Goal: Transaction & Acquisition: Purchase product/service

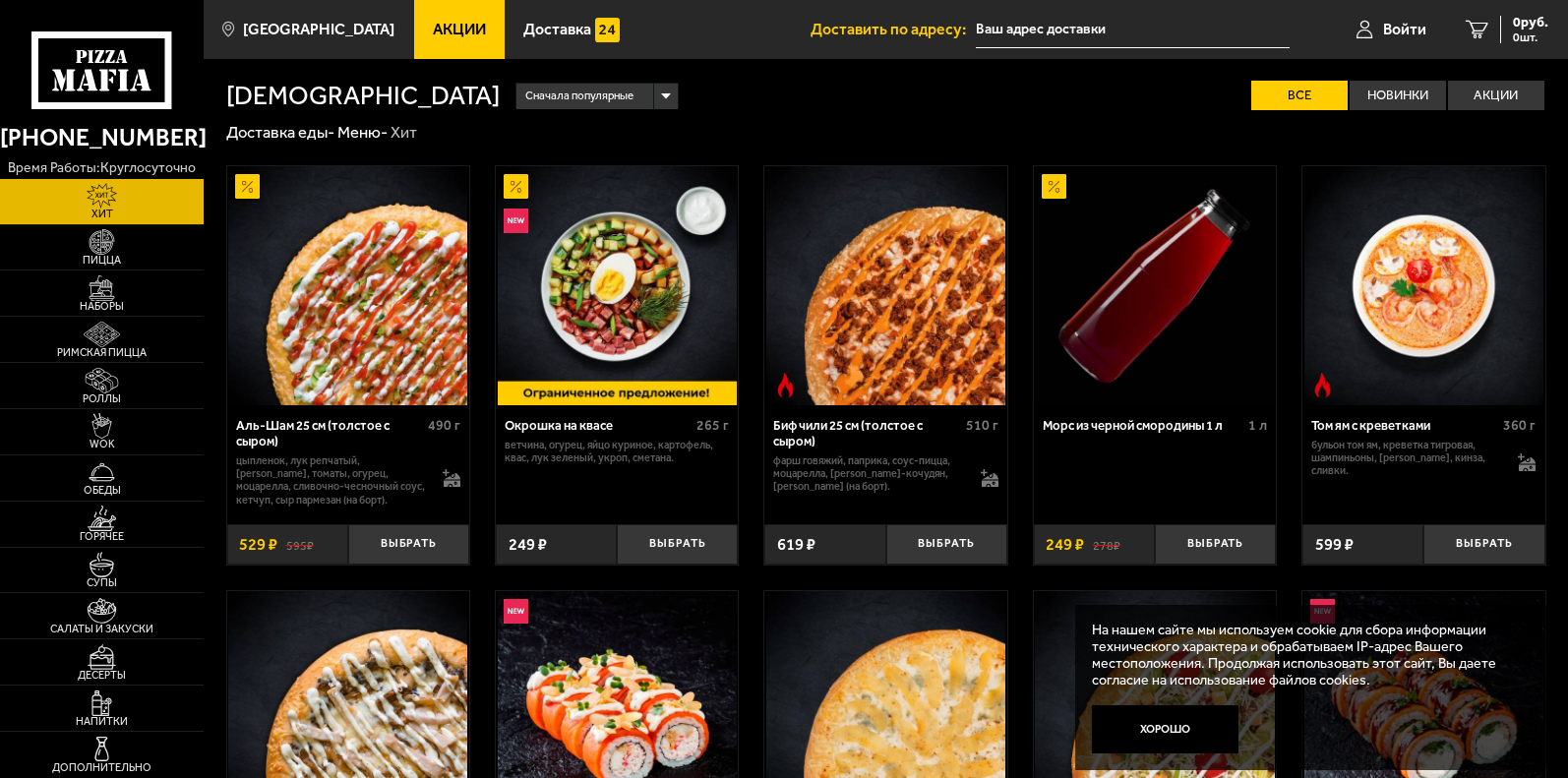
scroll to position [98, 0]
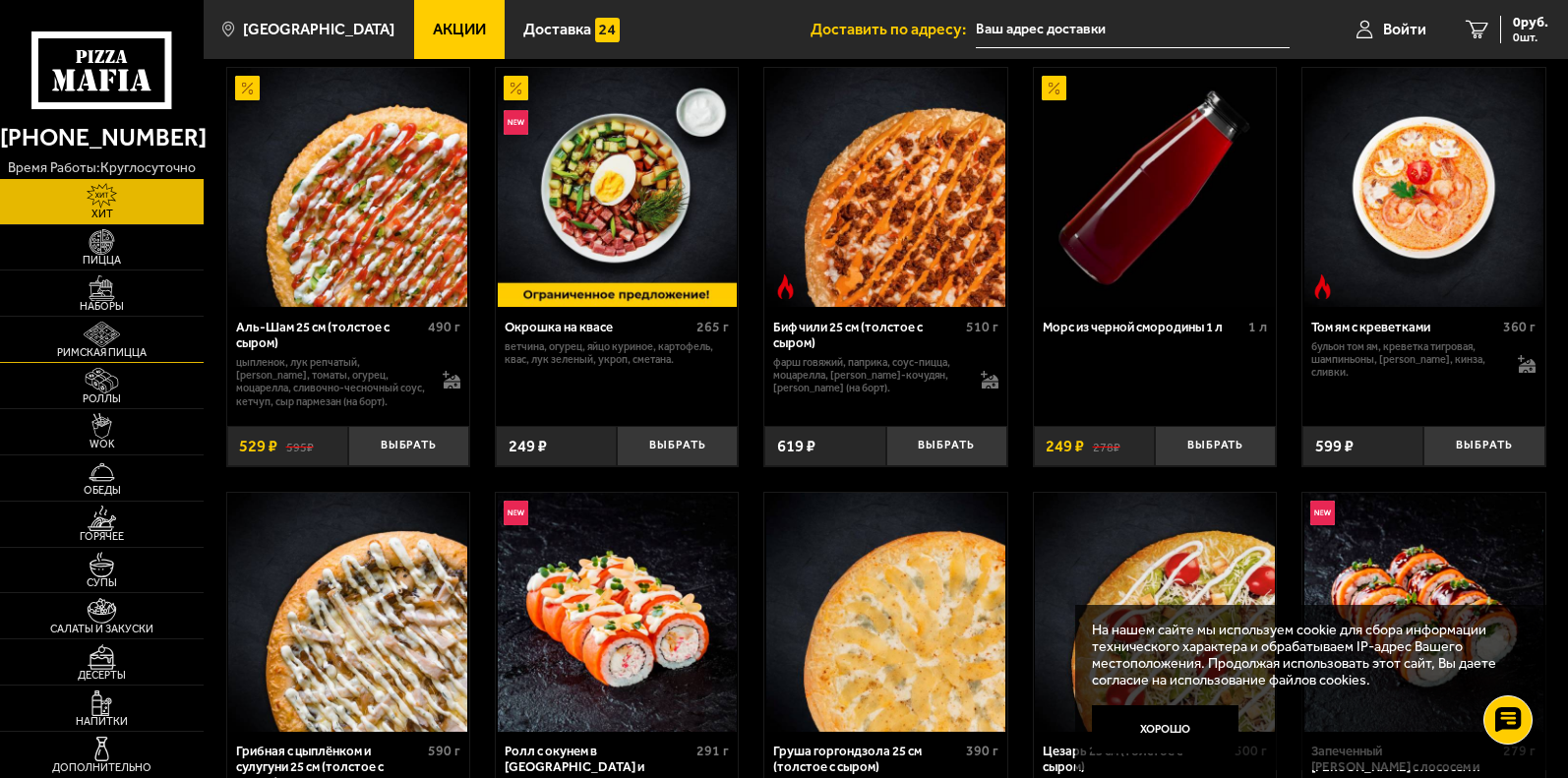
click at [107, 342] on img at bounding box center [102, 335] width 63 height 26
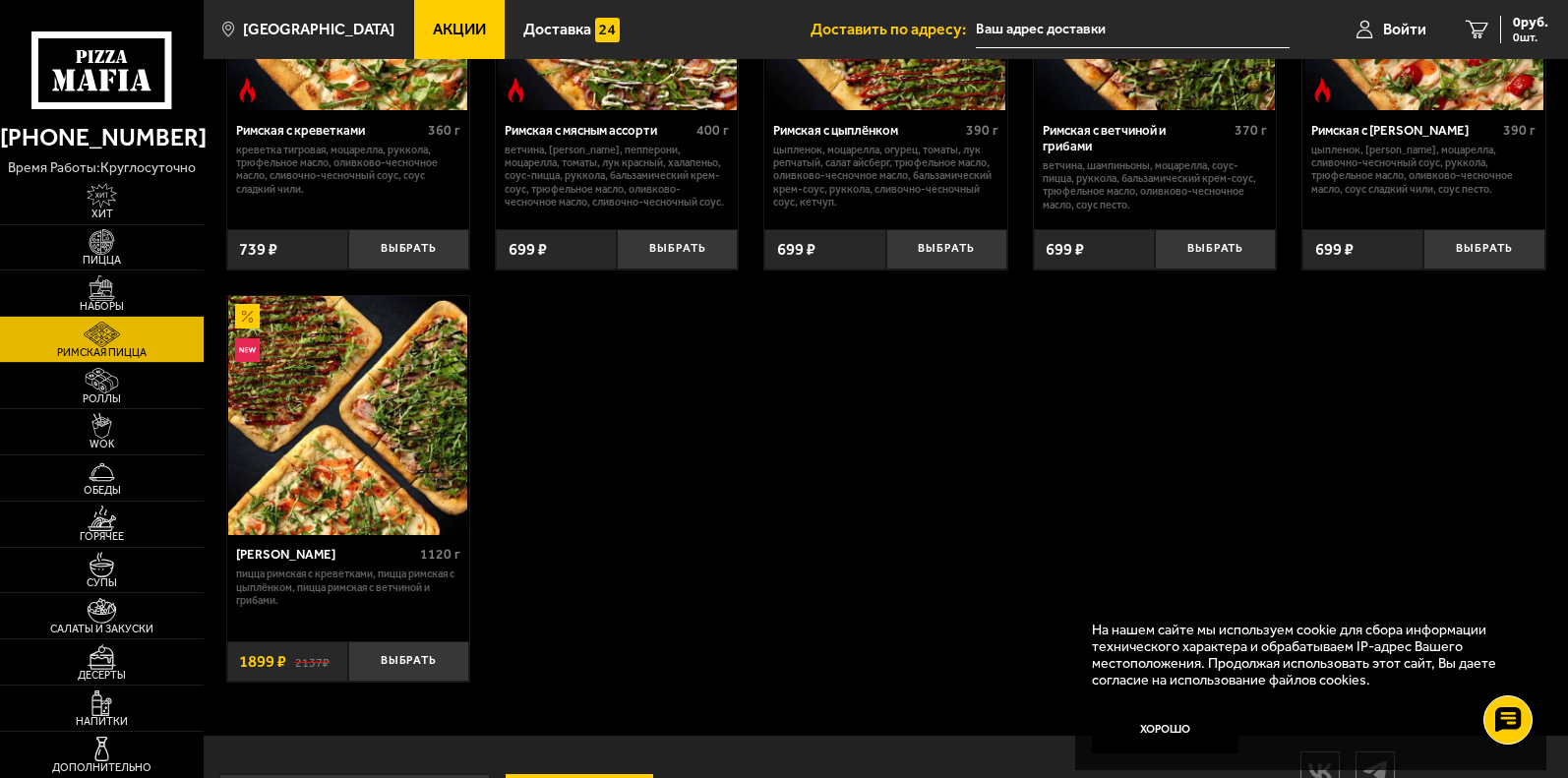
scroll to position [98, 0]
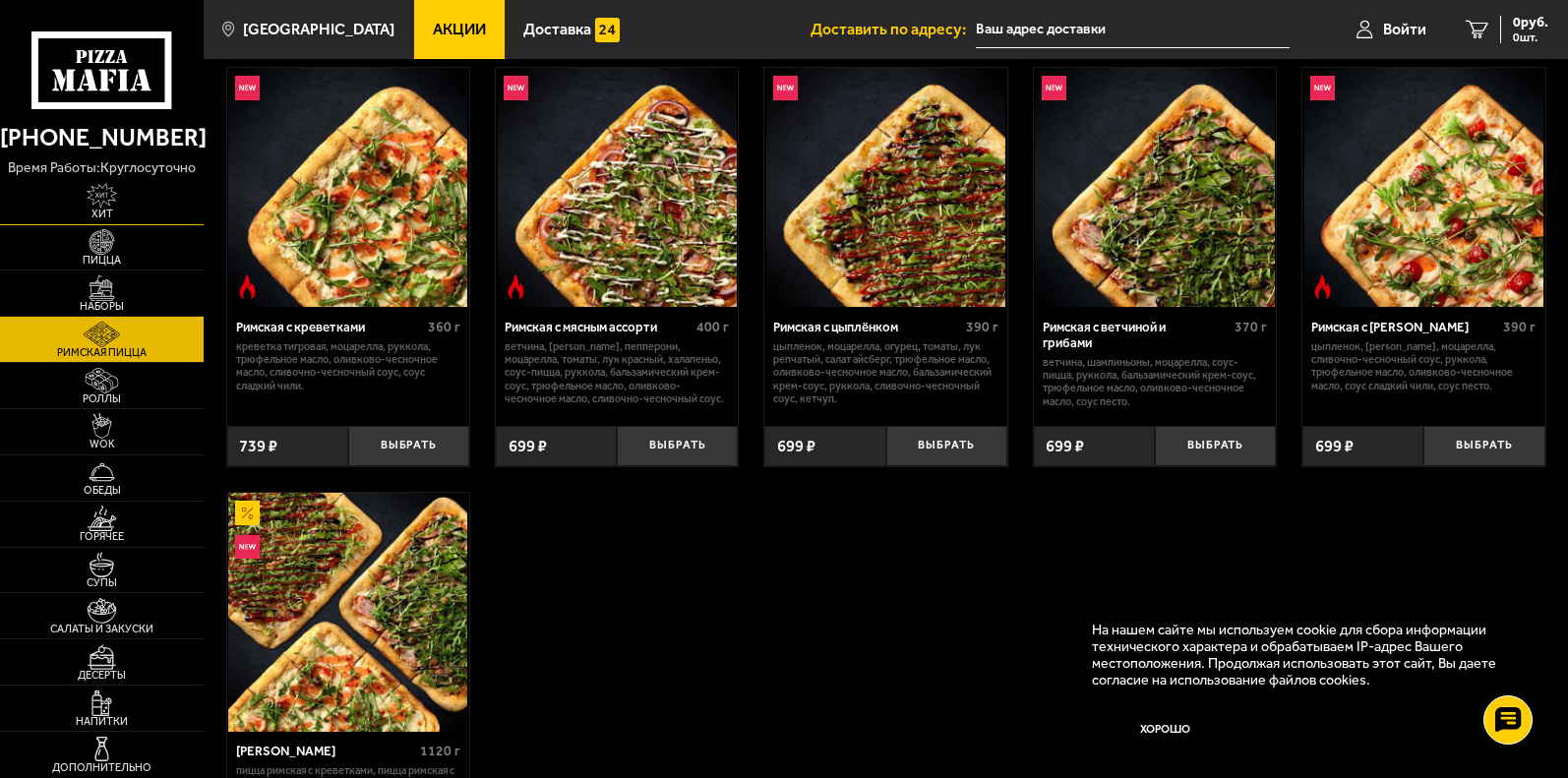
click at [102, 209] on span "Хит" at bounding box center [102, 213] width 204 height 11
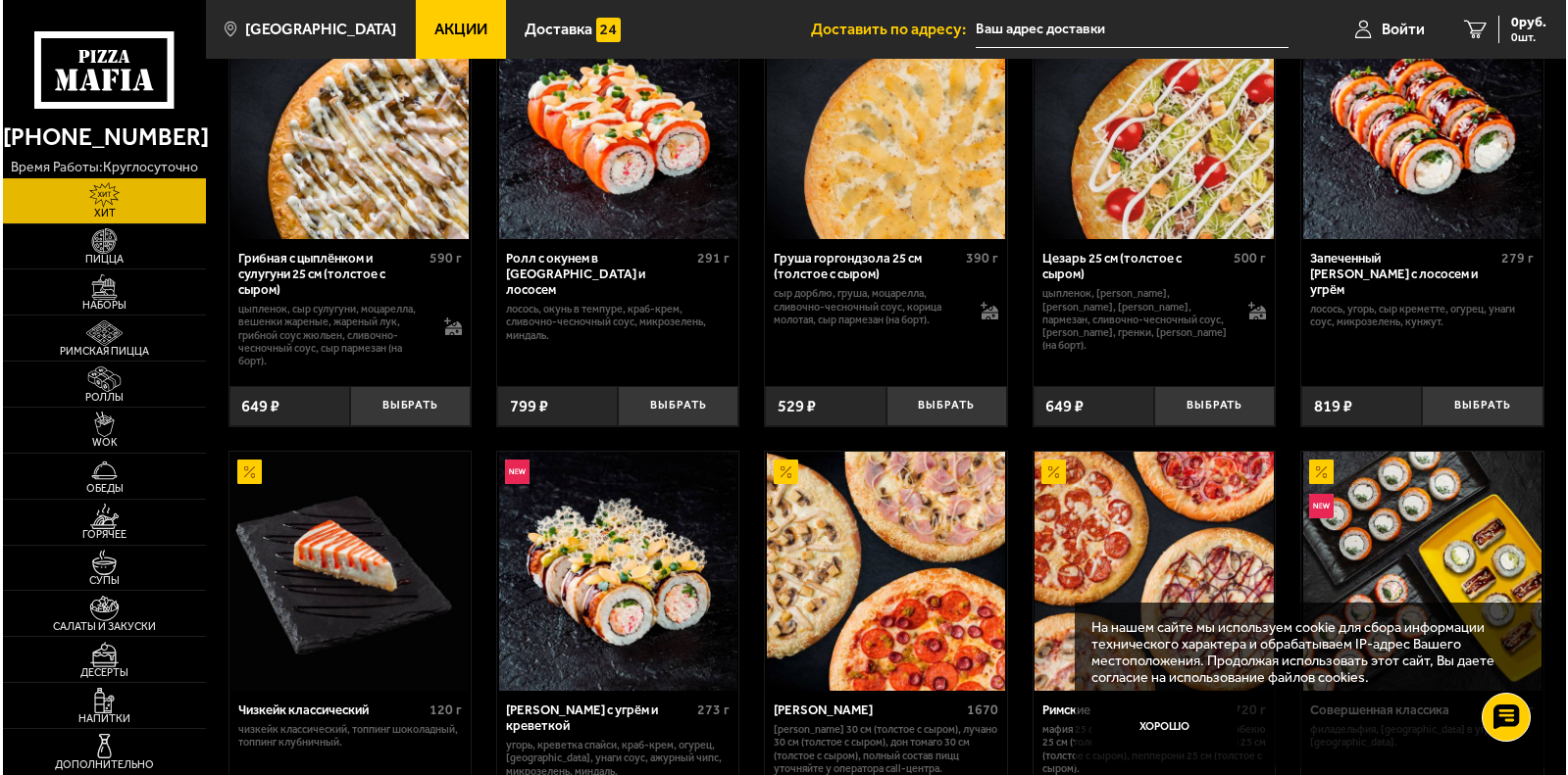
scroll to position [686, 0]
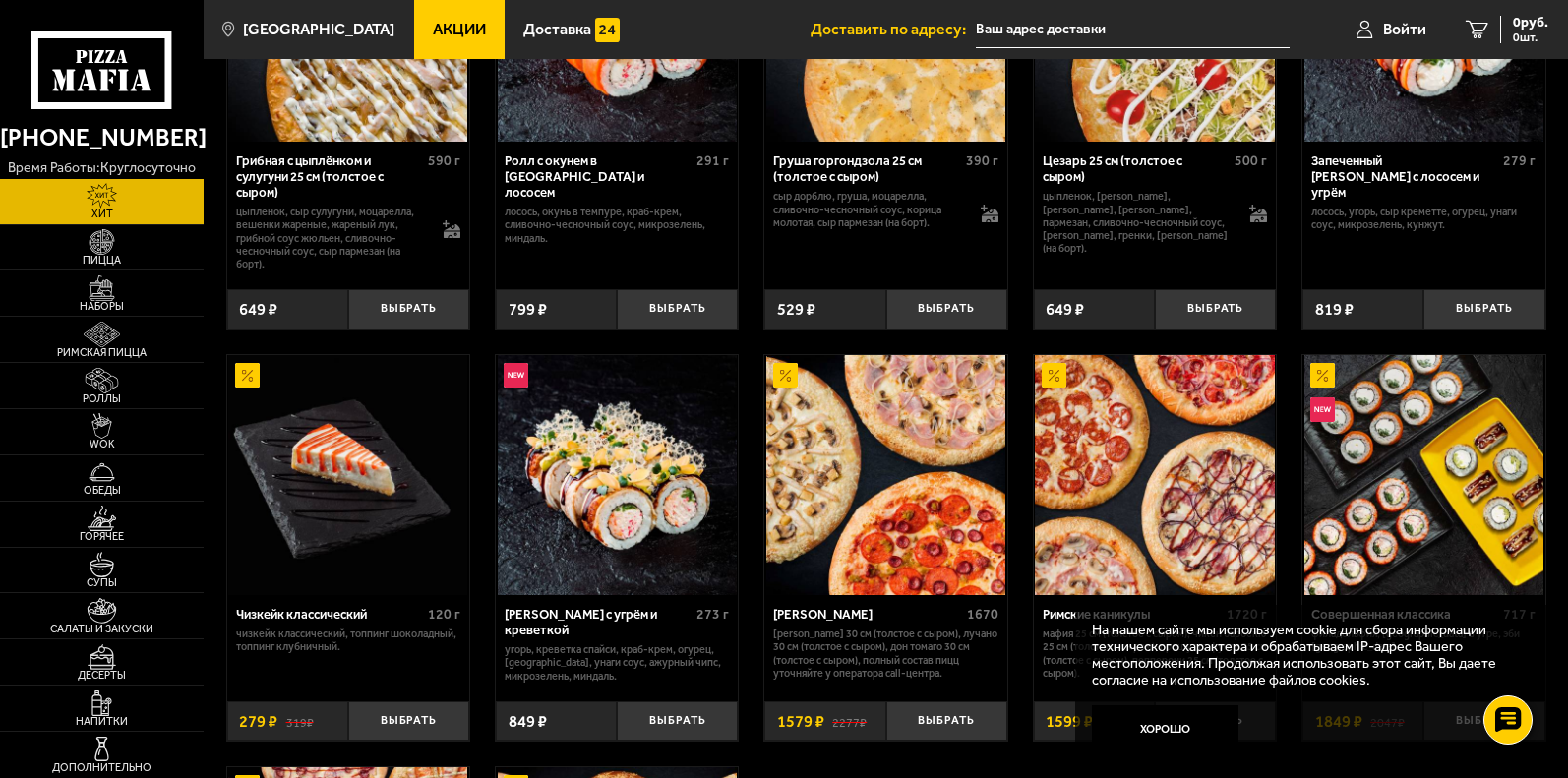
click at [1123, 558] on img at bounding box center [1154, 474] width 239 height 239
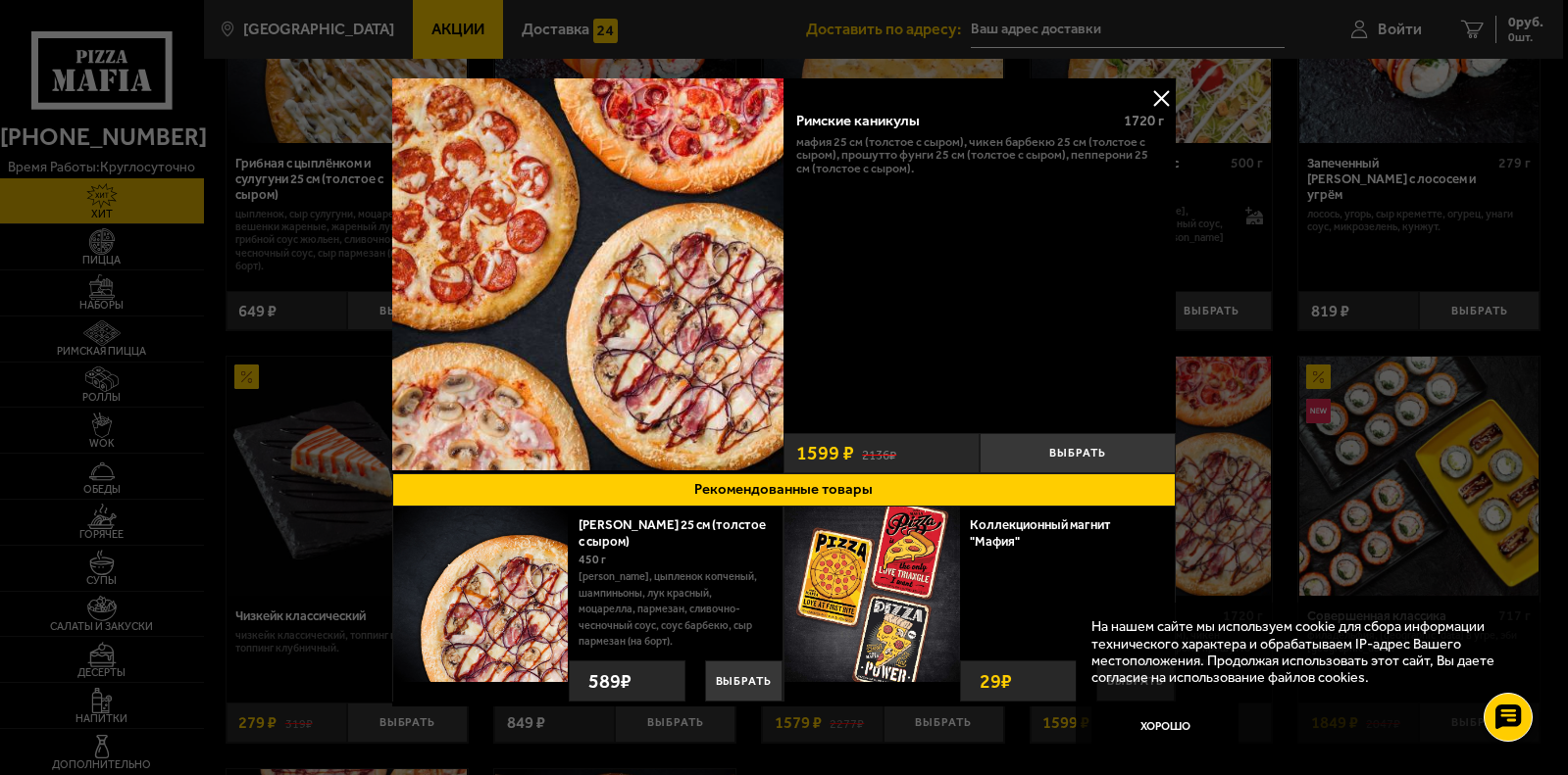
scroll to position [25, 0]
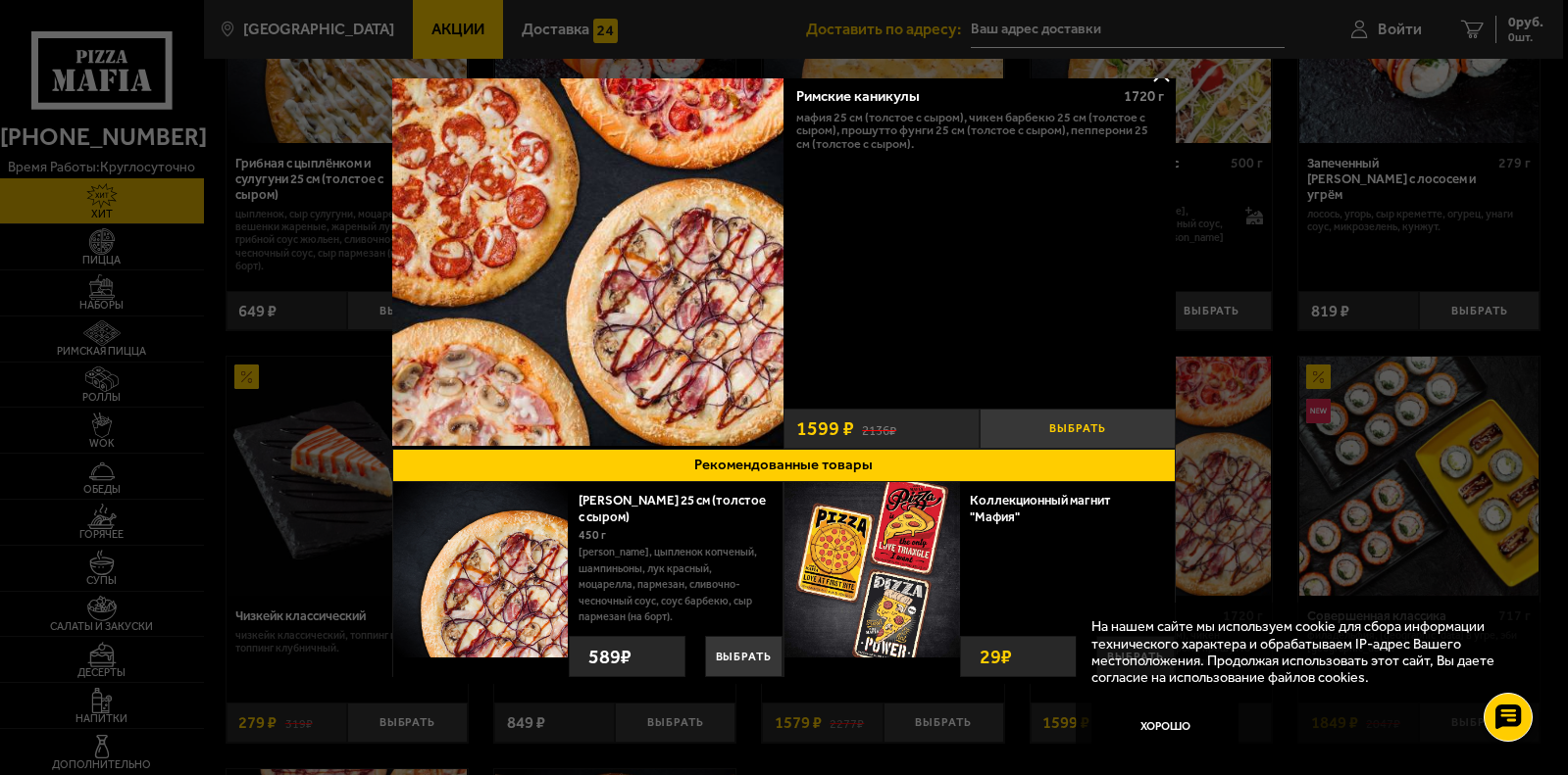
click at [1083, 430] on button "Выбрать" at bounding box center [1077, 428] width 196 height 40
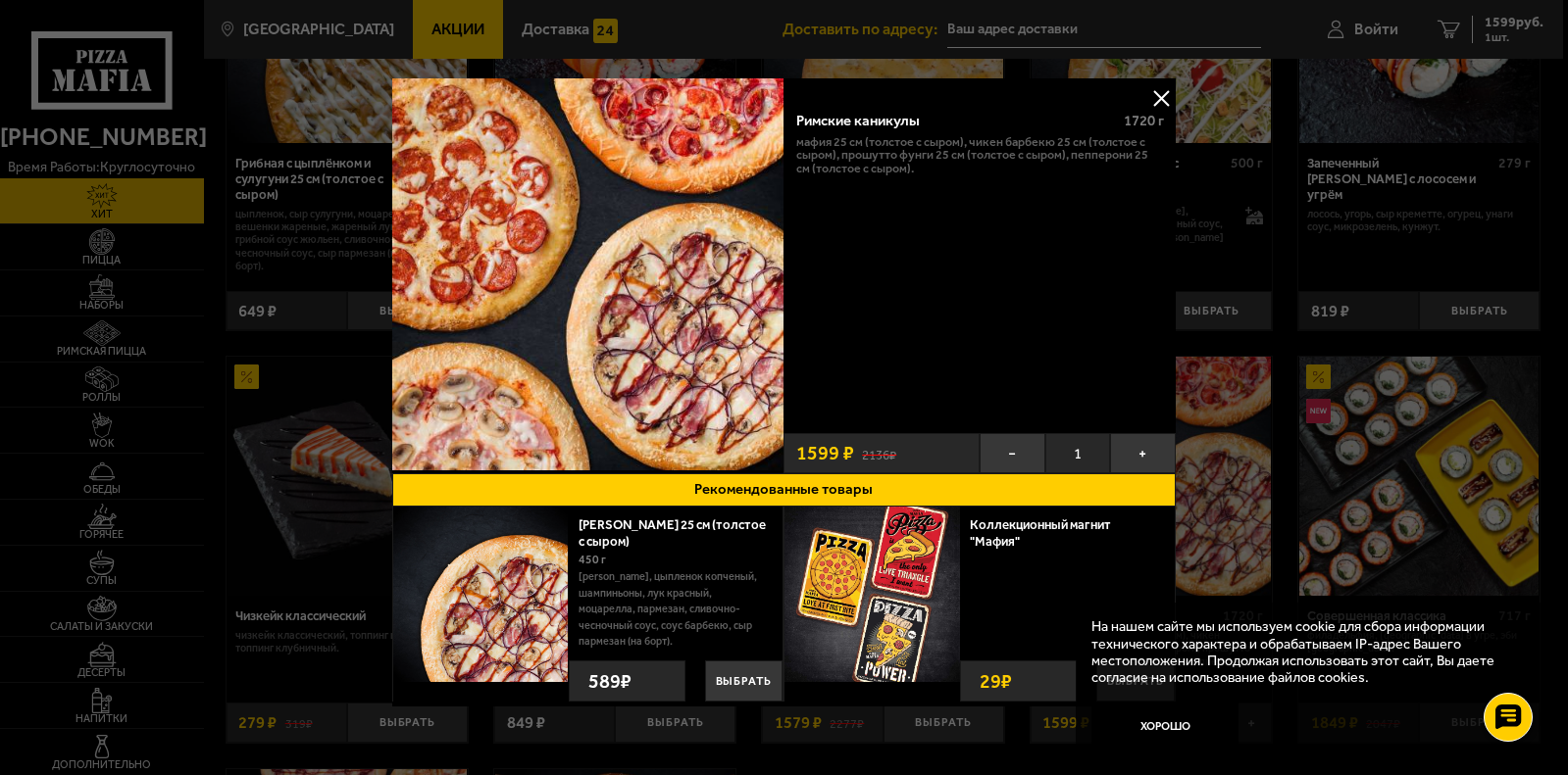
click at [775, 485] on button "Рекомендованные товары" at bounding box center [784, 491] width 784 height 34
click at [761, 489] on button "Рекомендованные товары" at bounding box center [784, 491] width 784 height 34
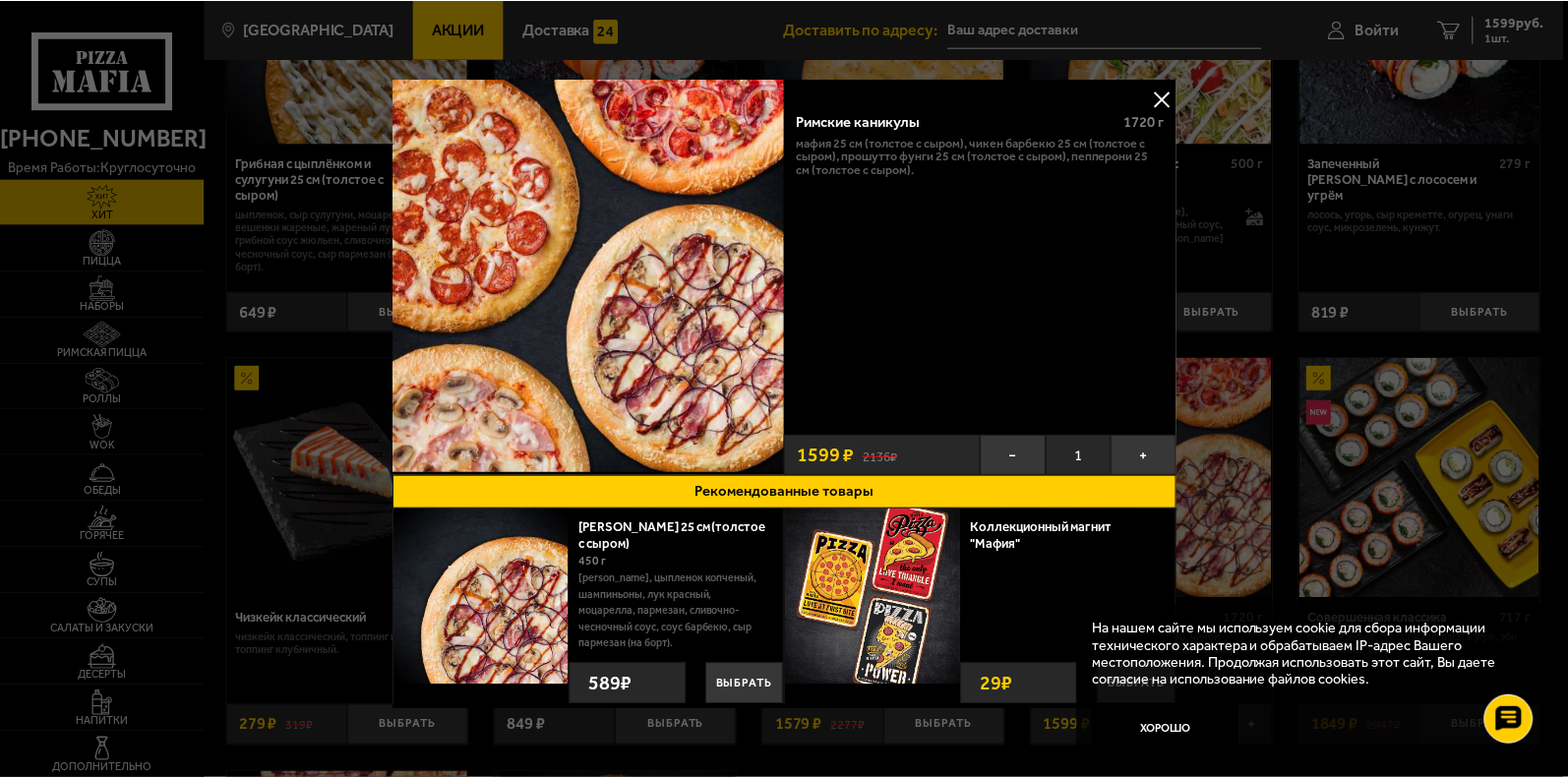
scroll to position [25, 0]
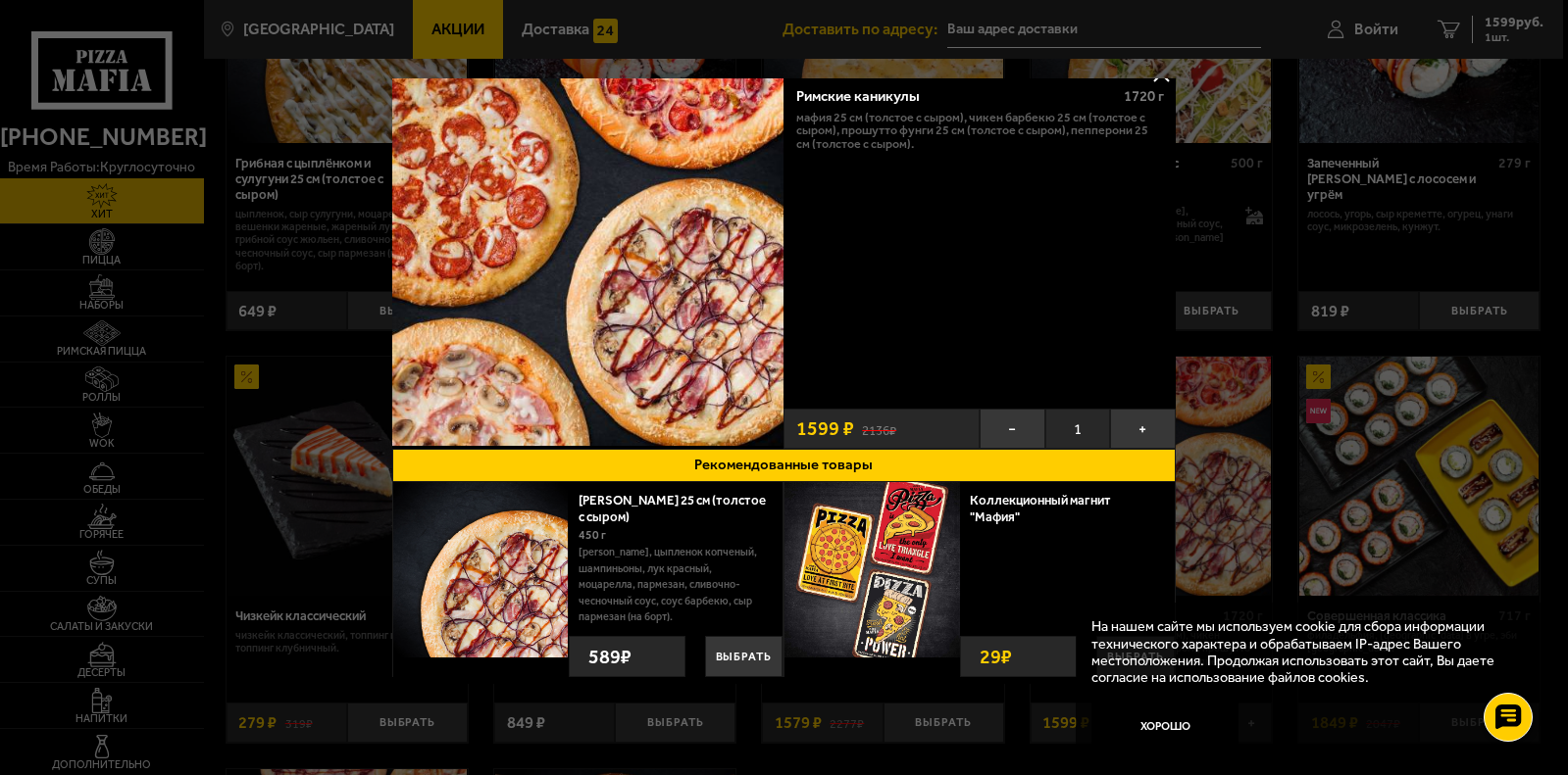
click at [649, 302] on img at bounding box center [588, 250] width 392 height 392
click at [497, 221] on img at bounding box center [588, 250] width 392 height 392
click at [1157, 78] on button at bounding box center [1161, 74] width 30 height 30
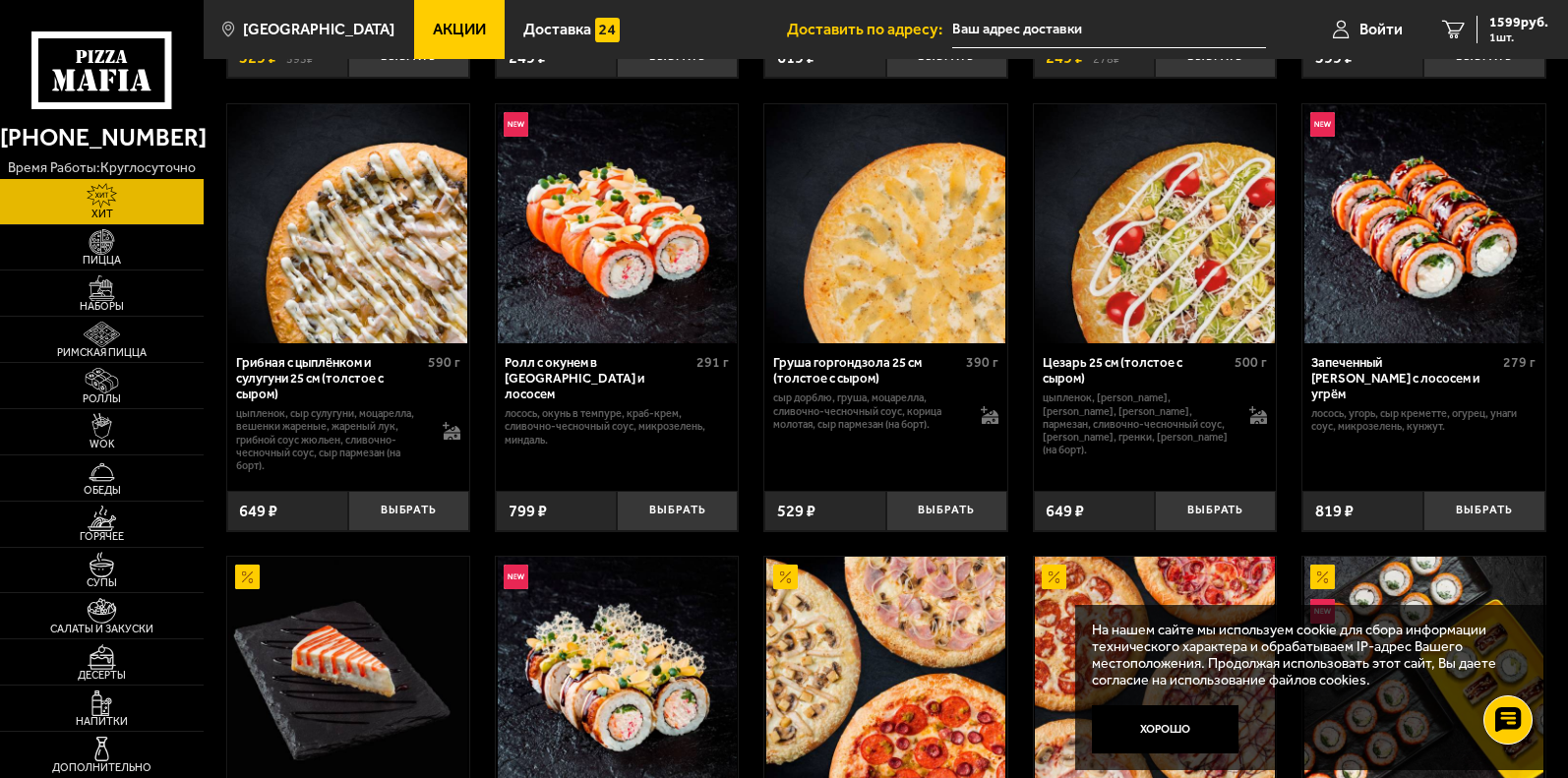
scroll to position [389, 0]
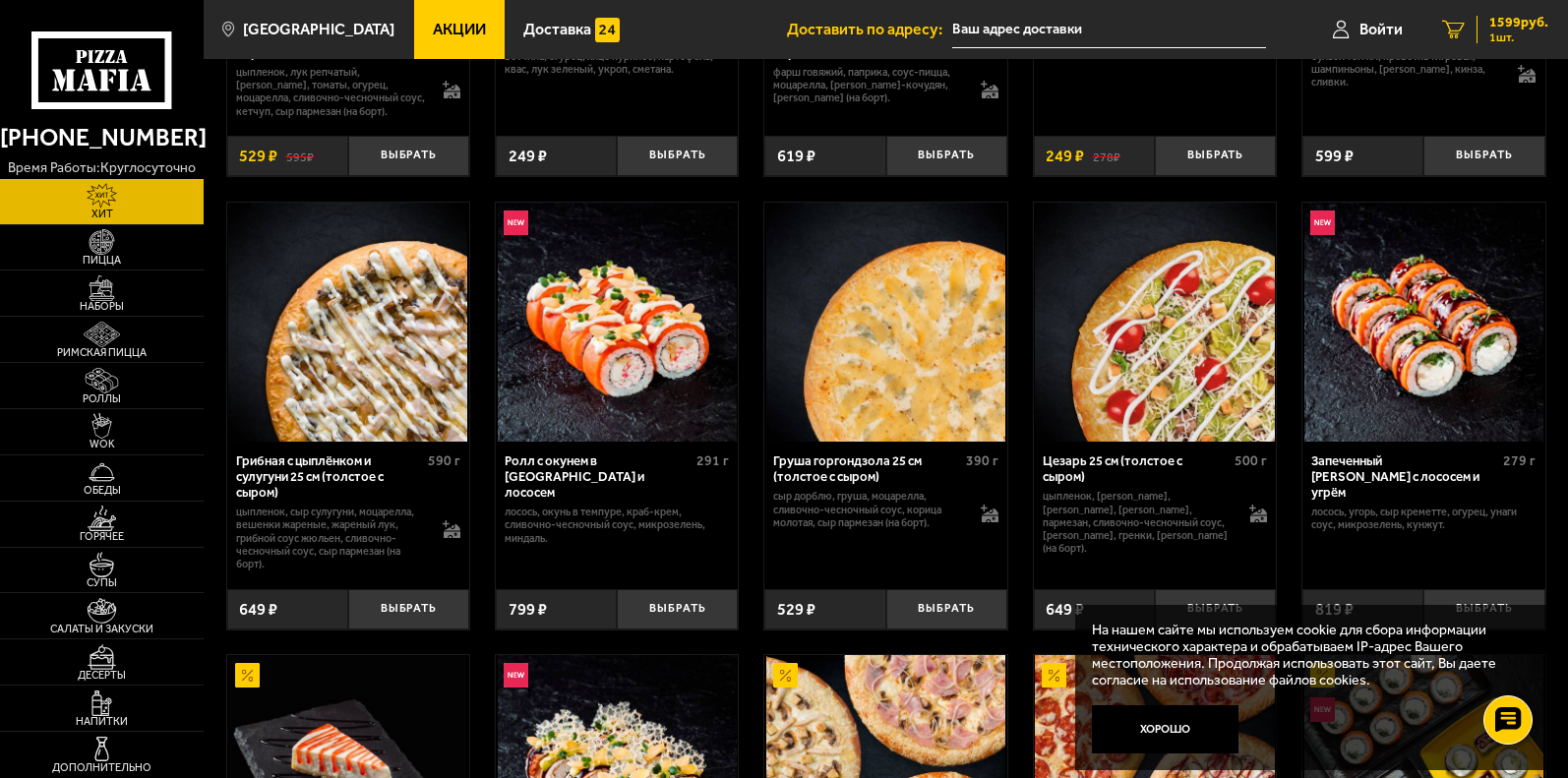
click at [1515, 31] on div "1599 руб. 1 шт." at bounding box center [1512, 30] width 71 height 28
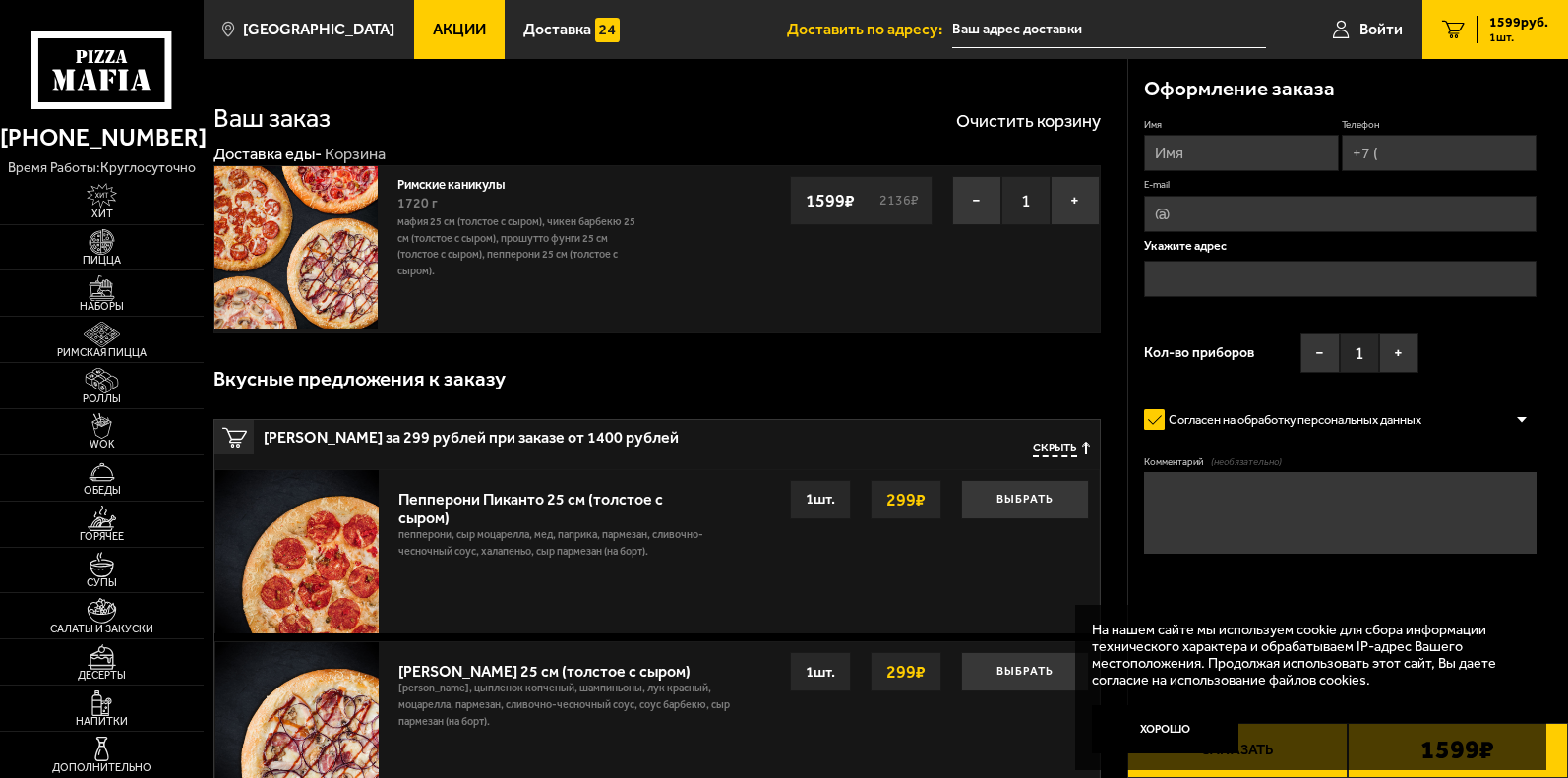
click at [1215, 162] on input "Имя" at bounding box center [1241, 153] width 195 height 37
type input "[PERSON_NAME]"
click at [1388, 155] on input "Телефон" at bounding box center [1438, 153] width 195 height 37
type input "[PHONE_NUMBER]"
type input "[EMAIL_ADDRESS][DOMAIN_NAME]"
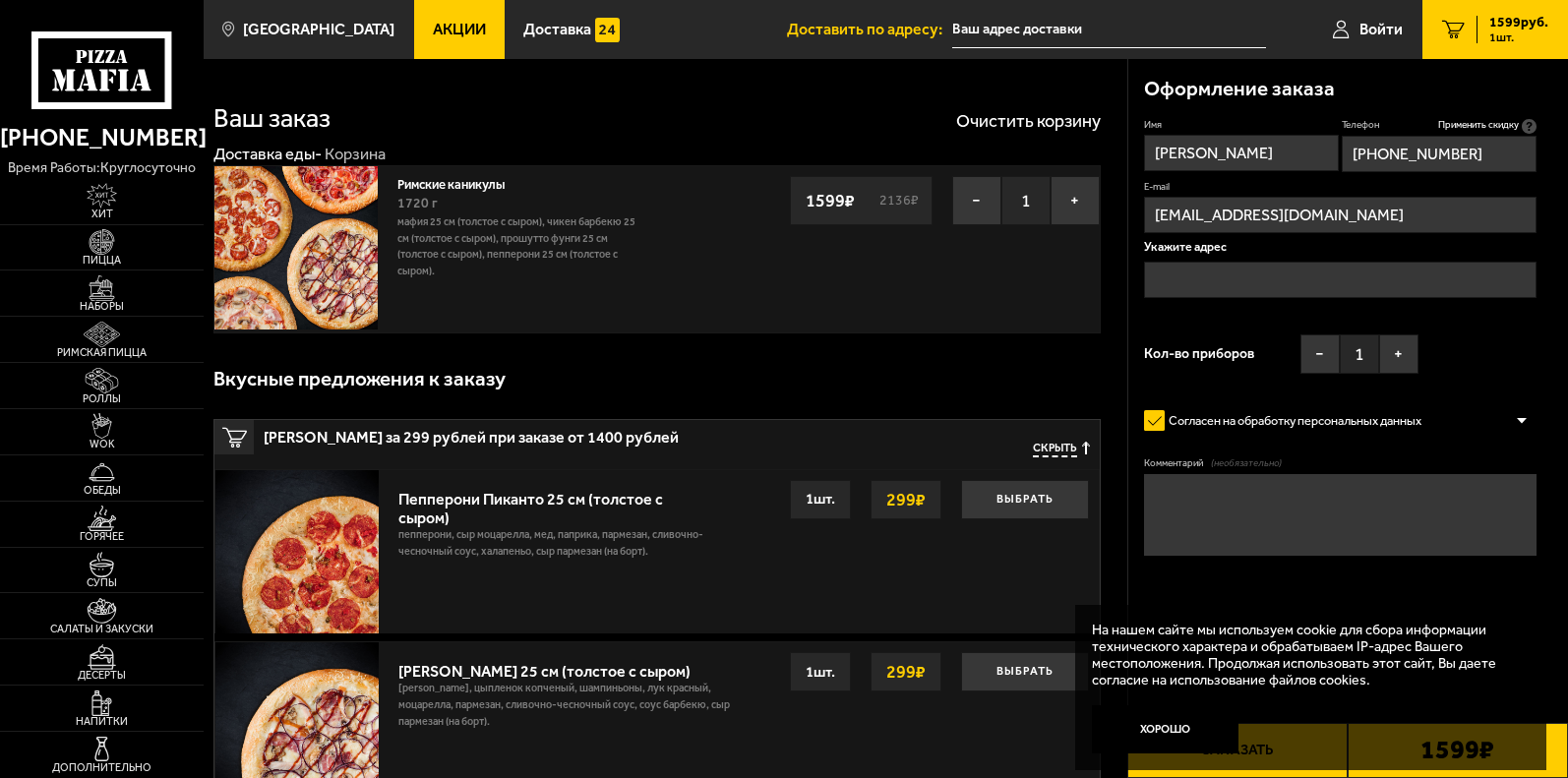
type input "[PHONE_NUMBER]"
click at [1179, 287] on input "text" at bounding box center [1340, 279] width 392 height 37
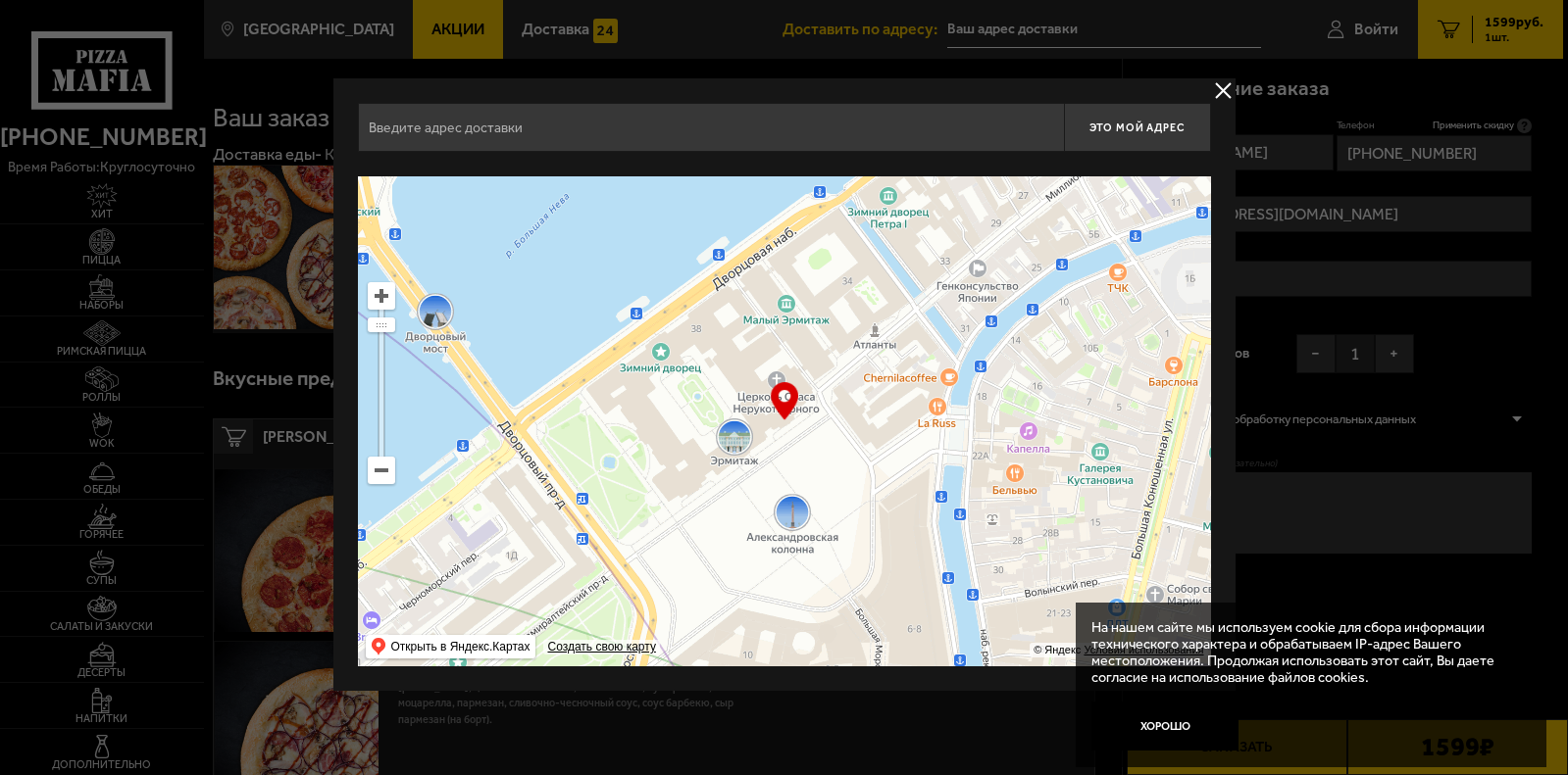
drag, startPoint x: 794, startPoint y: 241, endPoint x: 804, endPoint y: 339, distance: 98.5
click at [804, 339] on ymaps at bounding box center [784, 422] width 853 height 490
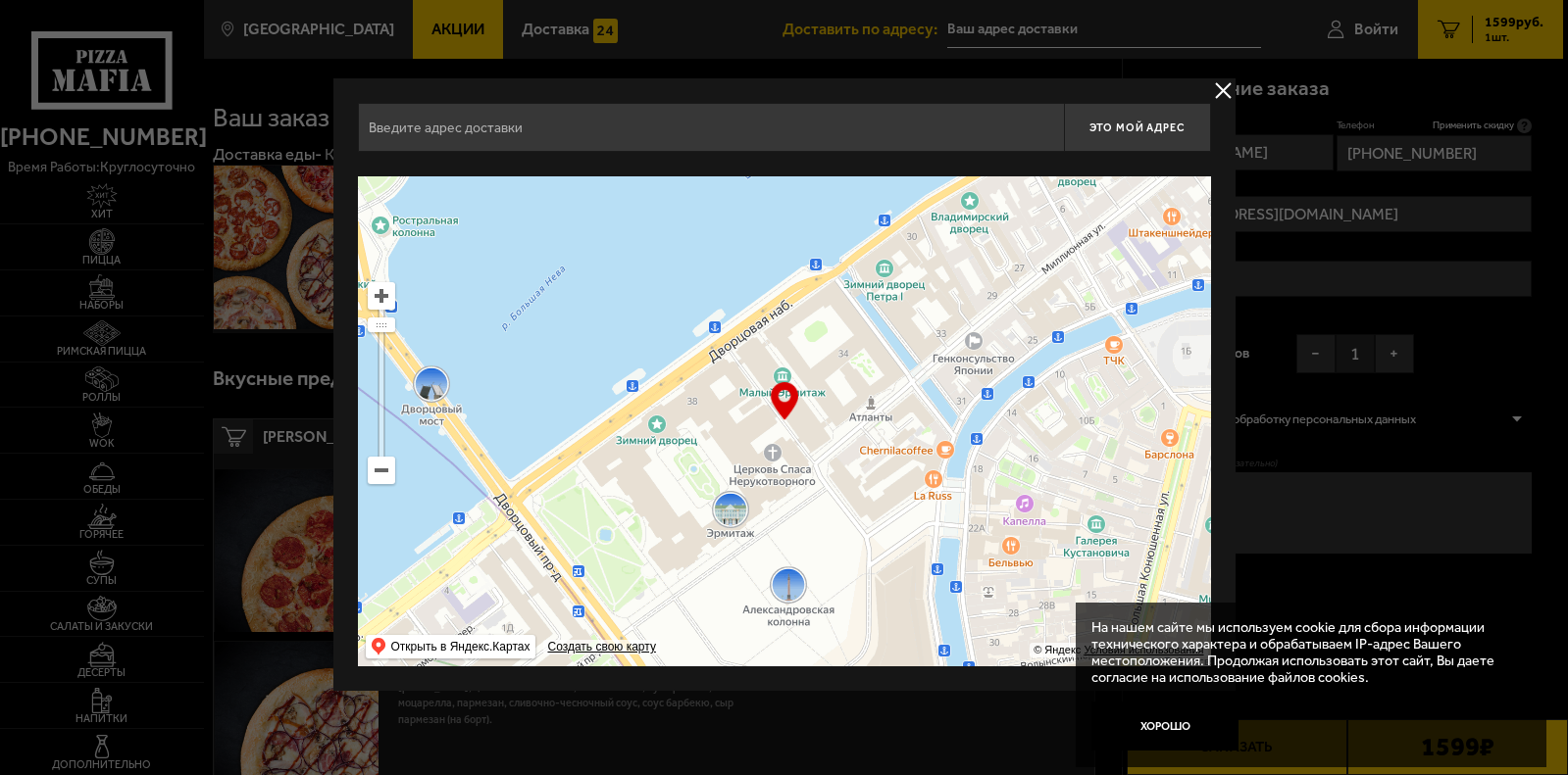
type input "[STREET_ADDRESS]"
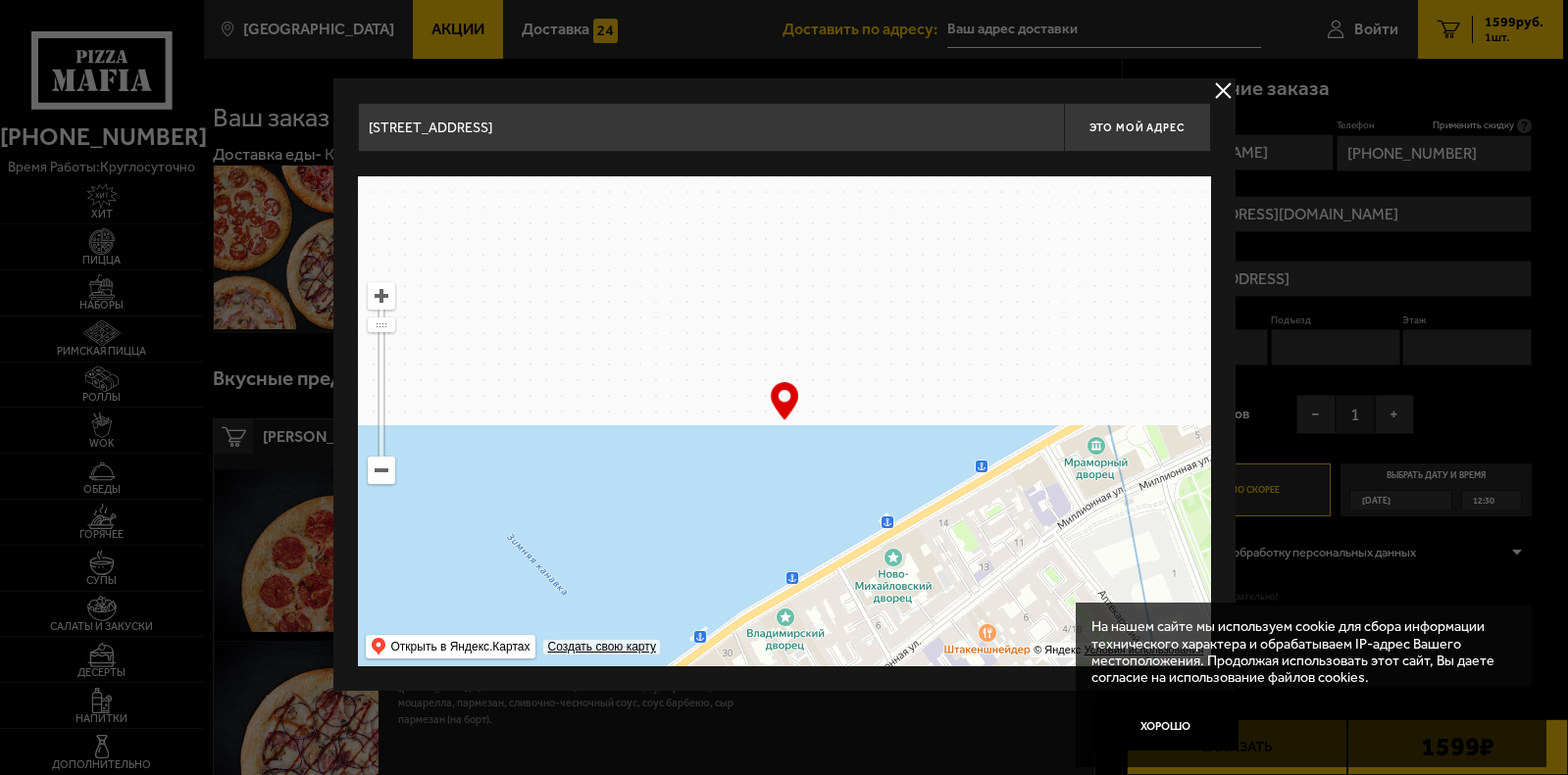
drag, startPoint x: 982, startPoint y: 275, endPoint x: 796, endPoint y: 690, distance: 454.8
click at [796, 690] on div "[STREET_ADDRESS] Это мой адрес Найдите адрес перетащив карту … © Яндекс Условия…" at bounding box center [784, 384] width 902 height 613
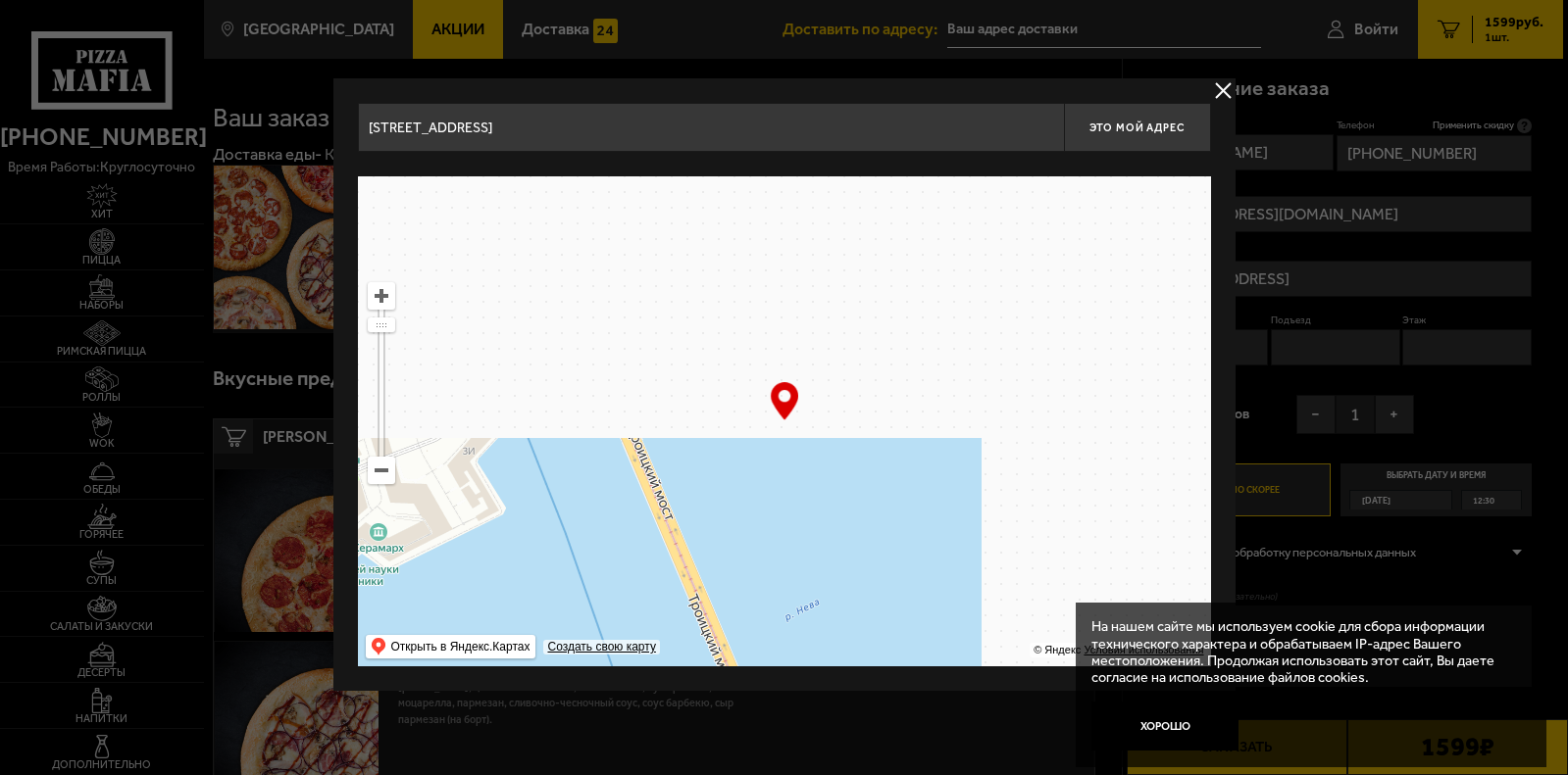
drag, startPoint x: 928, startPoint y: 441, endPoint x: 650, endPoint y: 724, distance: 396.7
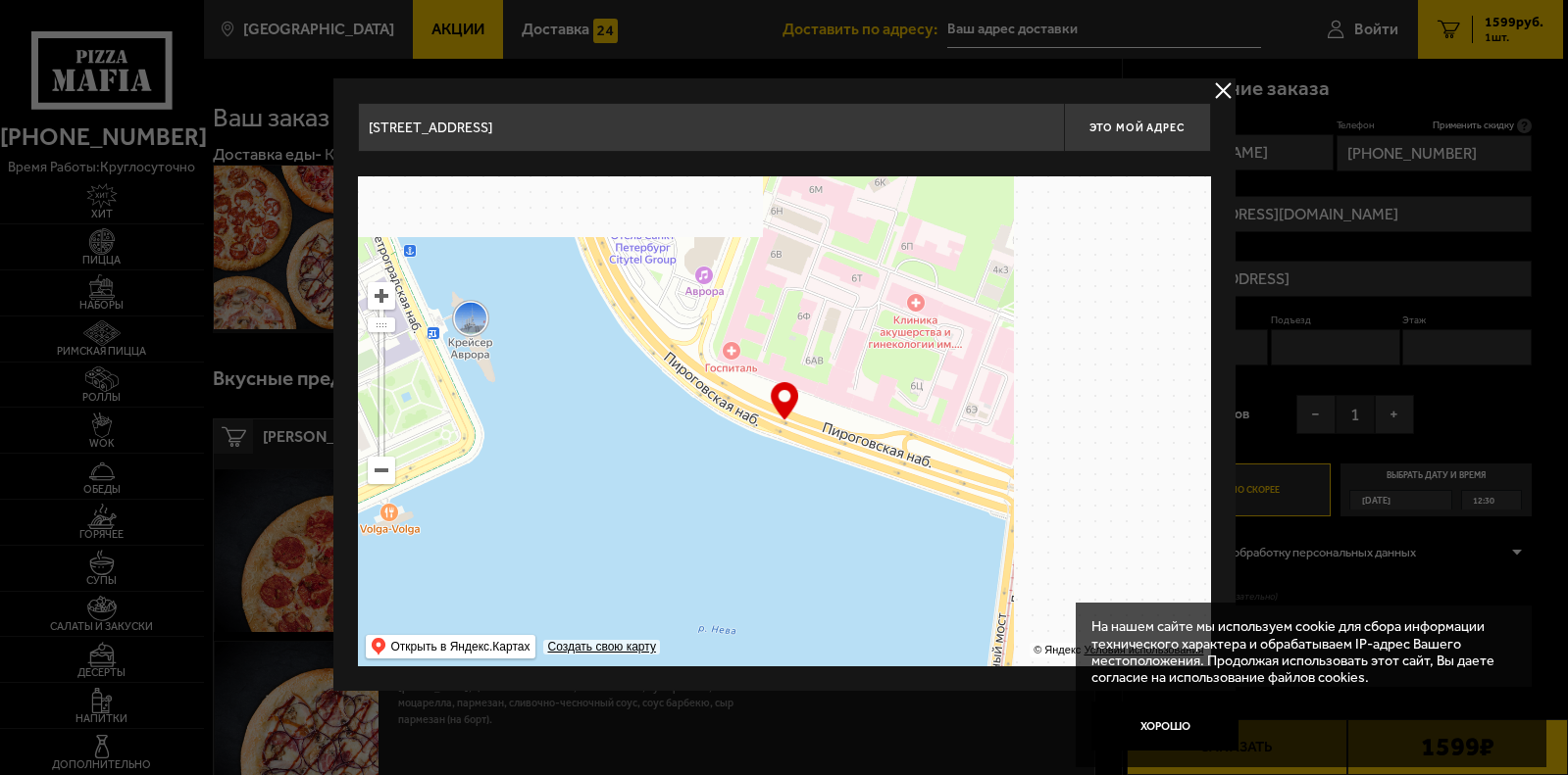
drag, startPoint x: 1008, startPoint y: 378, endPoint x: 382, endPoint y: 638, distance: 677.8
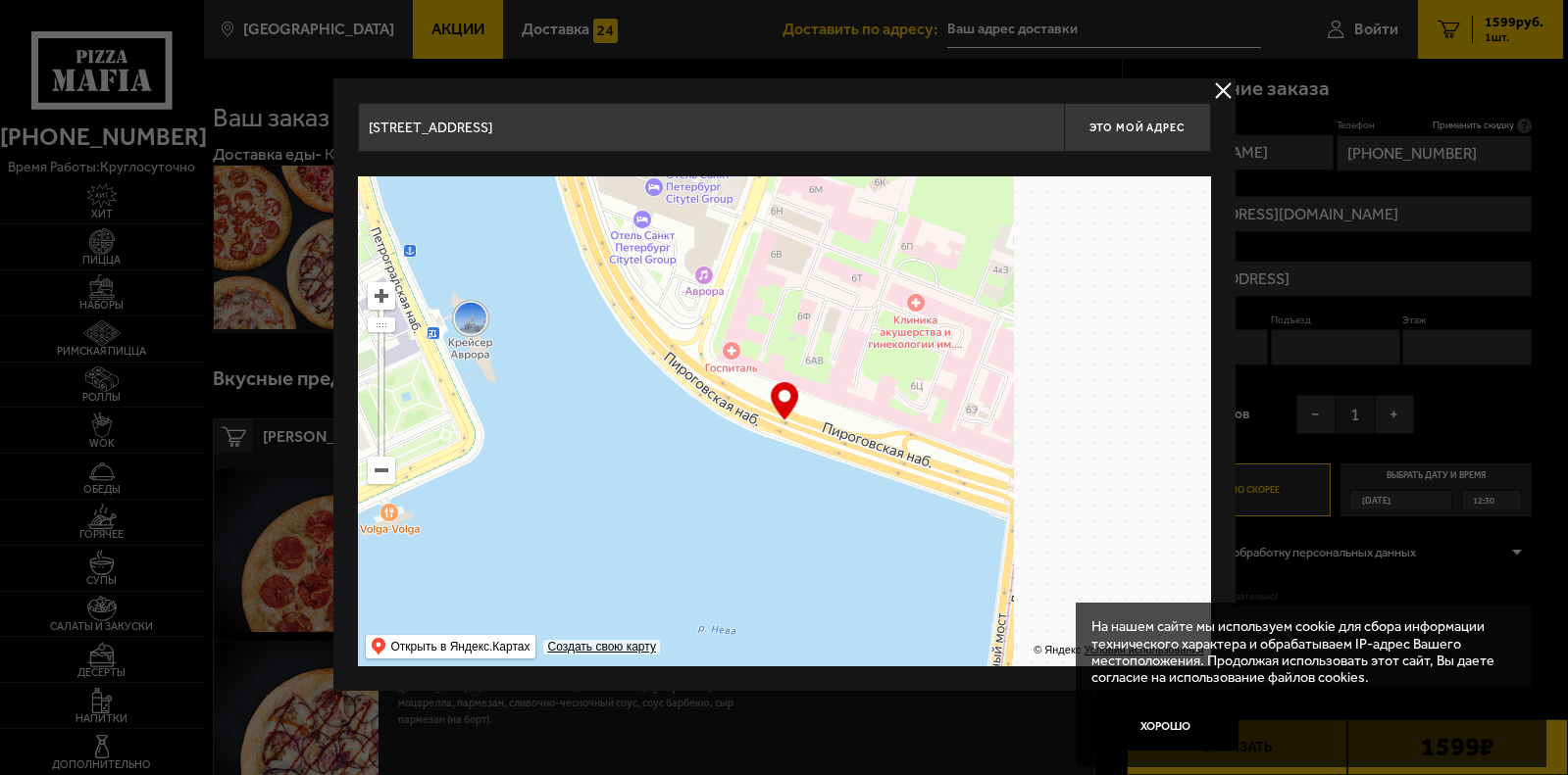
click at [385, 640] on ymaps "… © Яндекс Условия использования Открыть в Яндекс.Картах Создать свою карту" at bounding box center [784, 422] width 853 height 490
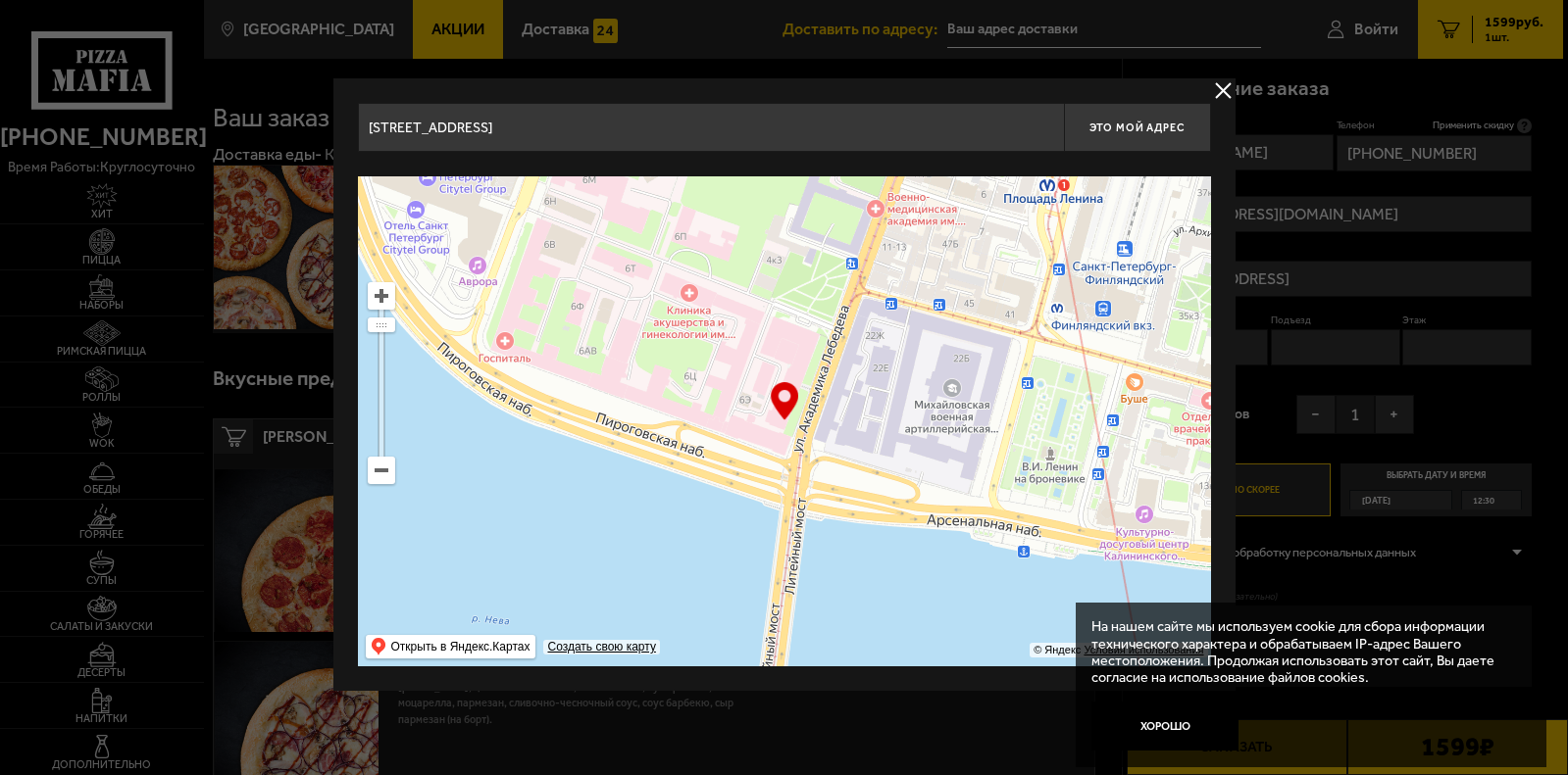
type input "[STREET_ADDRESS][PERSON_NAME]"
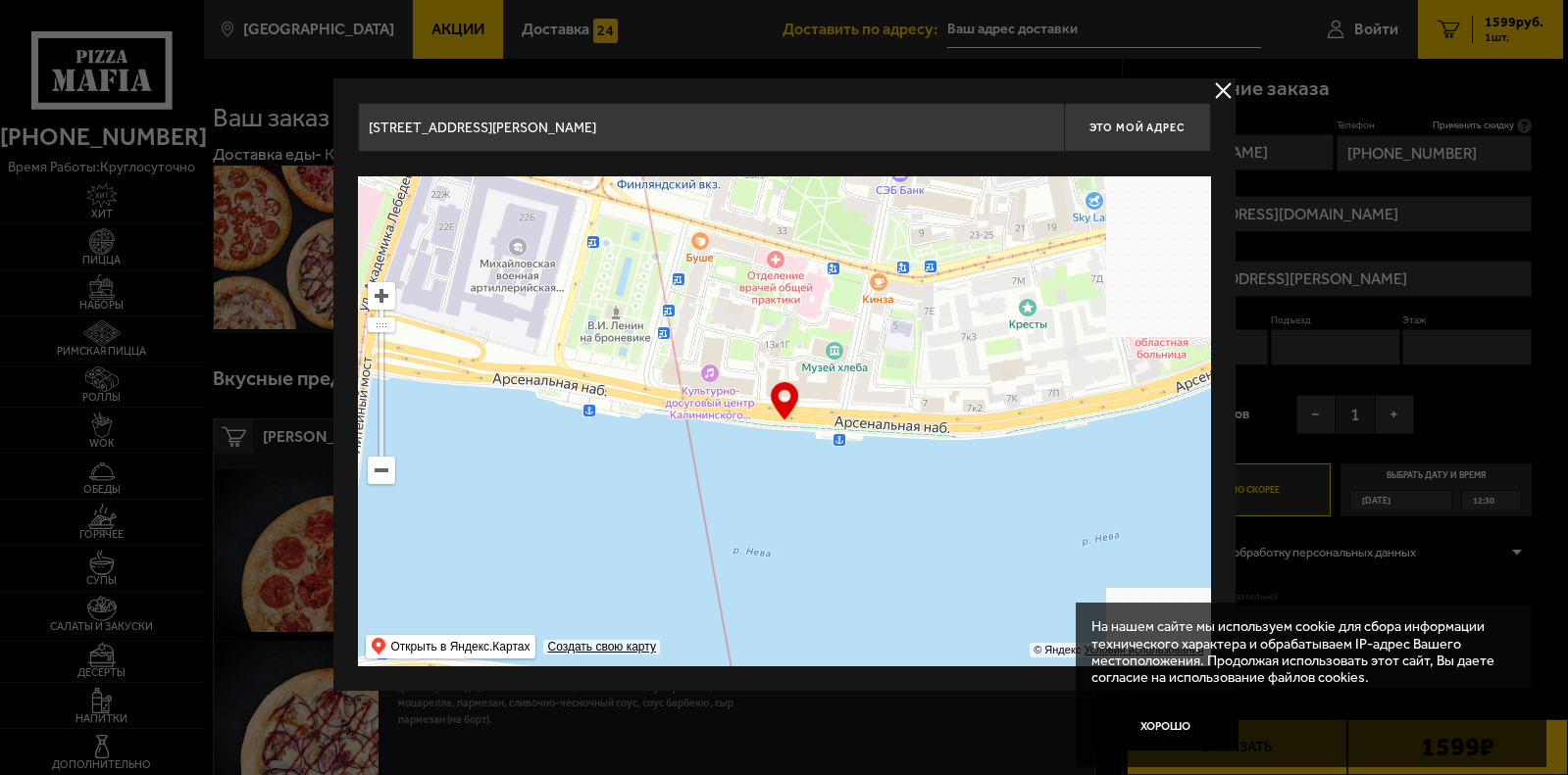
drag, startPoint x: 1034, startPoint y: 547, endPoint x: 565, endPoint y: 393, distance: 493.6
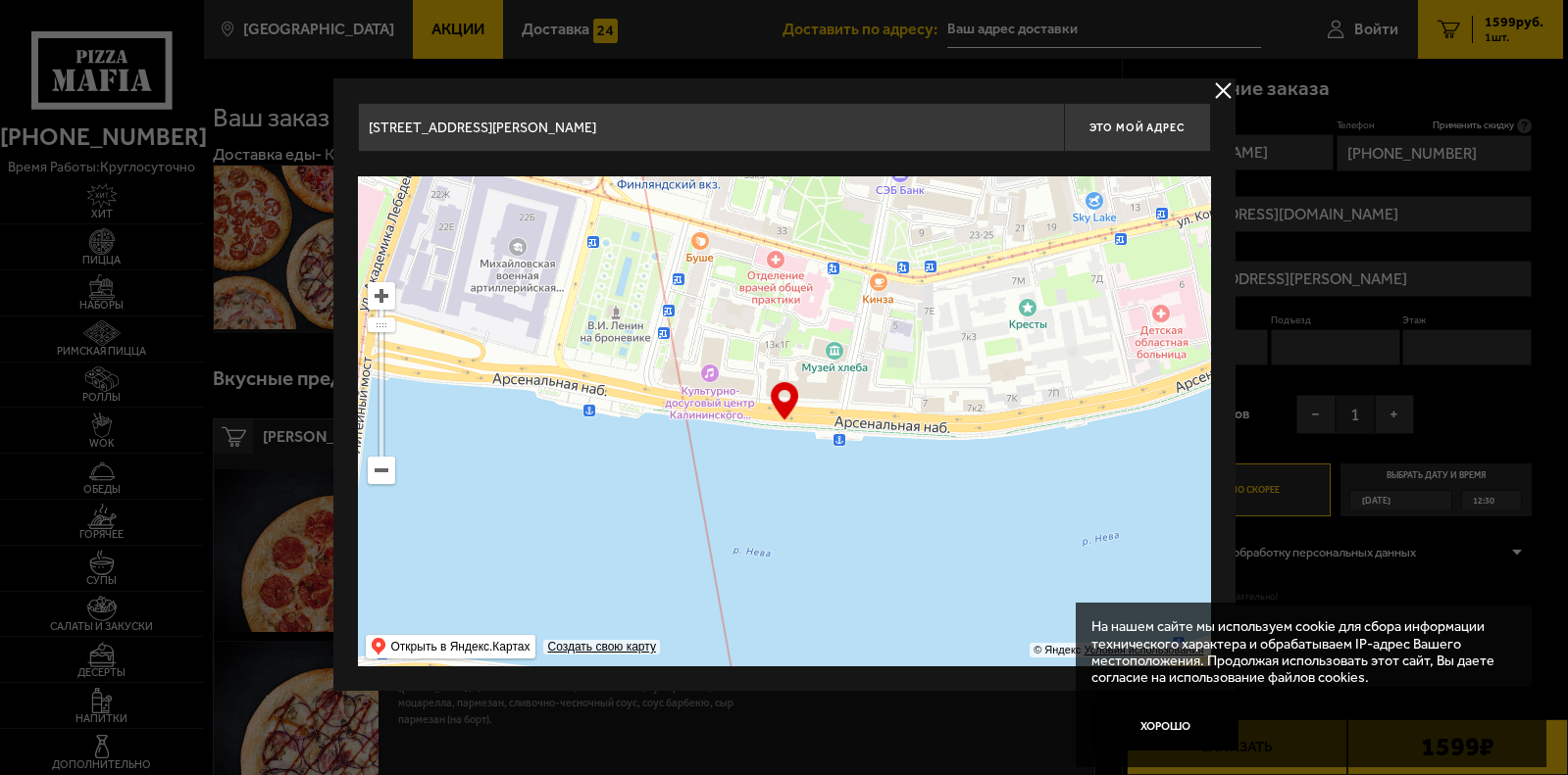
click at [565, 393] on ymaps at bounding box center [784, 422] width 853 height 490
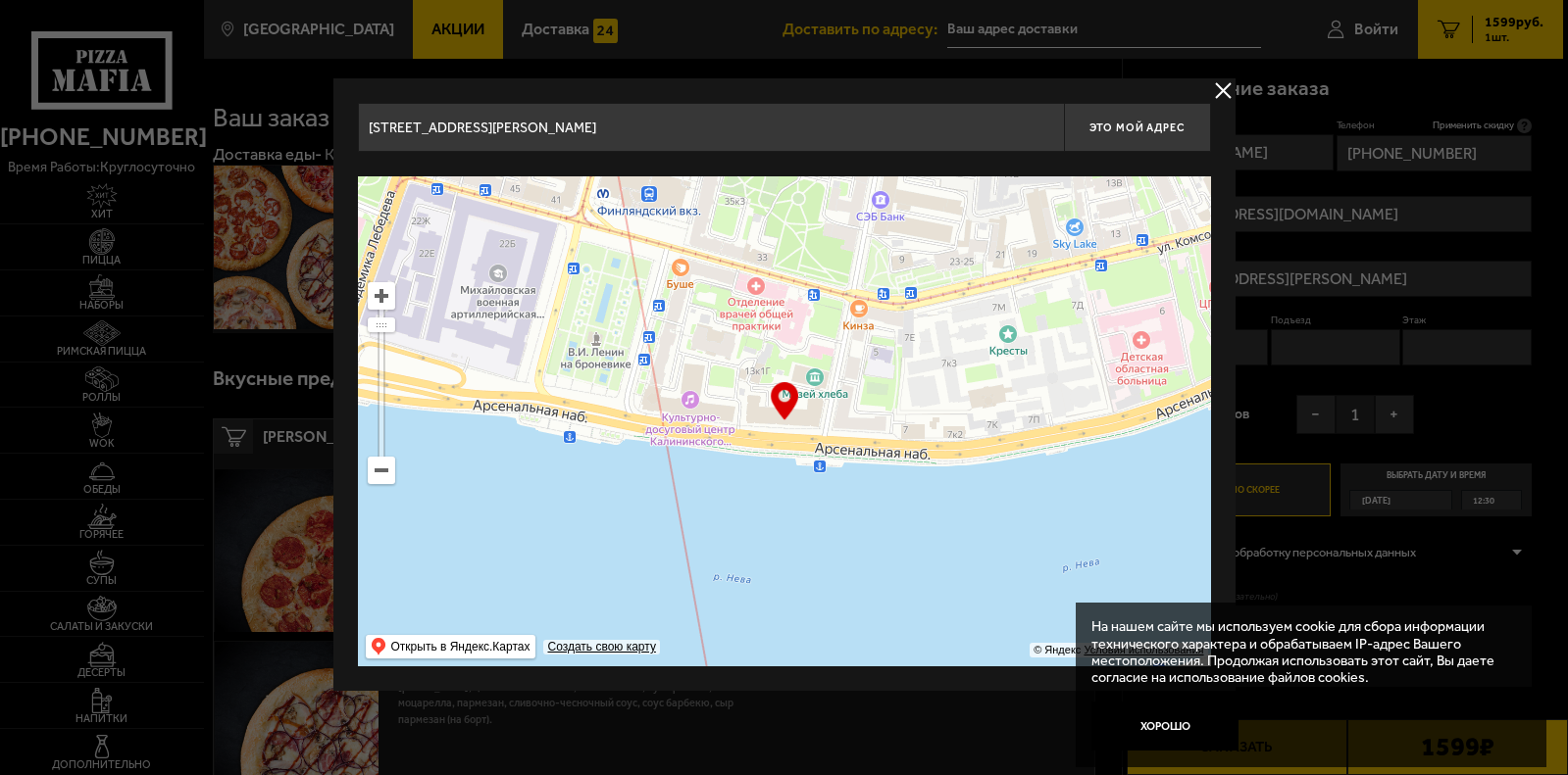
type input "Арсенальная [STREET_ADDRESS]"
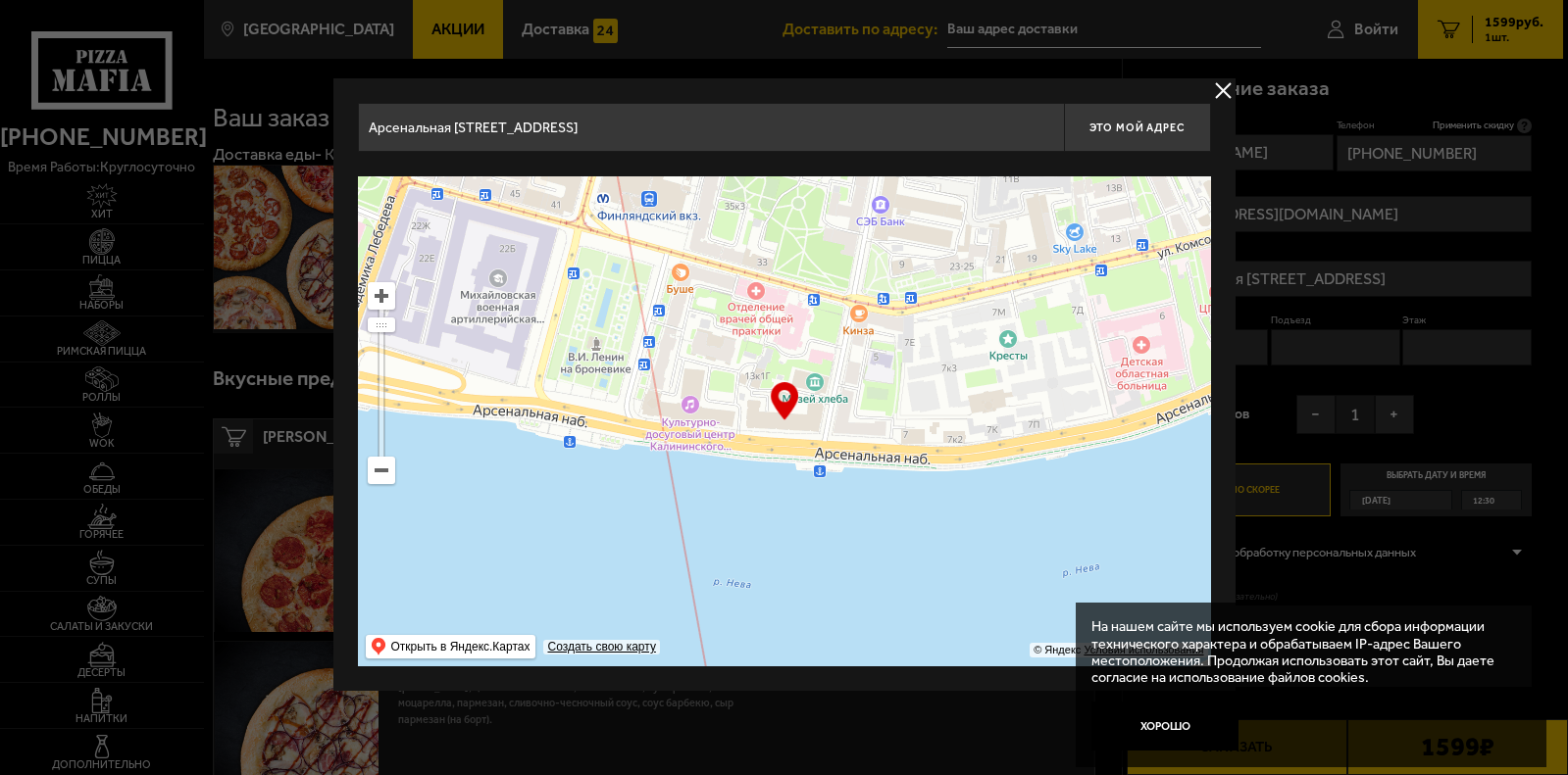
drag, startPoint x: 889, startPoint y: 397, endPoint x: 869, endPoint y: 428, distance: 36.9
click at [869, 428] on ymaps at bounding box center [784, 422] width 853 height 490
click at [1134, 128] on span "Это мой адрес" at bounding box center [1136, 127] width 94 height 13
type input "Арсенальная [STREET_ADDRESS]"
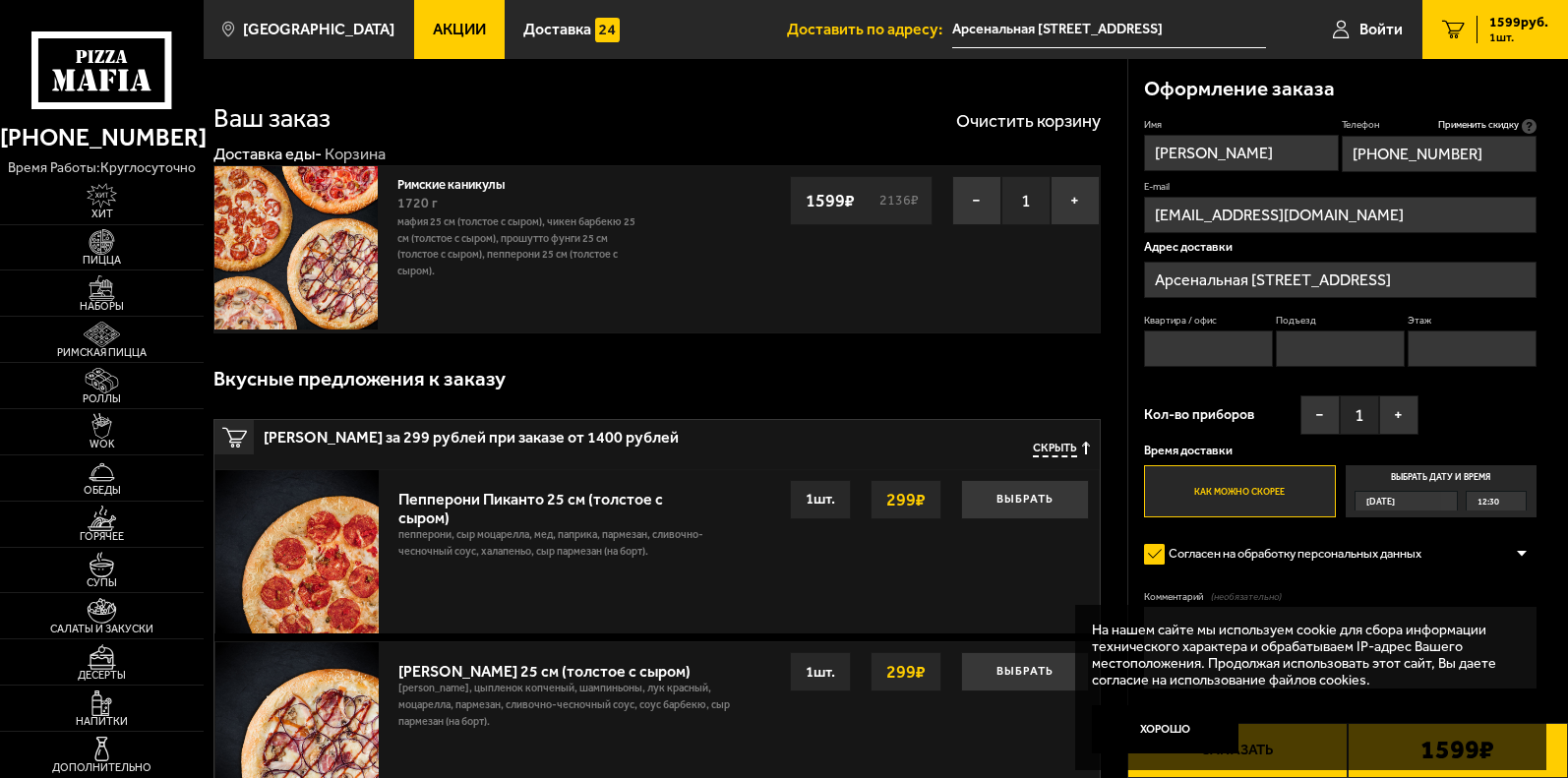
click at [1301, 346] on input "Подъезд" at bounding box center [1340, 349] width 129 height 37
click at [1191, 345] on input "Квартира / офис" at bounding box center [1208, 349] width 129 height 37
click at [1307, 348] on input "Подъезд" at bounding box center [1340, 349] width 129 height 37
click at [1190, 354] on input "Квартира / офис" at bounding box center [1208, 349] width 129 height 37
type input "247"
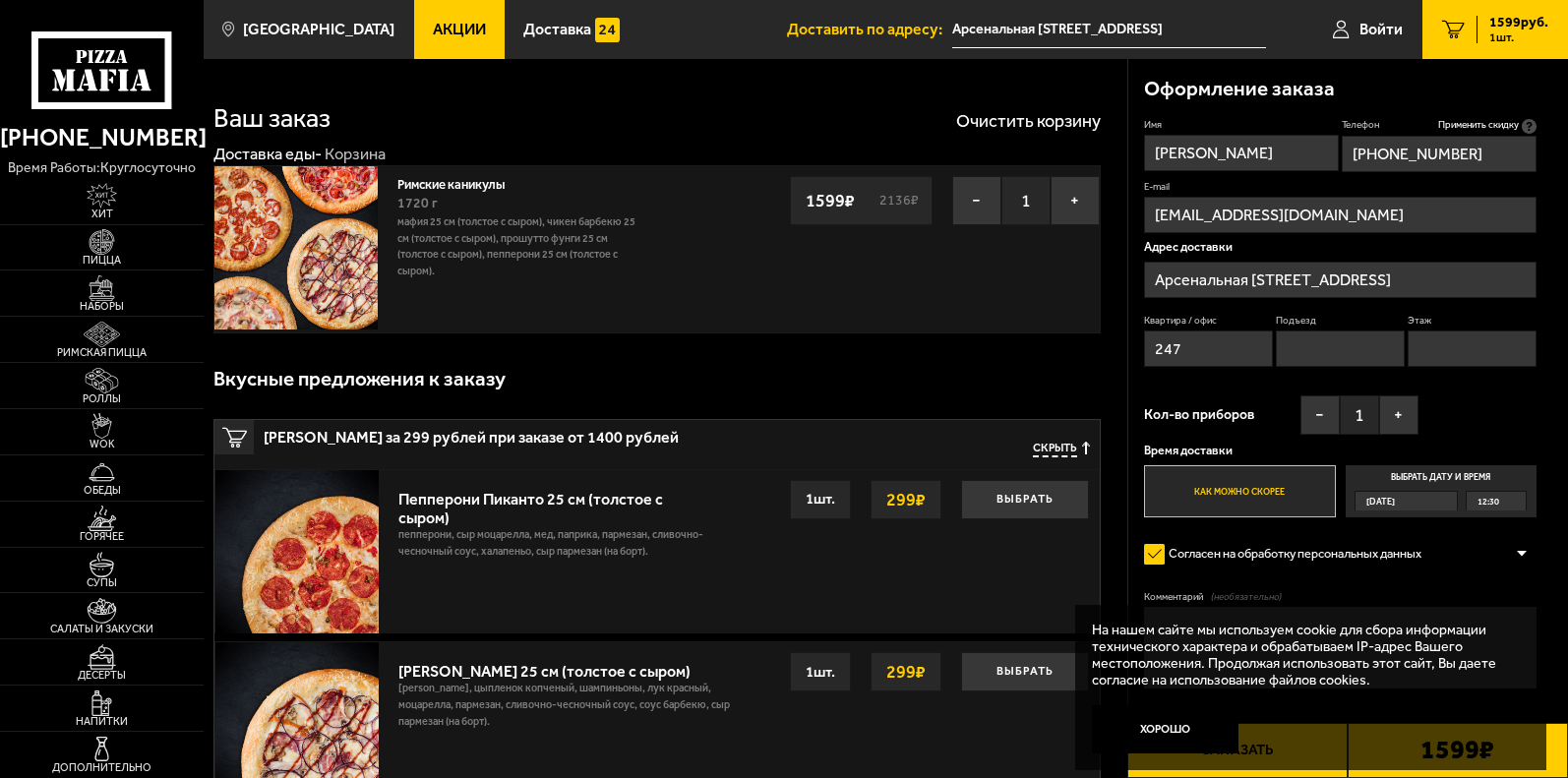
click at [1318, 357] on input "Подъезд" at bounding box center [1340, 349] width 129 height 37
type input "1"
click at [1438, 344] on input "Этаж" at bounding box center [1472, 349] width 129 height 37
type input "2"
click at [1451, 477] on label "Выбрать дату и время [DATE] 12:30" at bounding box center [1440, 492] width 191 height 53
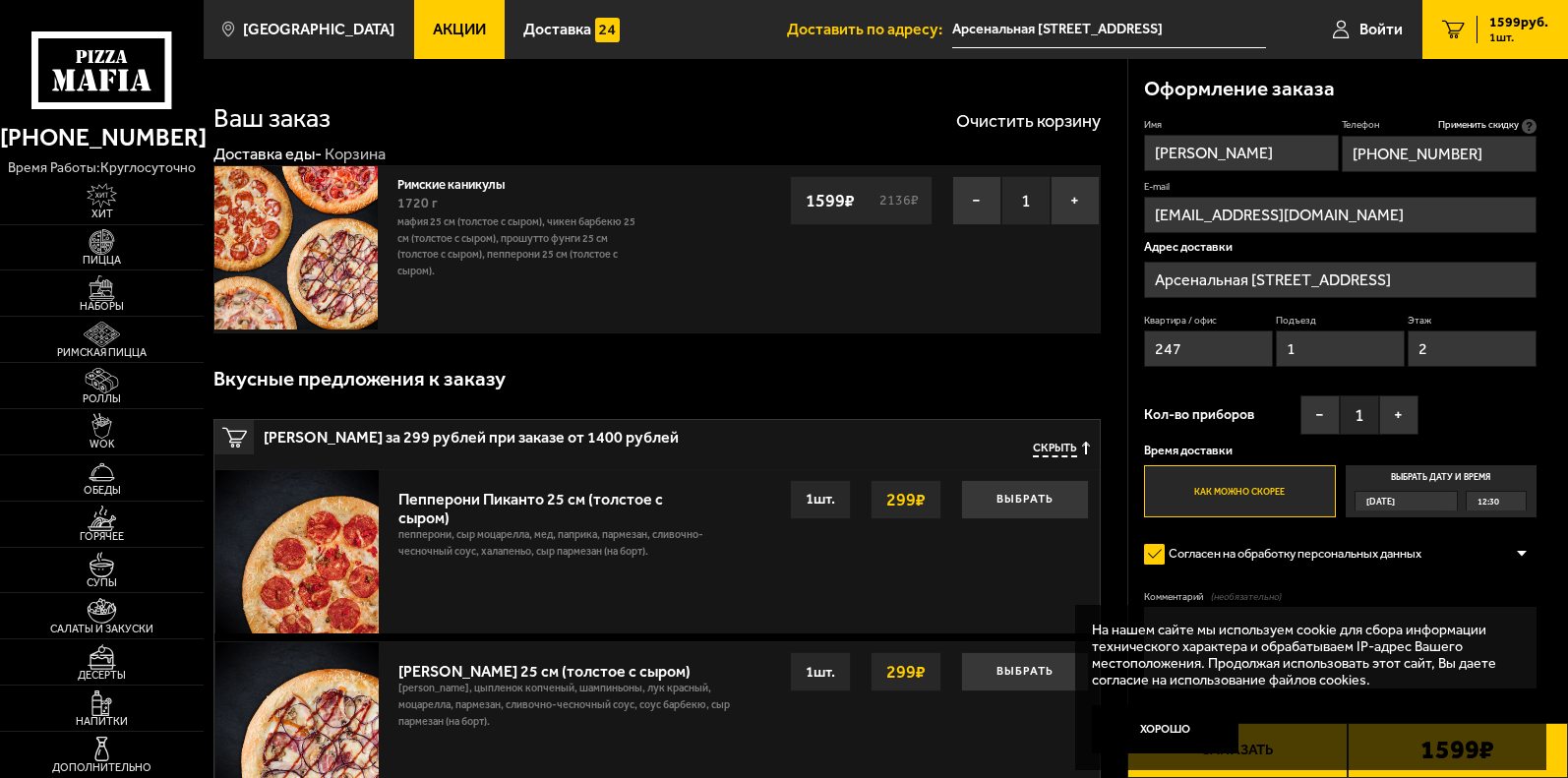
click at [0, 0] on input "Выбрать дату и время [DATE] 12:30" at bounding box center [0, 0] width 0 height 0
click at [1441, 501] on div "[DATE]" at bounding box center [1398, 500] width 85 height 19
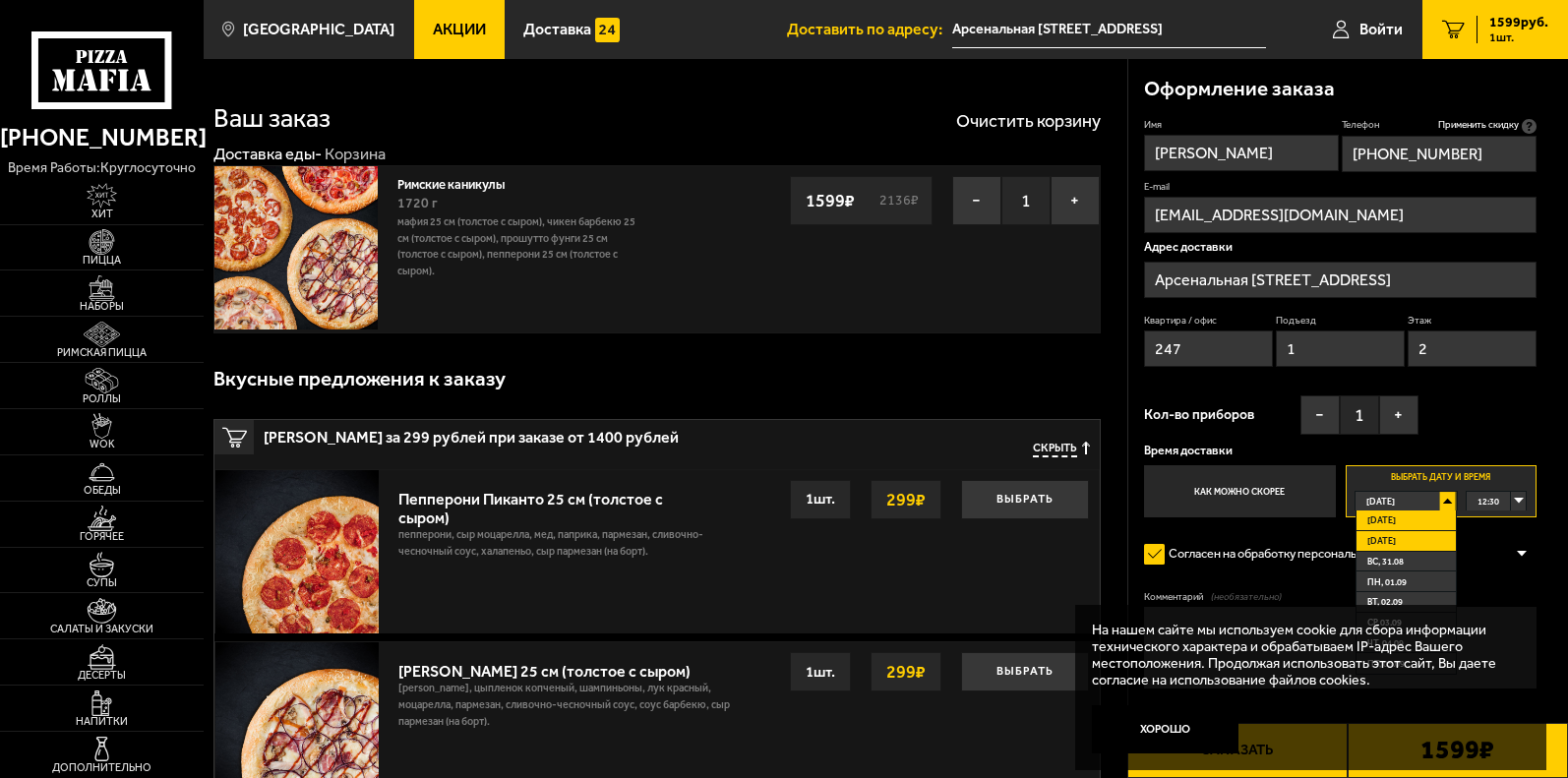
scroll to position [98, 0]
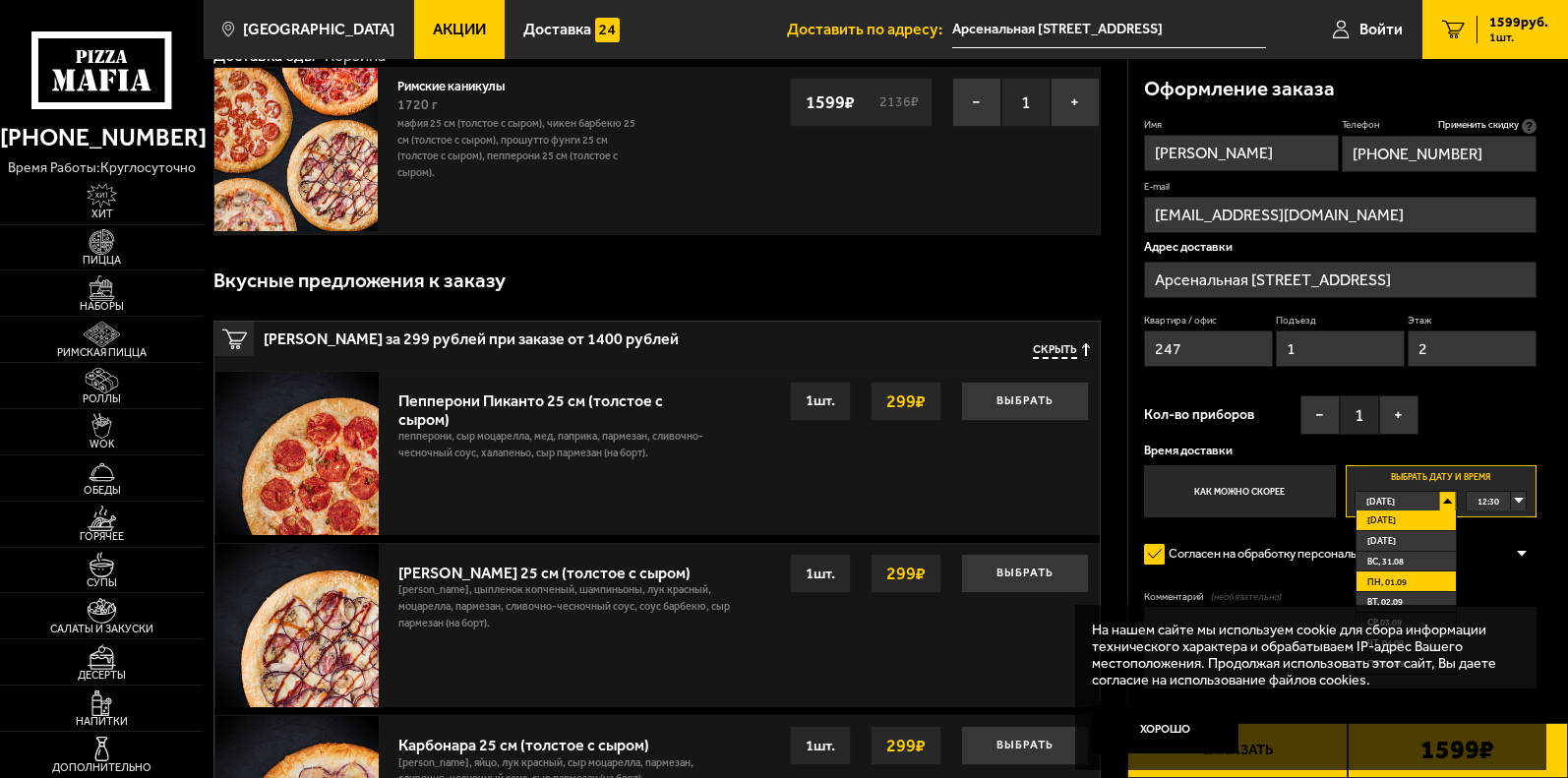
click at [1391, 580] on span "пн, 01.09" at bounding box center [1387, 582] width 40 height 19
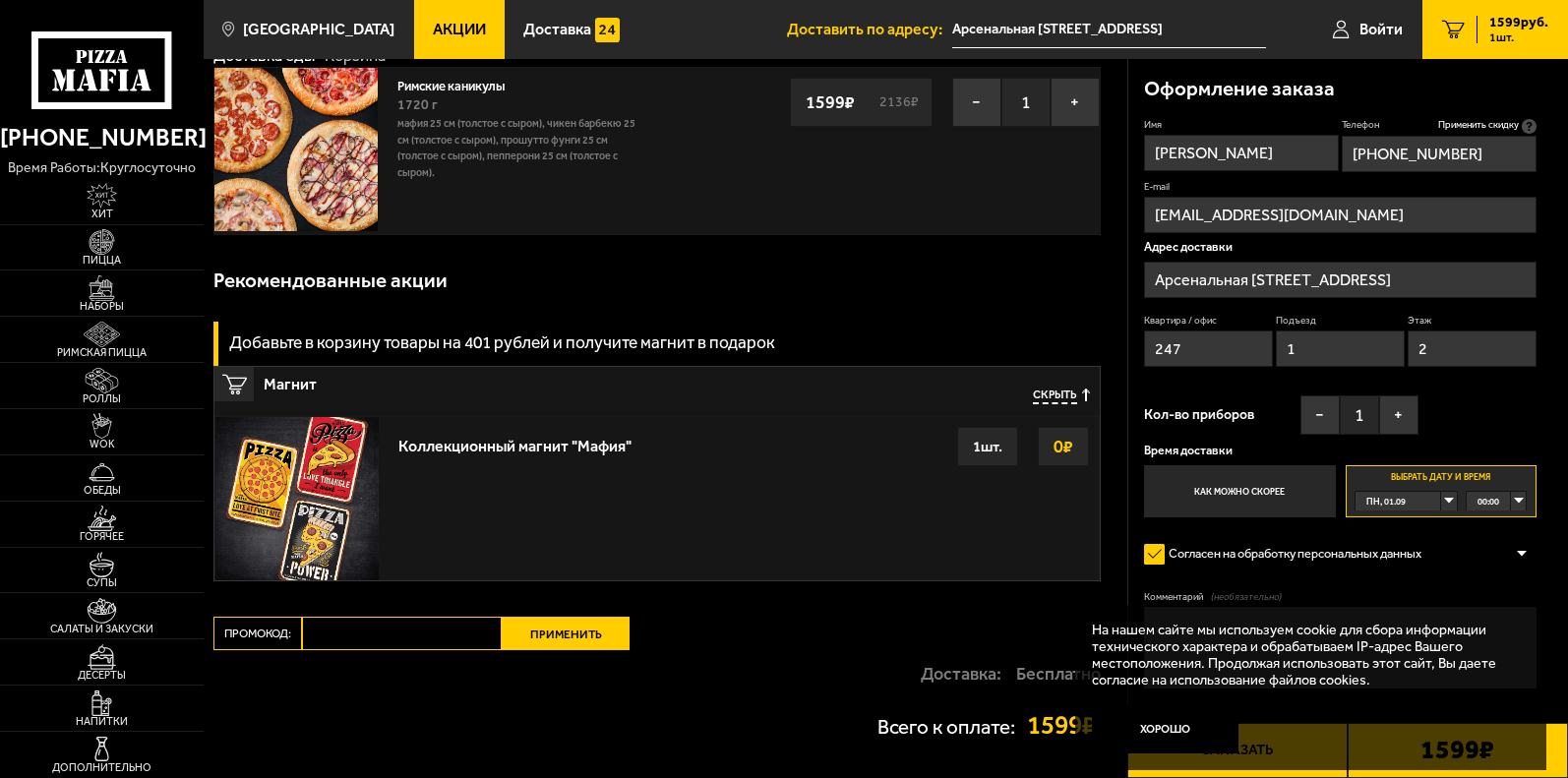
click at [1521, 499] on div "00:00" at bounding box center [1496, 500] width 60 height 19
click at [1488, 611] on div "На нашем сайте мы используем cookie для сбора информации технического характера…" at bounding box center [1309, 688] width 470 height 166
click at [1491, 611] on div "На нашем сайте мы используем cookie для сбора информации технического характера…" at bounding box center [1309, 688] width 470 height 166
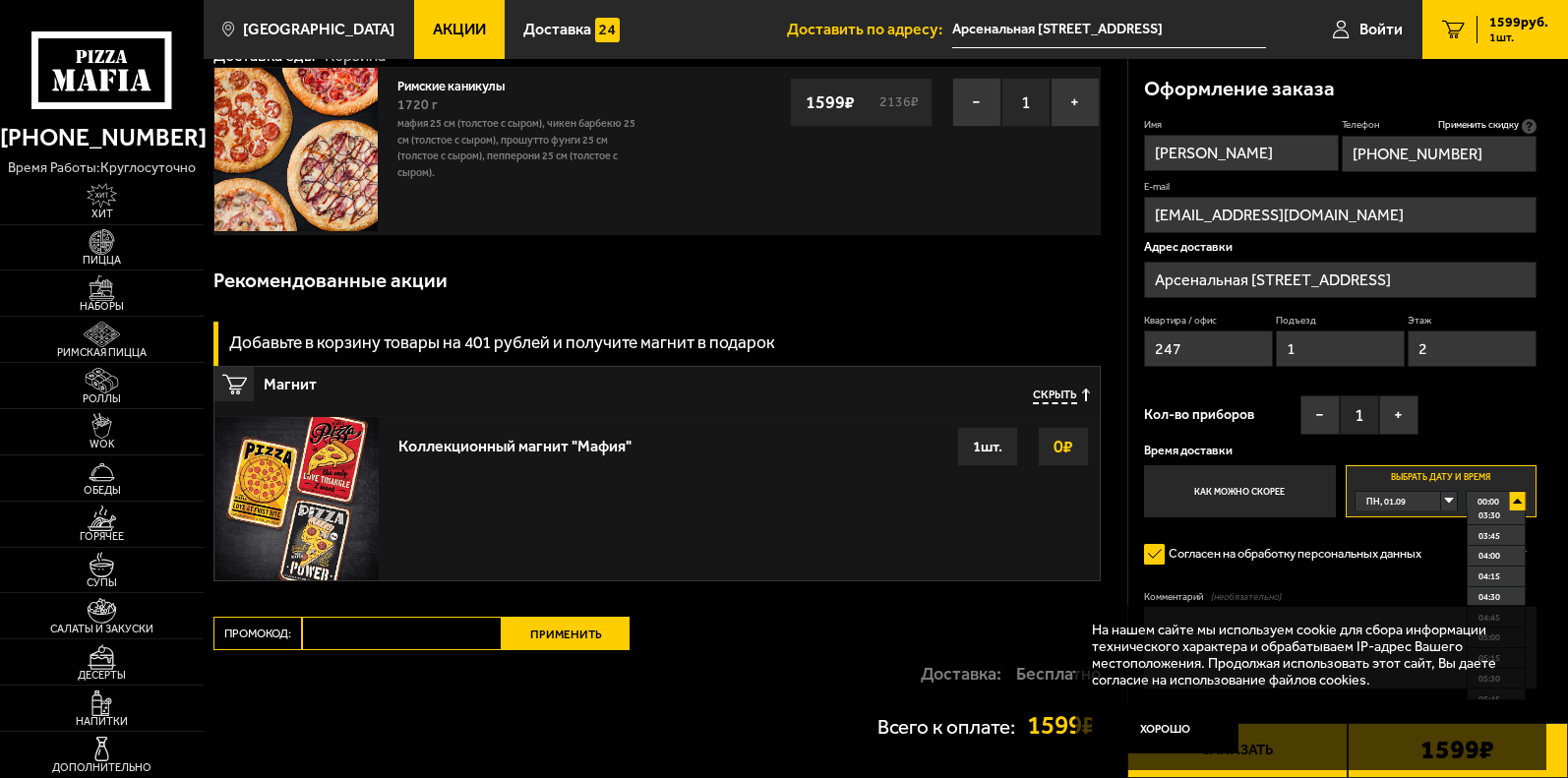
drag, startPoint x: 1524, startPoint y: 548, endPoint x: 1521, endPoint y: 566, distance: 18.2
click at [1521, 566] on ul "00:00 00:15 00:30 00:45 01:00 01:15 01:30 01:45 02:00 02:15 02:30 02:45 03:00 0…" at bounding box center [1496, 606] width 60 height 190
click at [1493, 500] on span "00:00" at bounding box center [1488, 500] width 22 height 19
click at [1516, 507] on div "00:00" at bounding box center [1496, 500] width 60 height 19
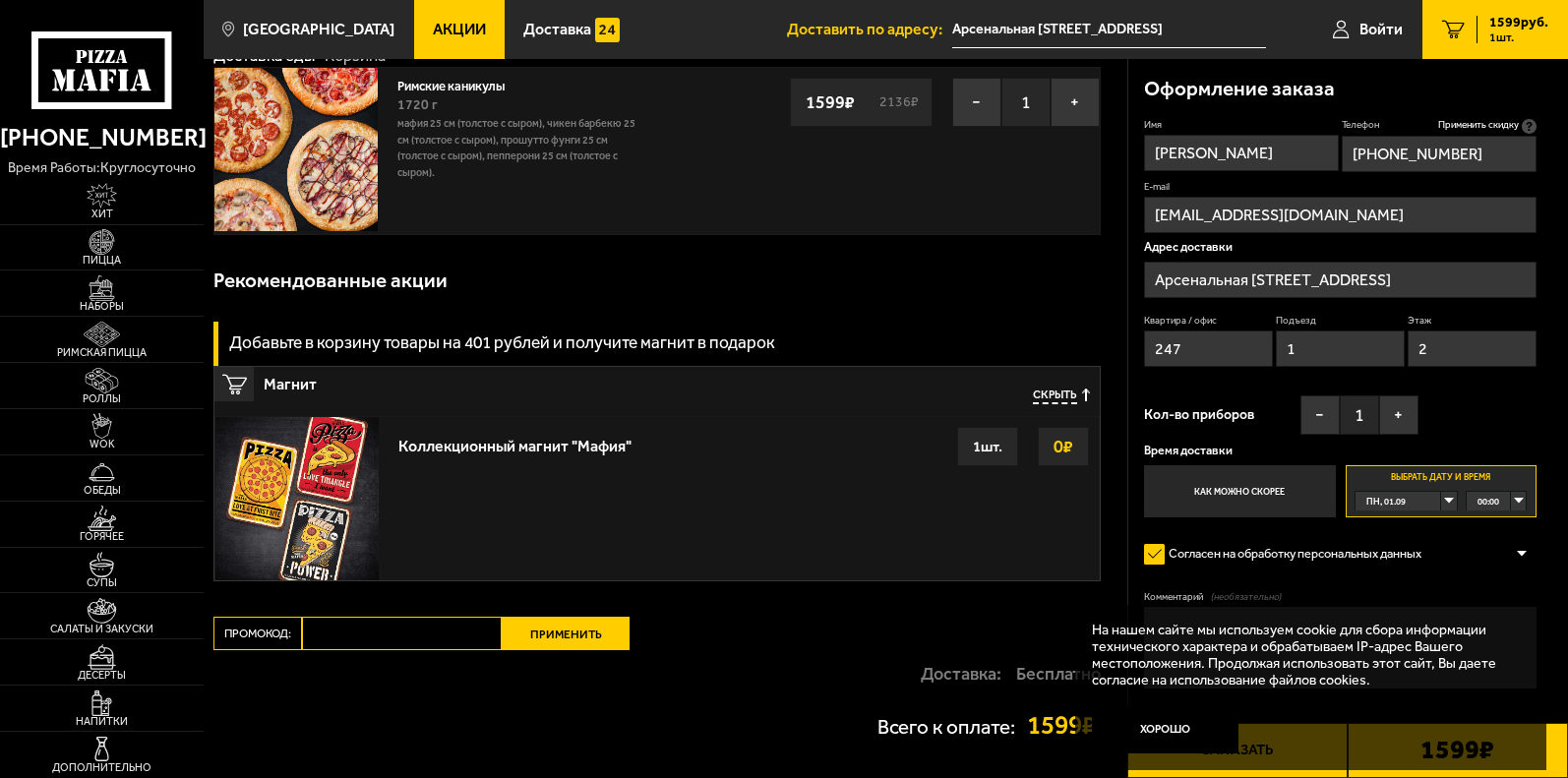
click at [1518, 500] on div "00:00" at bounding box center [1496, 500] width 60 height 19
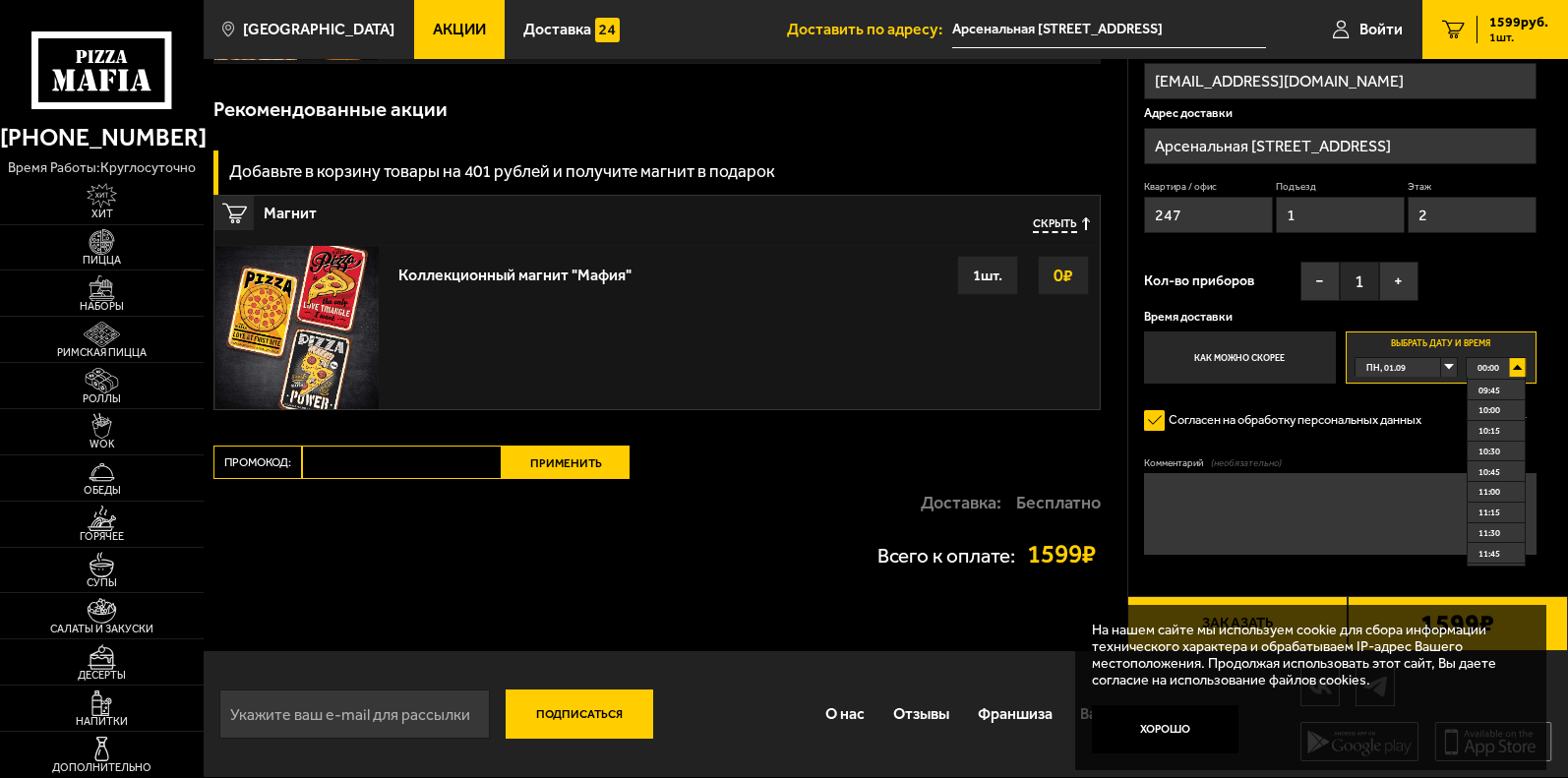
scroll to position [695, 0]
click at [1480, 466] on span "09:30" at bounding box center [1489, 468] width 22 height 19
click at [1169, 490] on textarea "Комментарий (необязательно)" at bounding box center [1340, 514] width 392 height 81
type textarea "[PERSON_NAME] на ресепшен"
click at [1177, 733] on button "Хорошо" at bounding box center [1165, 730] width 147 height 50
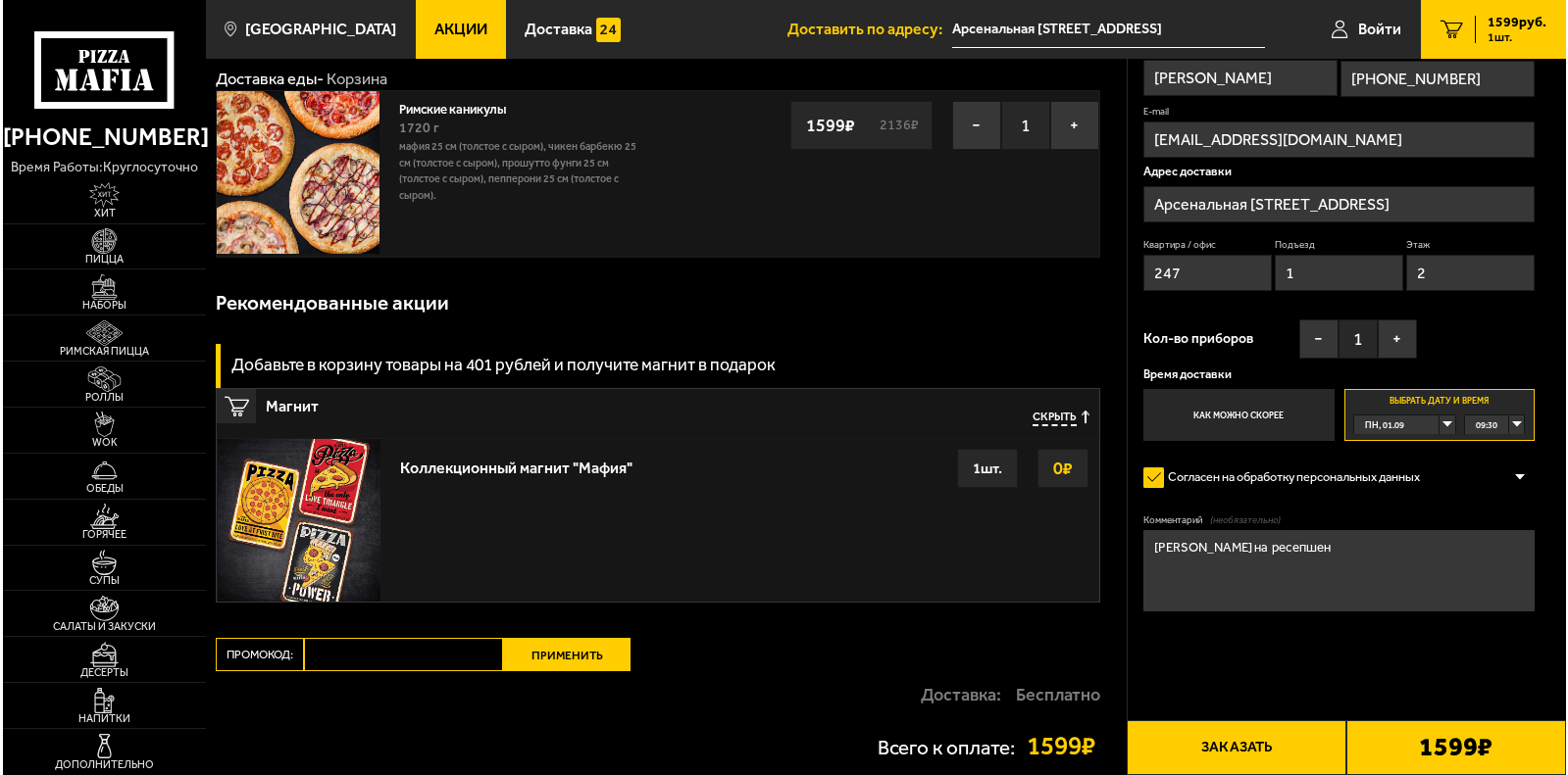
scroll to position [0, 0]
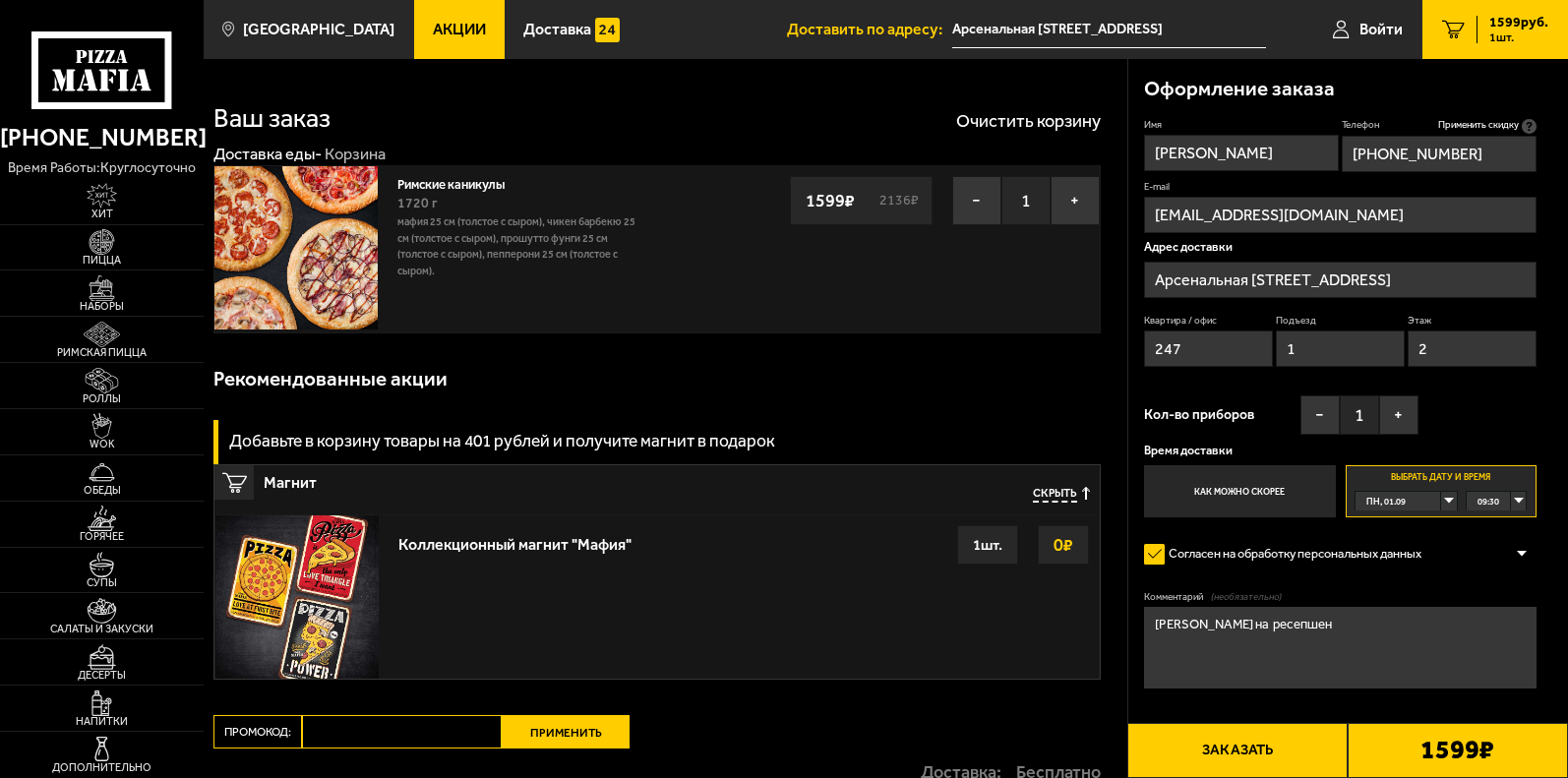
click at [1239, 749] on button "Заказать" at bounding box center [1237, 751] width 220 height 56
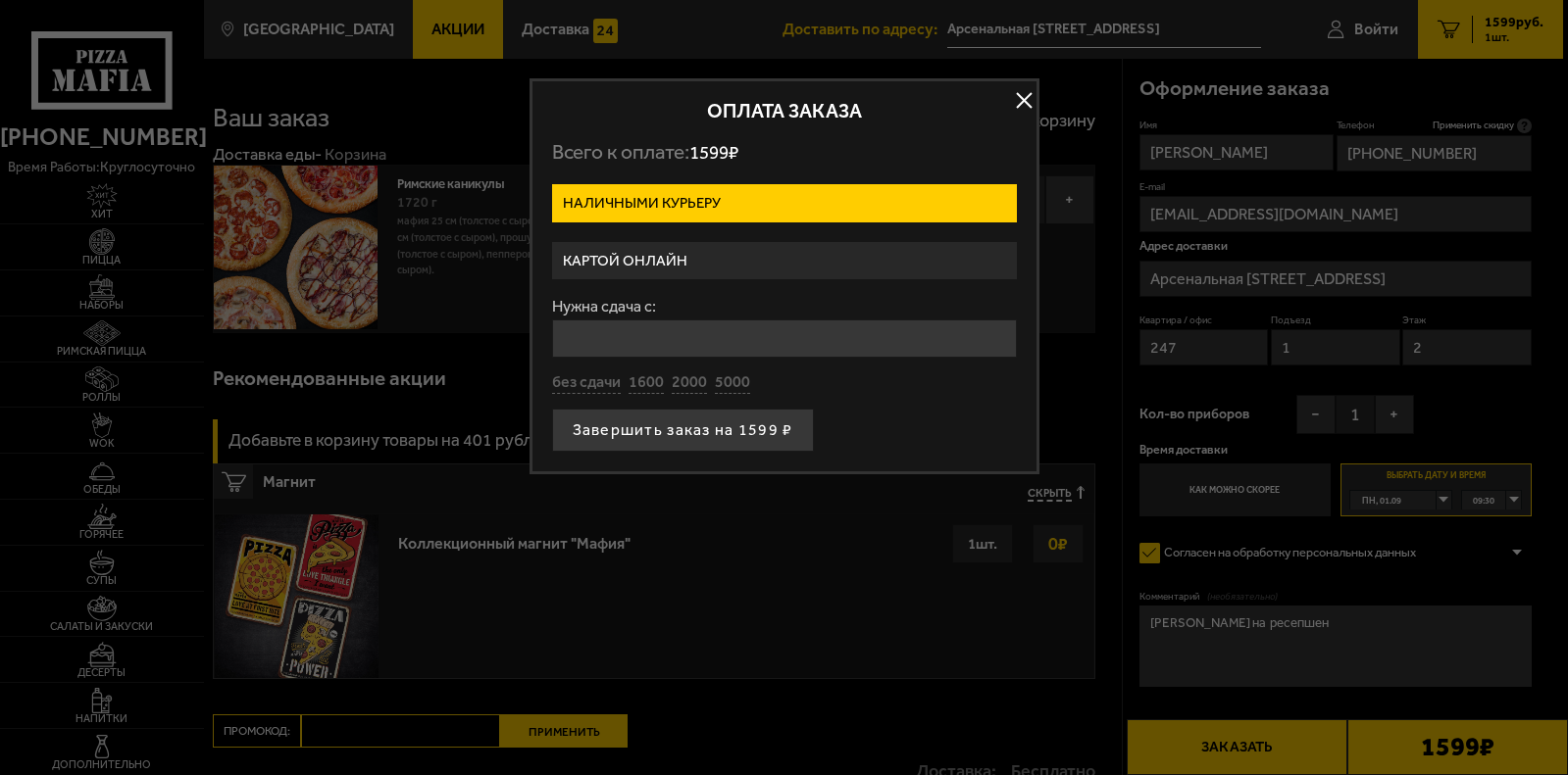
click at [679, 211] on label "Наличными курьеру" at bounding box center [784, 203] width 465 height 39
click at [0, 0] on input "Наличными курьеру" at bounding box center [0, 0] width 0 height 0
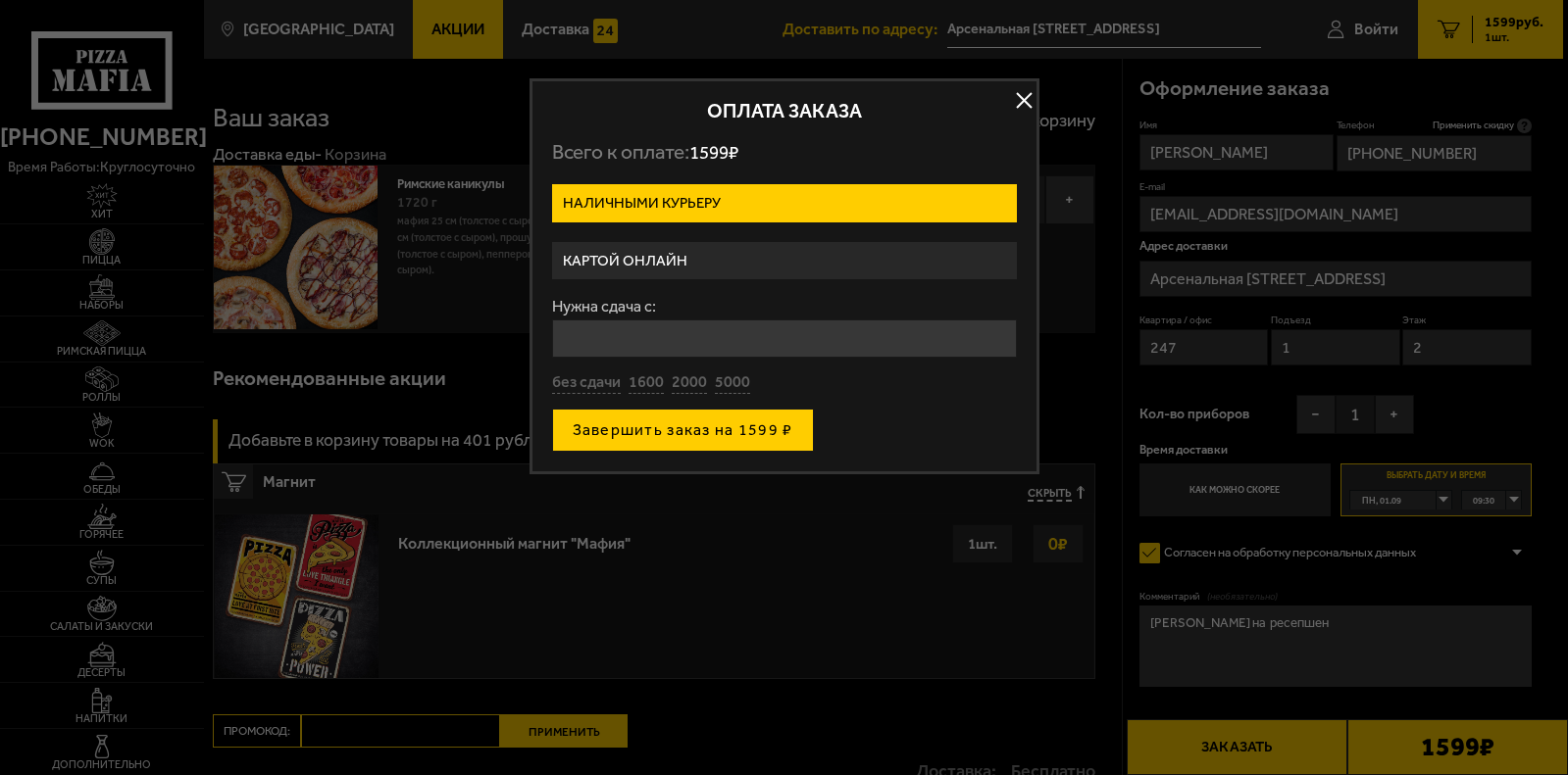
click at [686, 430] on button "Завершить заказ на 1599 ₽" at bounding box center [682, 430] width 262 height 43
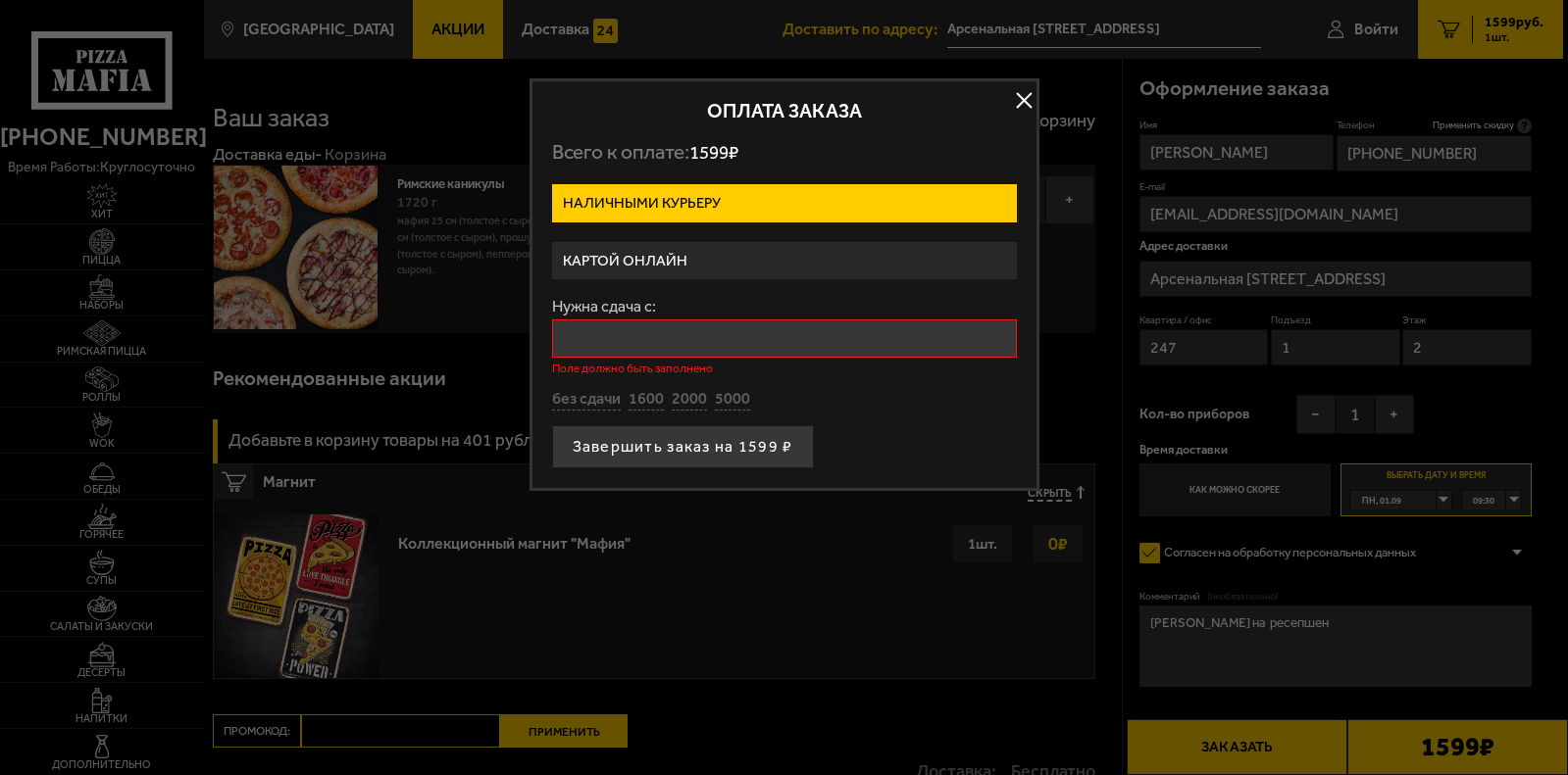
click at [732, 197] on label "Наличными курьеру" at bounding box center [784, 203] width 465 height 39
click at [0, 0] on input "Наличными курьеру" at bounding box center [0, 0] width 0 height 0
click at [578, 407] on button "без сдачи" at bounding box center [587, 400] width 69 height 22
type input "0"
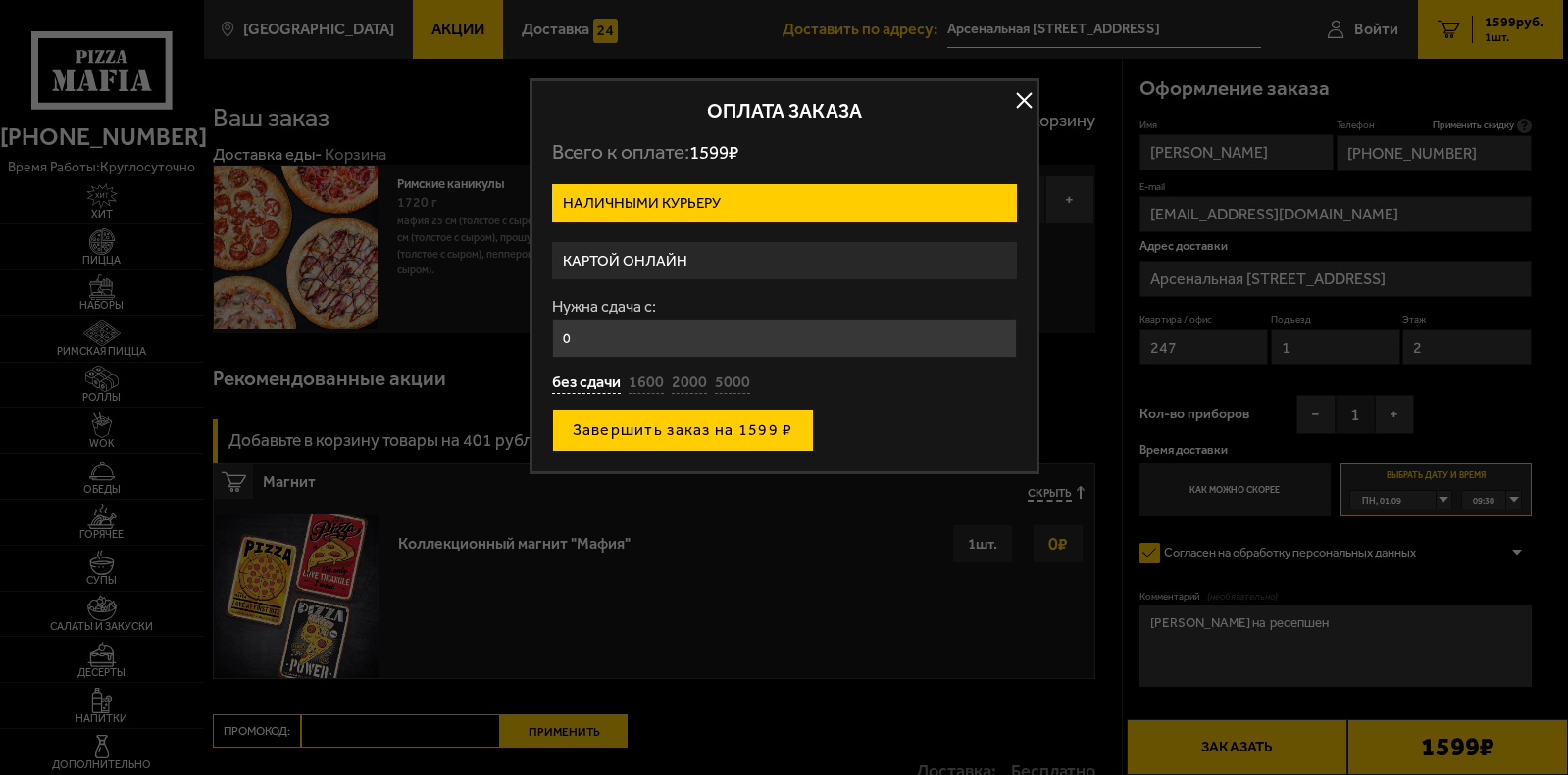
click at [663, 426] on button "Завершить заказ на 1599 ₽" at bounding box center [682, 430] width 262 height 43
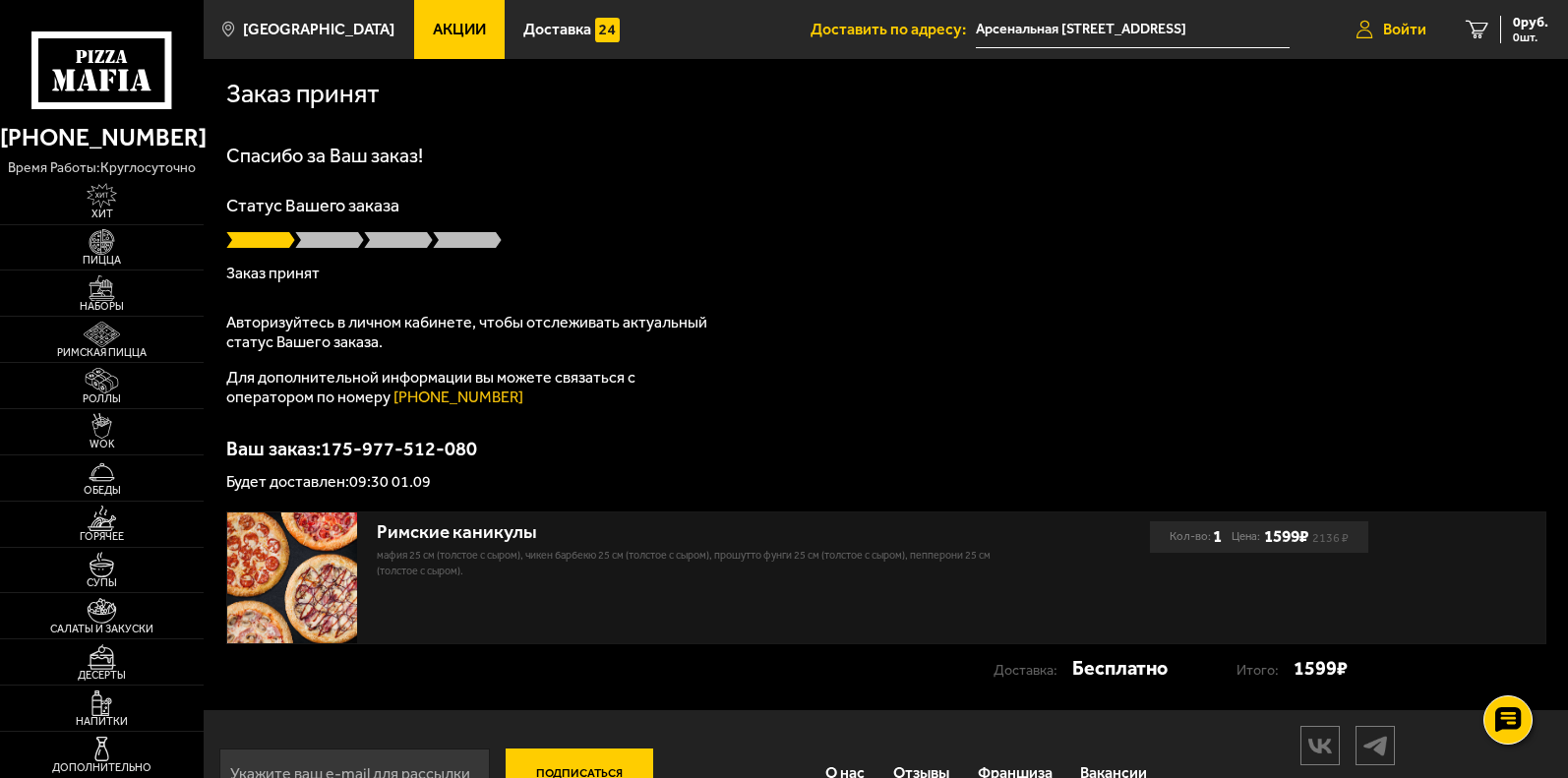
click at [1405, 30] on span "Войти" at bounding box center [1405, 30] width 44 height 16
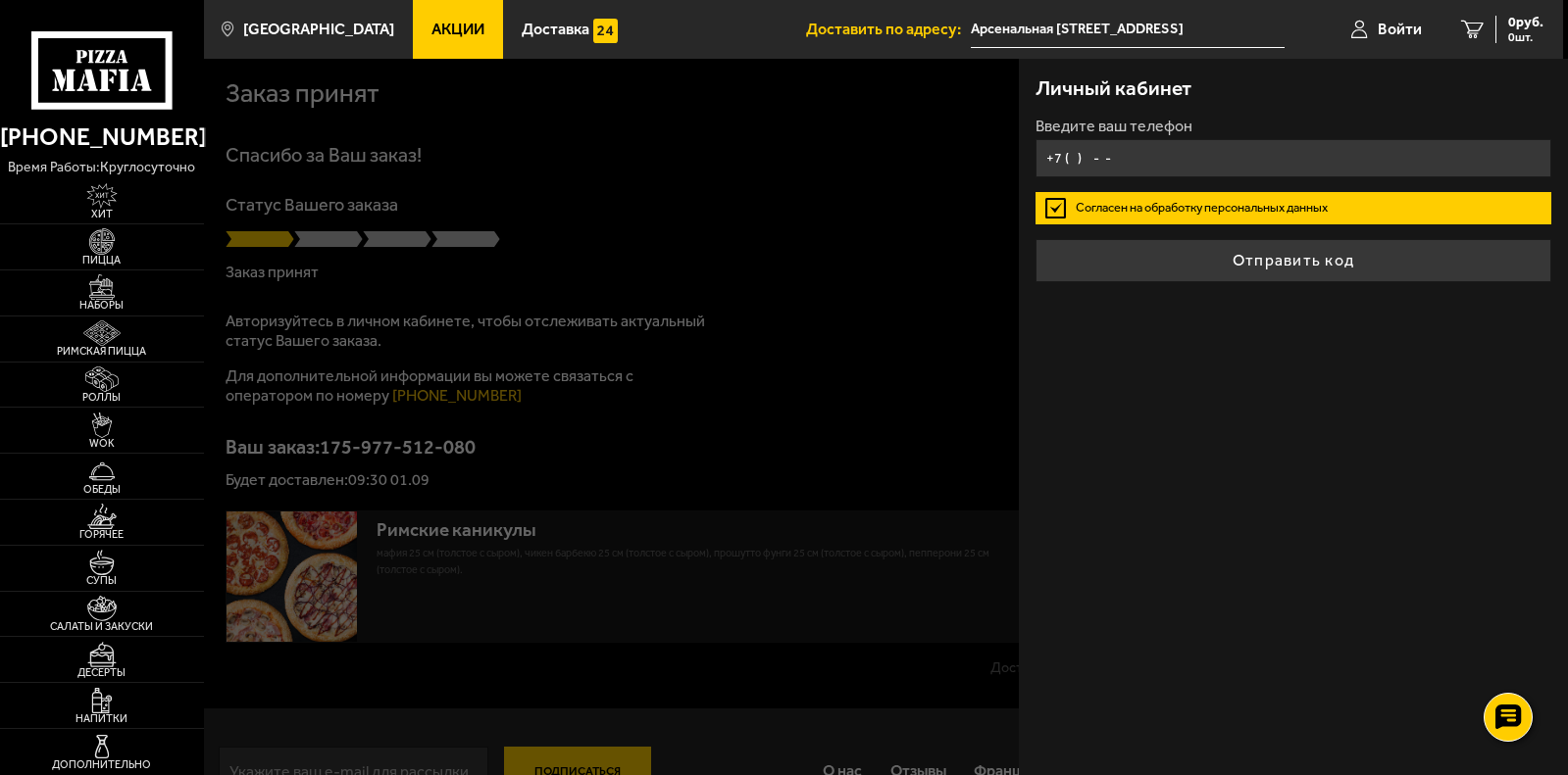
type input "[PHONE_NUMBER]"
click at [1211, 203] on label "Согласен на обработку персональных данных" at bounding box center [1294, 208] width 516 height 33
click at [0, 0] on input "Согласен на обработку персональных данных" at bounding box center [0, 0] width 0 height 0
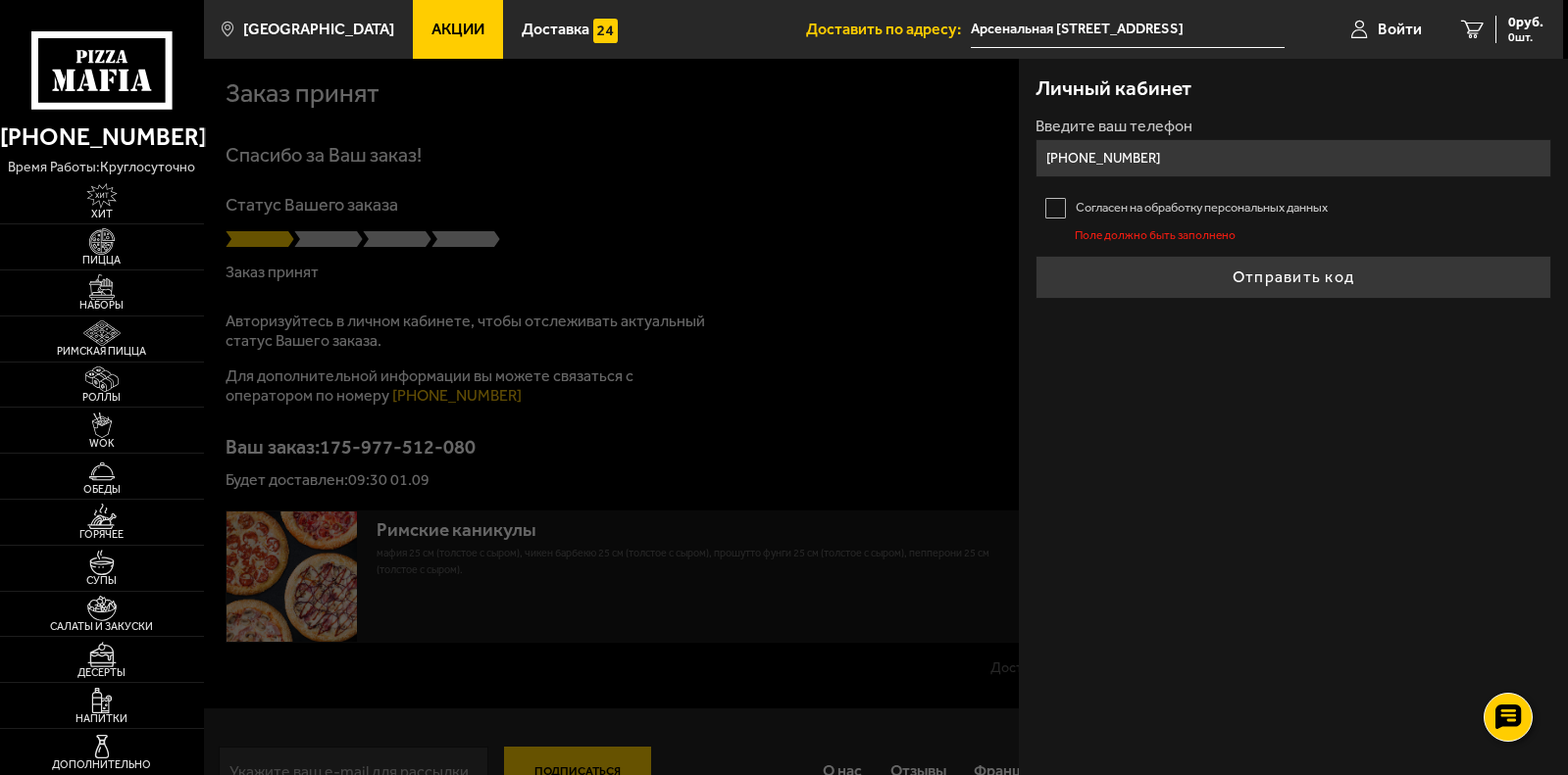
click at [1053, 200] on label "Согласен на обработку персональных данных" at bounding box center [1294, 208] width 516 height 33
click at [0, 0] on input "Согласен на обработку персональных данных" at bounding box center [0, 0] width 0 height 0
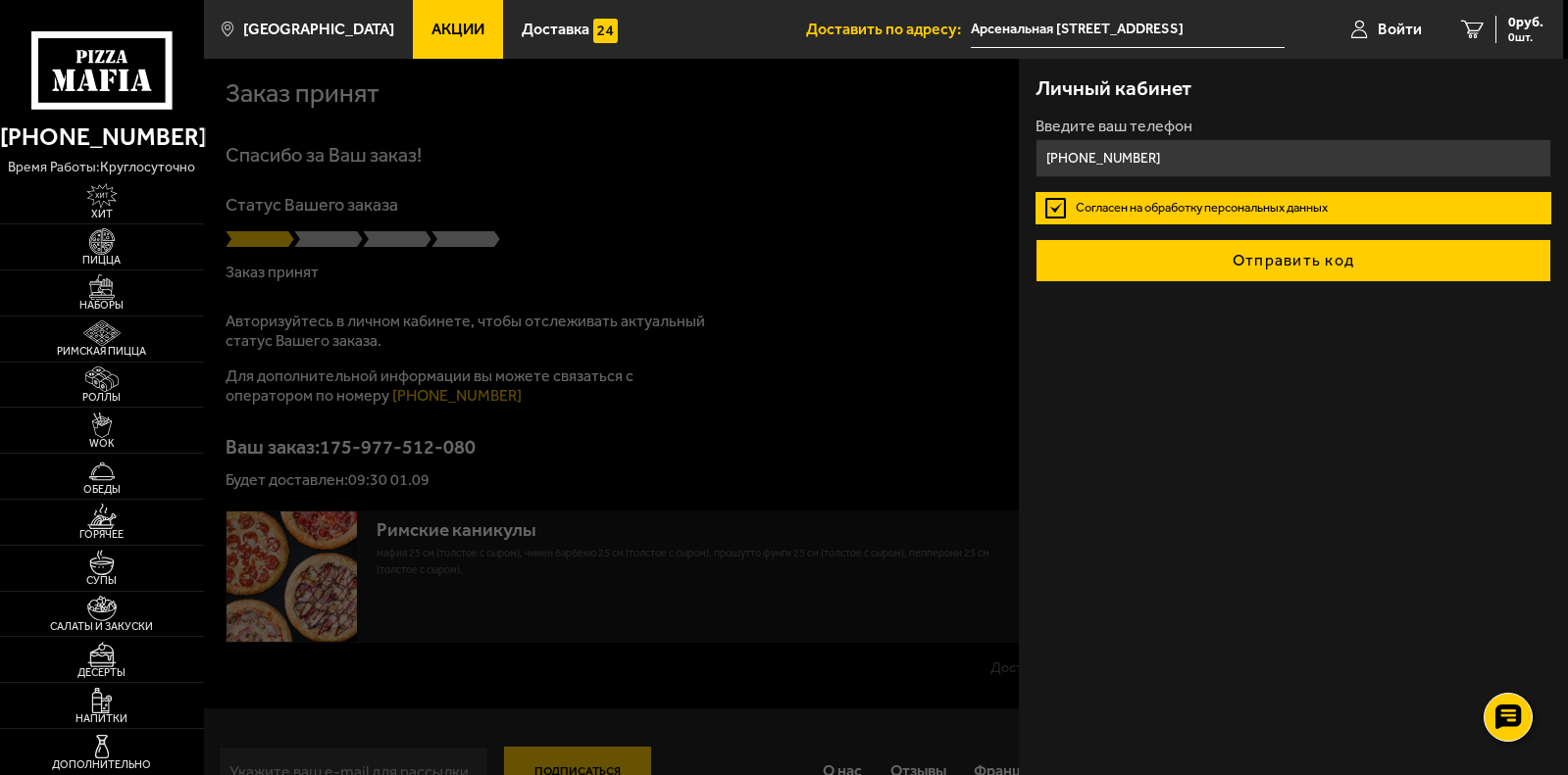
click at [1278, 252] on button "Отправить код" at bounding box center [1294, 261] width 516 height 43
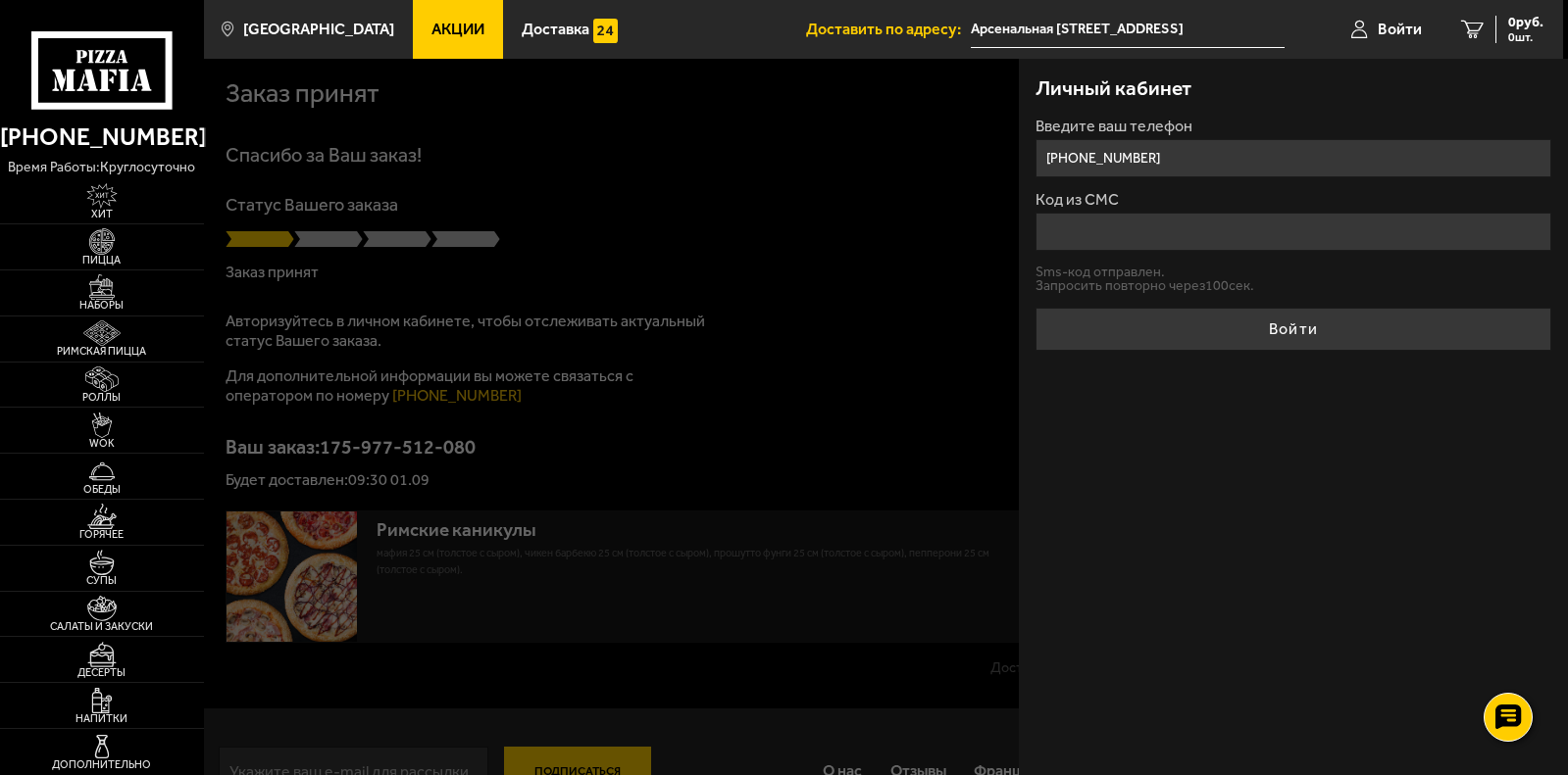
click at [1047, 231] on input "Код из СМС" at bounding box center [1294, 231] width 516 height 39
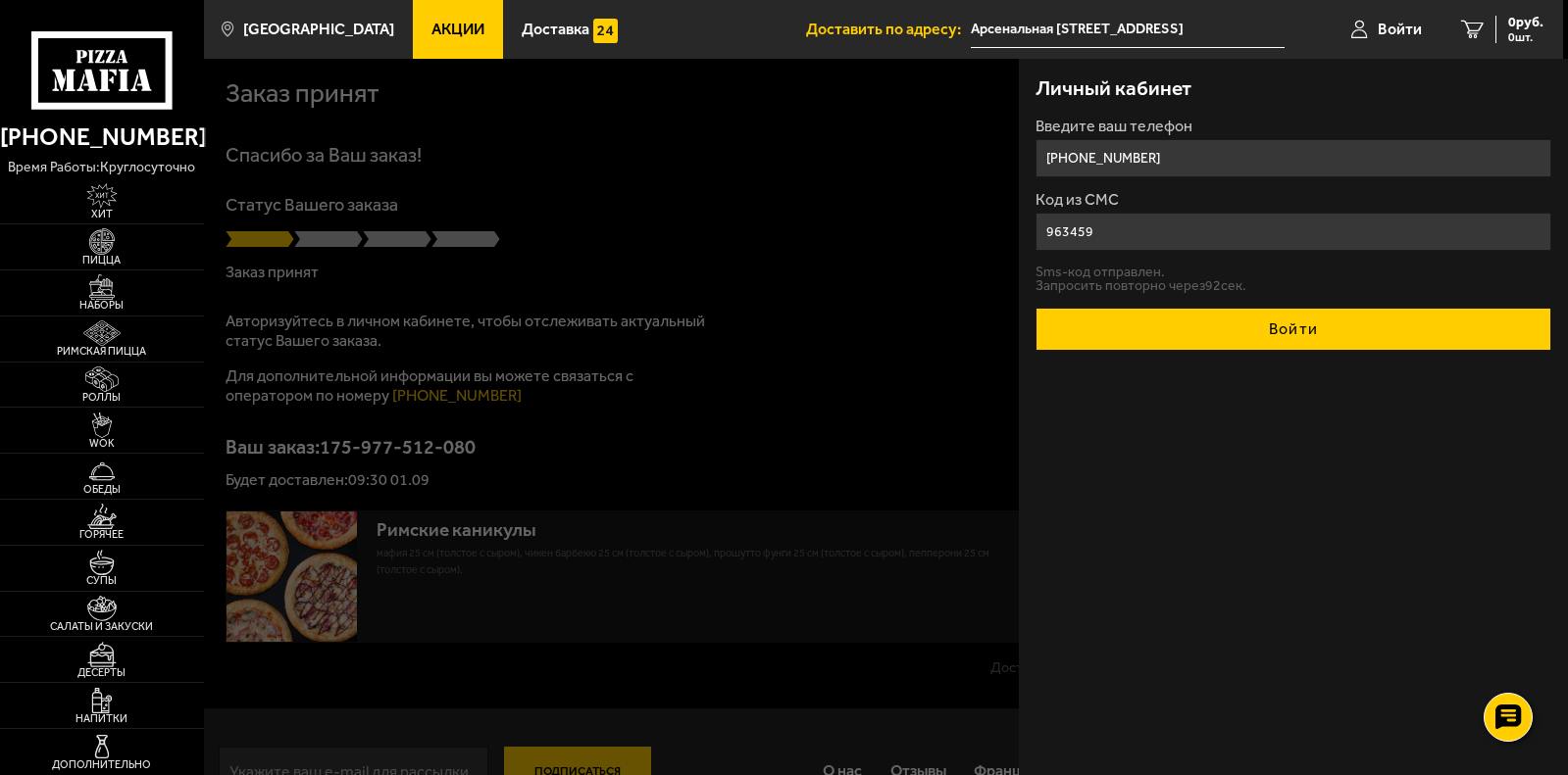
type input "963459"
click at [1298, 332] on button "Войти" at bounding box center [1294, 330] width 516 height 43
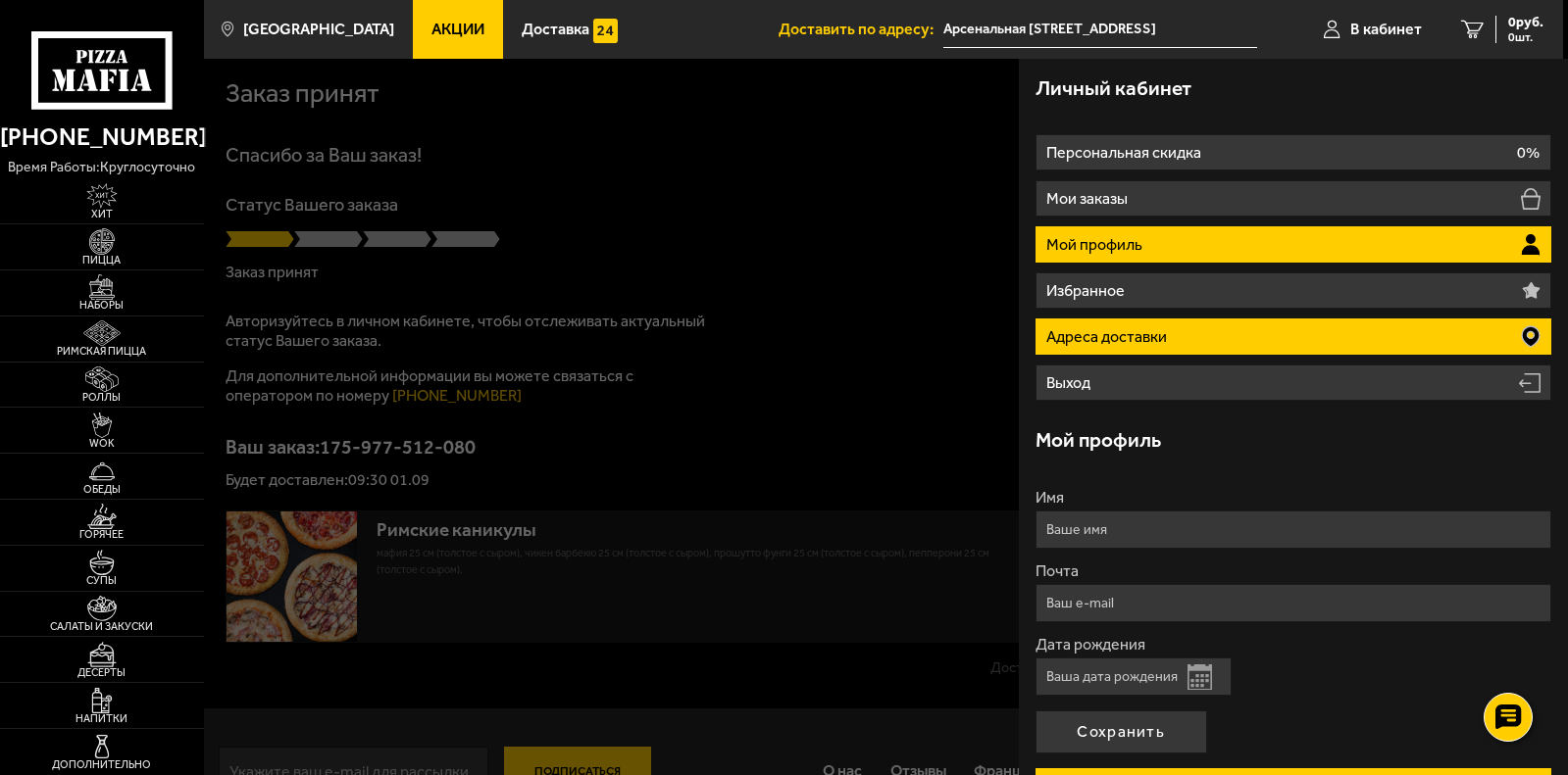
click at [1200, 342] on li "Адреса доставки" at bounding box center [1294, 337] width 516 height 37
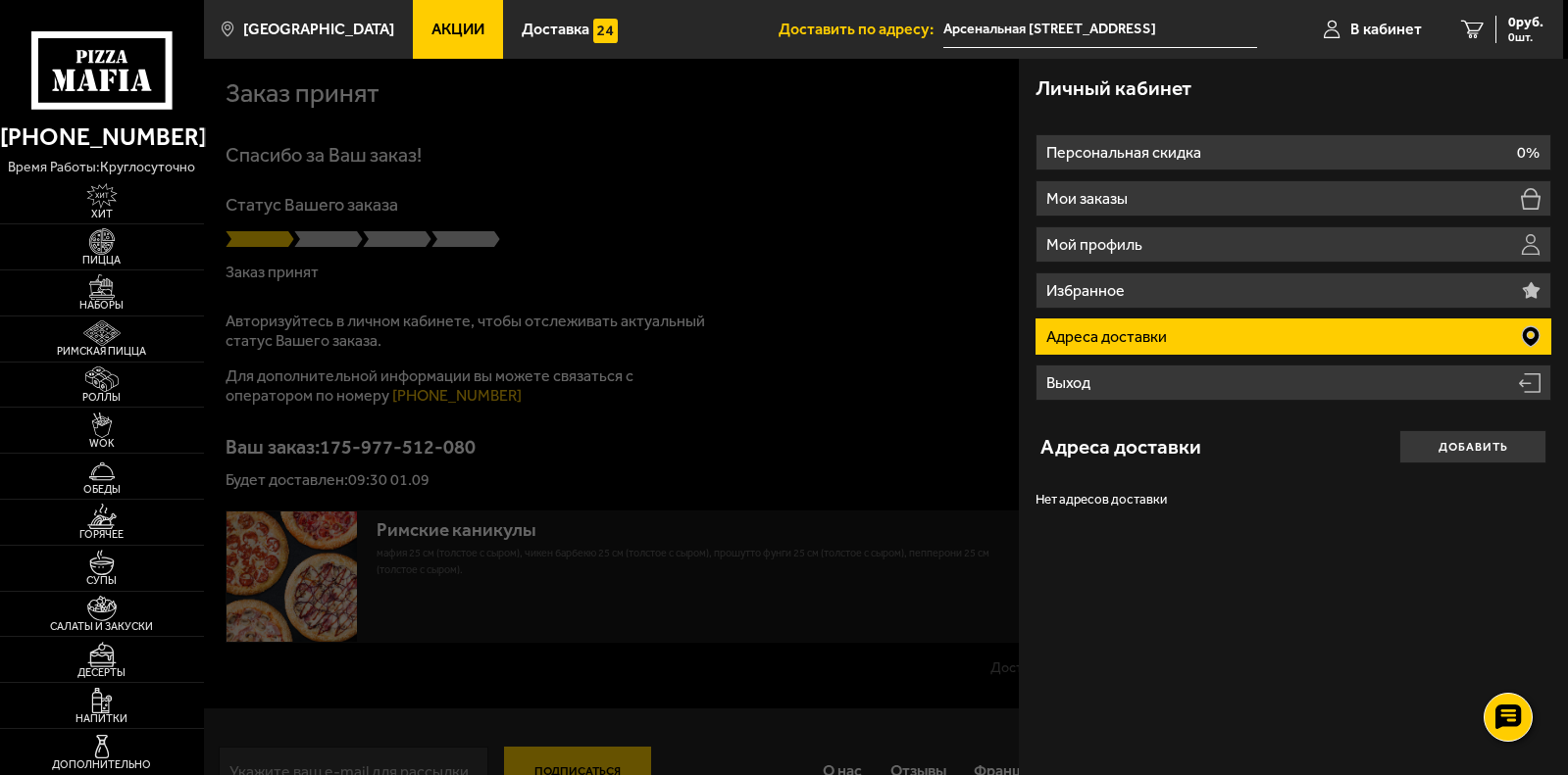
click at [1210, 342] on li "Адреса доставки" at bounding box center [1294, 337] width 516 height 37
click at [1451, 449] on button "Добавить" at bounding box center [1472, 446] width 147 height 33
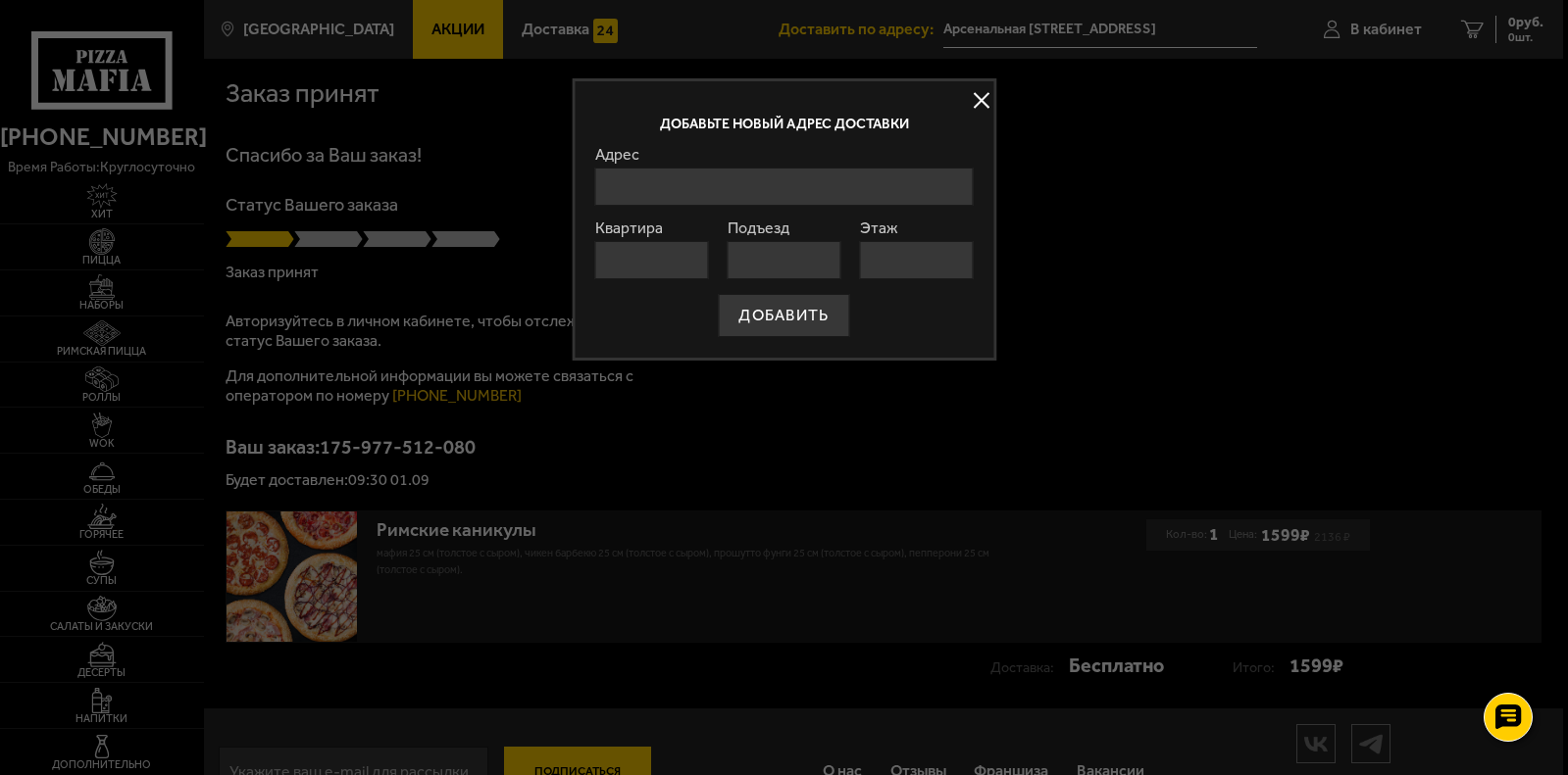
click at [650, 188] on input "Адрес" at bounding box center [784, 187] width 377 height 39
type input "Арсенальная [STREET_ADDRESS]"
type input "247"
type input "1"
type input "2"
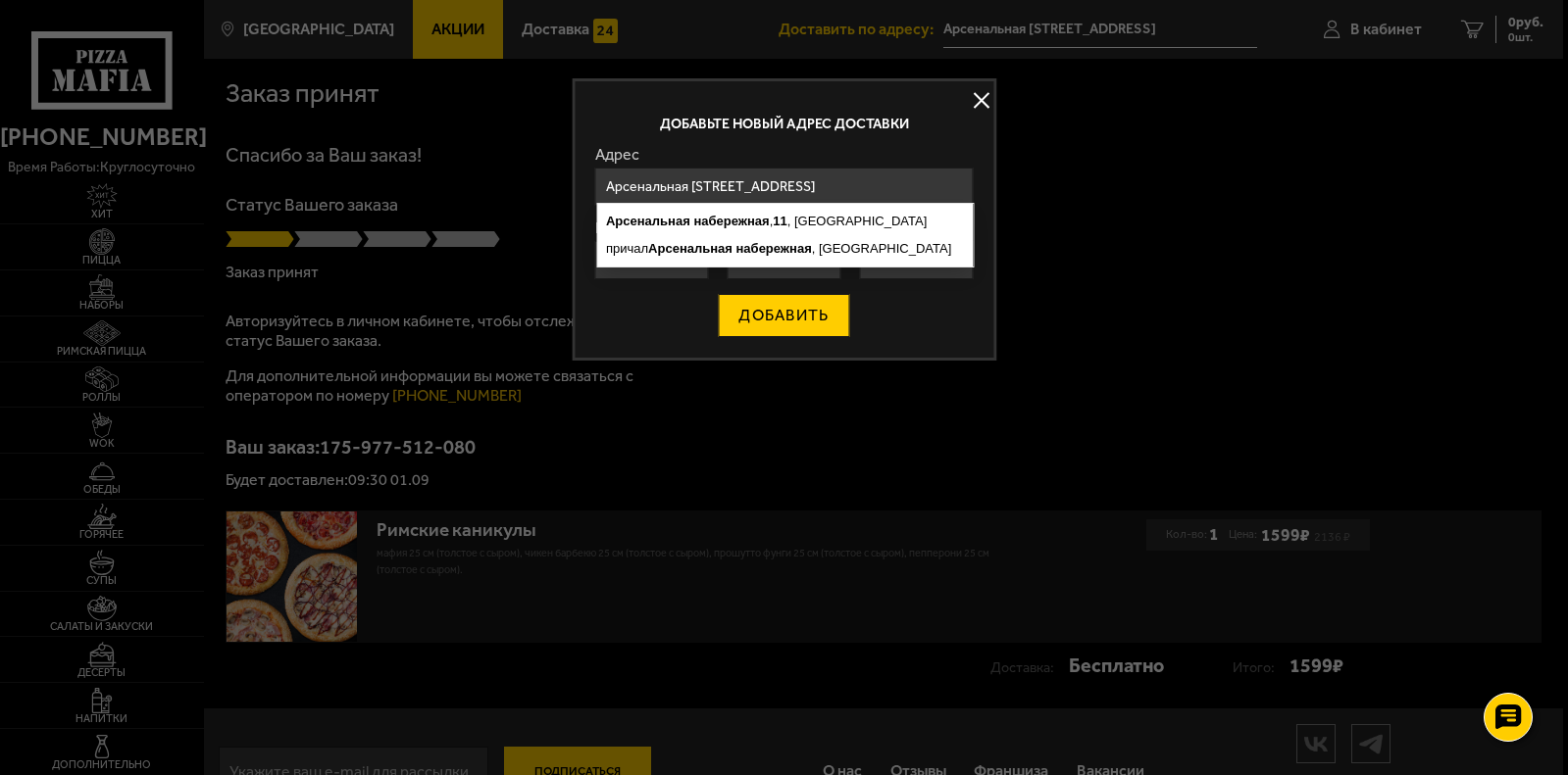
click at [776, 314] on button "ДОБАВИТЬ" at bounding box center [783, 316] width 131 height 43
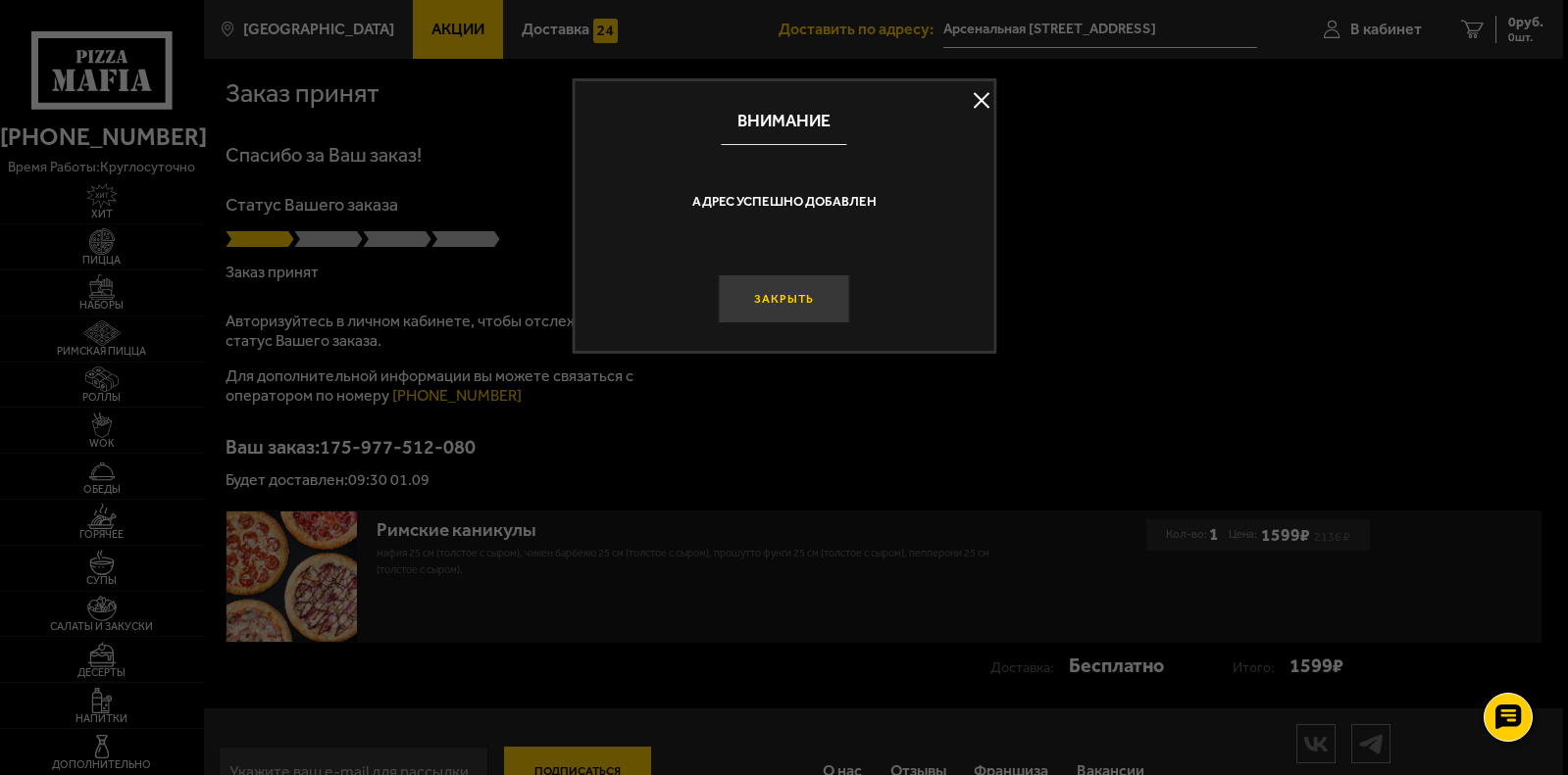
click at [812, 290] on button "Закрыть" at bounding box center [784, 299] width 130 height 49
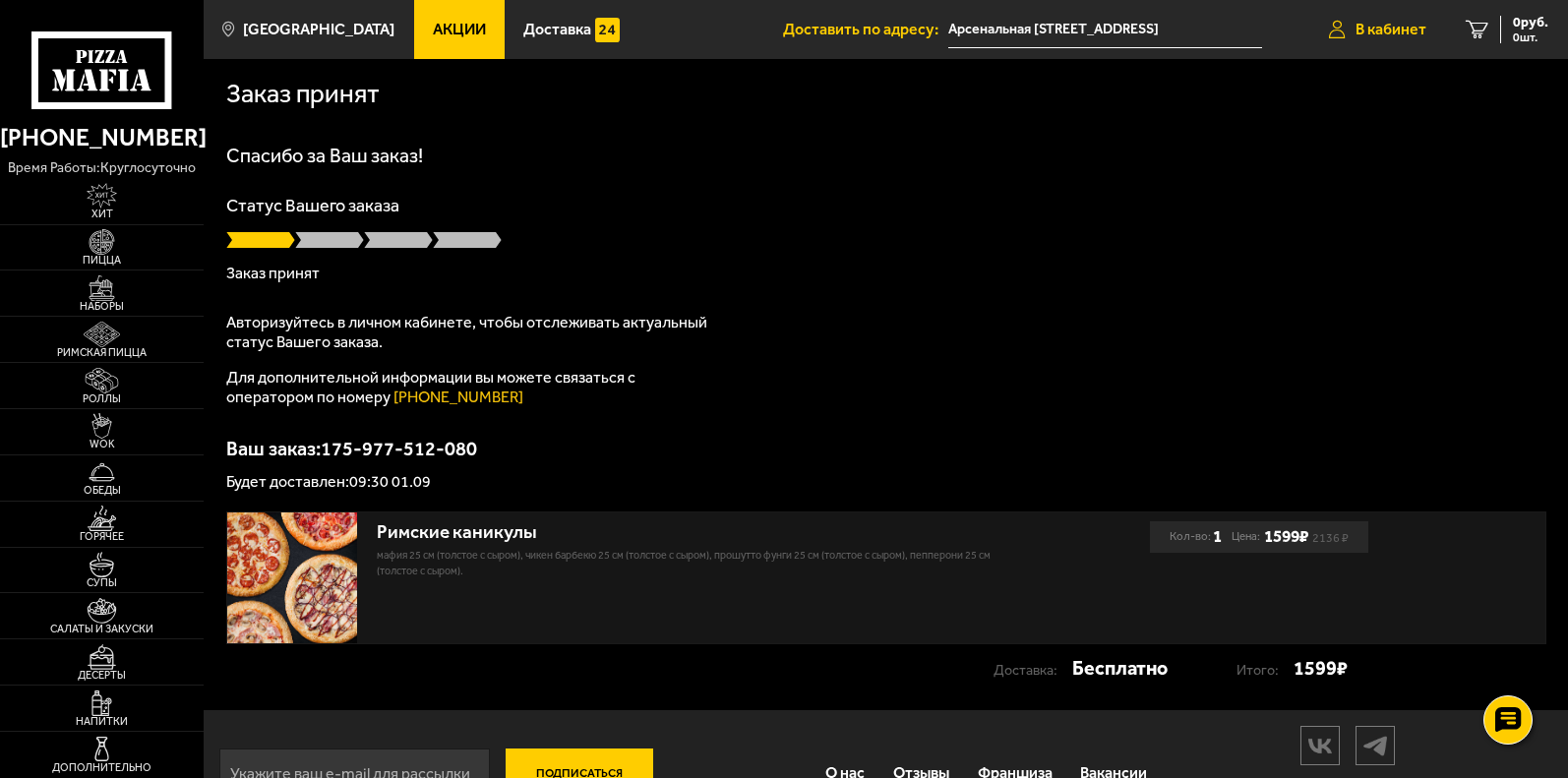
click at [1385, 34] on span "В кабинет" at bounding box center [1390, 30] width 70 height 16
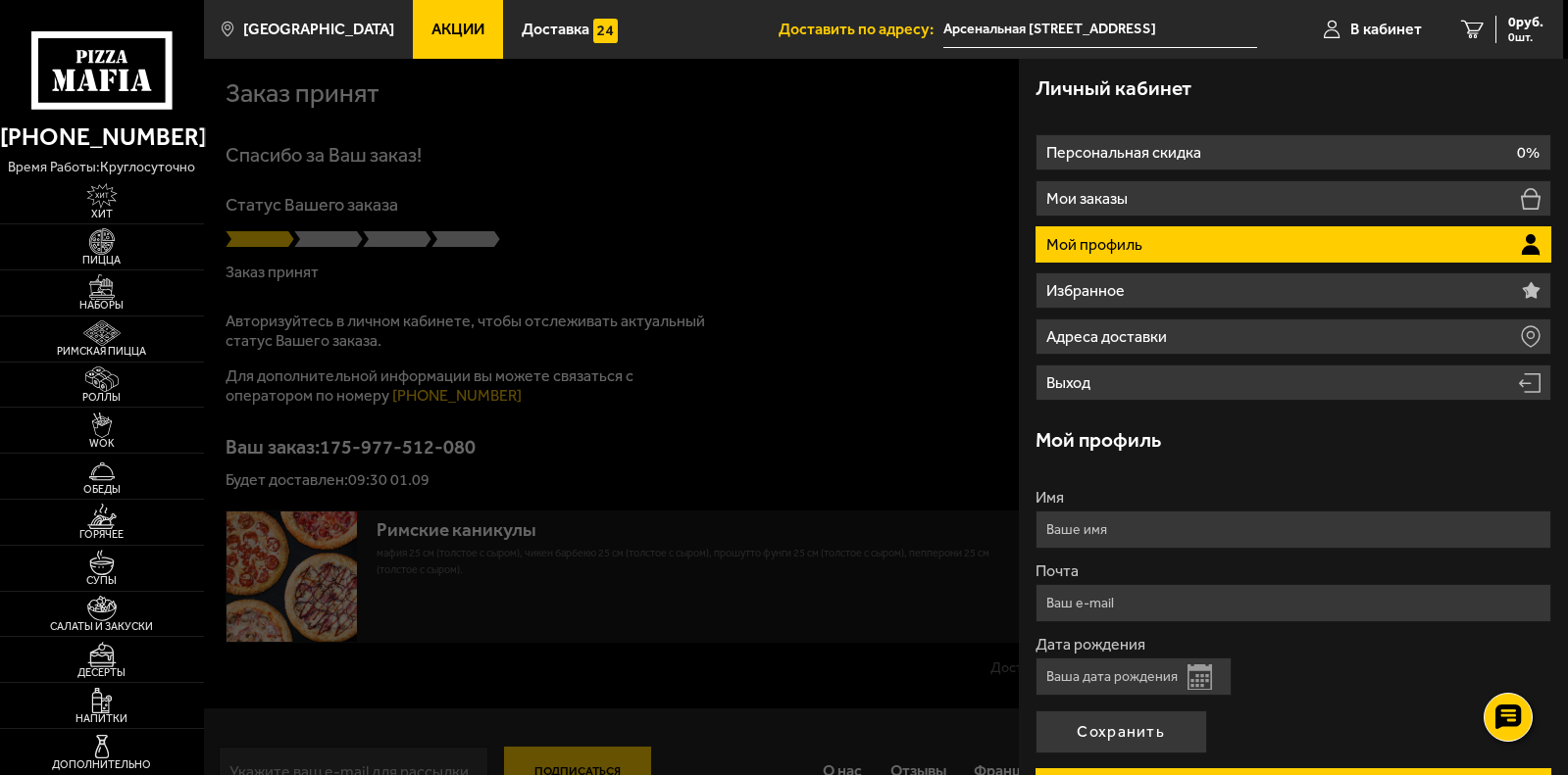
scroll to position [98, 0]
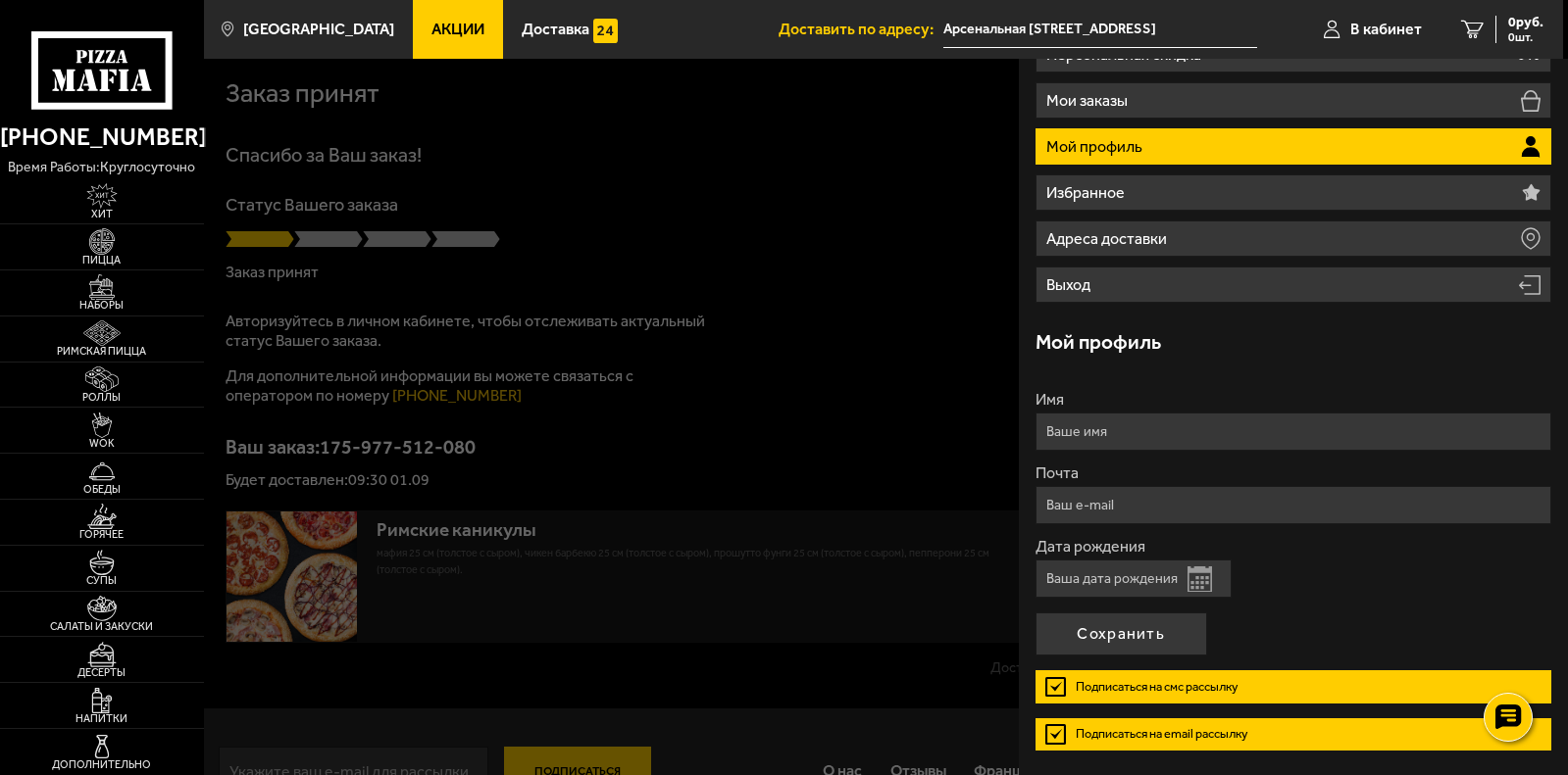
click at [1104, 427] on input "Имя" at bounding box center [1294, 431] width 516 height 39
type input "[PERSON_NAME]"
click at [1122, 502] on input "Почта" at bounding box center [1294, 504] width 516 height 39
type input "[EMAIL_ADDRESS][DOMAIN_NAME]"
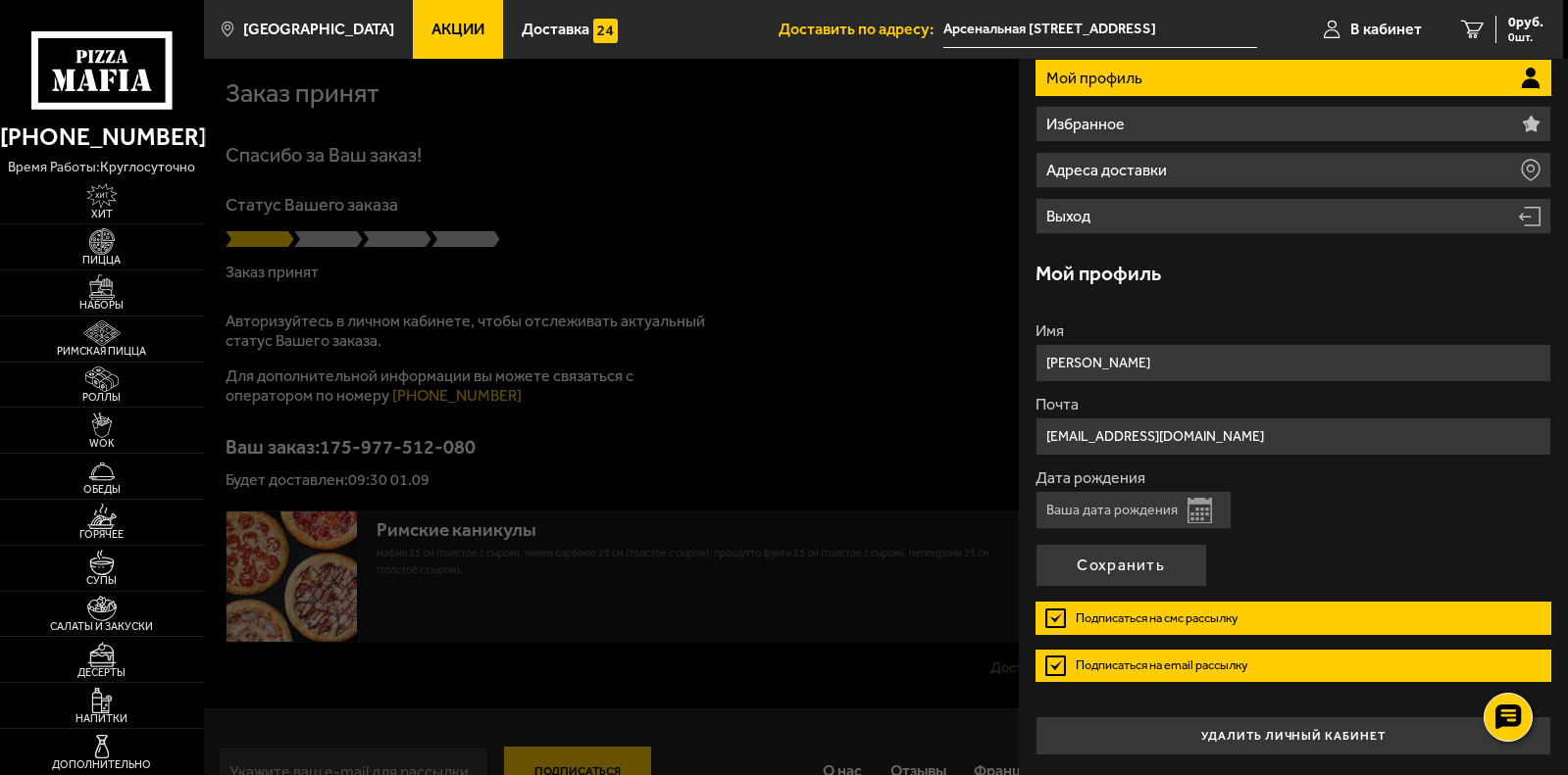
click at [1201, 513] on button "Открыть календарь" at bounding box center [1199, 510] width 25 height 26
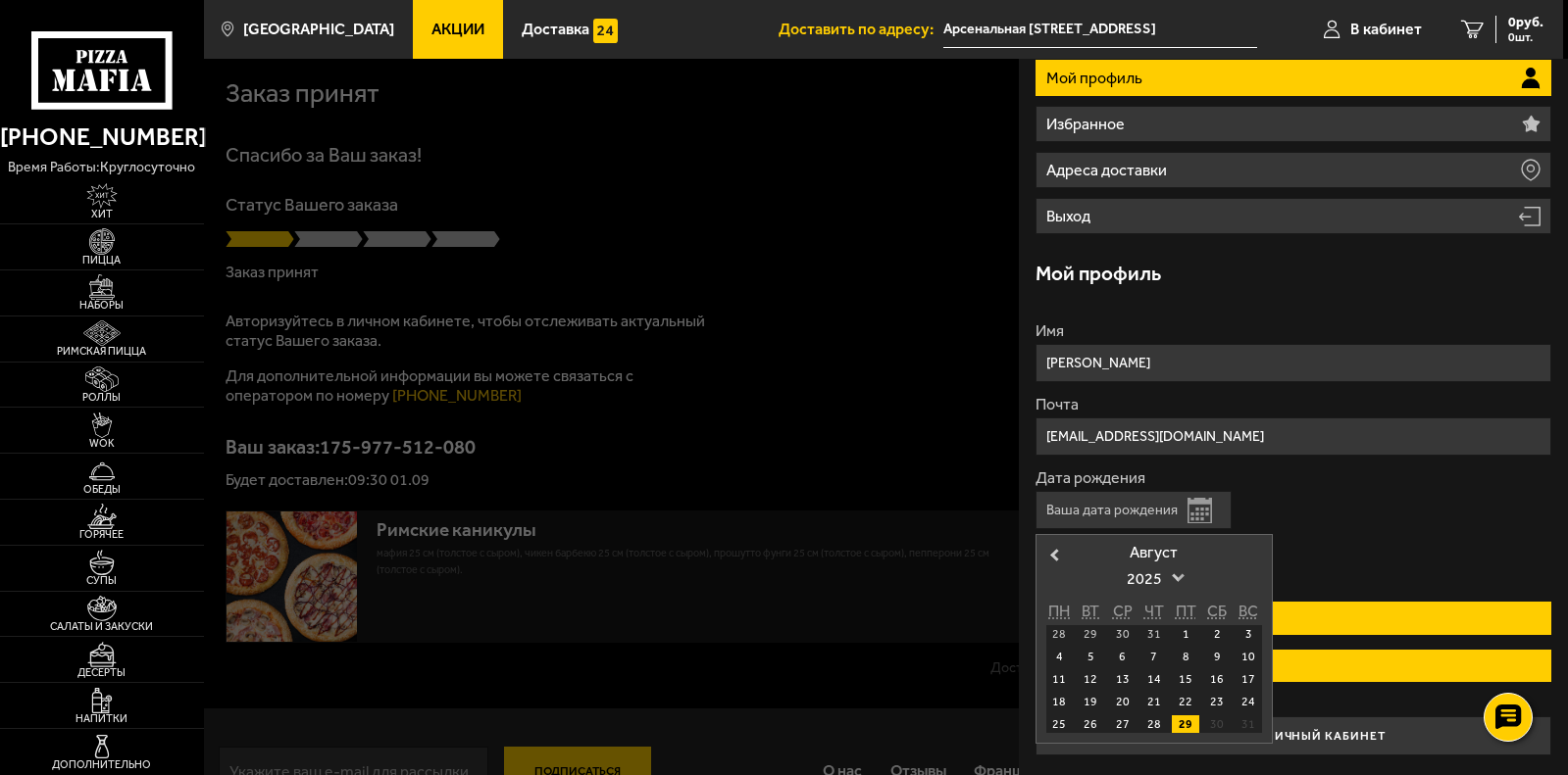
click at [1174, 578] on span at bounding box center [1178, 576] width 13 height 13
click at [1159, 552] on div "Август" at bounding box center [1153, 553] width 215 height 16
click at [1054, 553] on span "Previous Month" at bounding box center [1054, 555] width 0 height 20
click at [1254, 557] on span "Next Month" at bounding box center [1254, 555] width 0 height 20
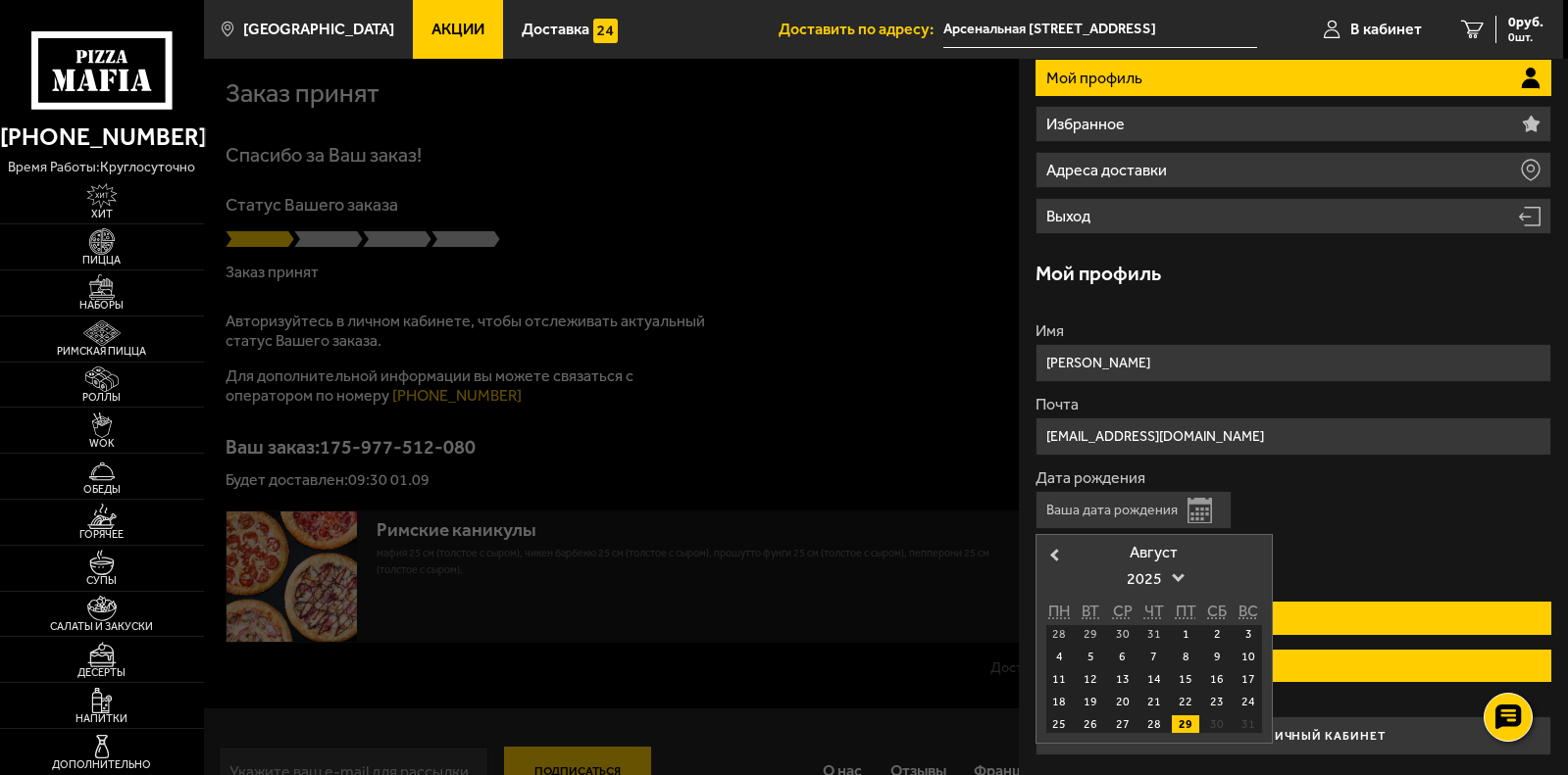
click at [1255, 557] on div "Август" at bounding box center [1153, 553] width 215 height 16
click at [1173, 579] on span "2025" at bounding box center [1154, 580] width 55 height 36
click at [1145, 705] on div at bounding box center [1153, 708] width 106 height 25
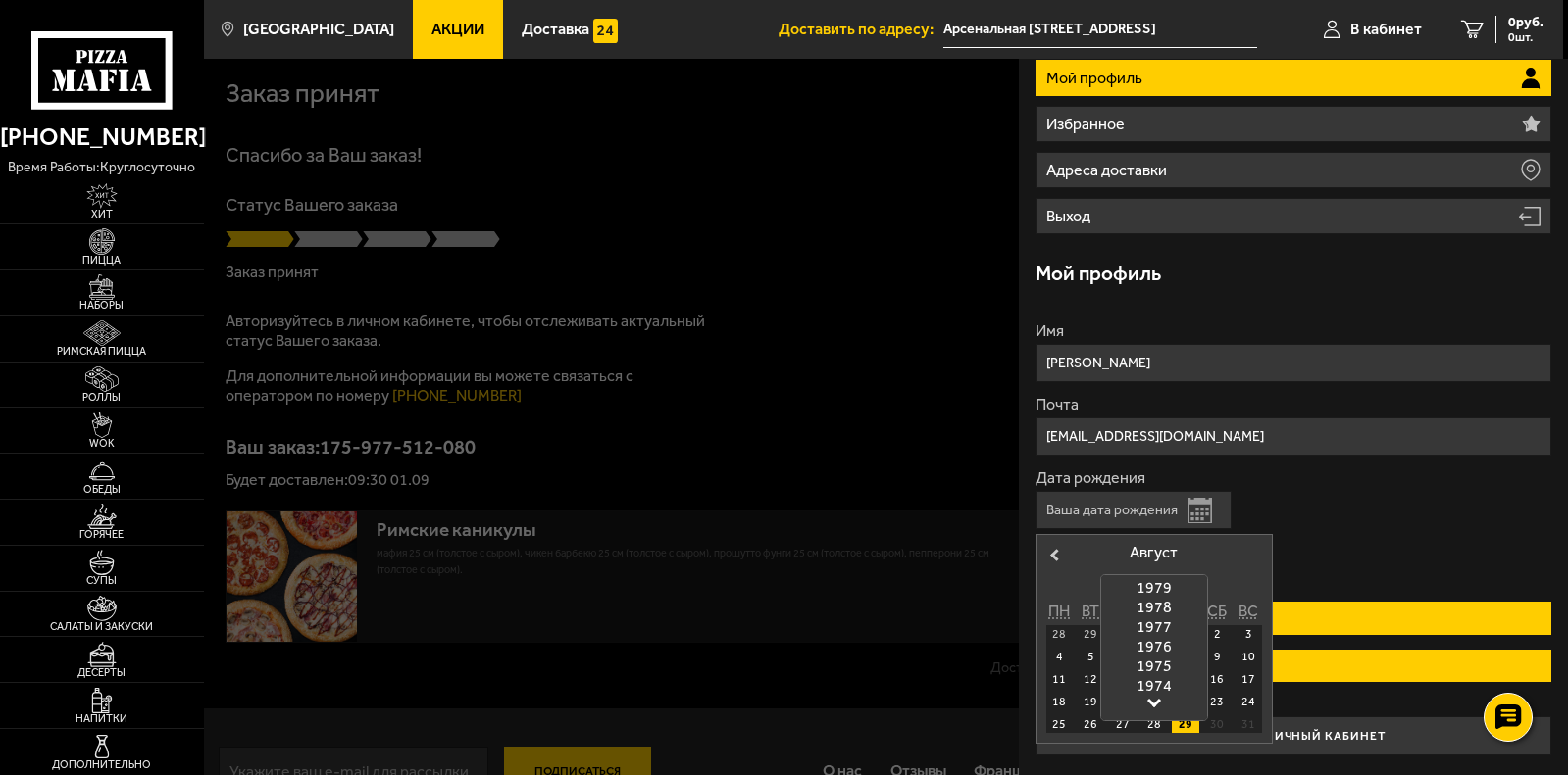
click at [1151, 707] on link at bounding box center [1154, 701] width 14 height 14
click at [1159, 702] on div at bounding box center [1153, 708] width 106 height 25
click at [1148, 703] on link at bounding box center [1154, 701] width 14 height 14
click at [1152, 703] on link at bounding box center [1154, 701] width 14 height 14
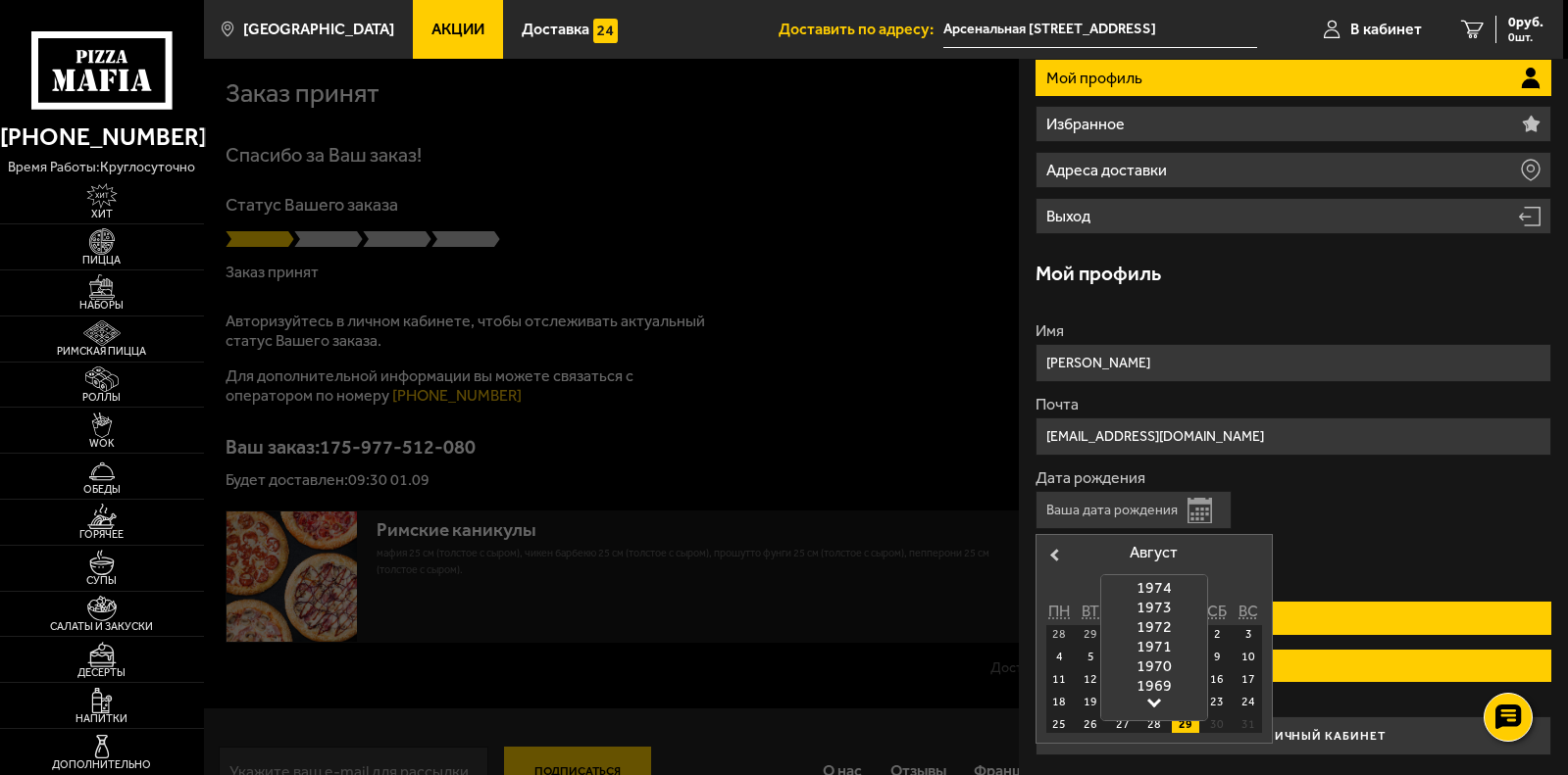
click at [1152, 703] on link at bounding box center [1154, 701] width 14 height 14
click at [1155, 704] on link at bounding box center [1154, 701] width 14 height 14
click at [1152, 703] on link at bounding box center [1154, 701] width 14 height 14
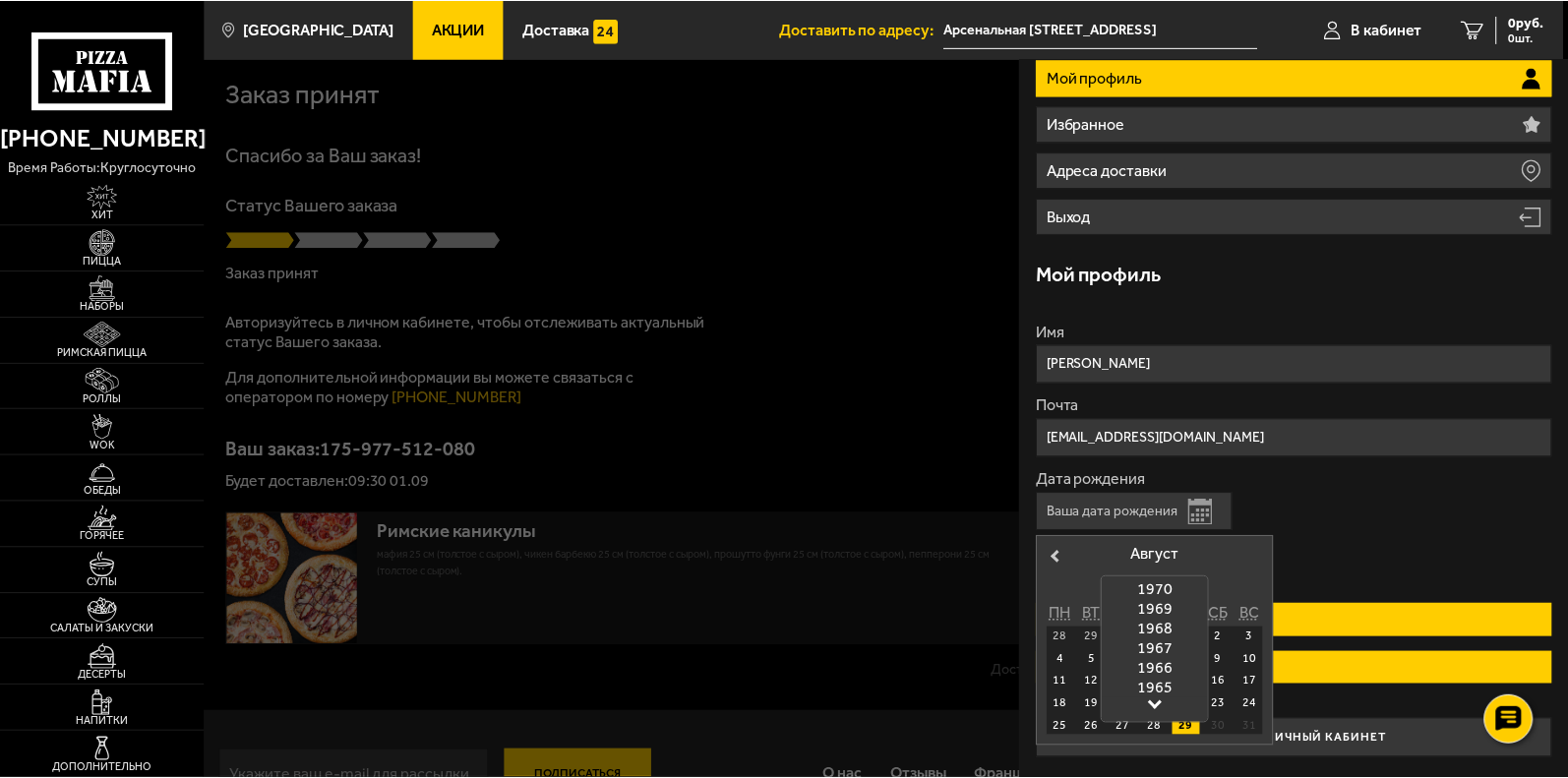
scroll to position [888, 0]
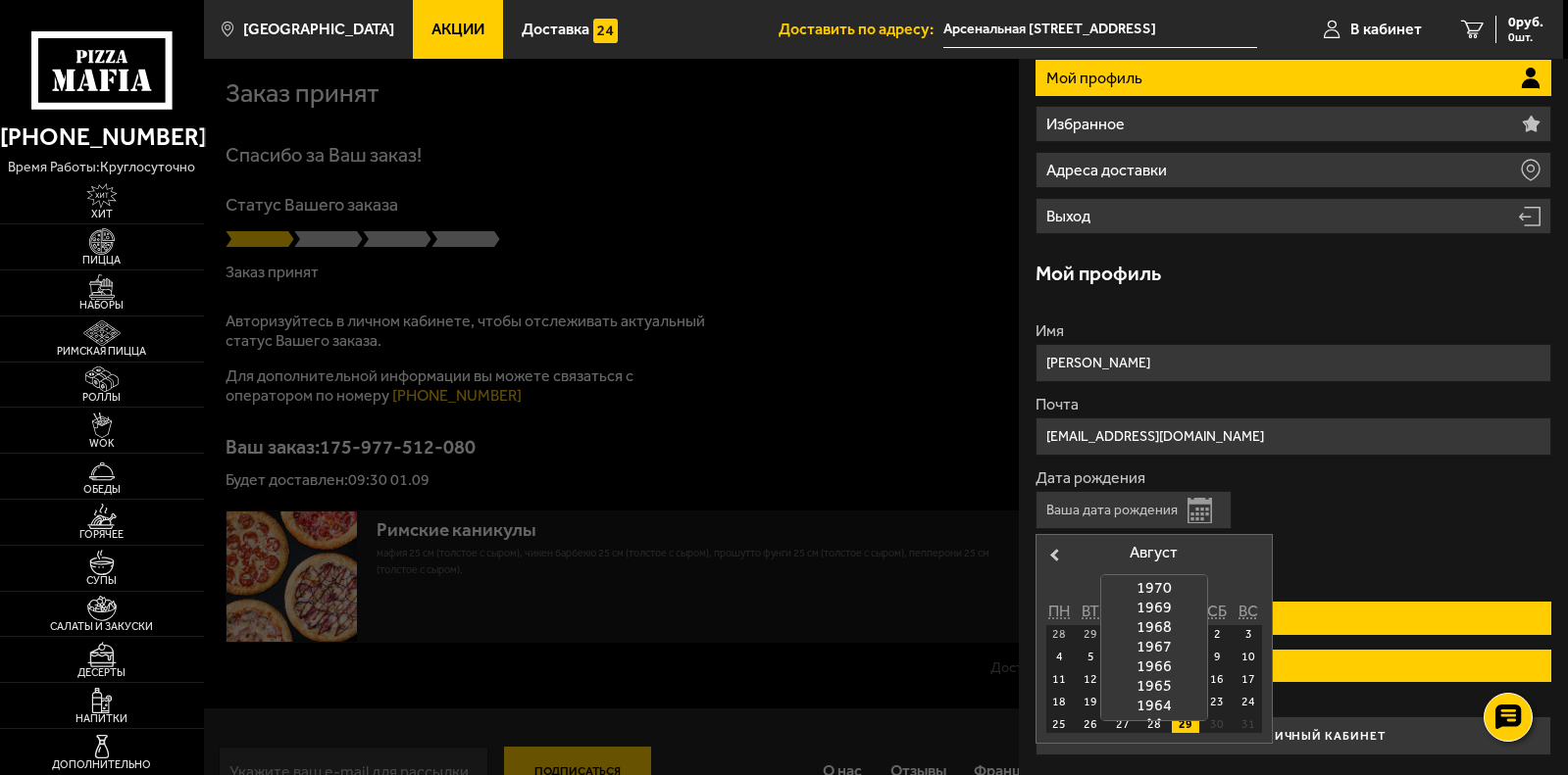
click at [1156, 708] on div "1964" at bounding box center [1153, 706] width 106 height 20
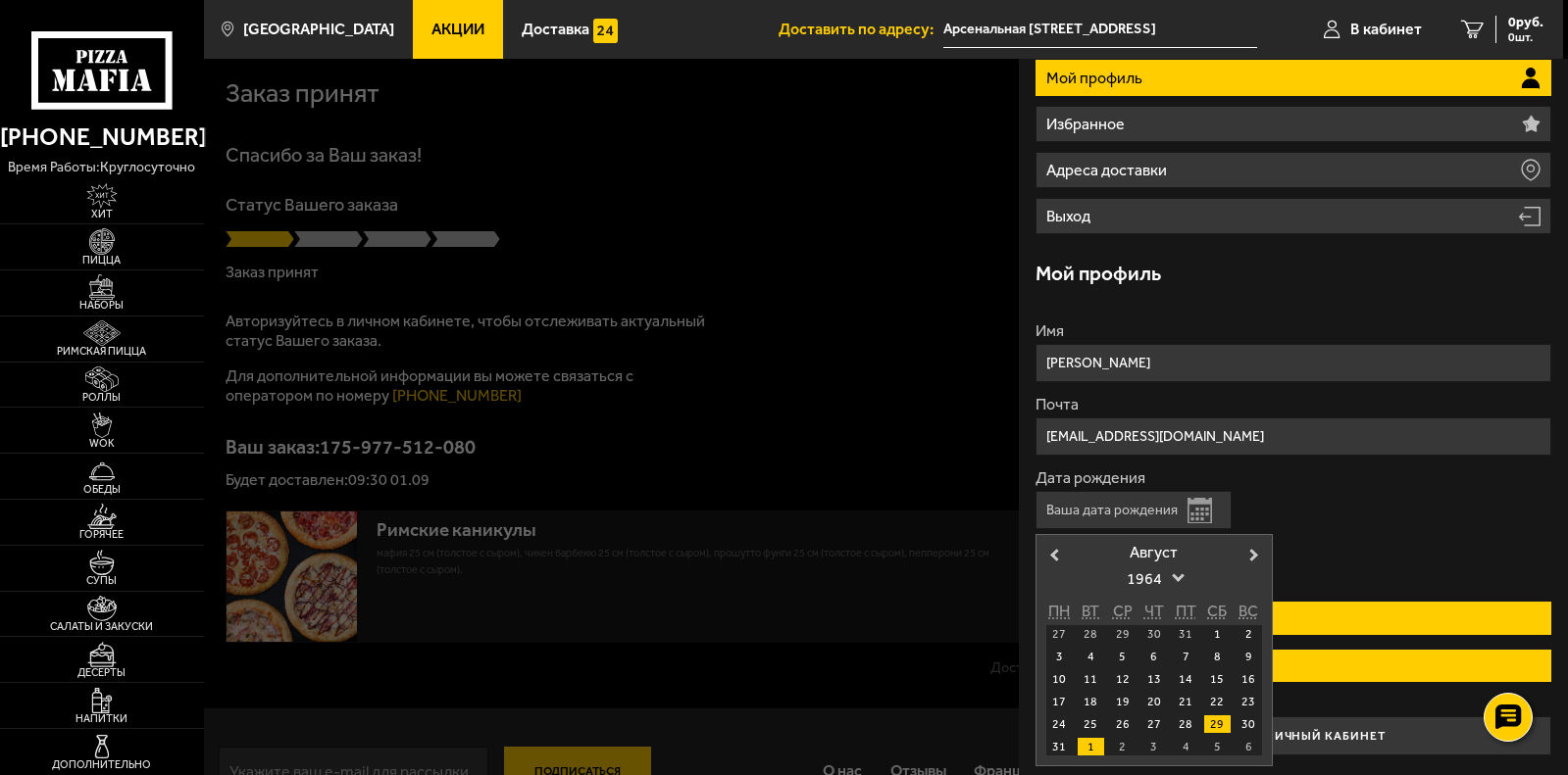
click at [1091, 750] on div "1" at bounding box center [1090, 747] width 27 height 18
type input "[DATE]"
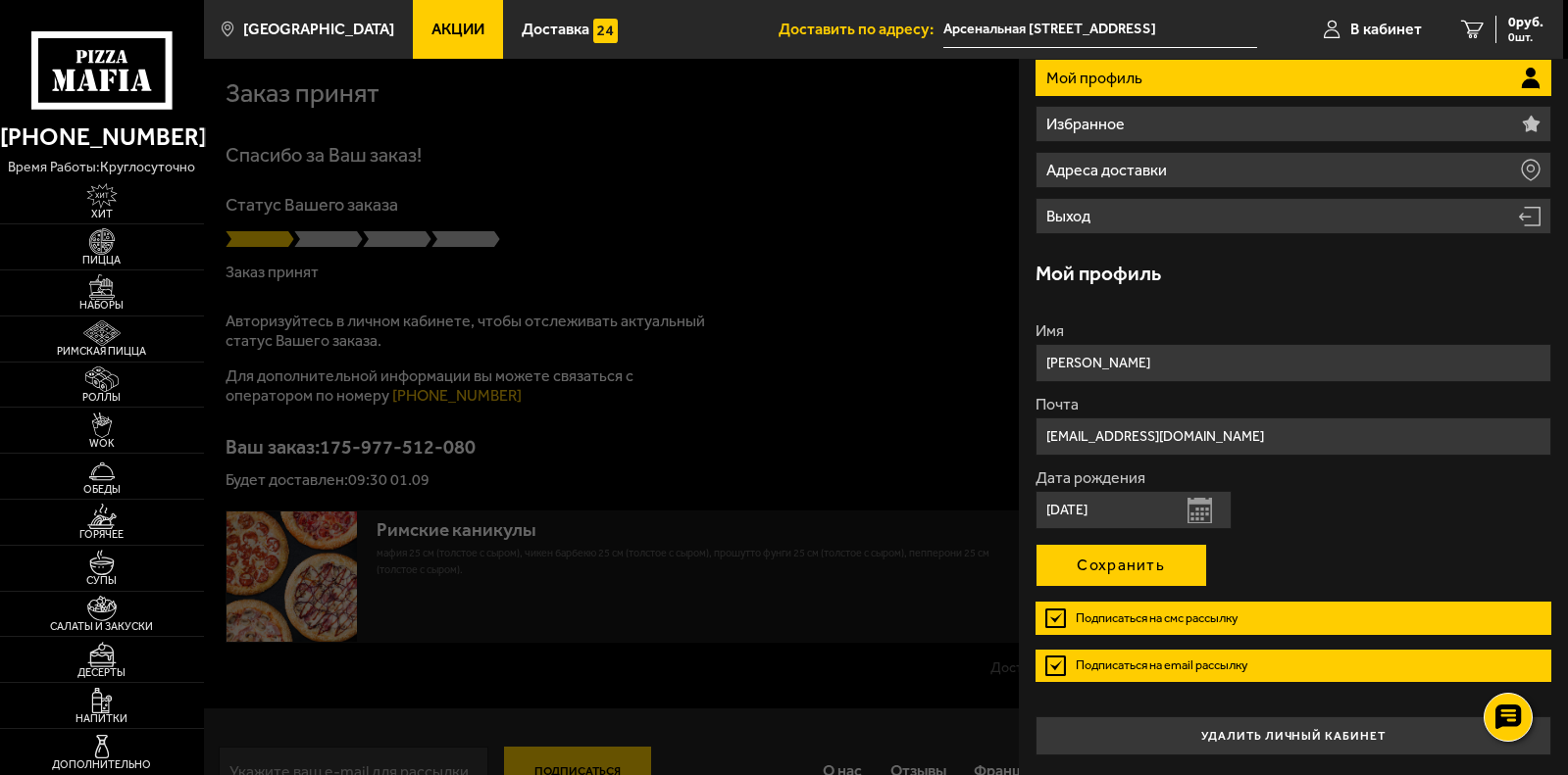
click at [1113, 561] on button "Сохранить" at bounding box center [1122, 566] width 172 height 43
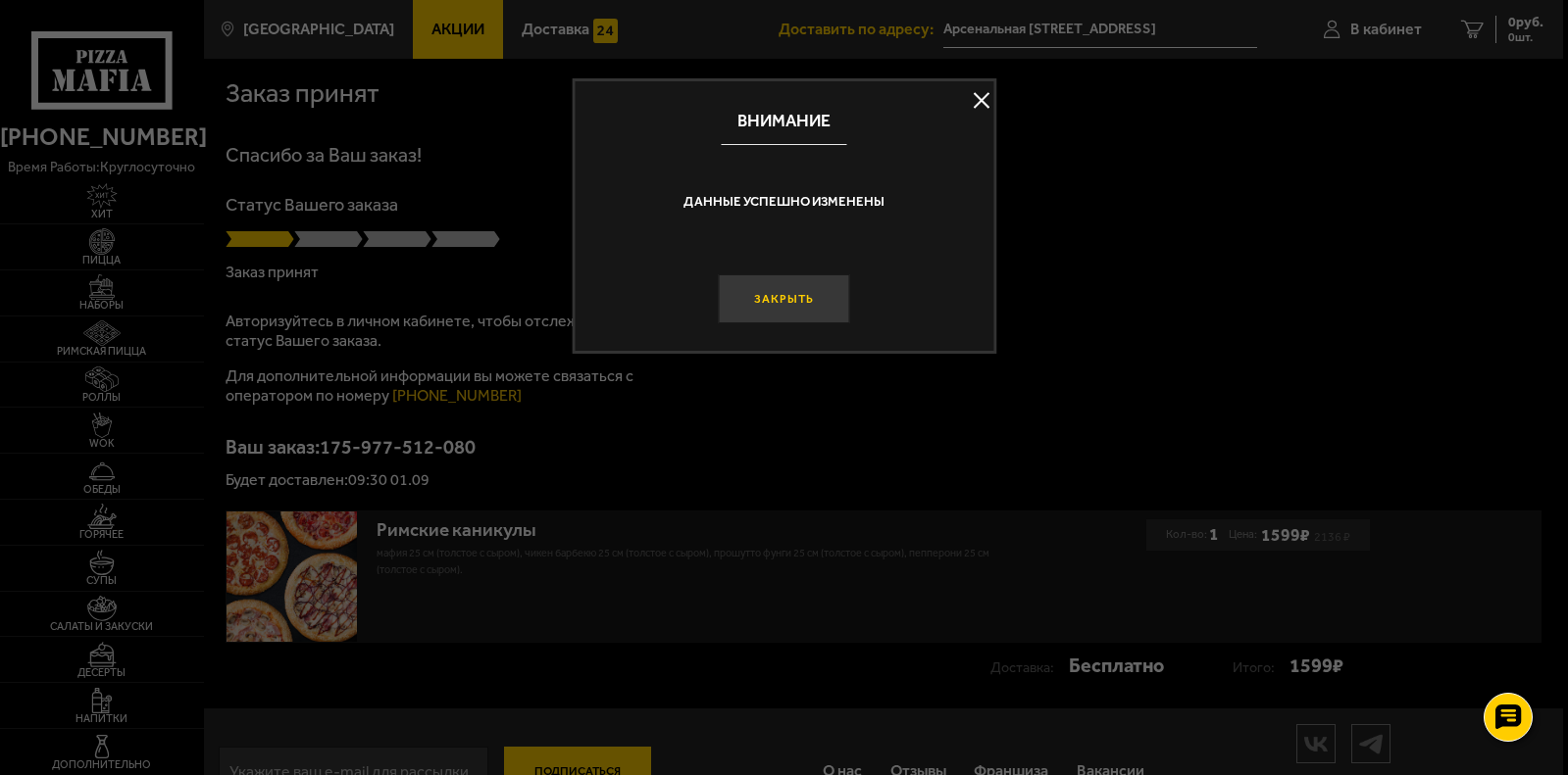
click at [796, 298] on button "Закрыть" at bounding box center [784, 299] width 130 height 49
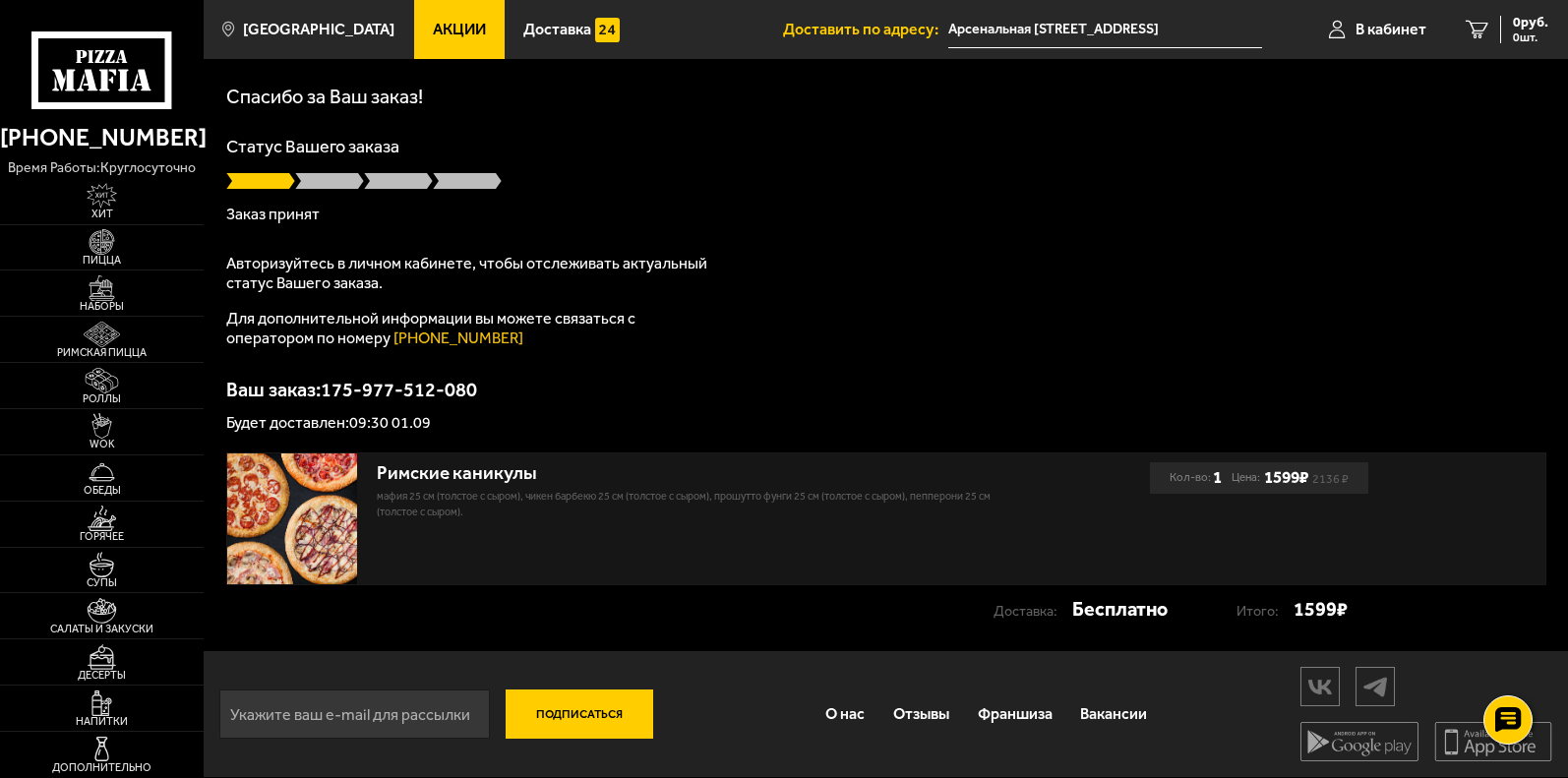
scroll to position [0, 0]
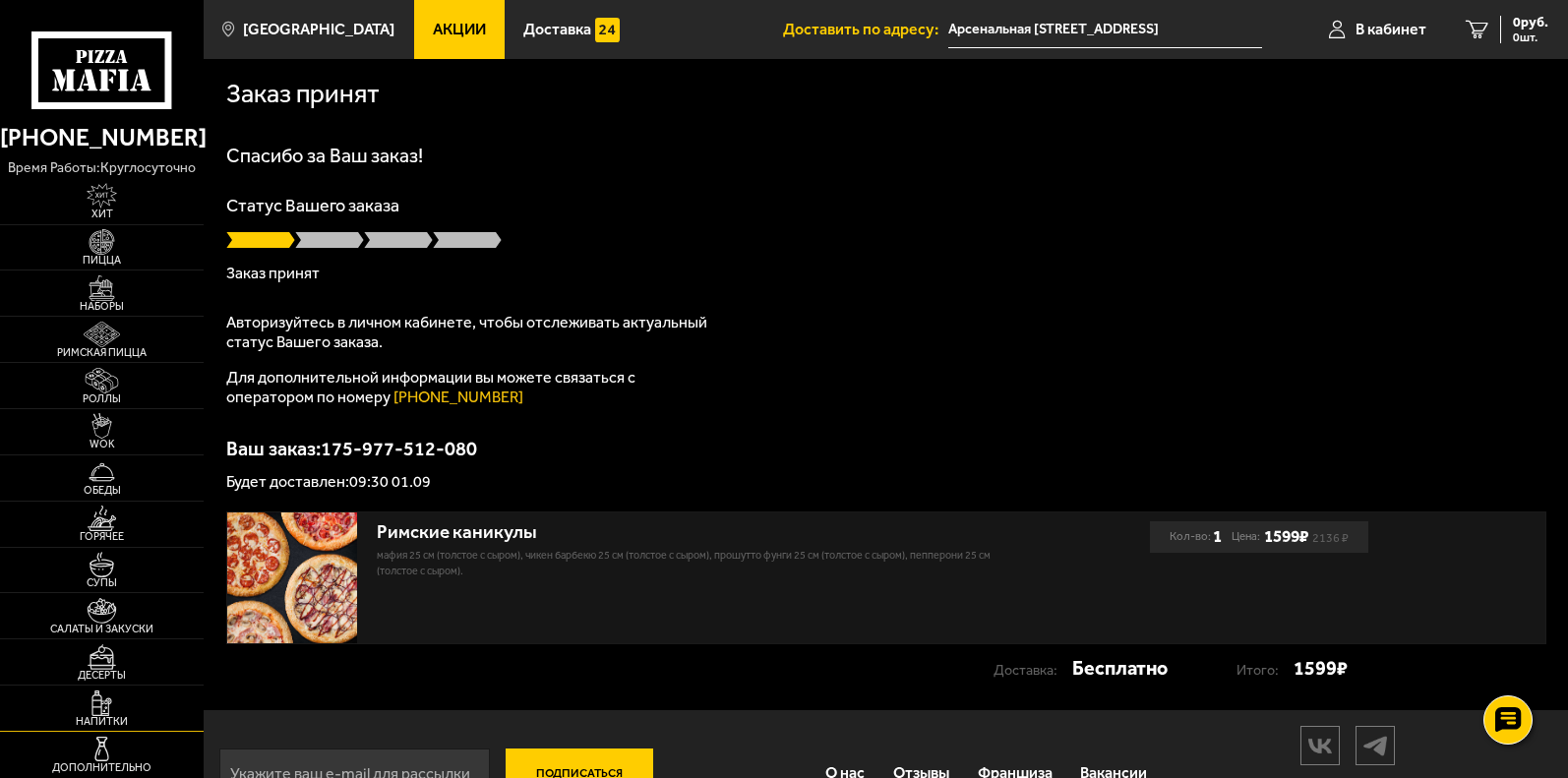
click at [107, 710] on img at bounding box center [102, 704] width 63 height 26
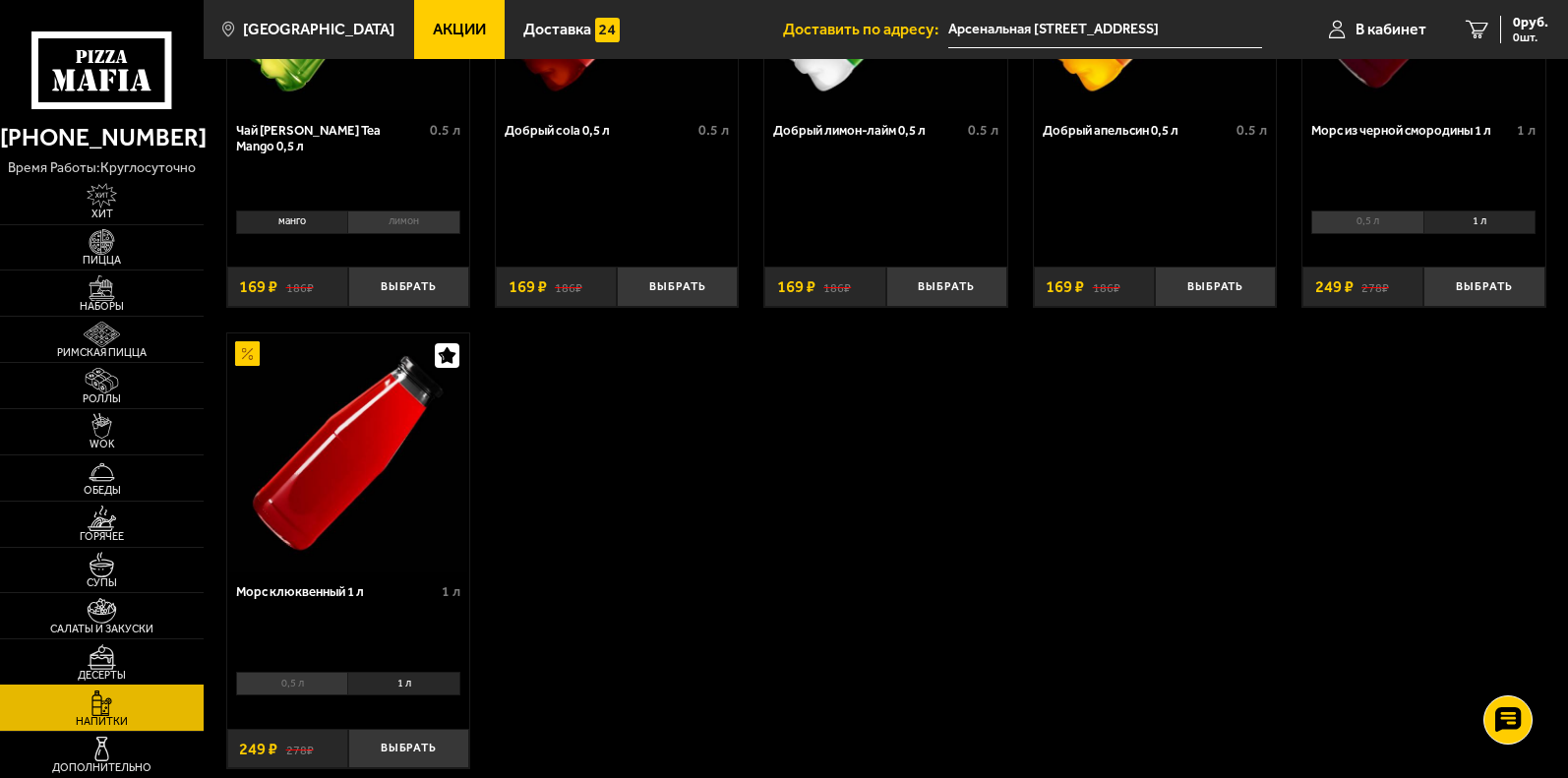
scroll to position [393, 0]
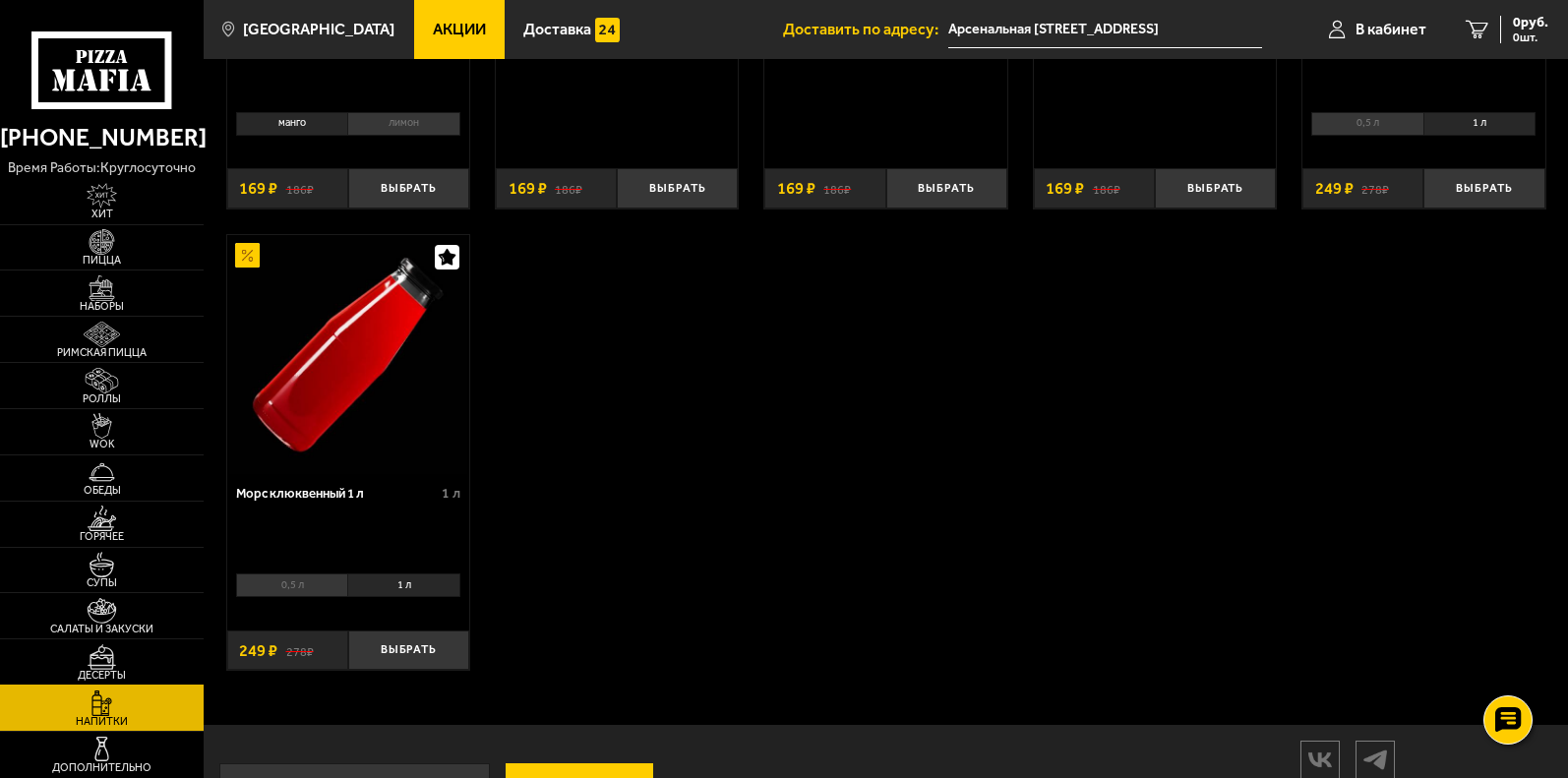
click at [95, 670] on span "Десерты" at bounding box center [102, 675] width 204 height 11
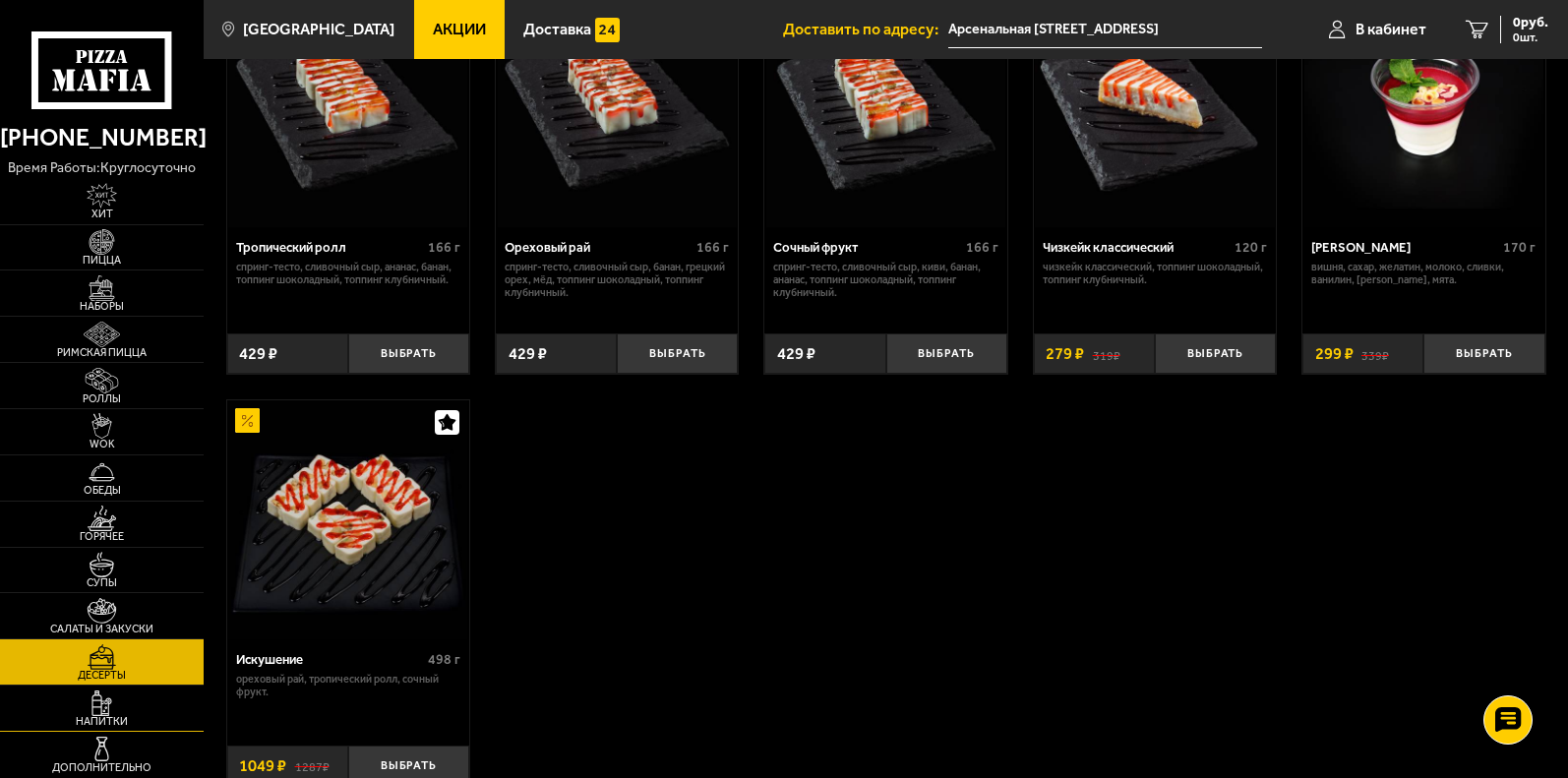
scroll to position [783, 0]
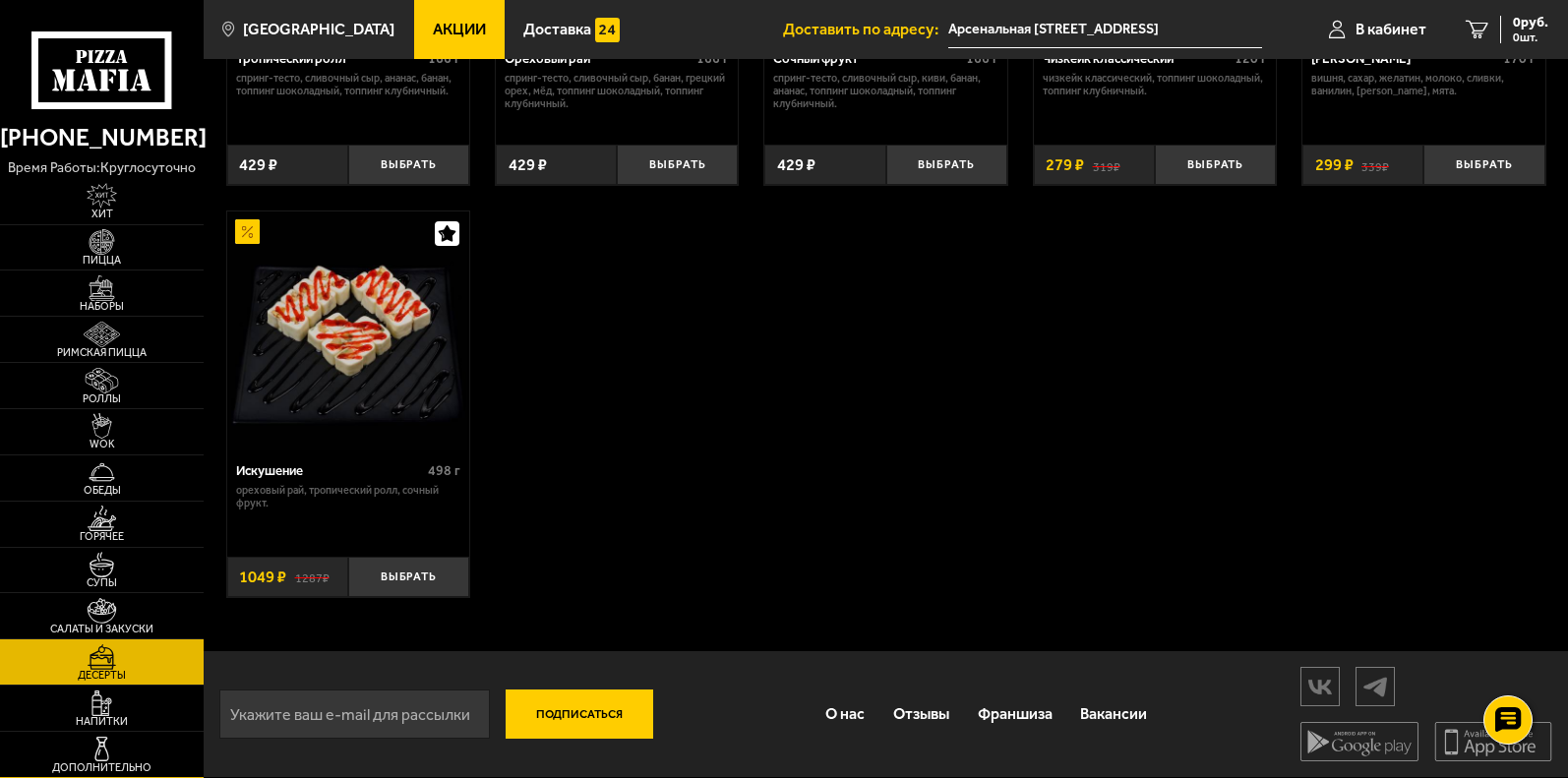
click at [95, 761] on img at bounding box center [102, 749] width 63 height 26
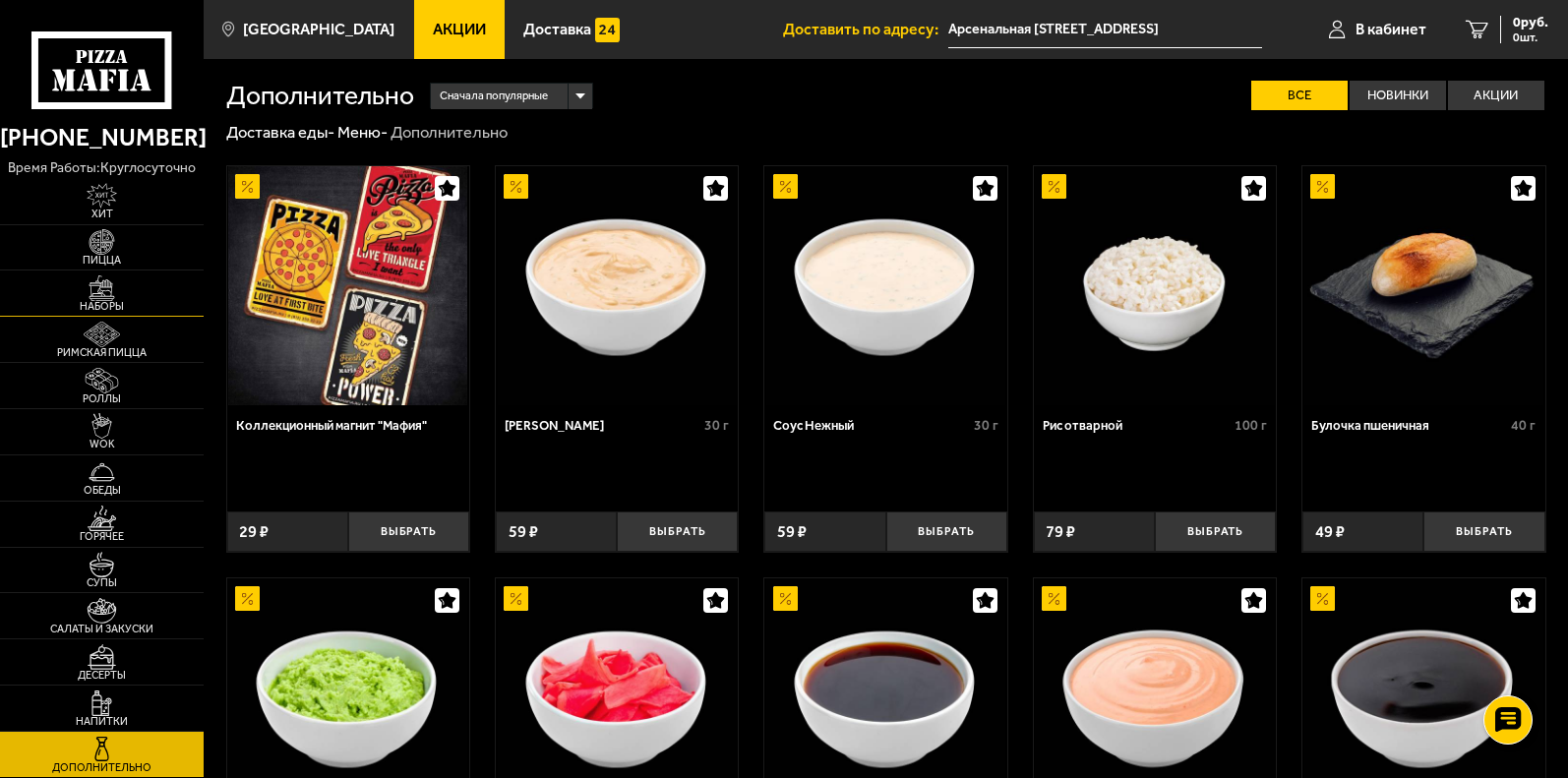
click at [105, 288] on img at bounding box center [102, 288] width 63 height 26
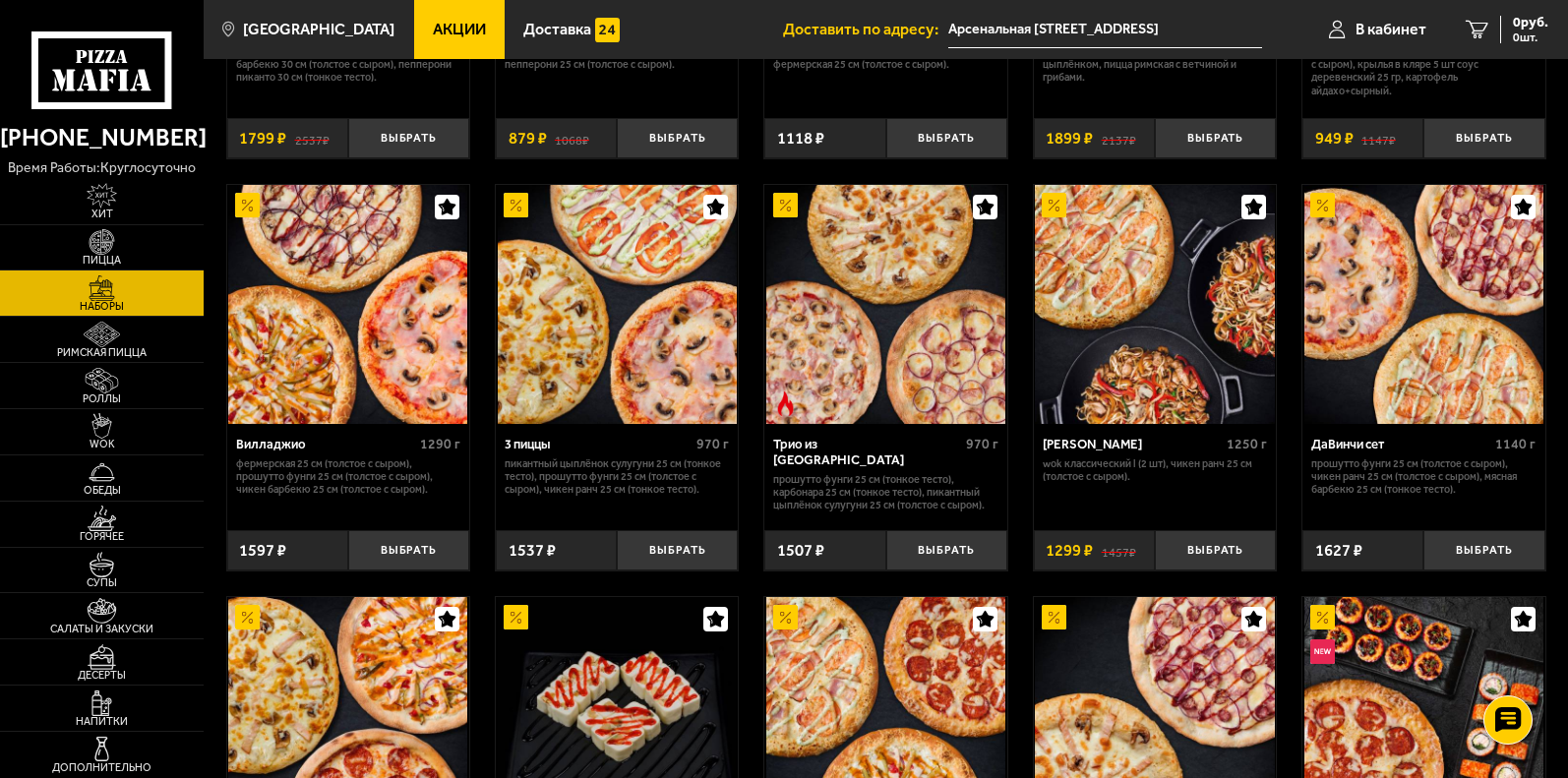
scroll to position [295, 0]
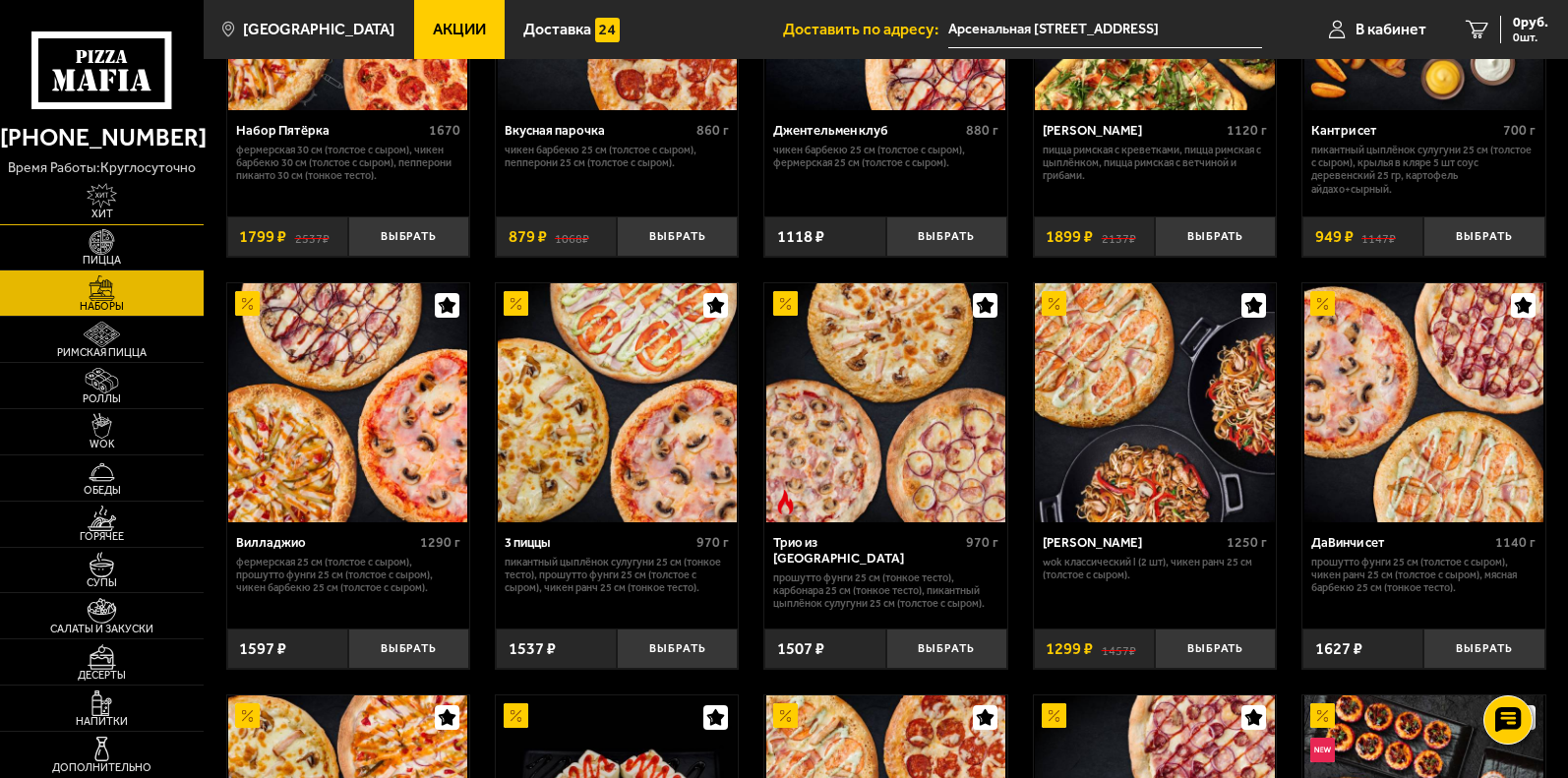
click at [106, 198] on img at bounding box center [102, 196] width 63 height 26
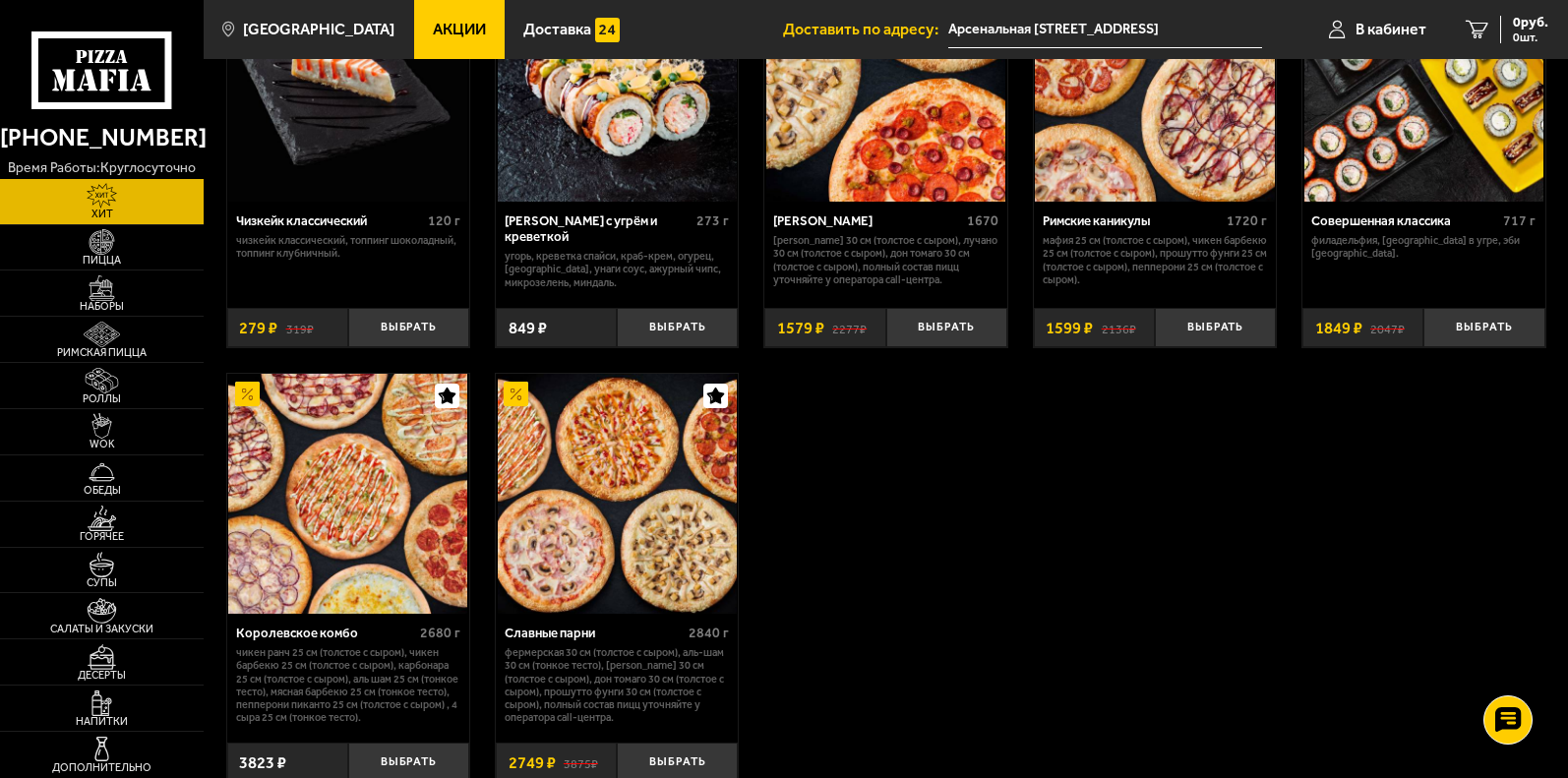
scroll to position [1181, 0]
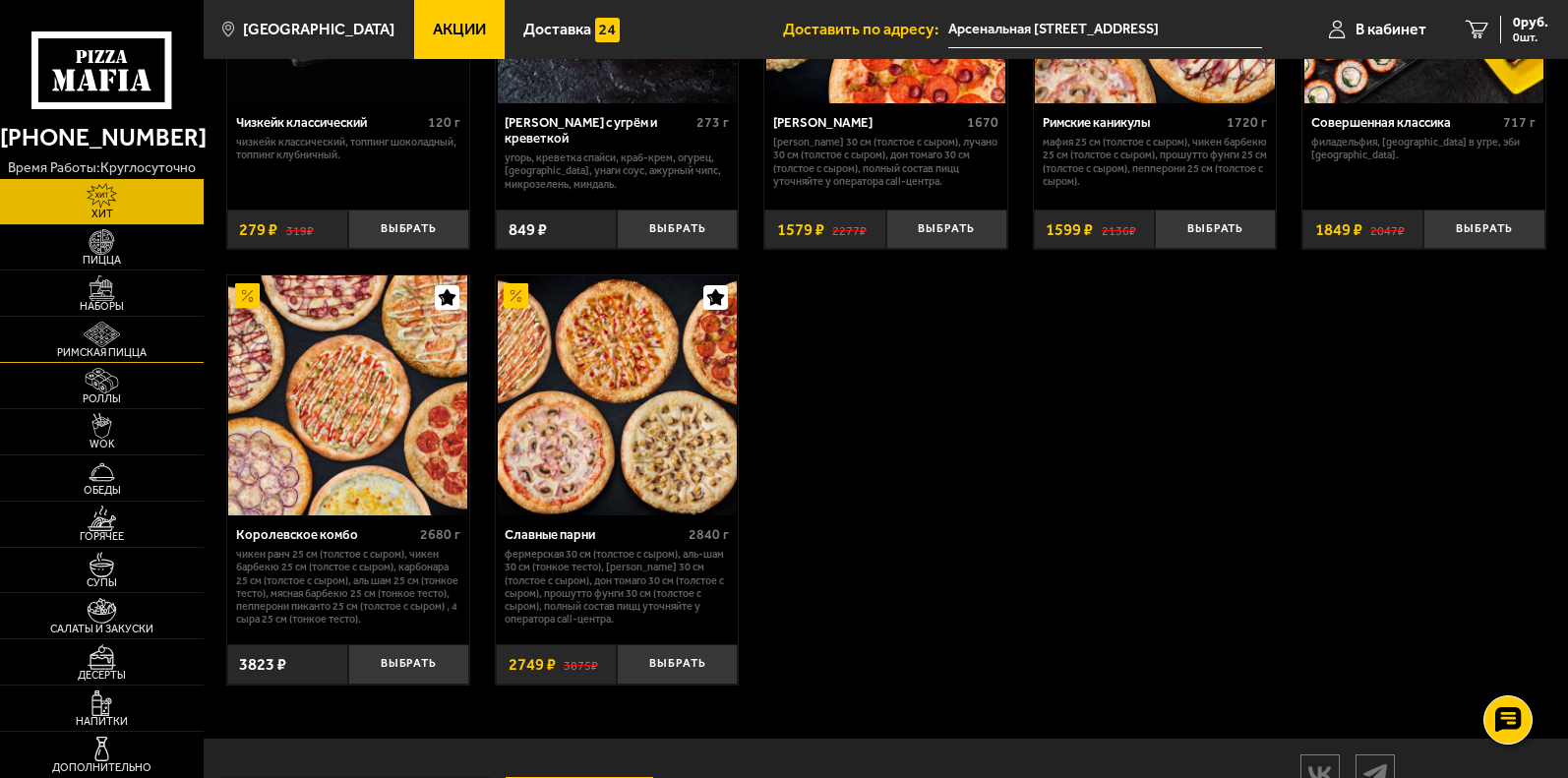
click at [102, 337] on img at bounding box center [102, 335] width 63 height 26
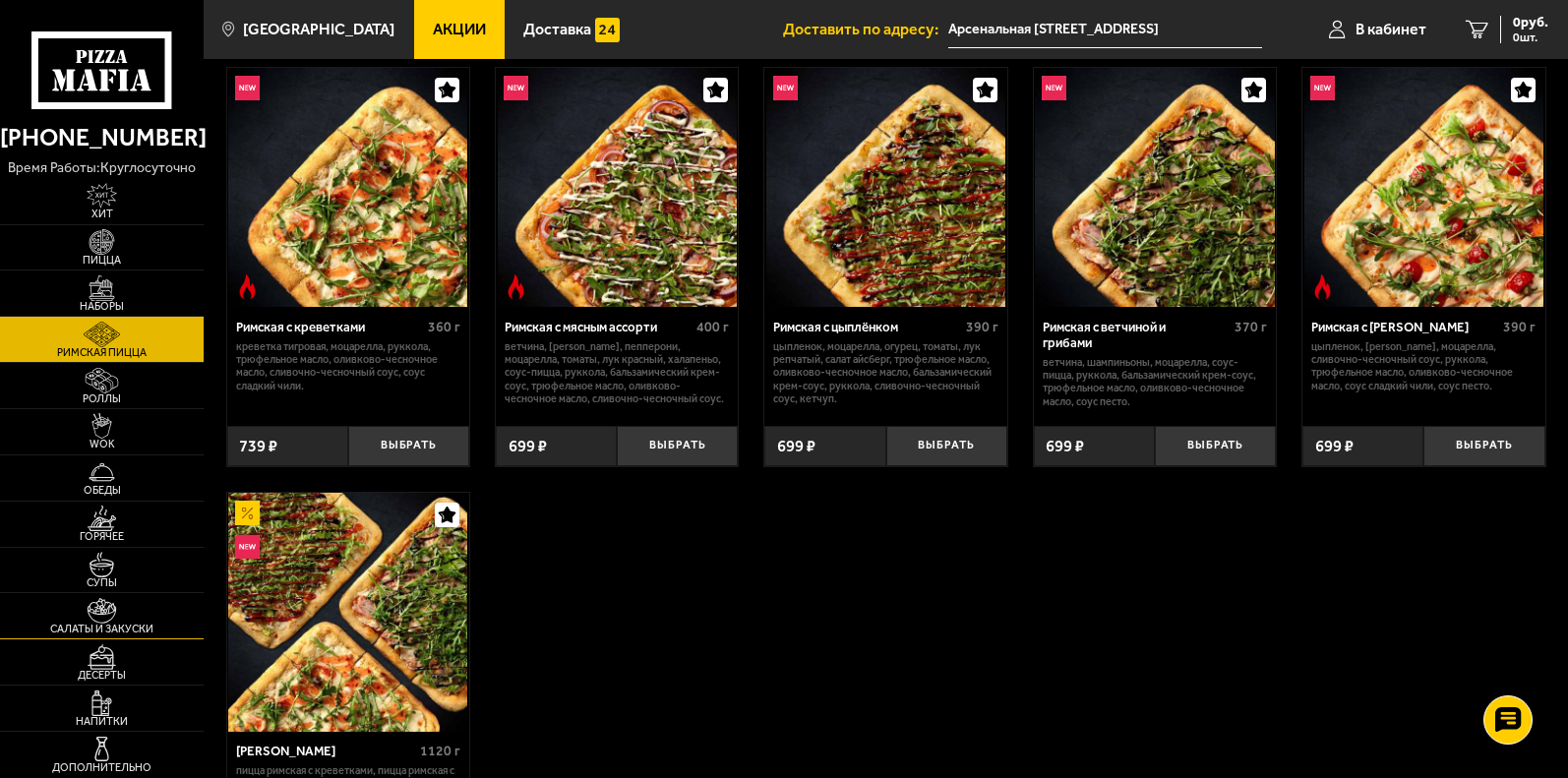
scroll to position [197, 0]
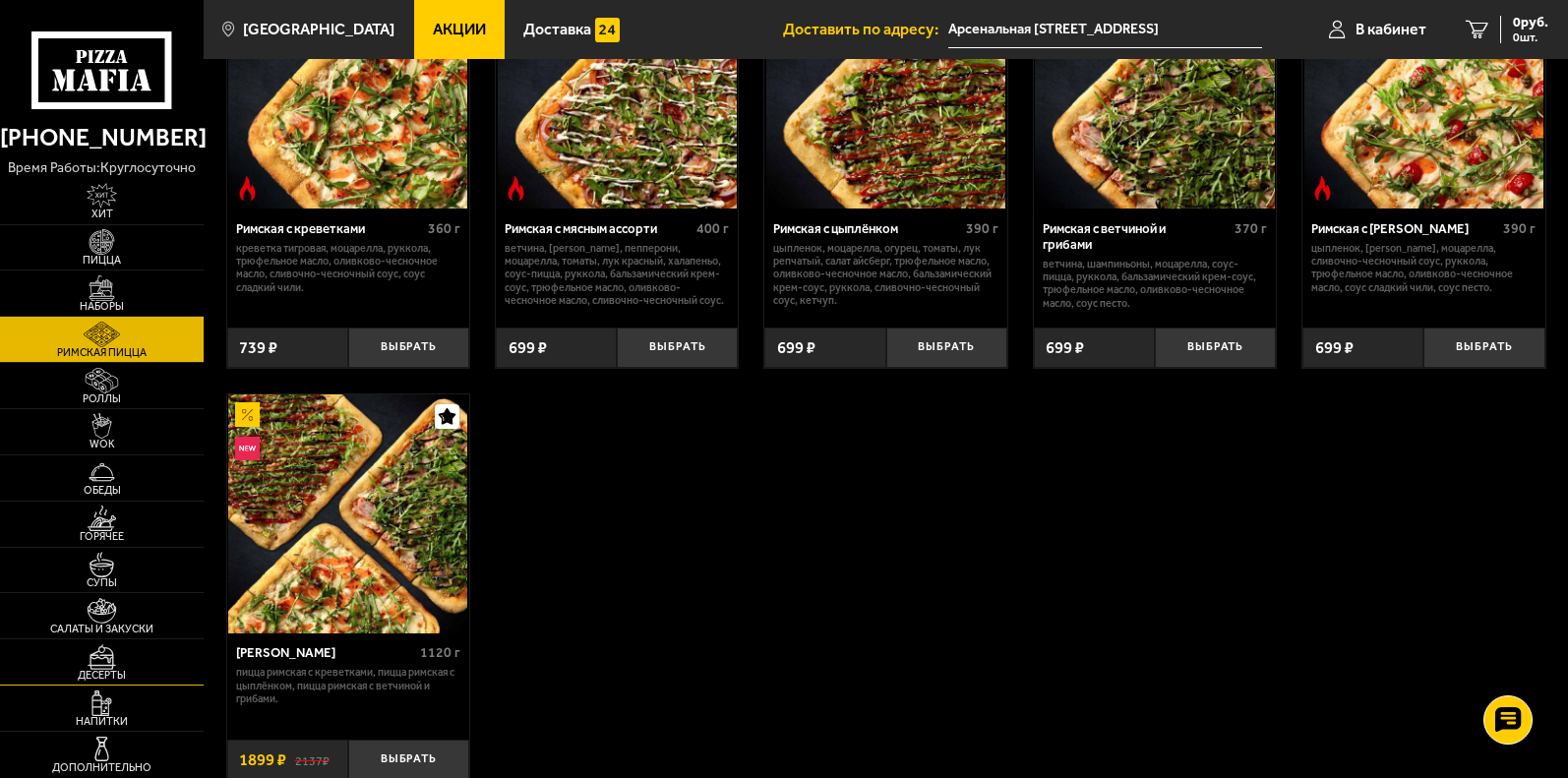
click at [98, 662] on img at bounding box center [102, 657] width 63 height 26
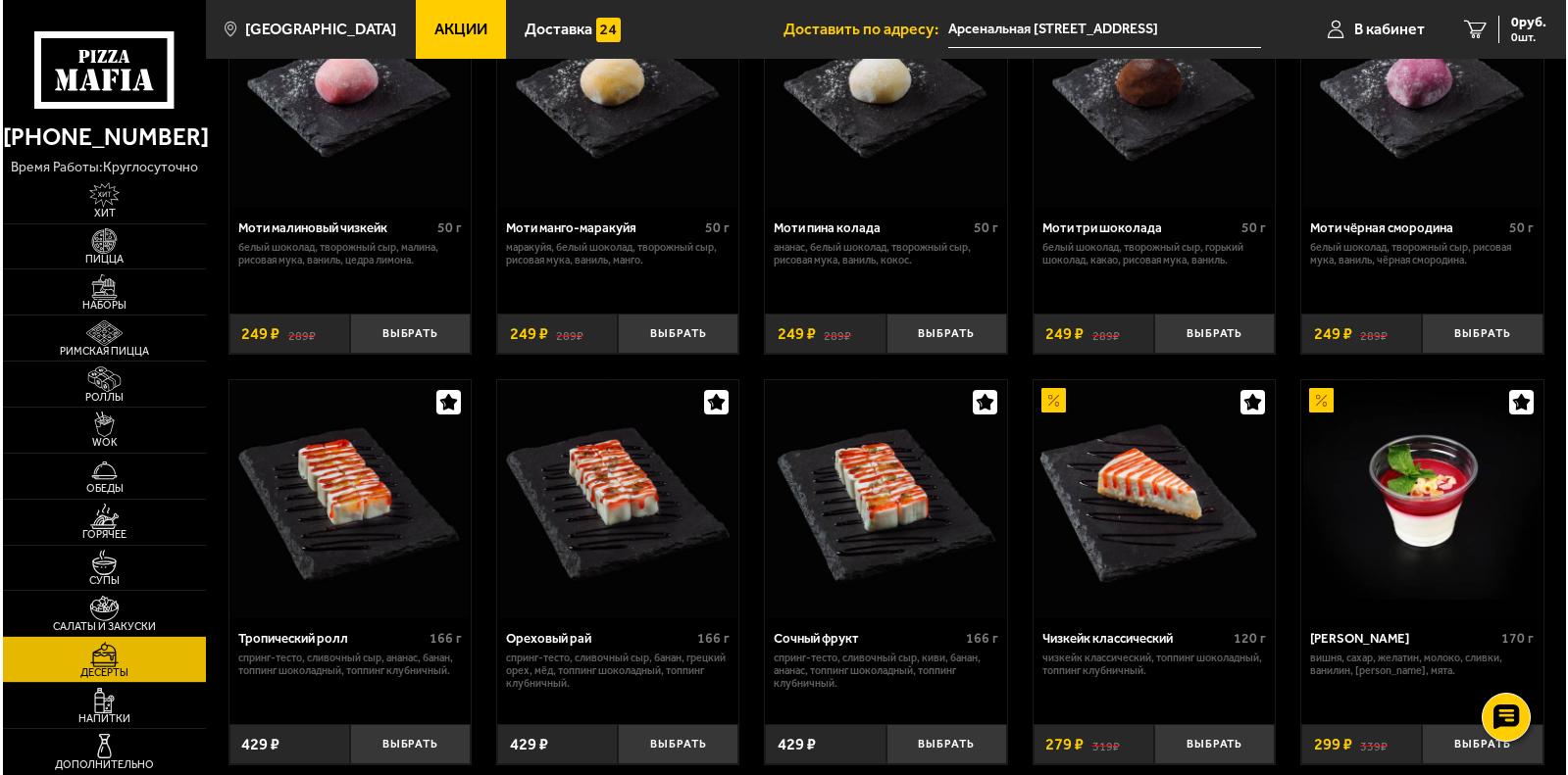
scroll to position [294, 0]
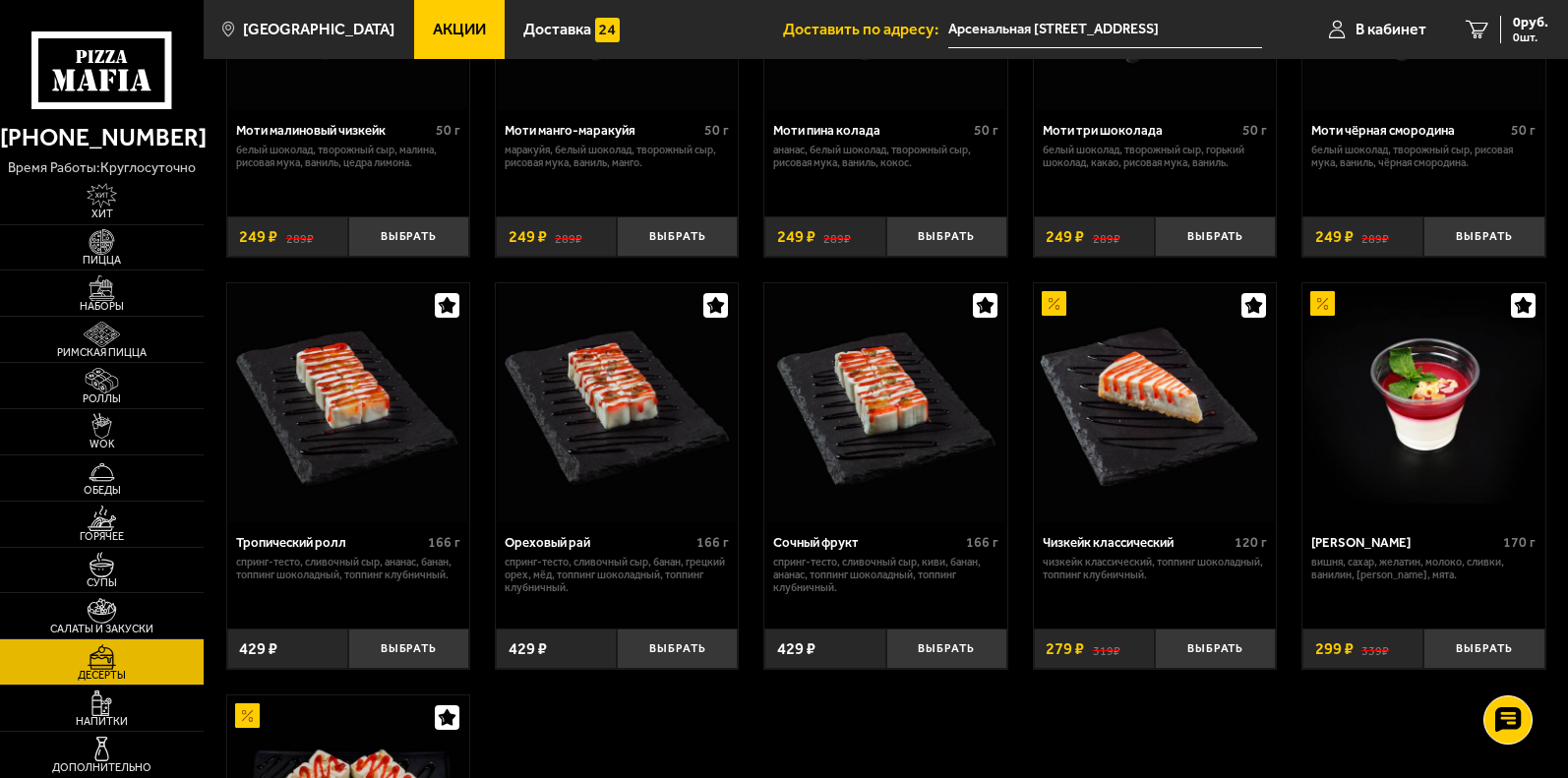
click at [888, 423] on img at bounding box center [885, 402] width 239 height 239
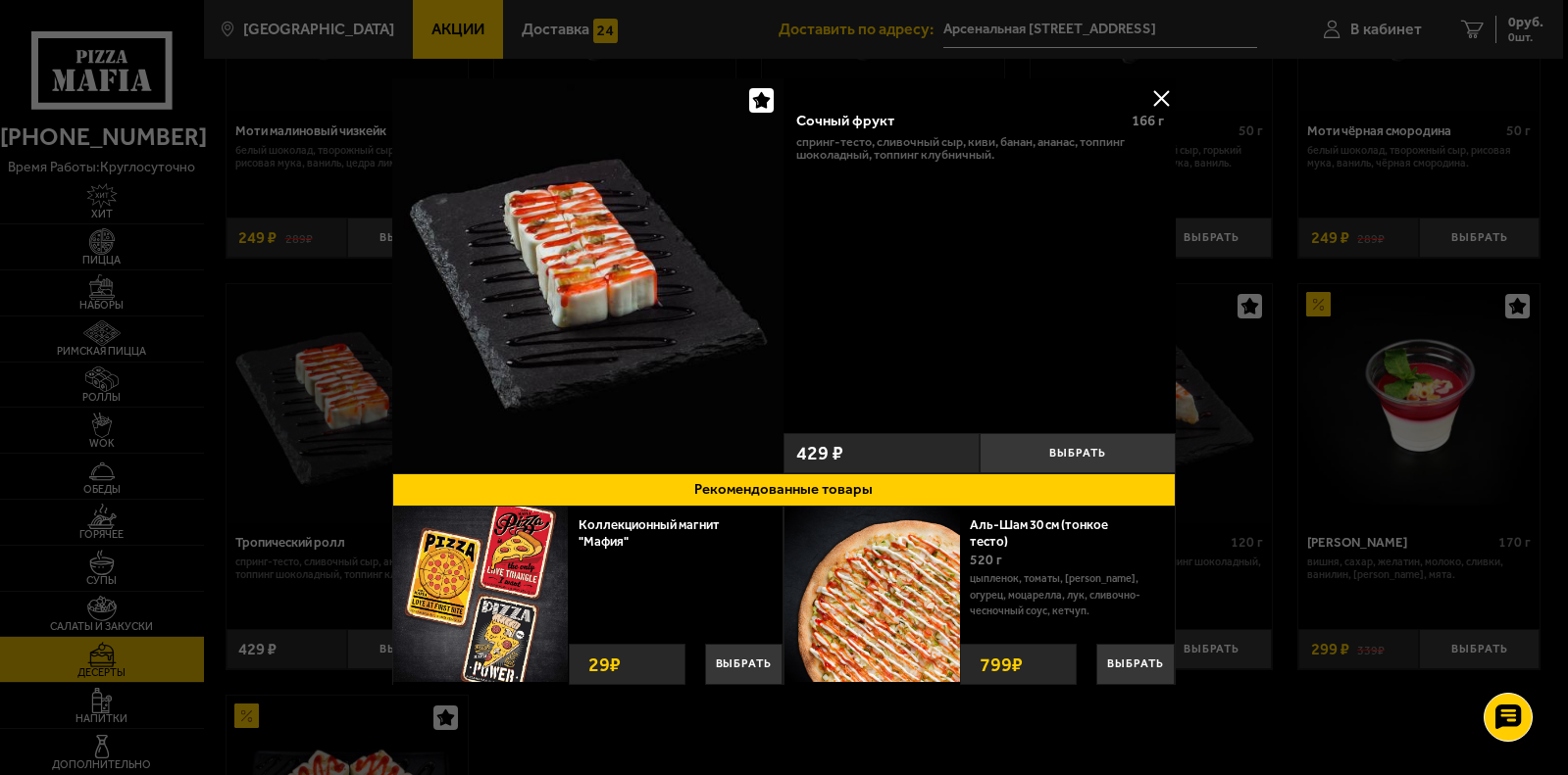
click at [1163, 94] on button at bounding box center [1161, 98] width 30 height 30
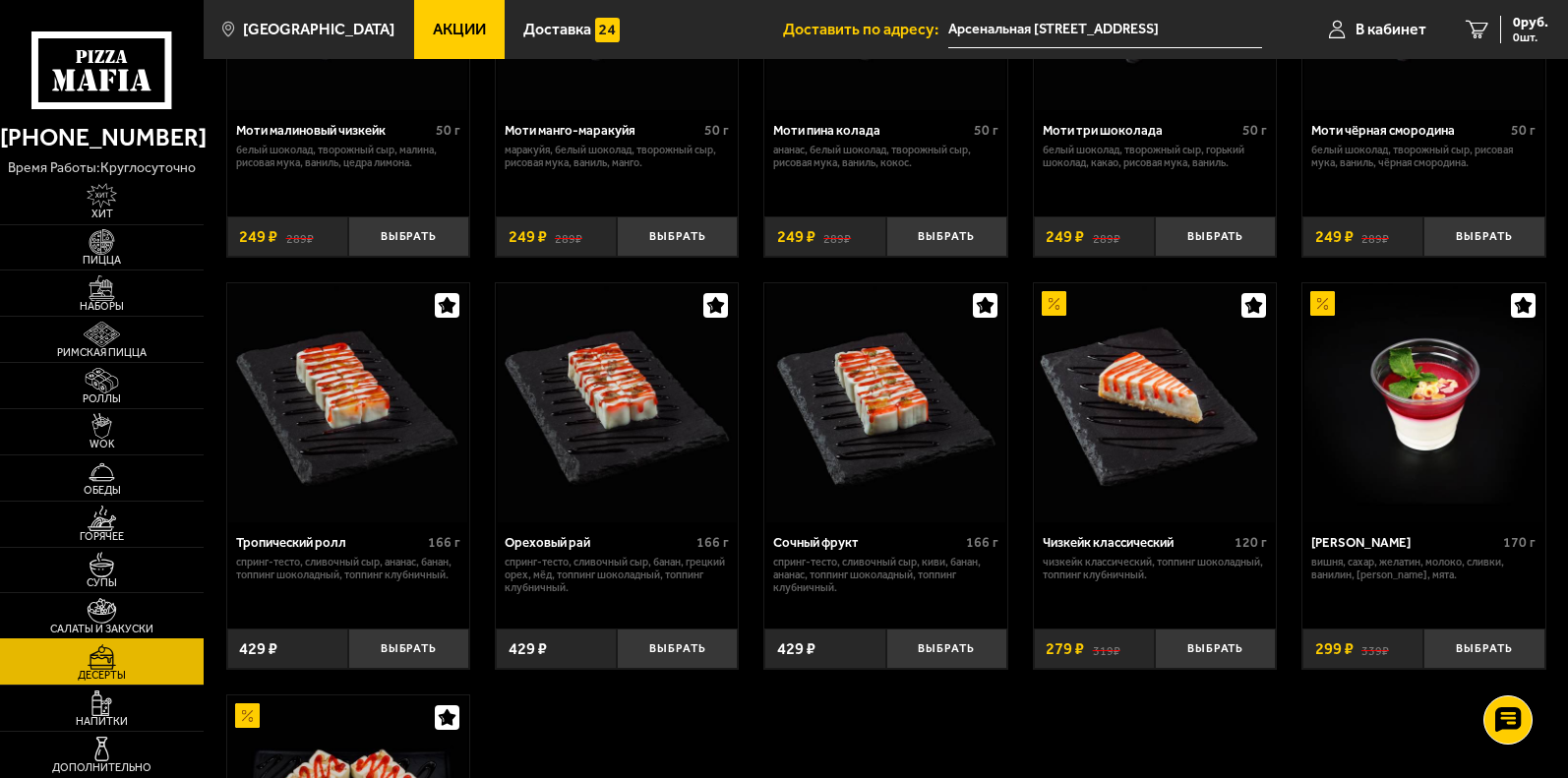
click at [97, 611] on img at bounding box center [102, 611] width 63 height 26
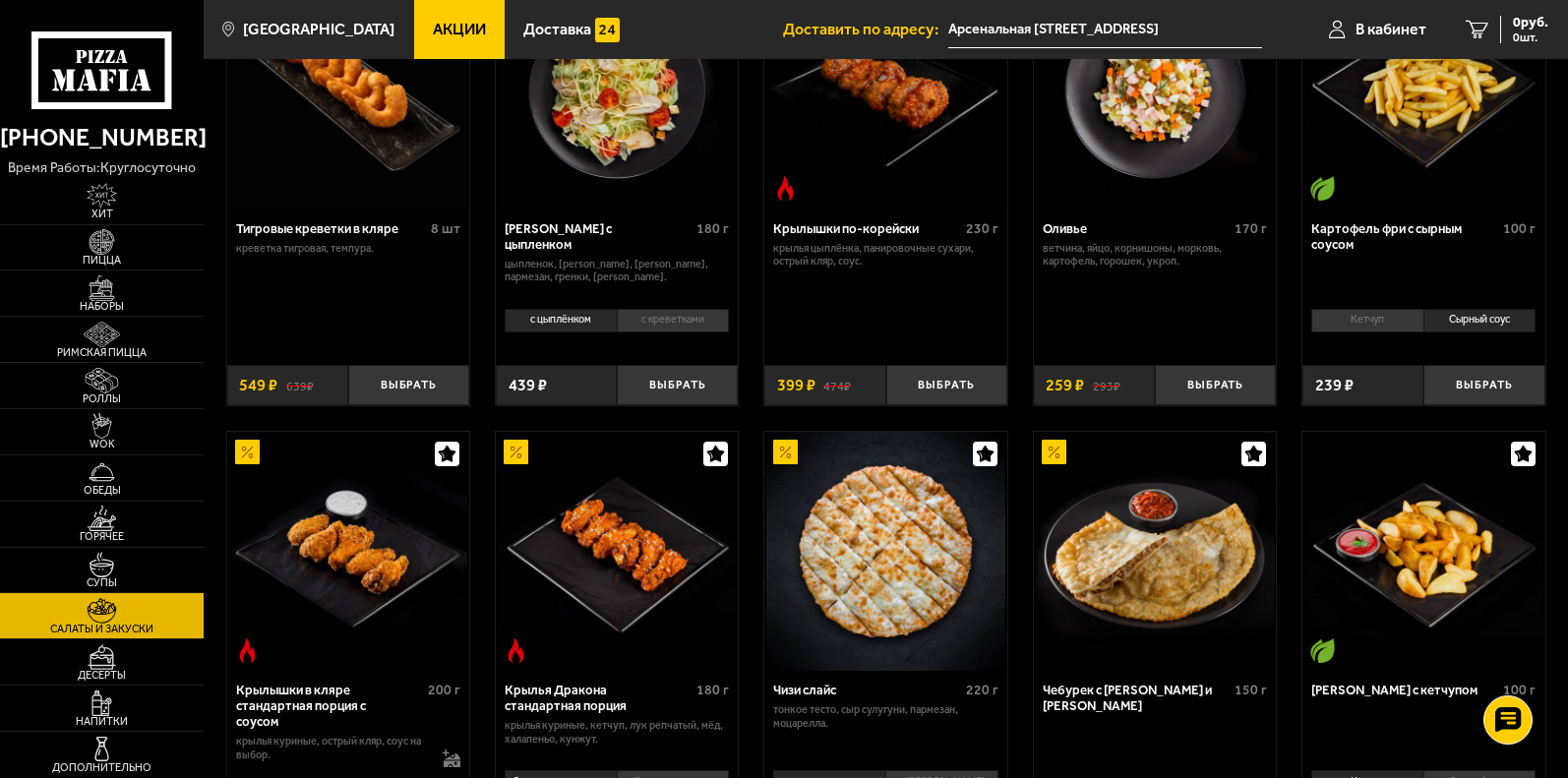
scroll to position [98, 0]
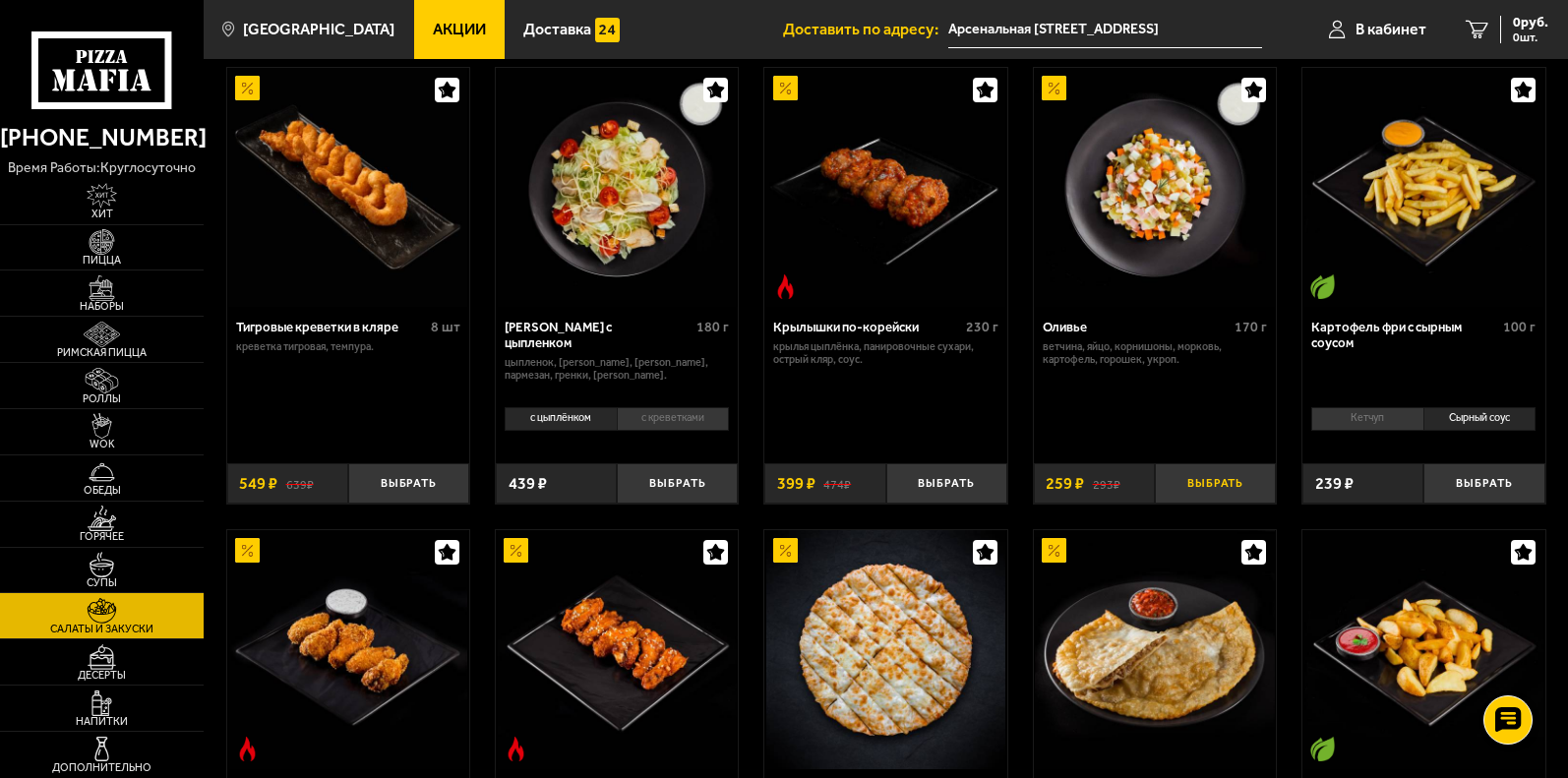
click at [1211, 483] on button "Выбрать" at bounding box center [1215, 484] width 121 height 41
click at [1485, 484] on button "Выбрать" at bounding box center [1484, 484] width 121 height 41
click at [938, 482] on button "Выбрать" at bounding box center [947, 484] width 121 height 41
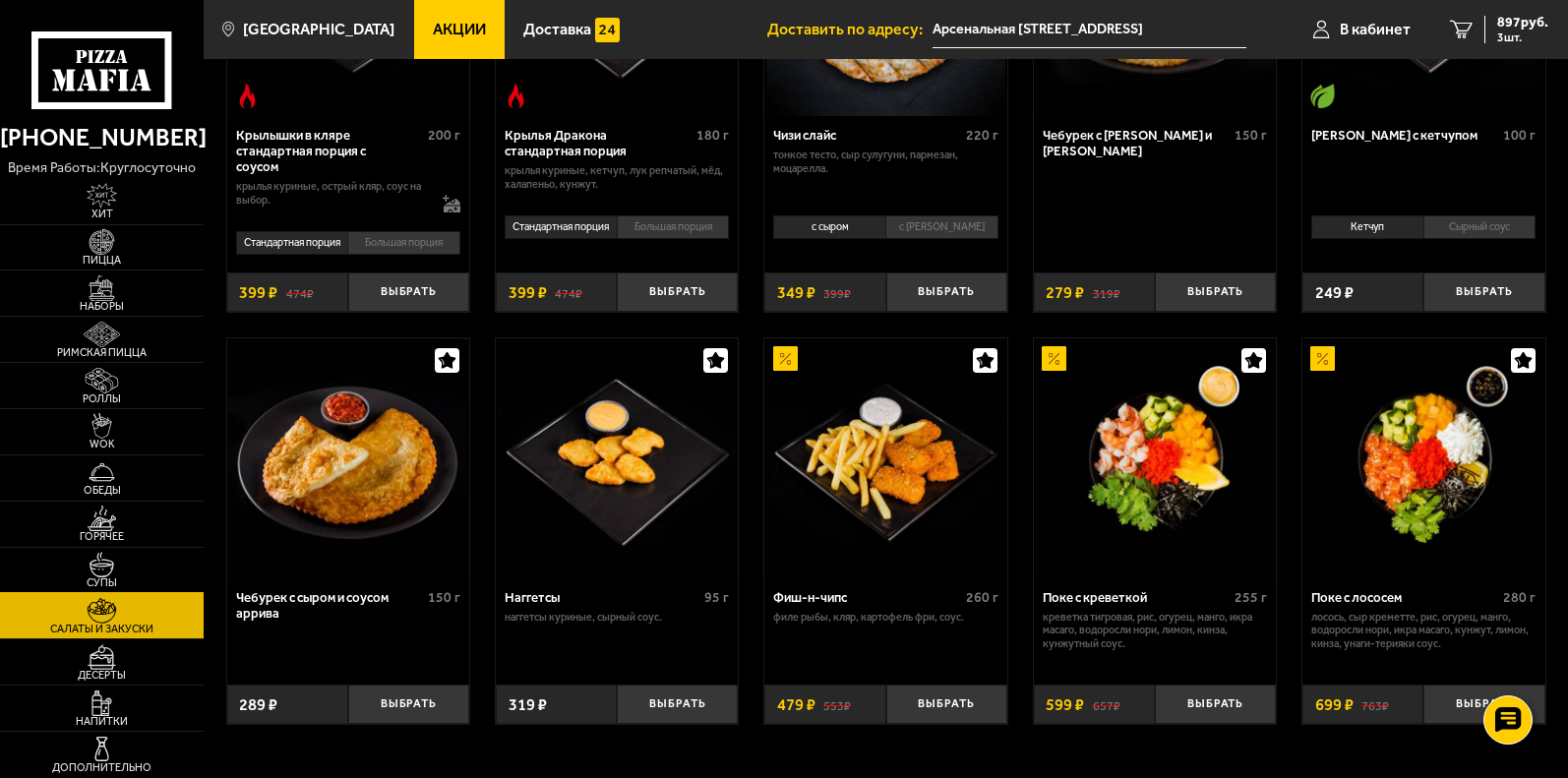
scroll to position [653, 0]
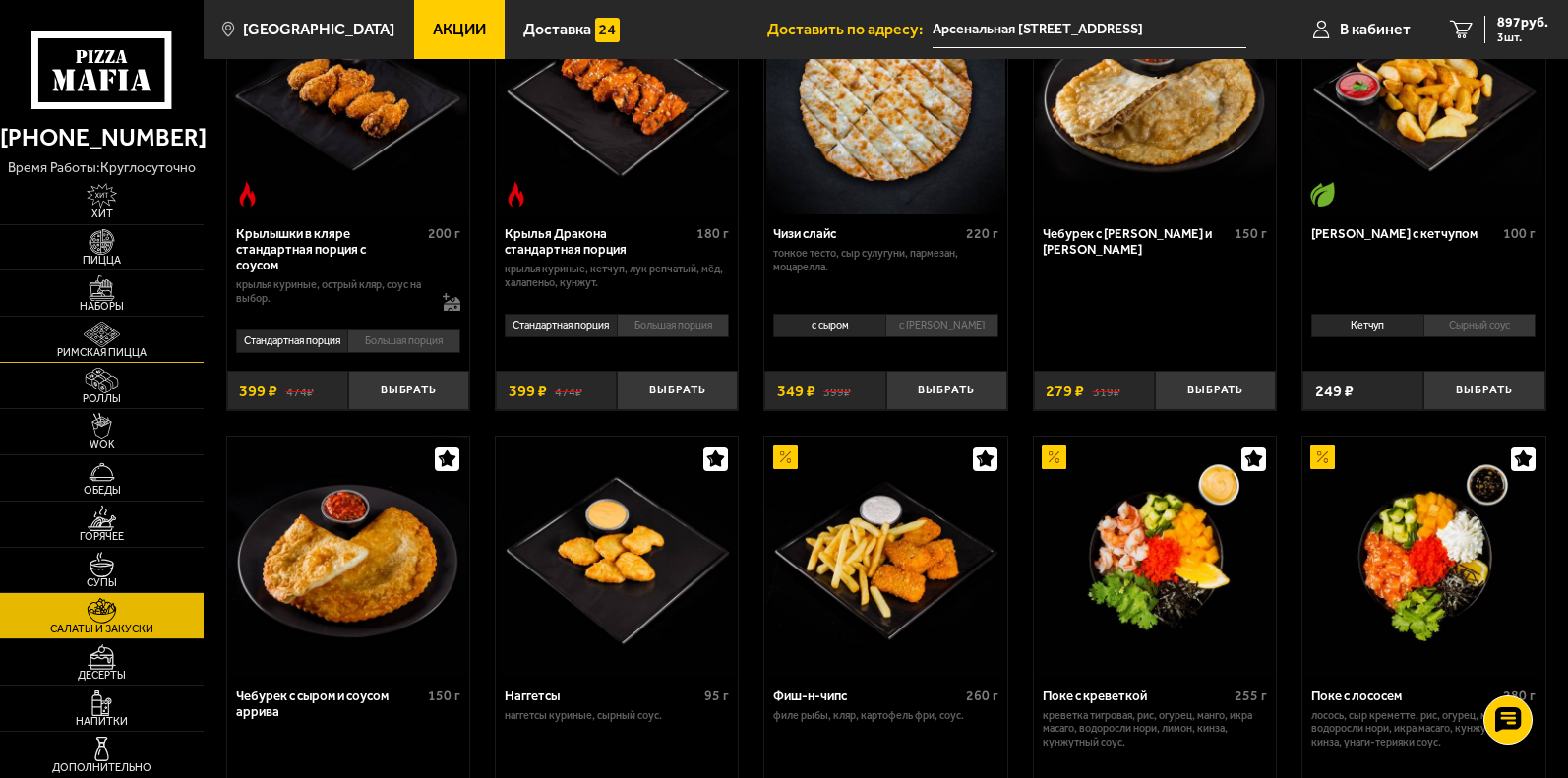
click at [95, 343] on img at bounding box center [102, 335] width 63 height 26
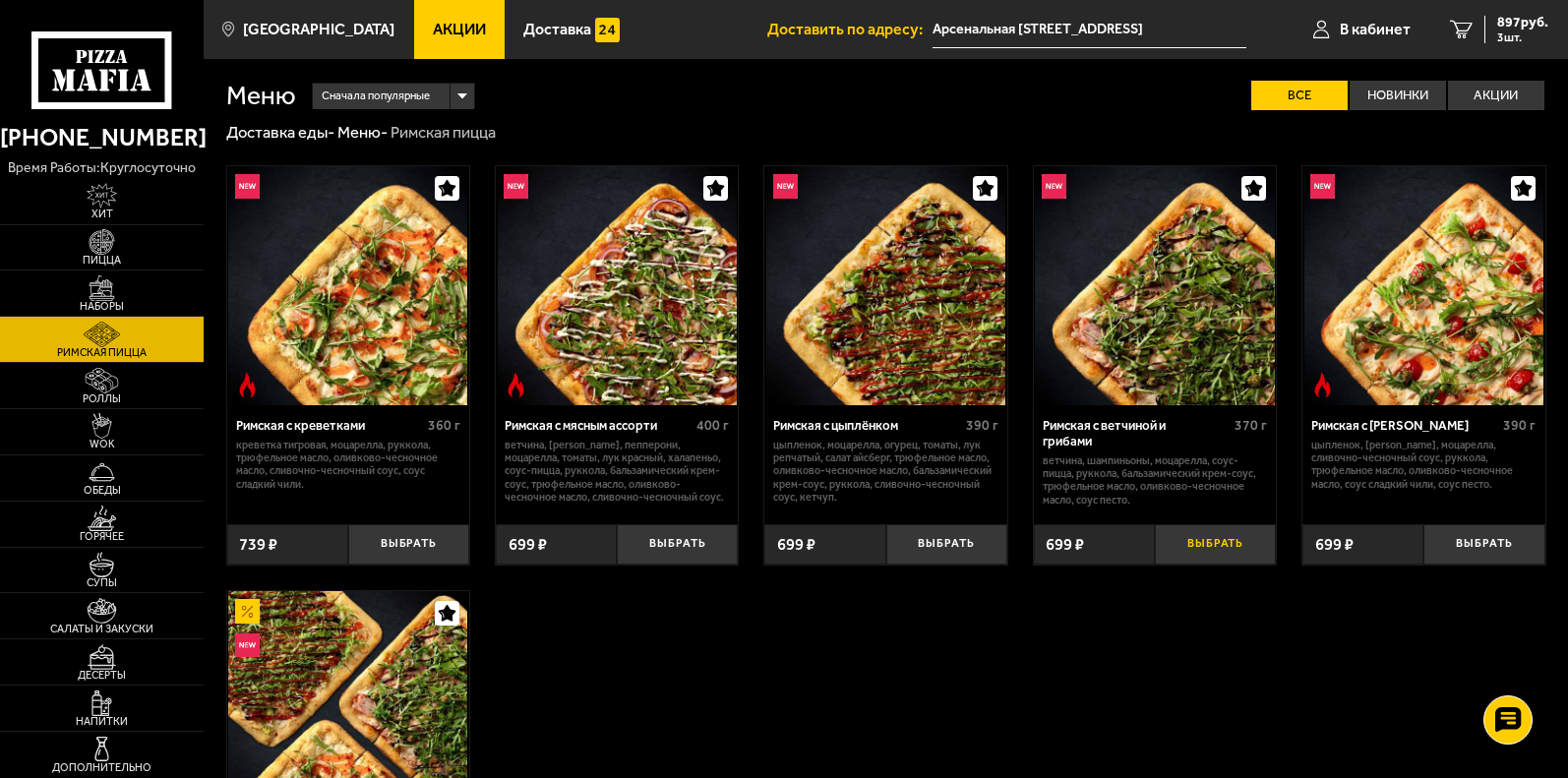
click at [1228, 544] on button "Выбрать" at bounding box center [1215, 544] width 121 height 41
click at [1506, 37] on span "4 шт." at bounding box center [1518, 38] width 59 height 12
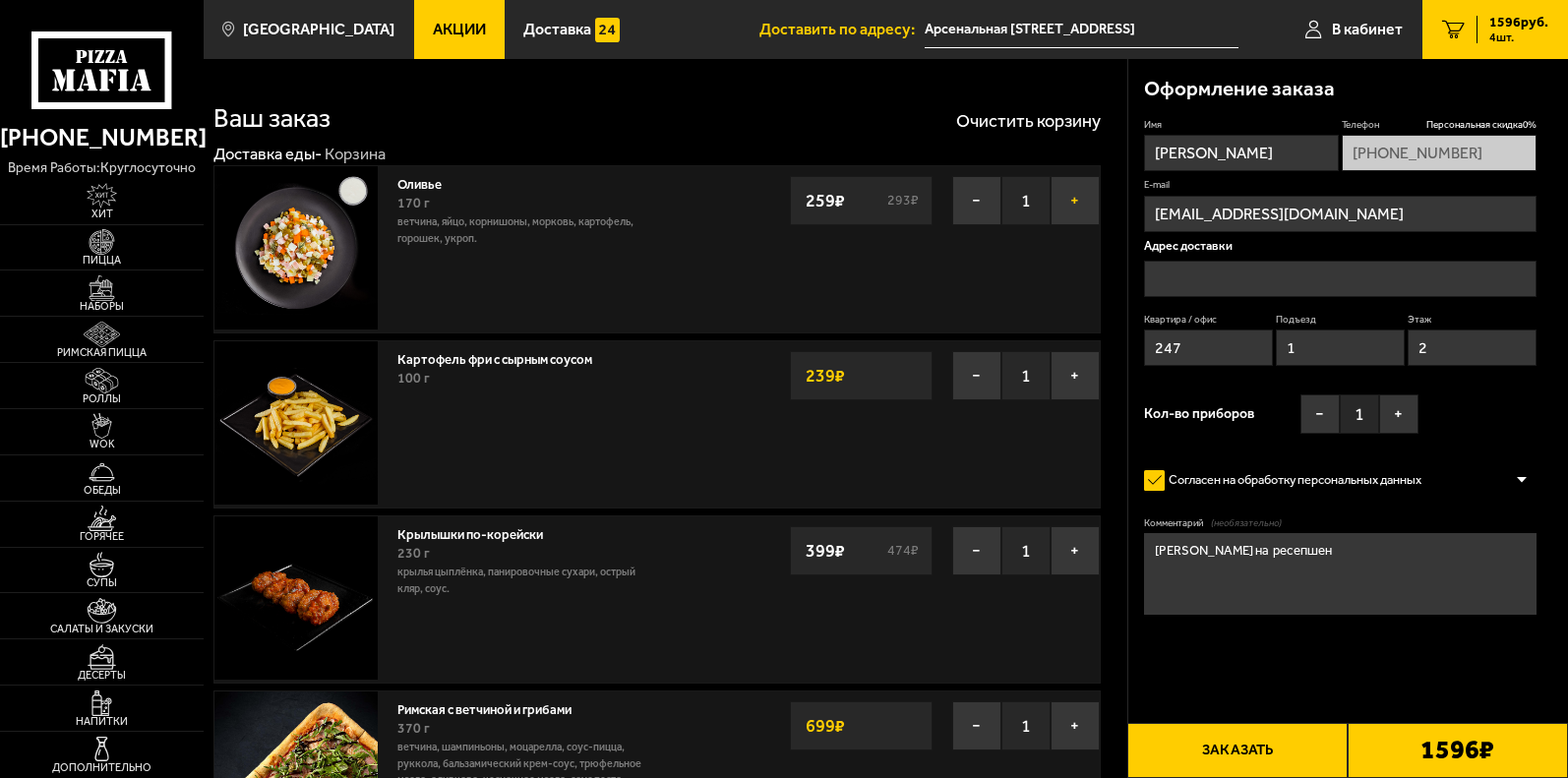
click at [1081, 199] on button "+" at bounding box center [1075, 201] width 50 height 50
type input "Арсенальная [STREET_ADDRESS]"
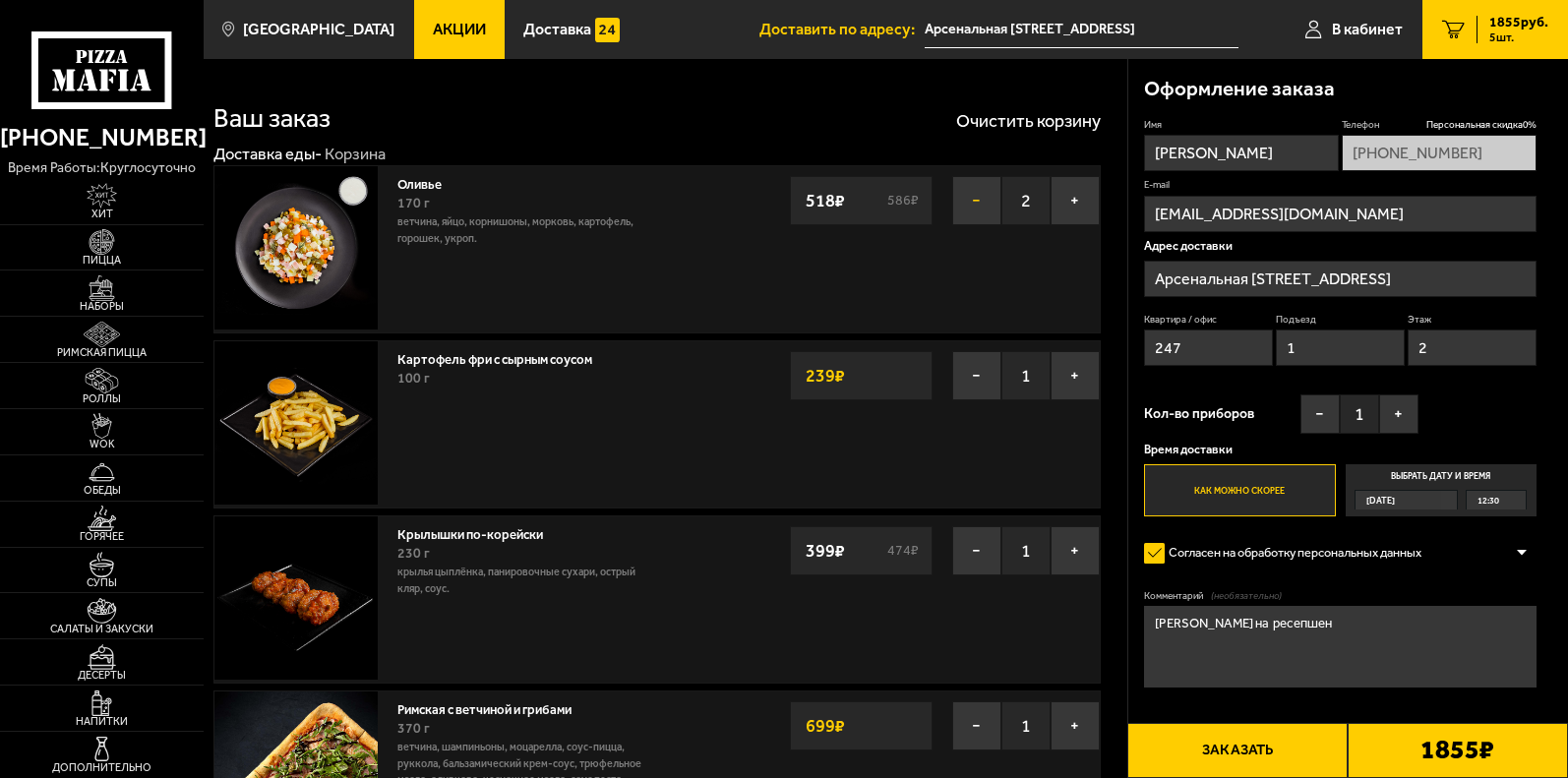
click at [975, 199] on button "−" at bounding box center [977, 201] width 50 height 50
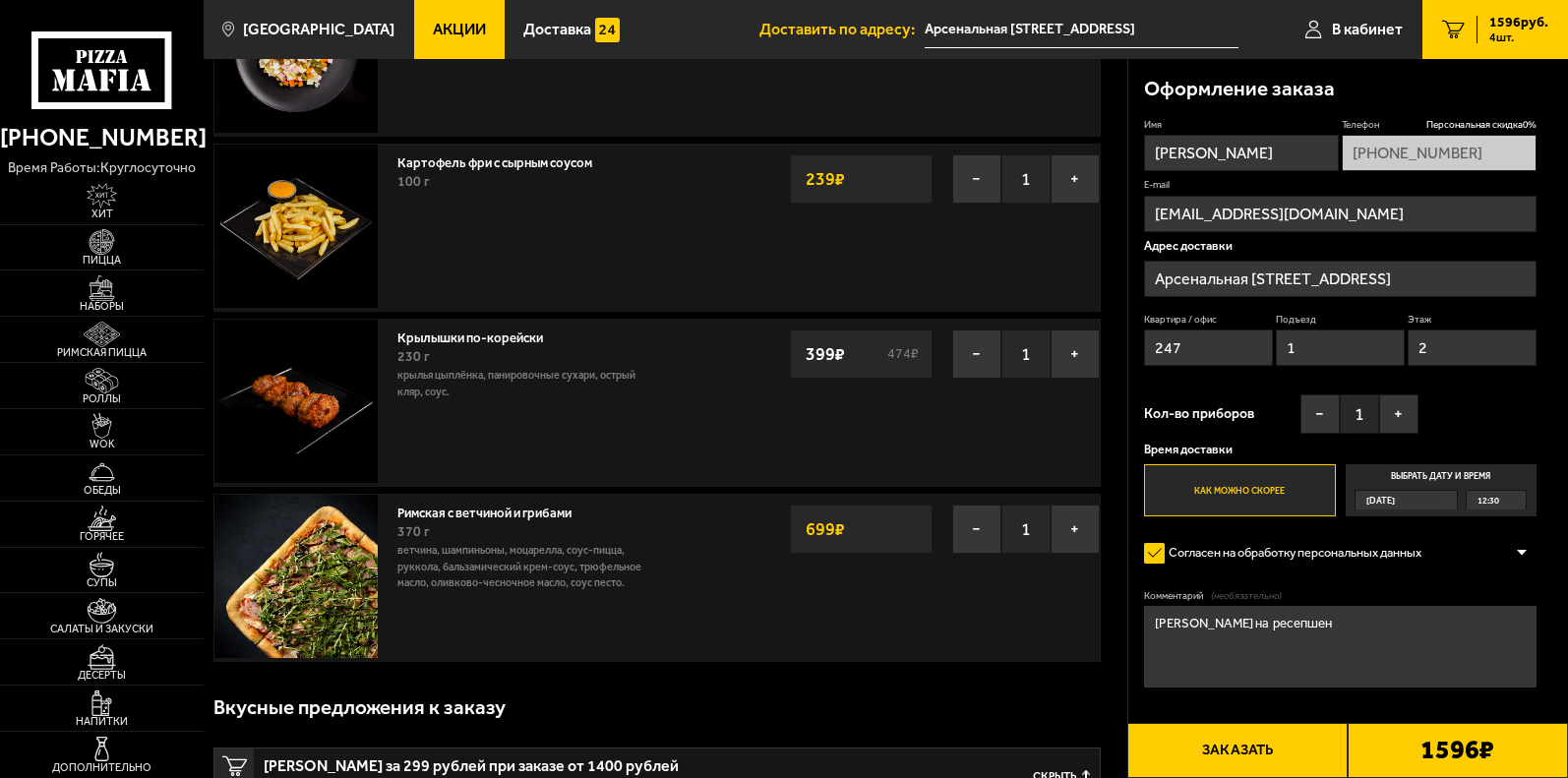
scroll to position [98, 0]
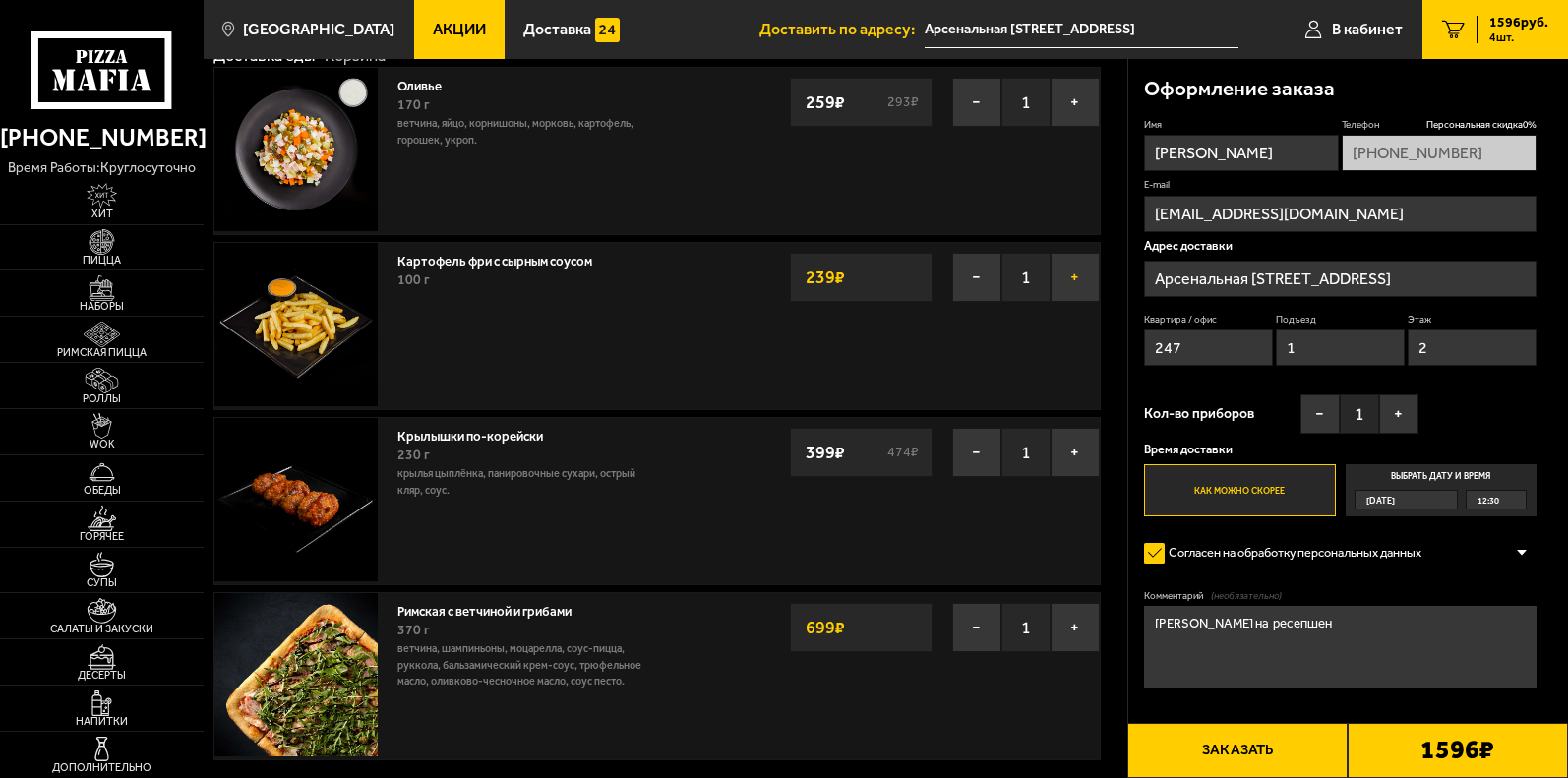
click at [1072, 268] on button "+" at bounding box center [1075, 278] width 50 height 50
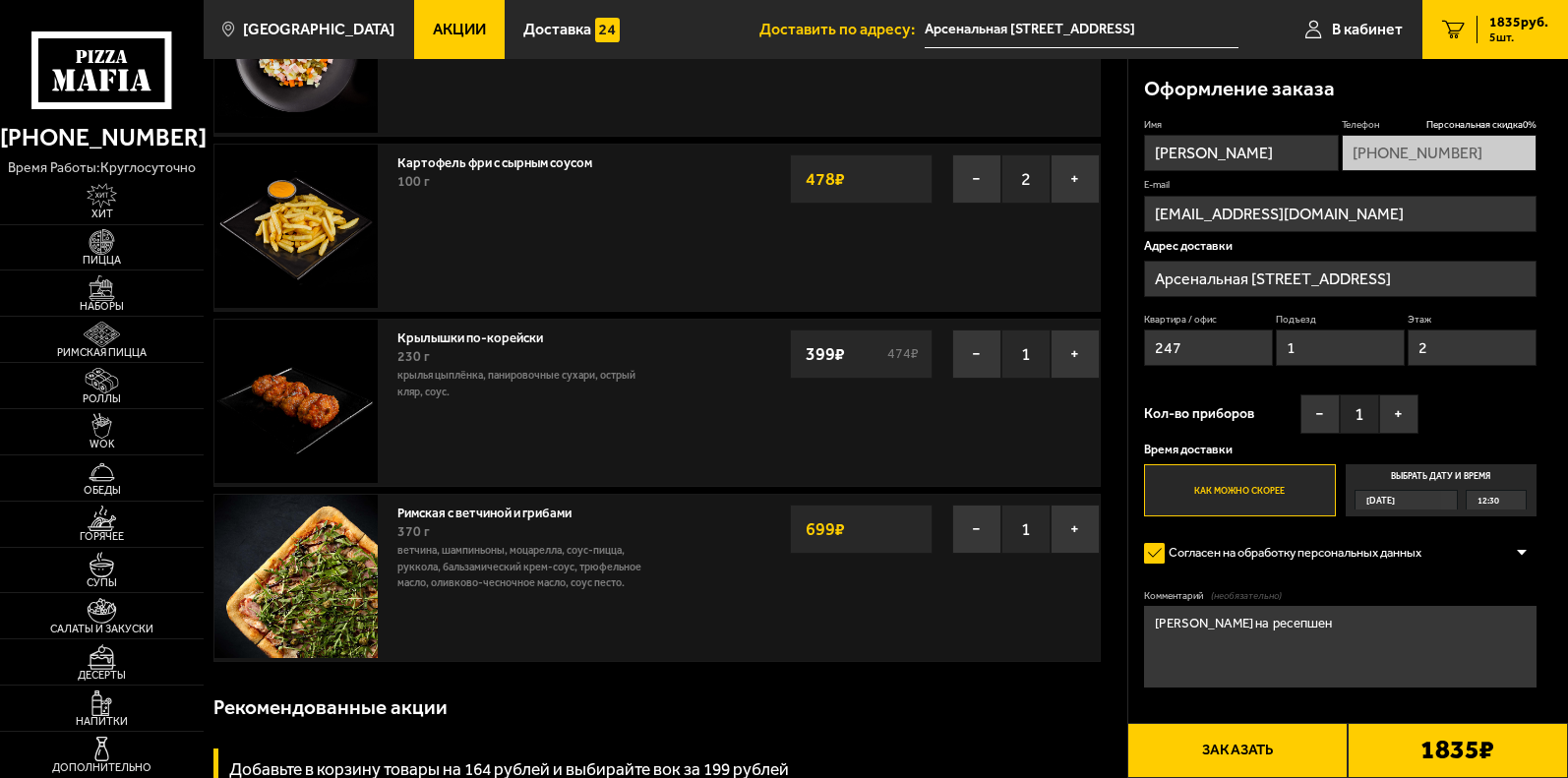
scroll to position [295, 0]
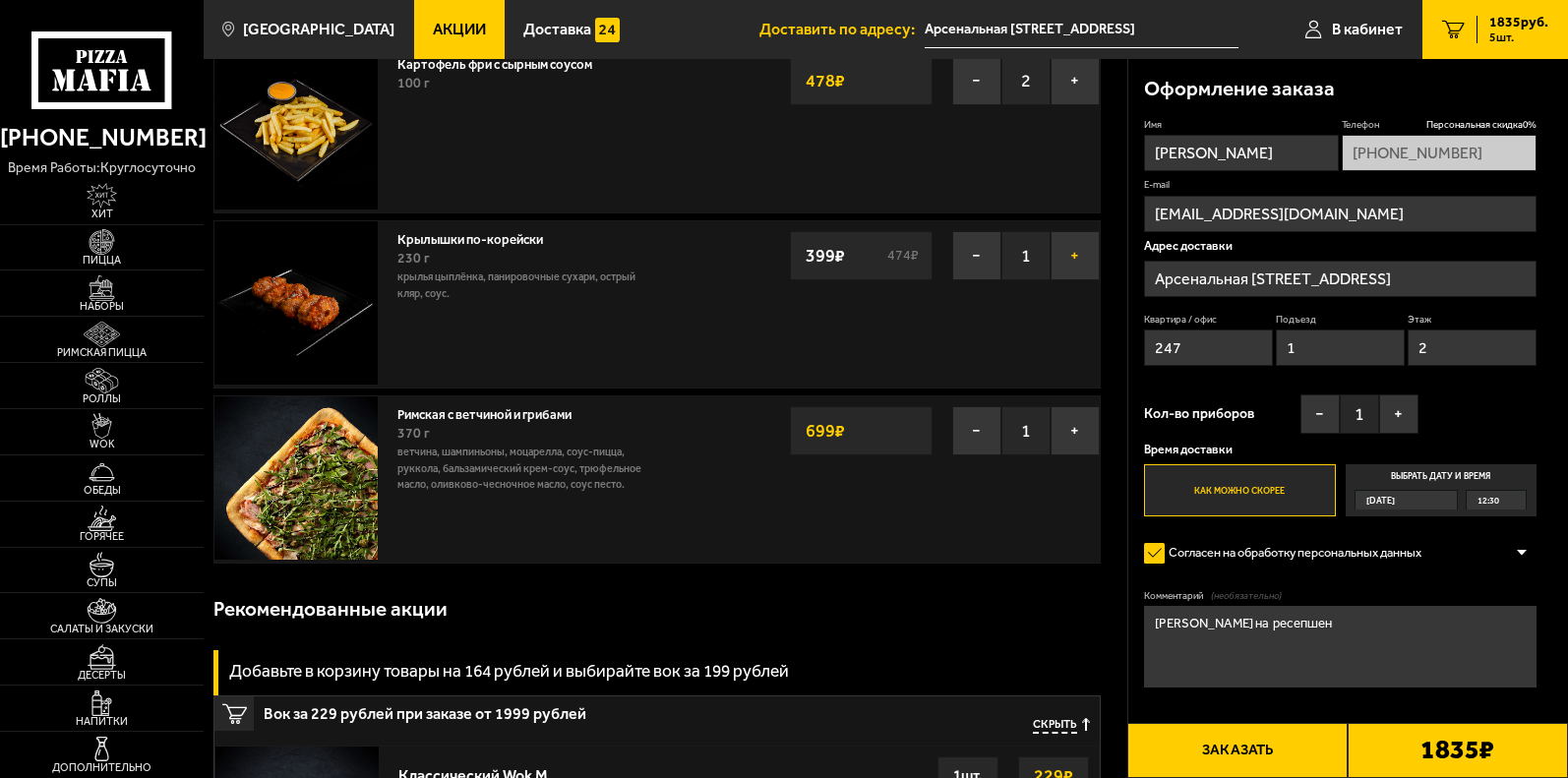
click at [1074, 254] on button "+" at bounding box center [1075, 256] width 50 height 50
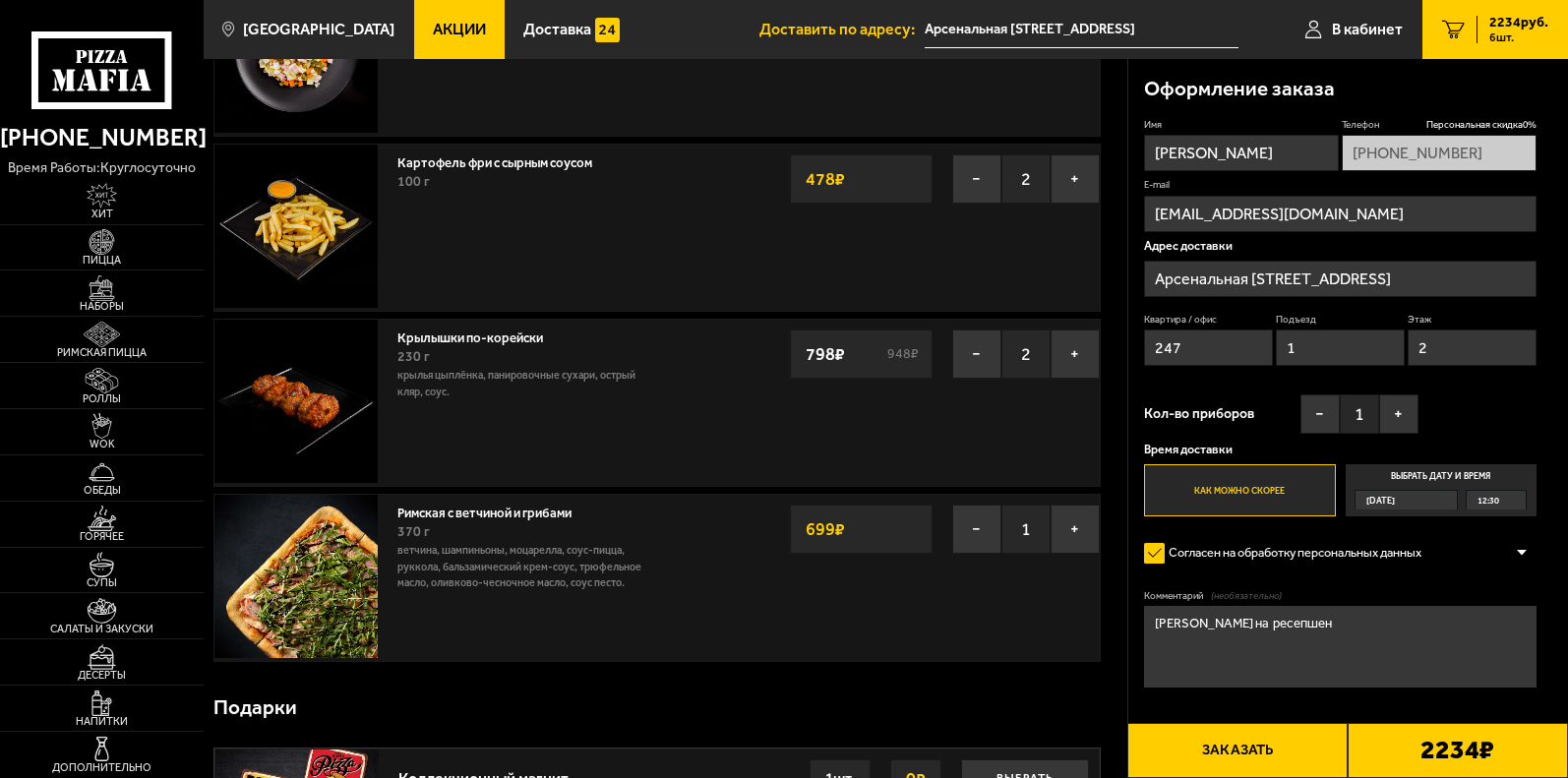
scroll to position [0, 0]
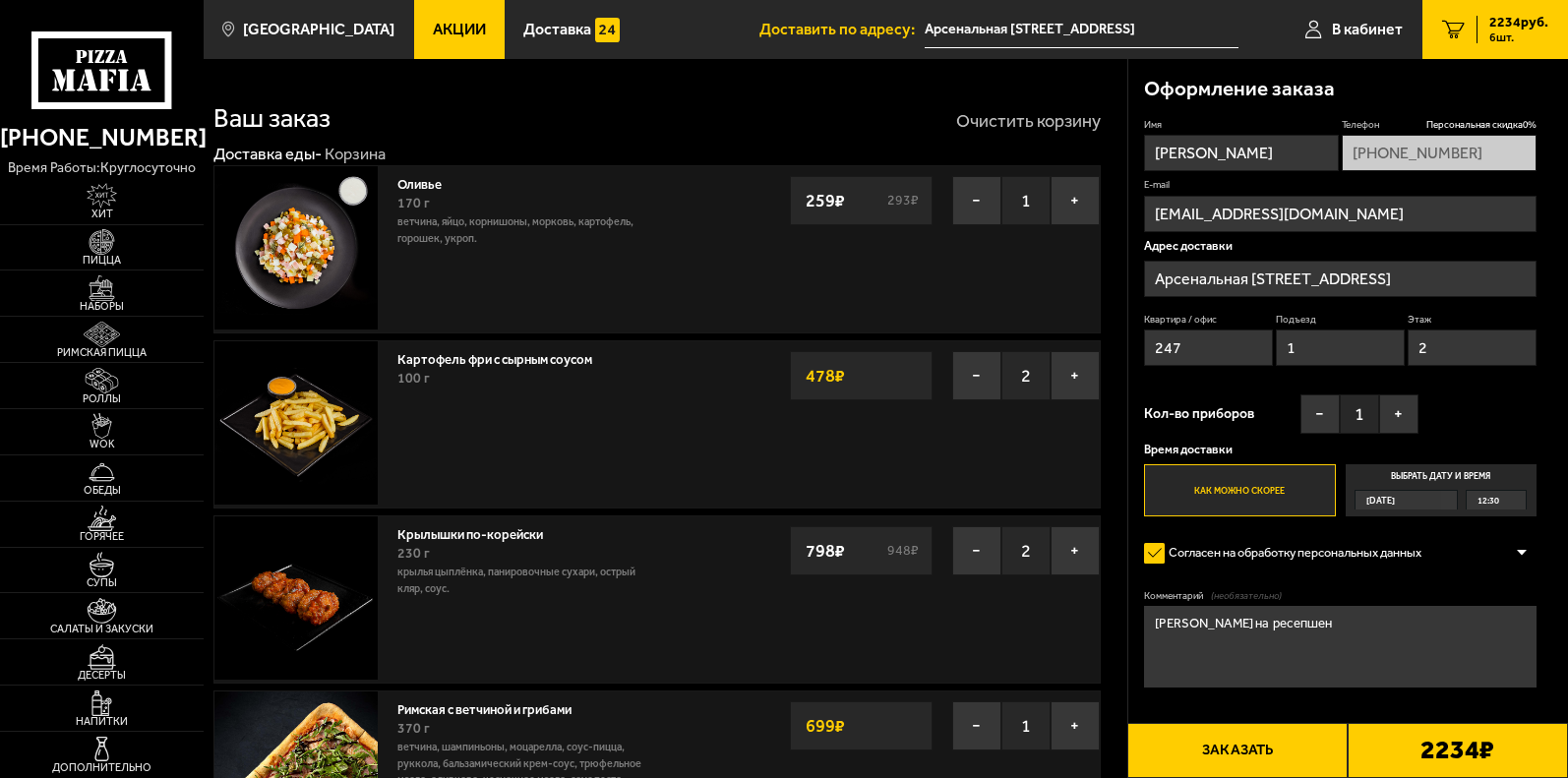
click at [1034, 126] on button "Очистить корзину" at bounding box center [1028, 121] width 145 height 18
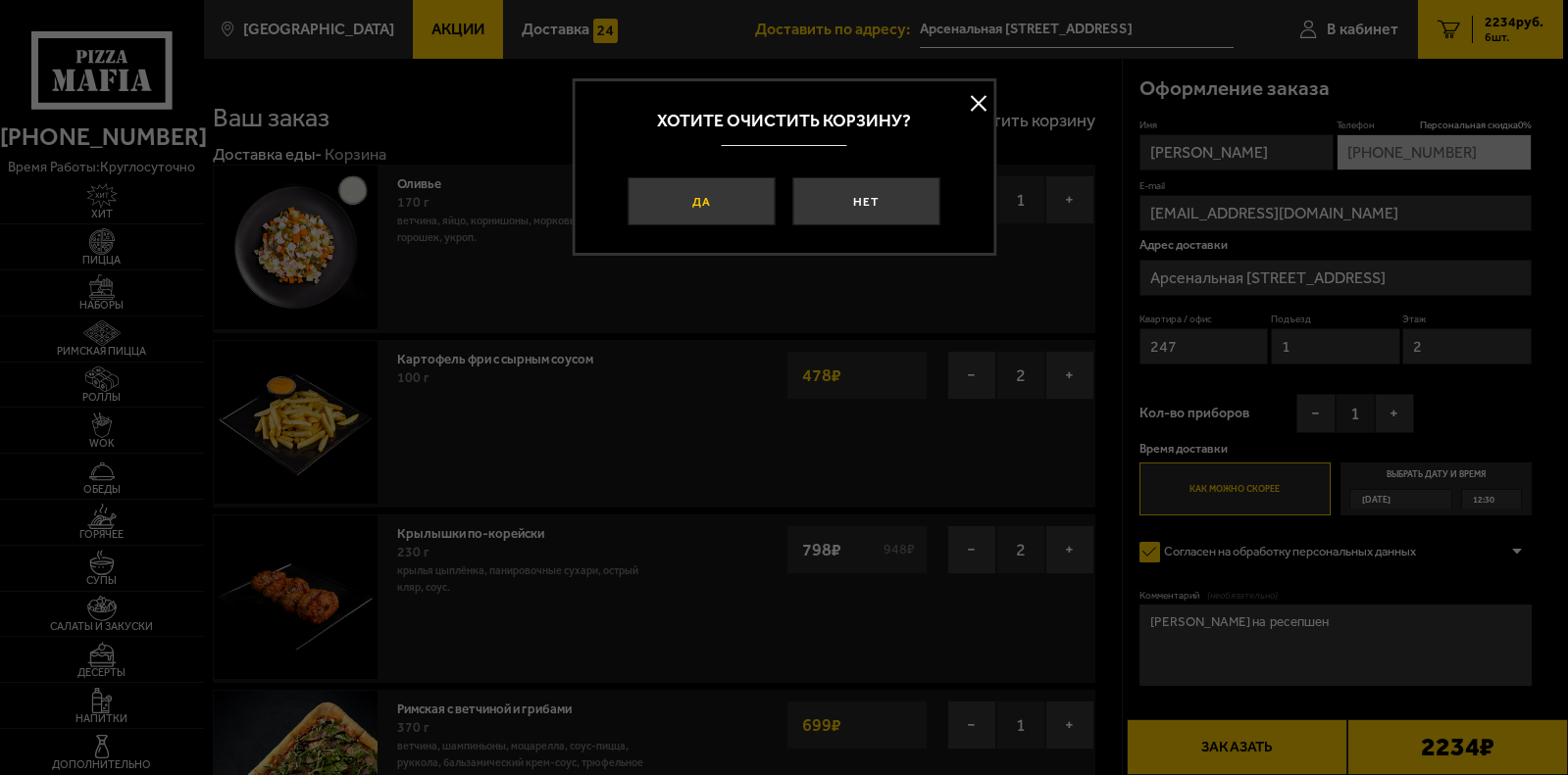
click at [720, 201] on button "Да" at bounding box center [701, 202] width 147 height 49
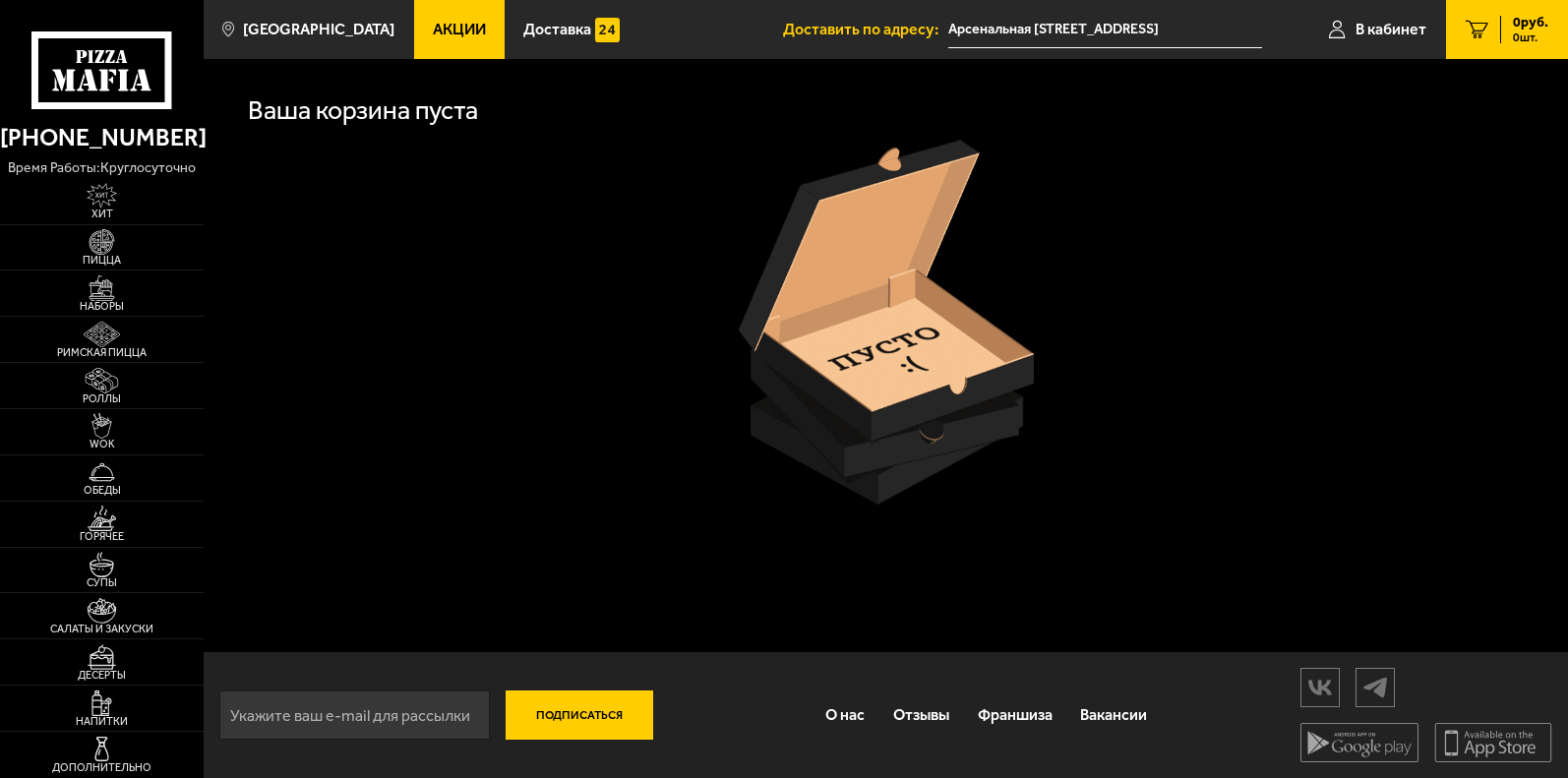
click at [604, 419] on div at bounding box center [886, 322] width 1319 height 365
click at [1232, 396] on div at bounding box center [886, 322] width 1319 height 365
click at [102, 379] on img at bounding box center [102, 381] width 63 height 26
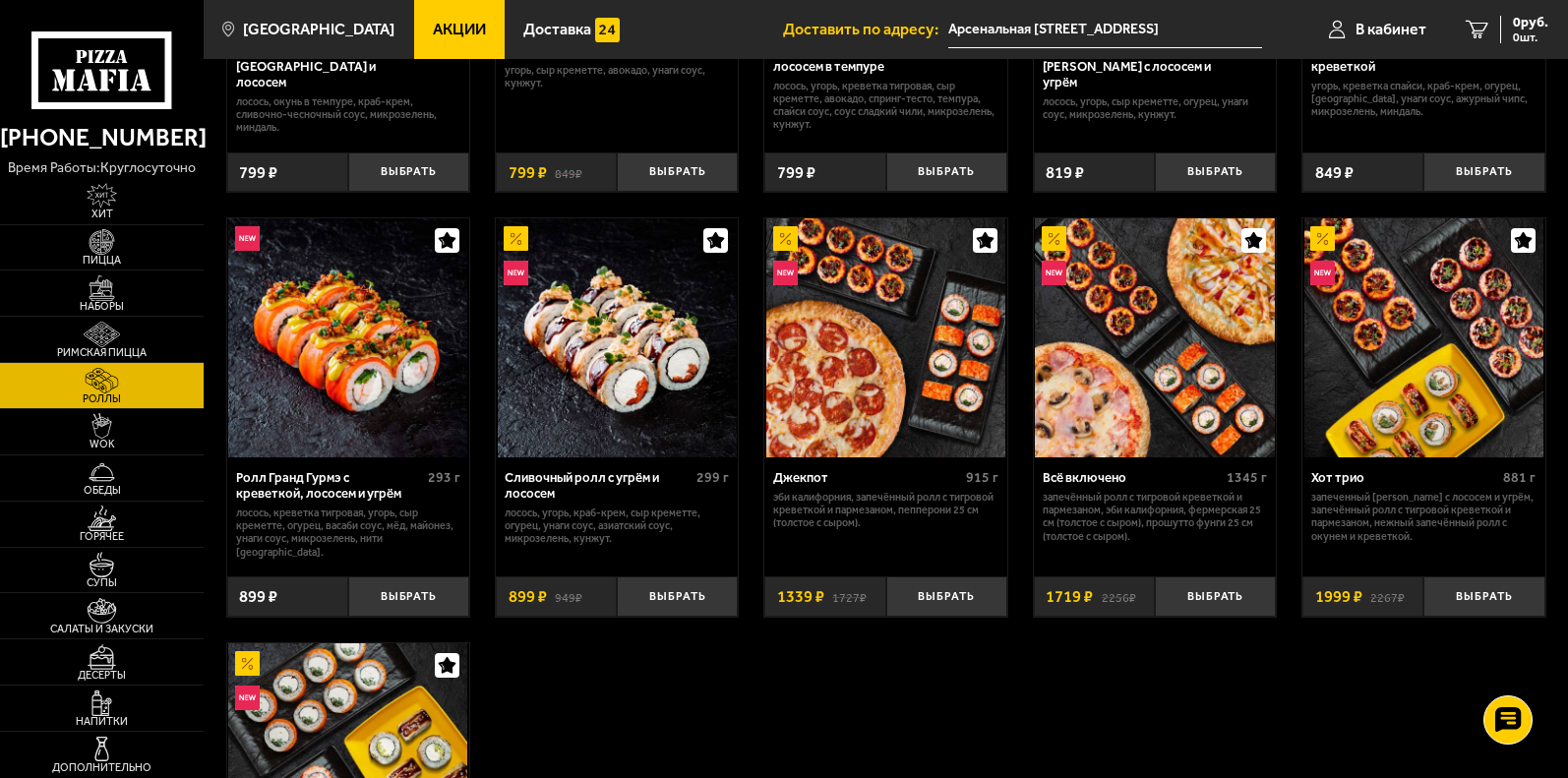
scroll to position [689, 0]
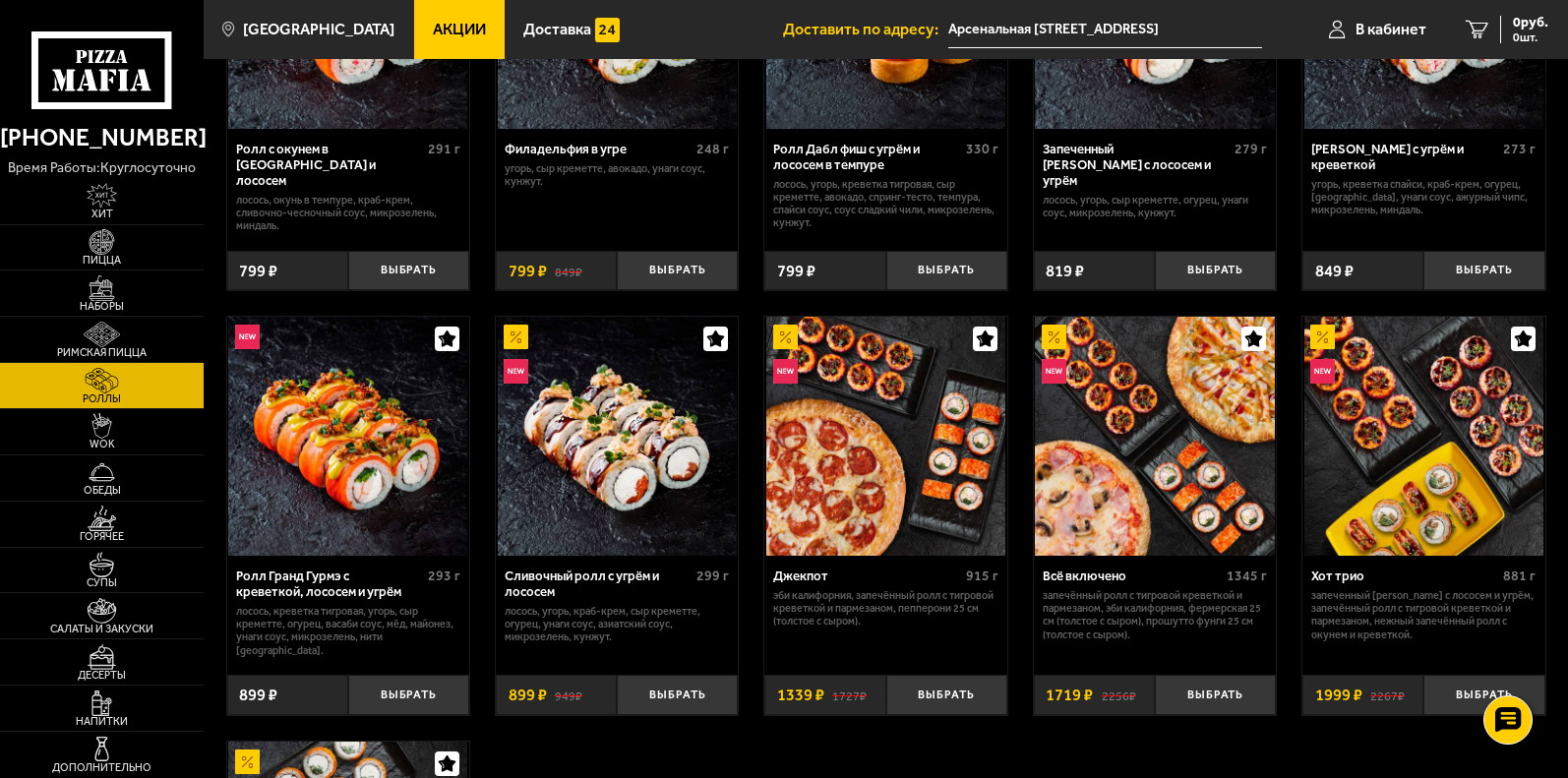
click at [844, 579] on div "Джекпот" at bounding box center [866, 577] width 187 height 16
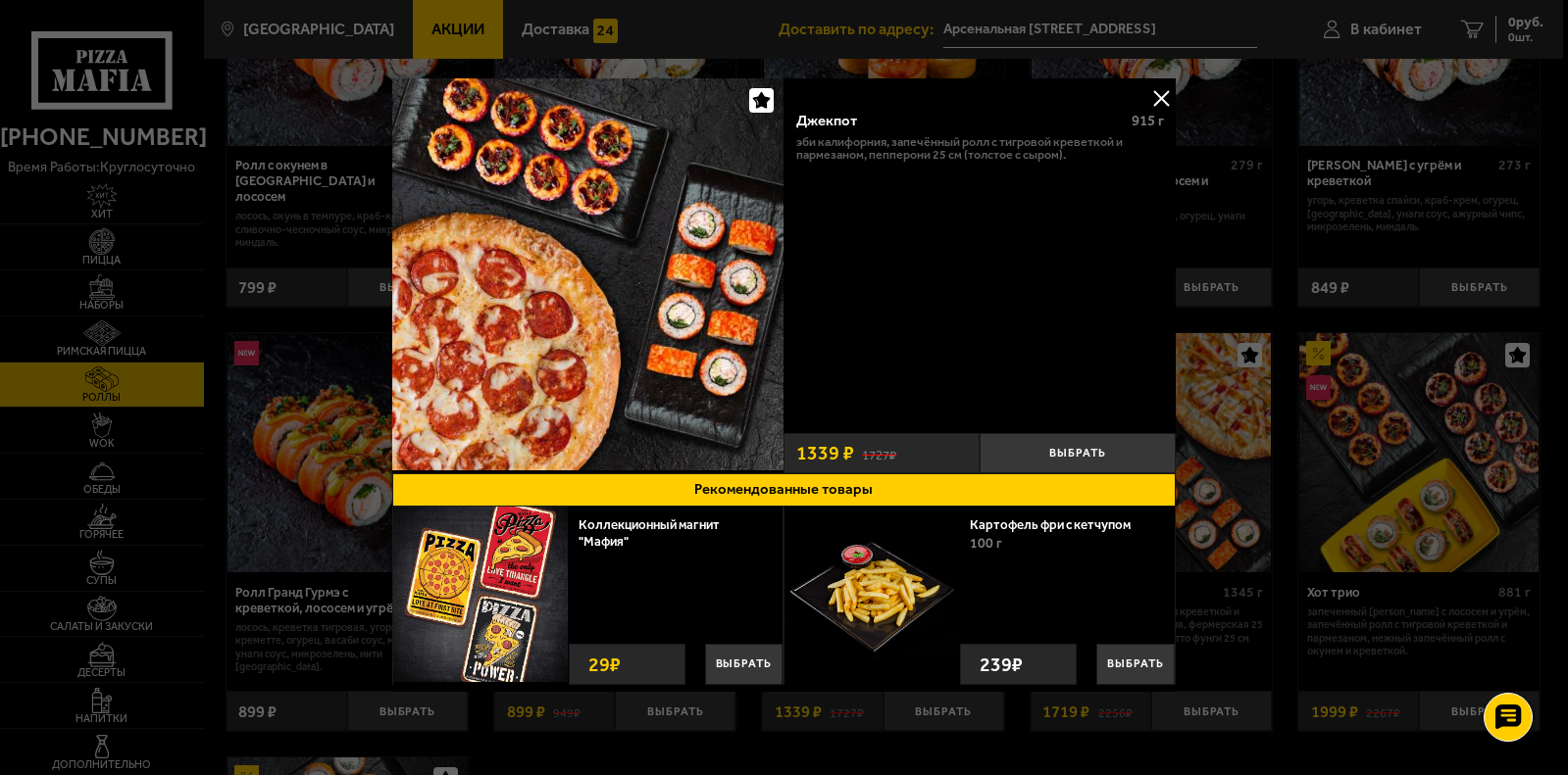
click at [1161, 99] on button at bounding box center [1161, 98] width 30 height 30
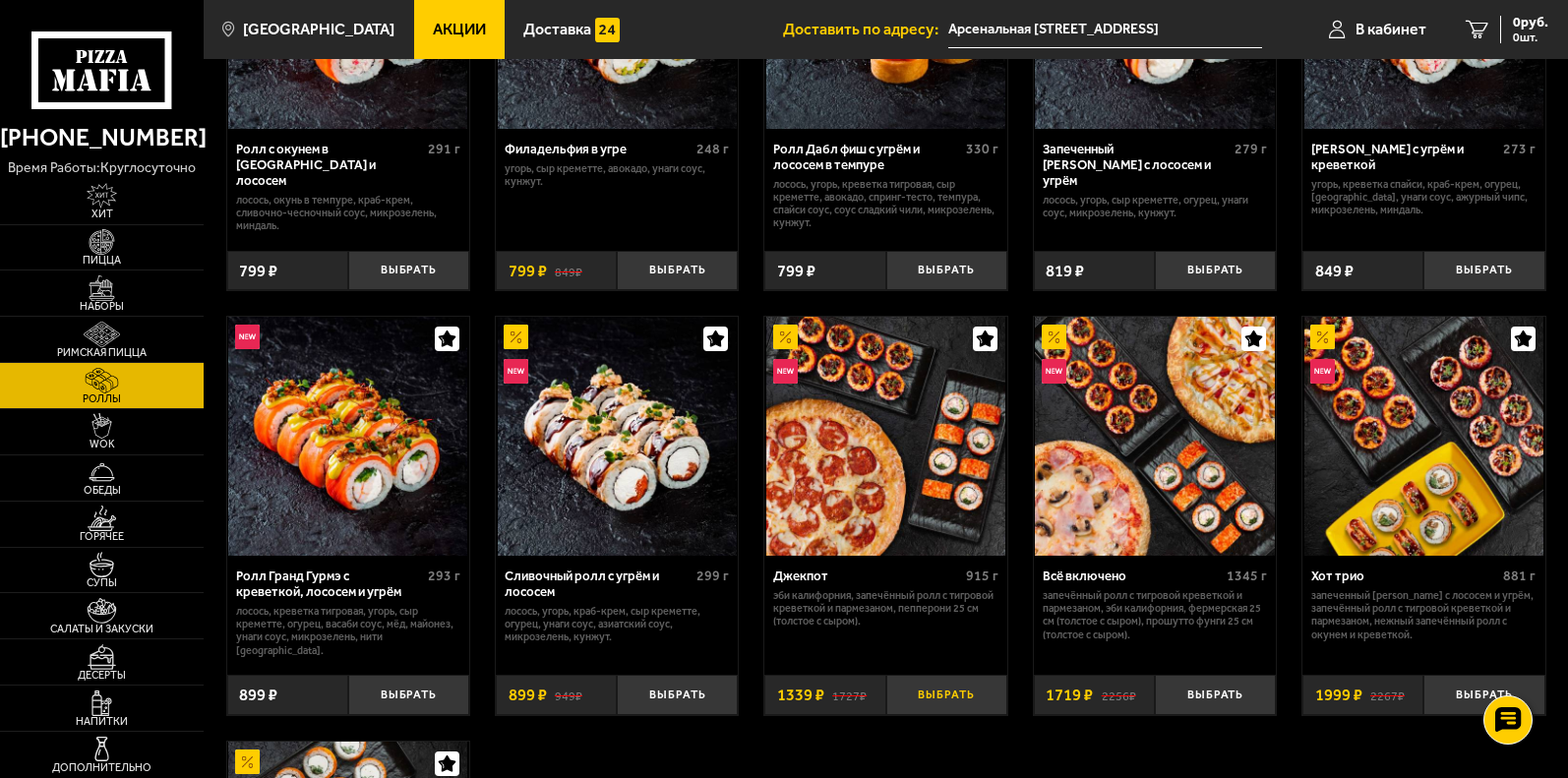
click at [945, 683] on button "Выбрать" at bounding box center [947, 695] width 121 height 41
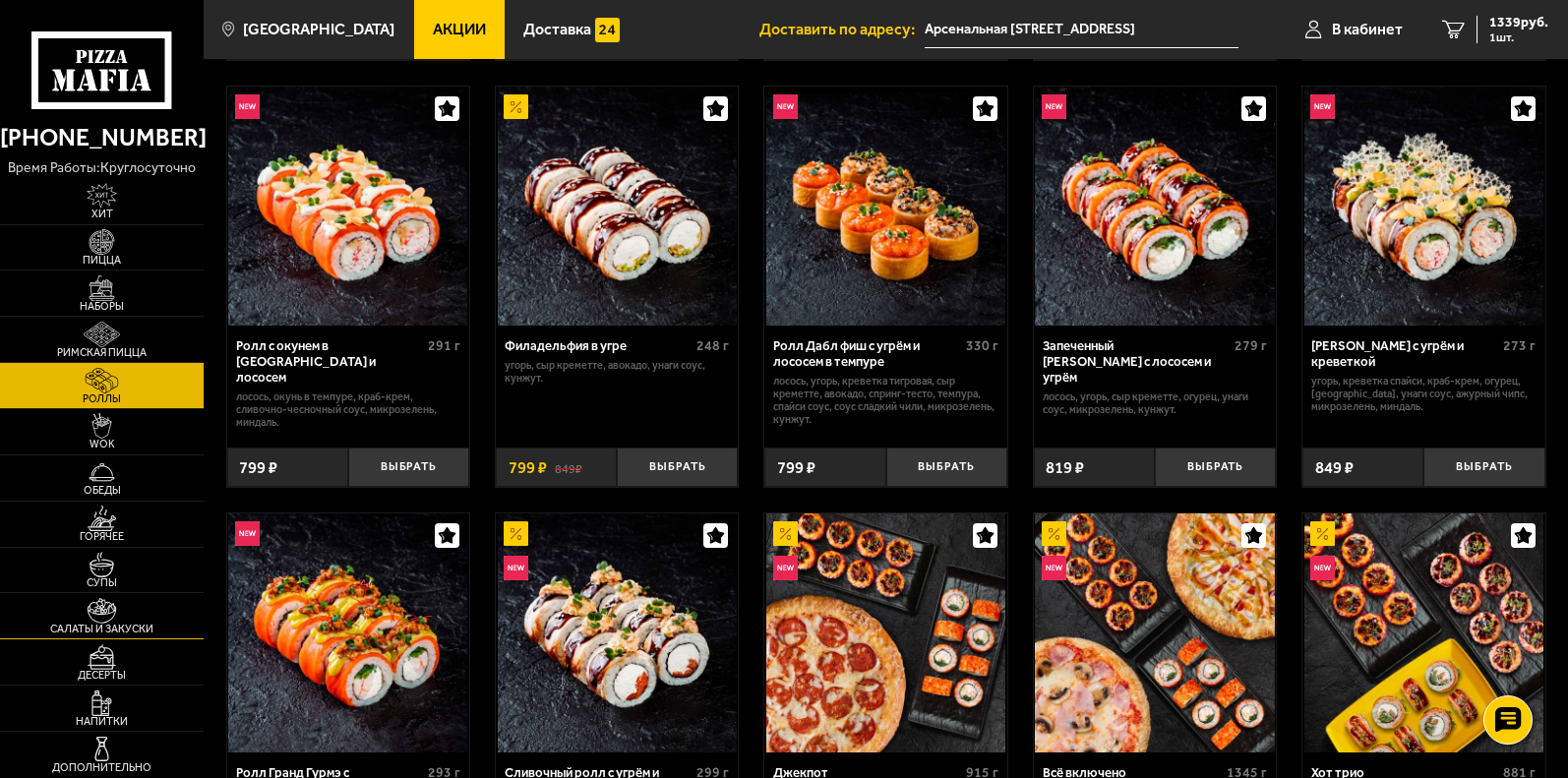
click at [99, 611] on img at bounding box center [102, 611] width 63 height 26
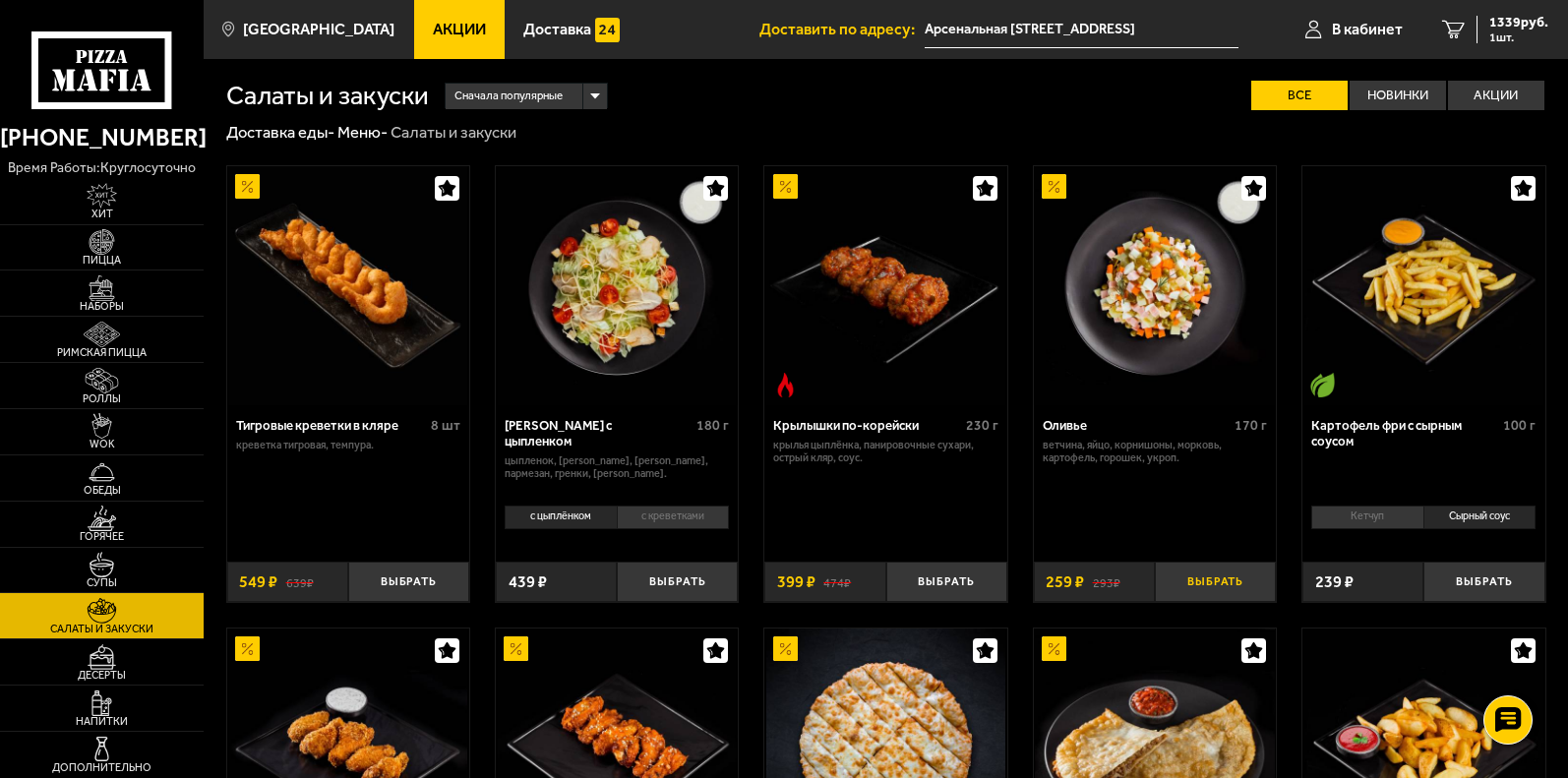
click at [1208, 591] on button "Выбрать" at bounding box center [1215, 582] width 121 height 41
click at [1502, 583] on button "Выбрать" at bounding box center [1484, 582] width 121 height 41
click at [1501, 37] on span "3 шт." at bounding box center [1518, 38] width 59 height 12
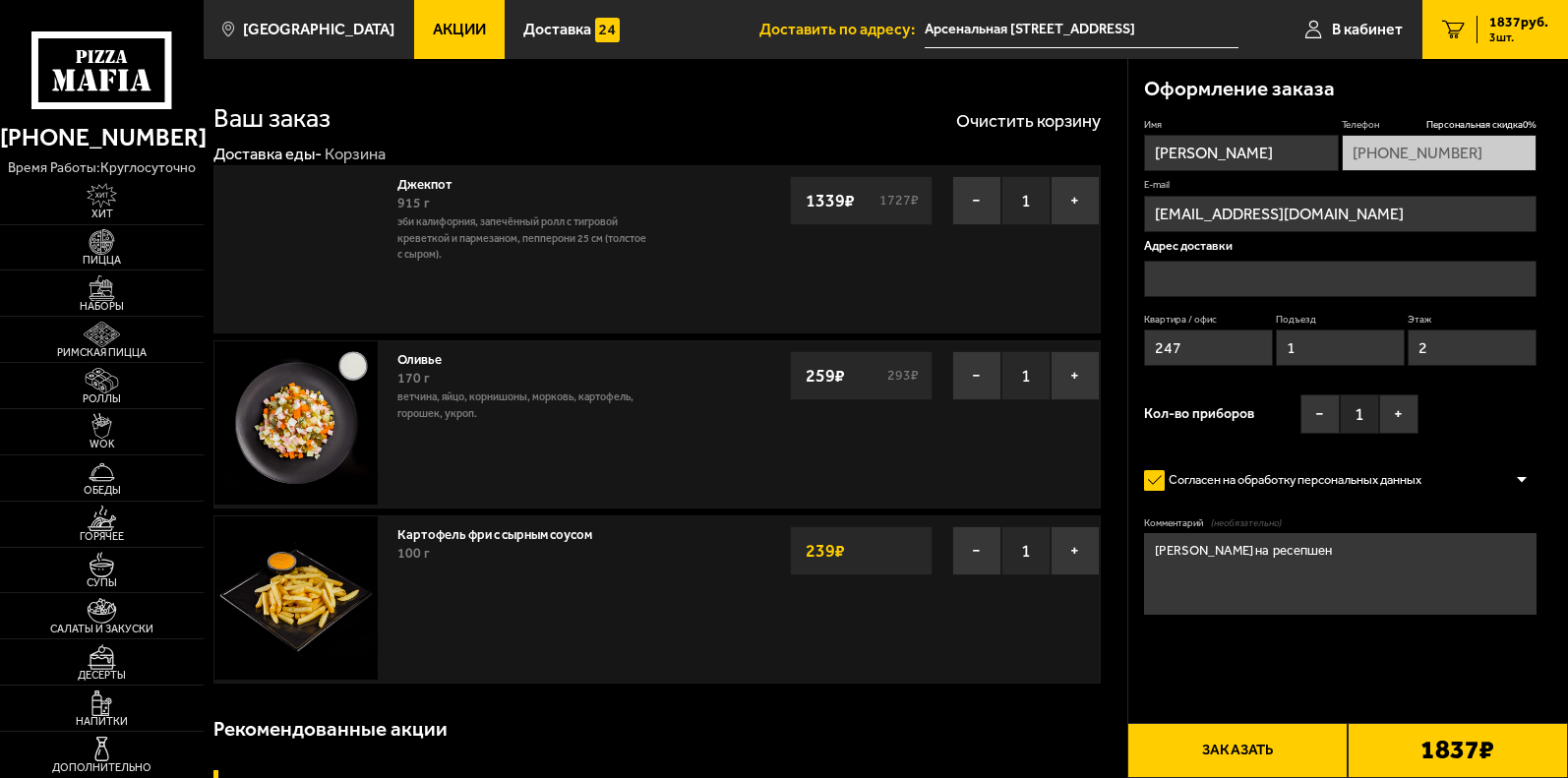
type input "Арсенальная [STREET_ADDRESS]"
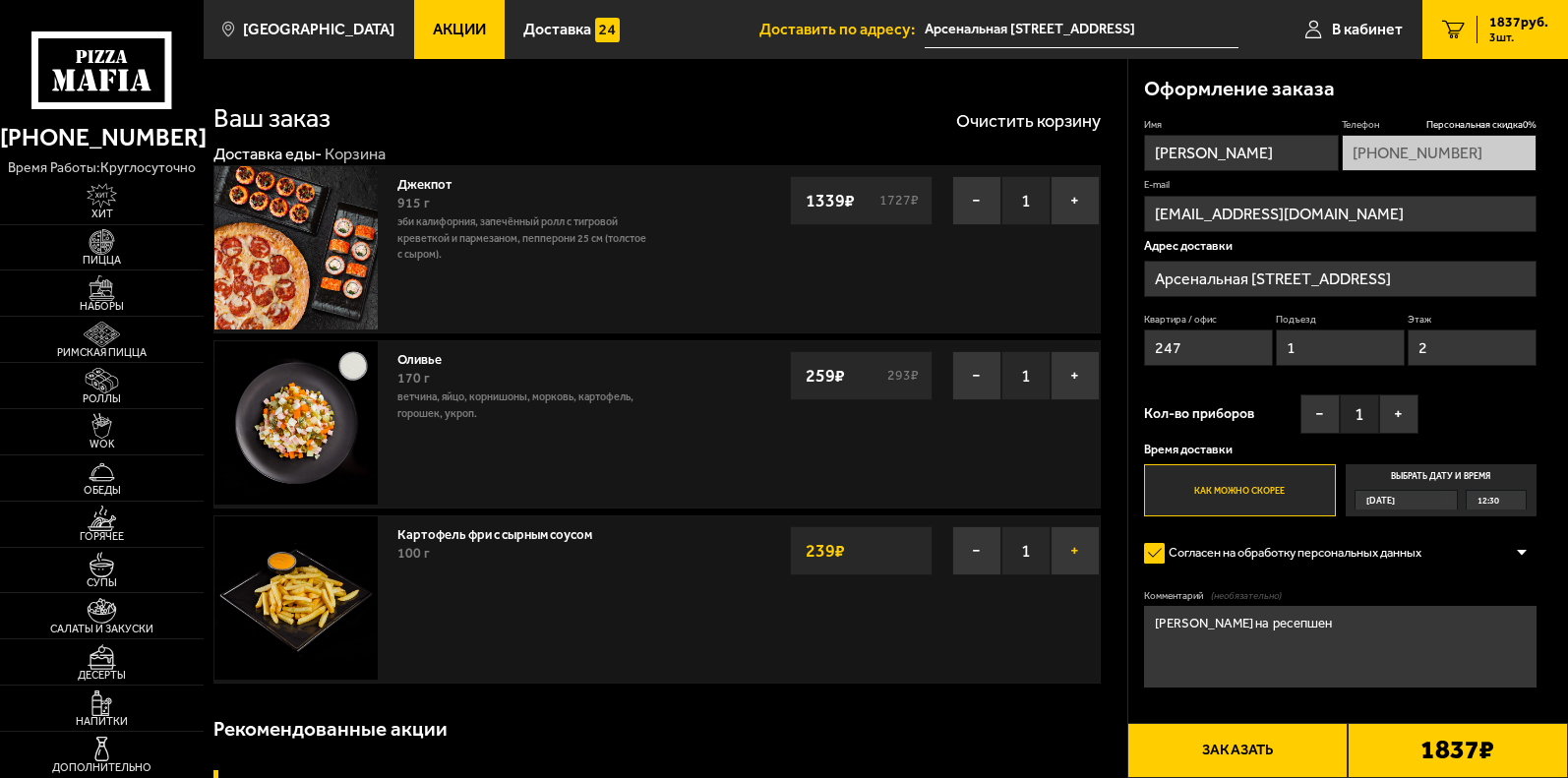
click at [1091, 568] on button "+" at bounding box center [1075, 551] width 50 height 50
click at [1081, 558] on button "+" at bounding box center [1075, 551] width 50 height 50
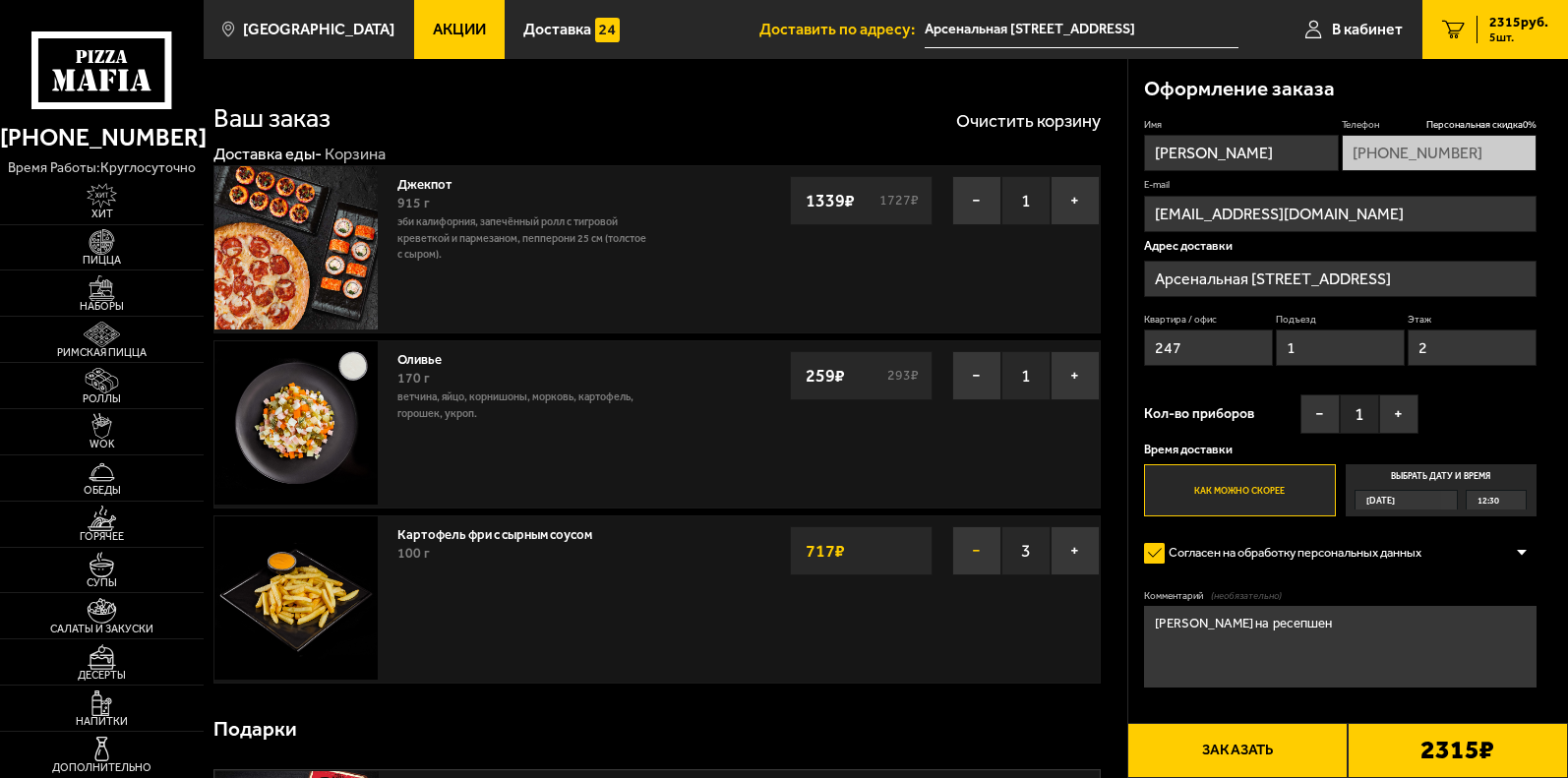
click at [979, 557] on button "−" at bounding box center [977, 551] width 50 height 50
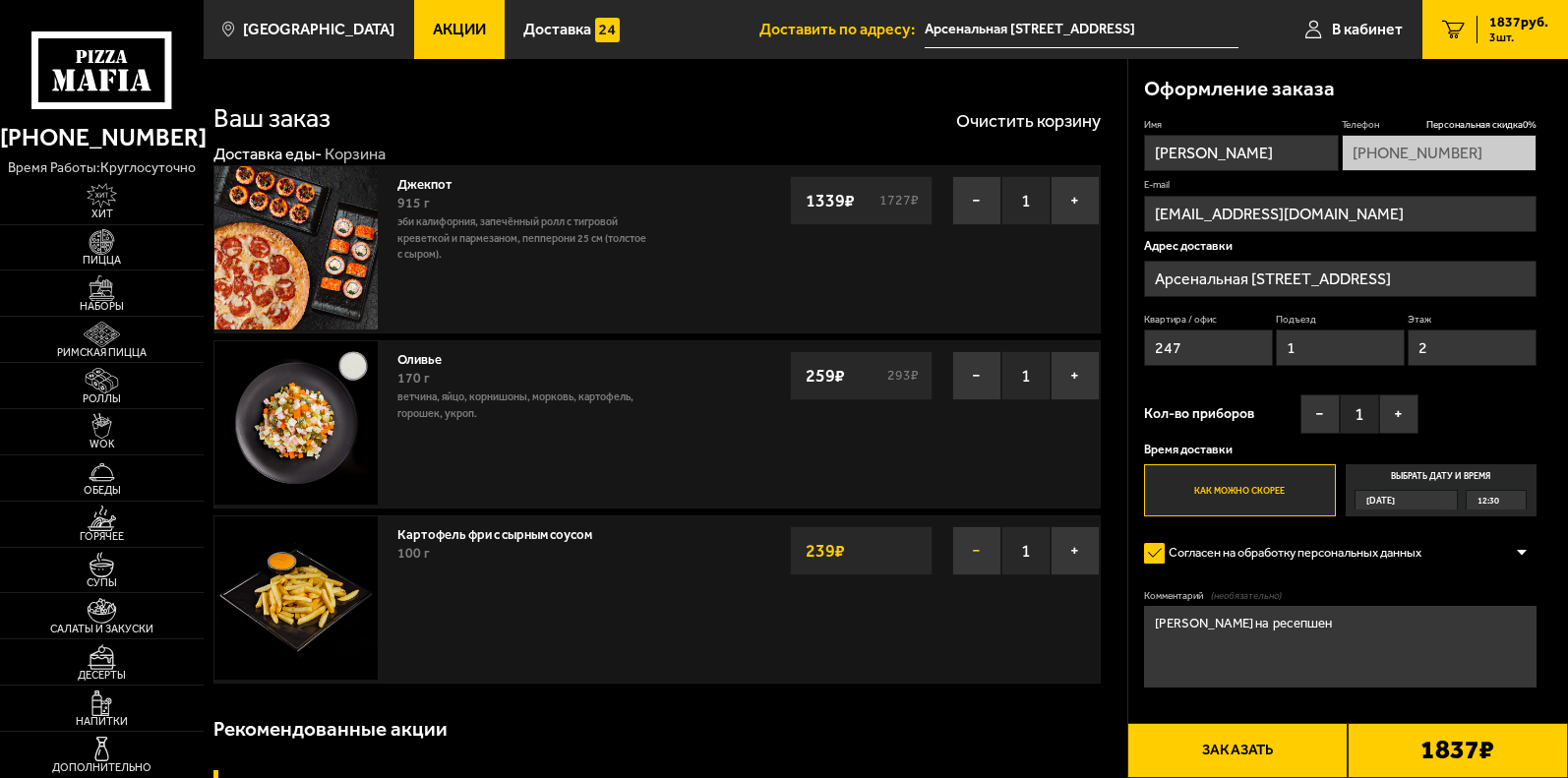
click at [974, 553] on button "−" at bounding box center [977, 551] width 50 height 50
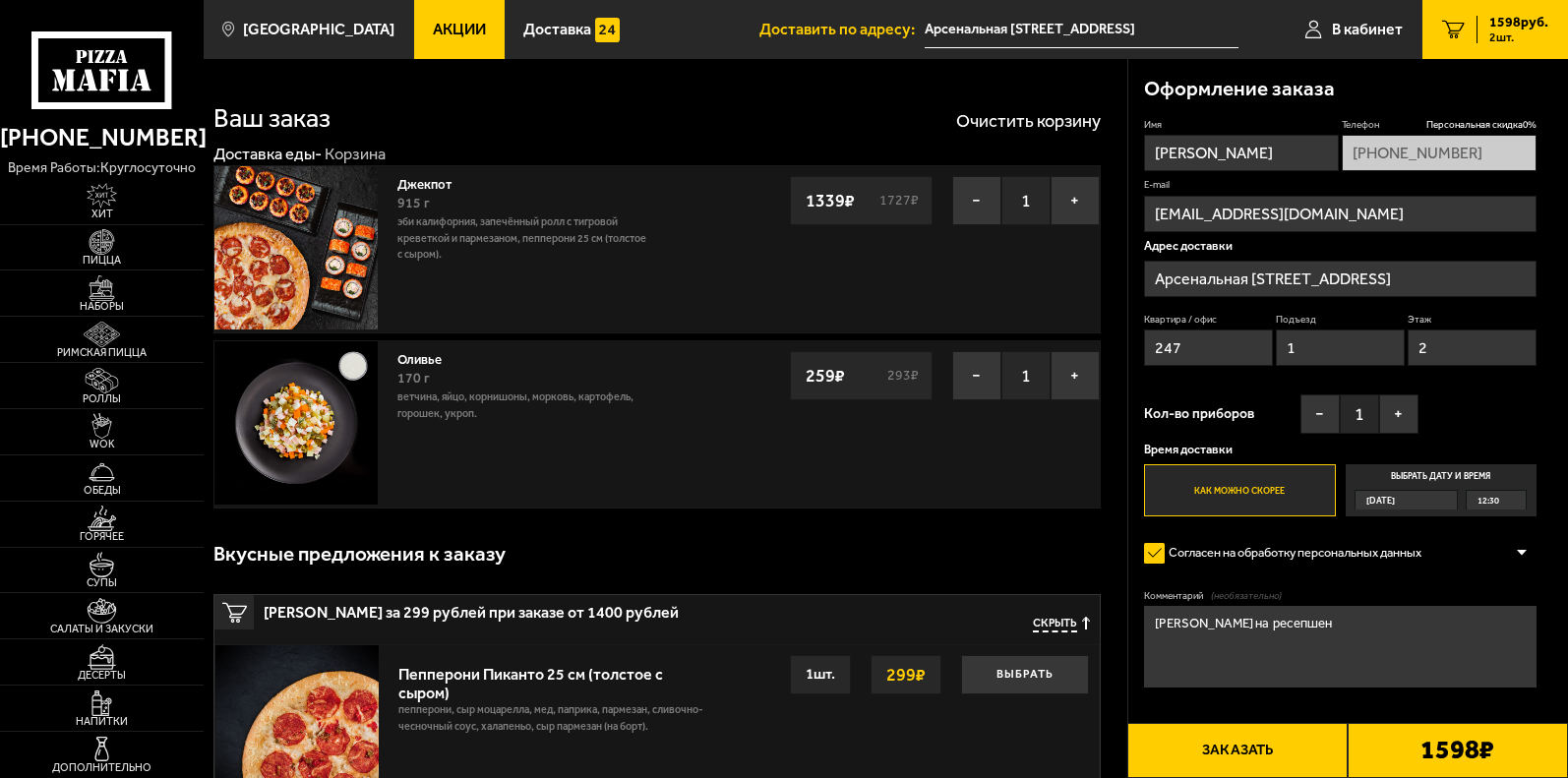
click at [1083, 626] on icon "button" at bounding box center [1086, 623] width 8 height 13
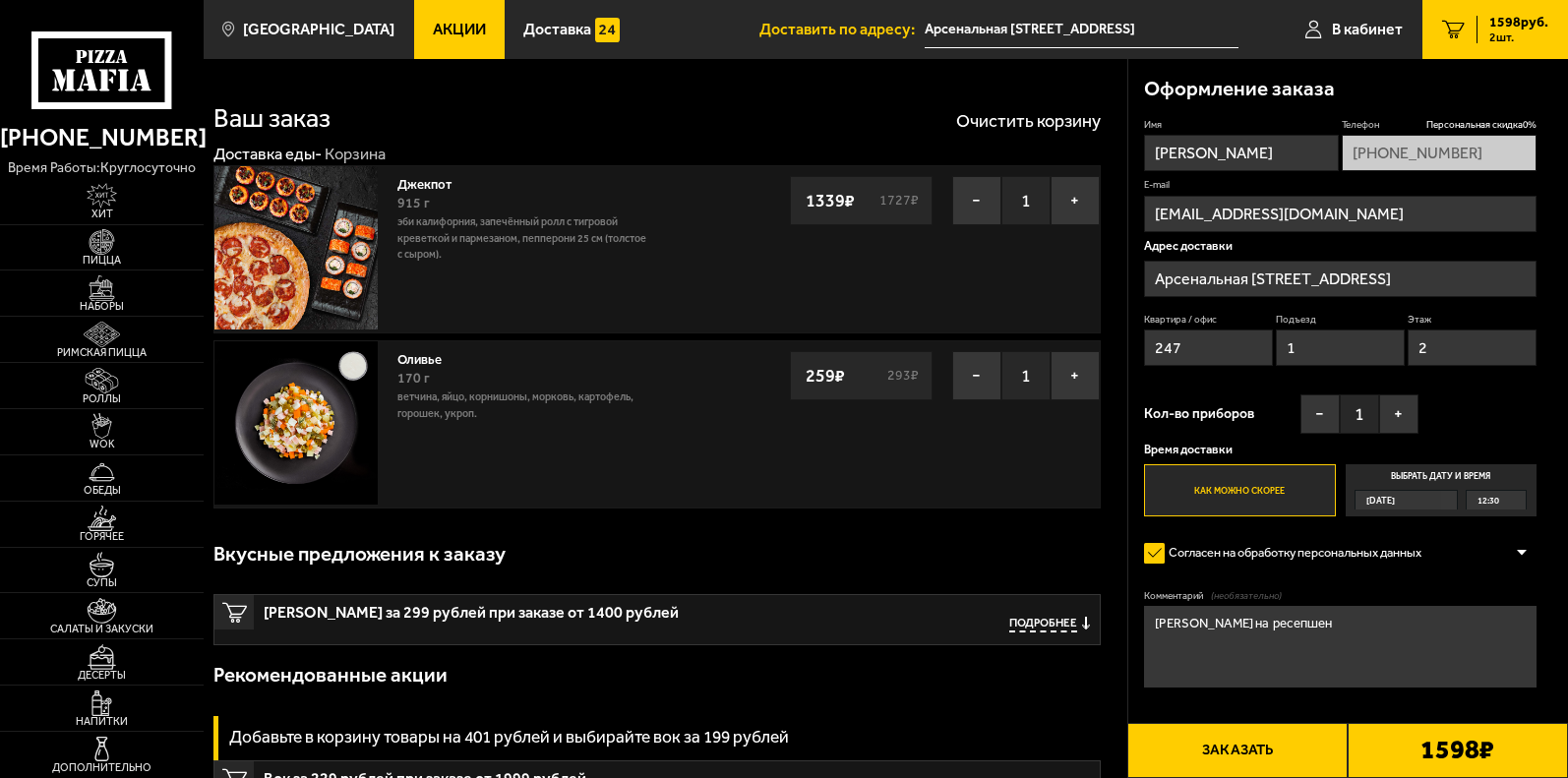
click at [1071, 625] on span "Подробнее" at bounding box center [1043, 625] width 68 height 16
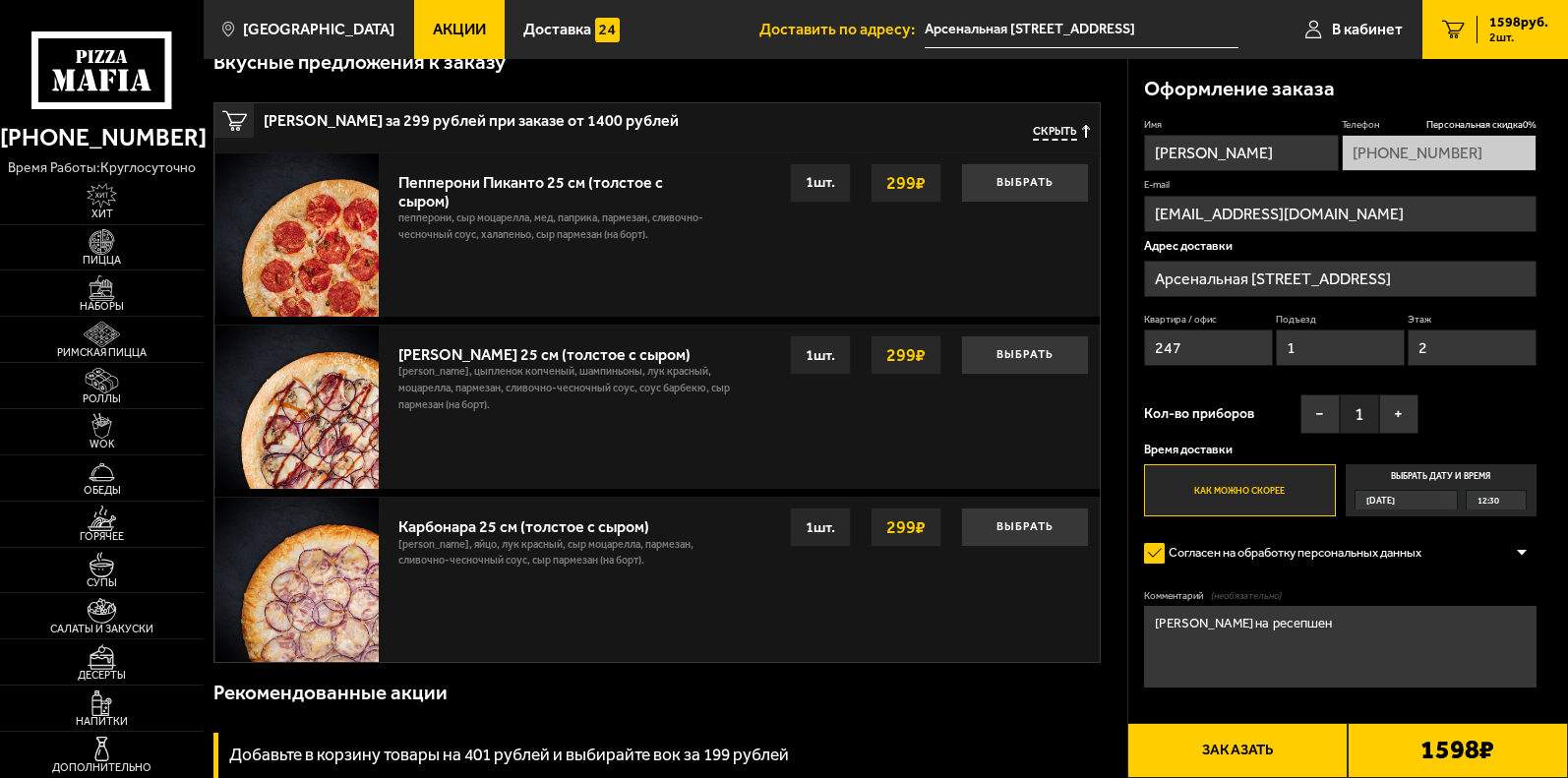
scroll to position [393, 0]
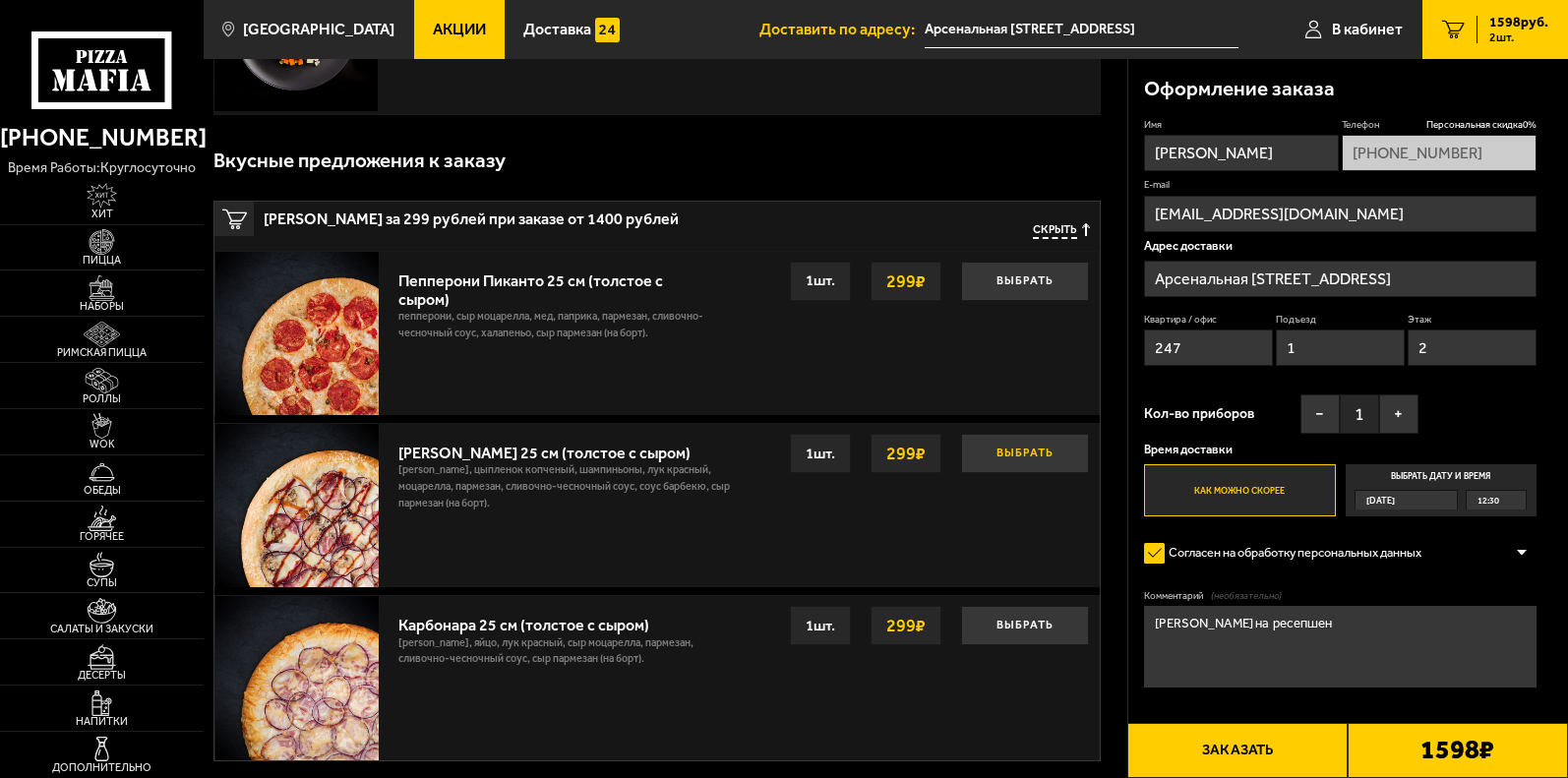
click at [1040, 459] on button "Выбрать" at bounding box center [1024, 454] width 128 height 40
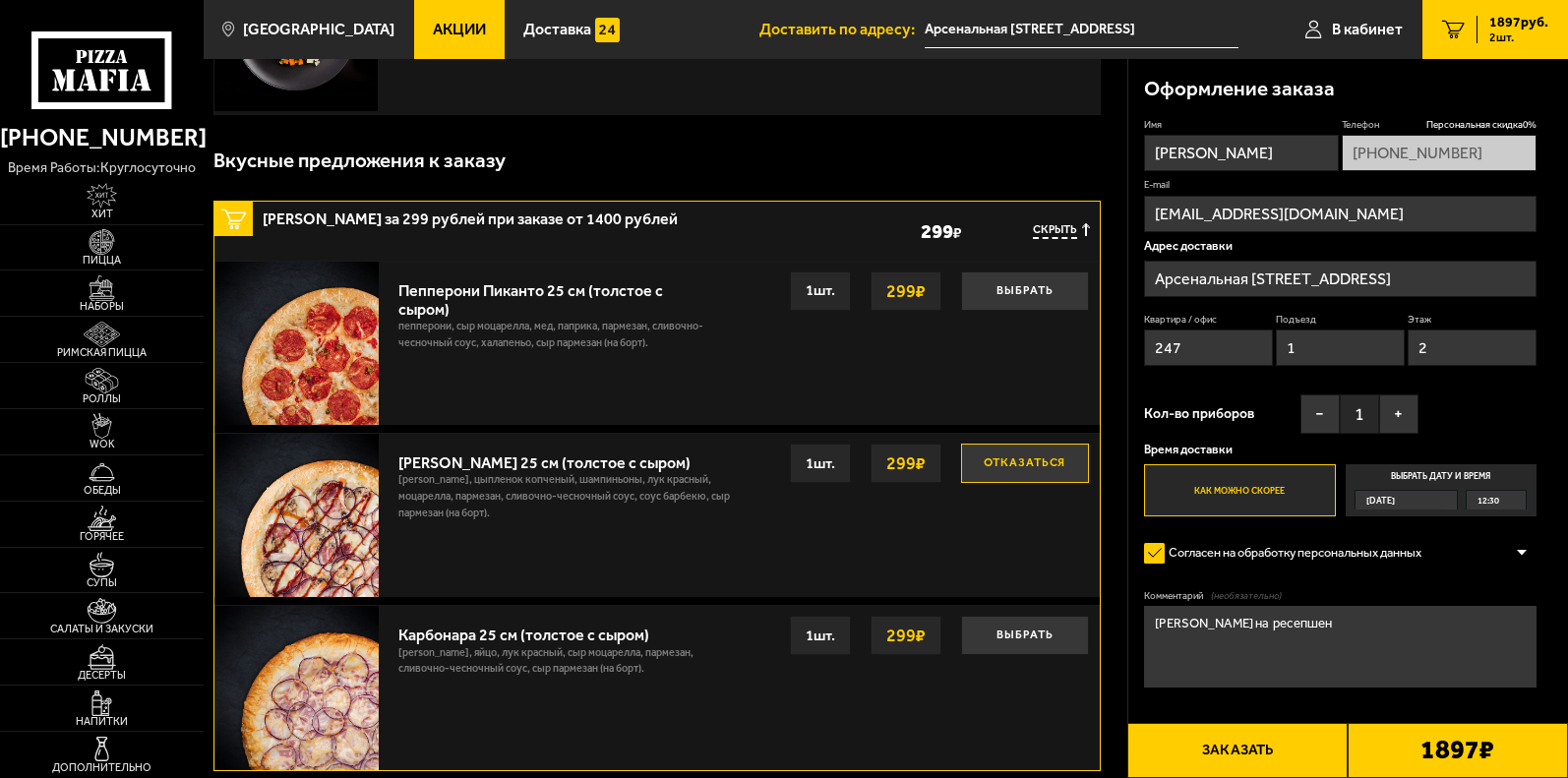
click at [1078, 227] on button "Скрыть" at bounding box center [1062, 231] width 57 height 16
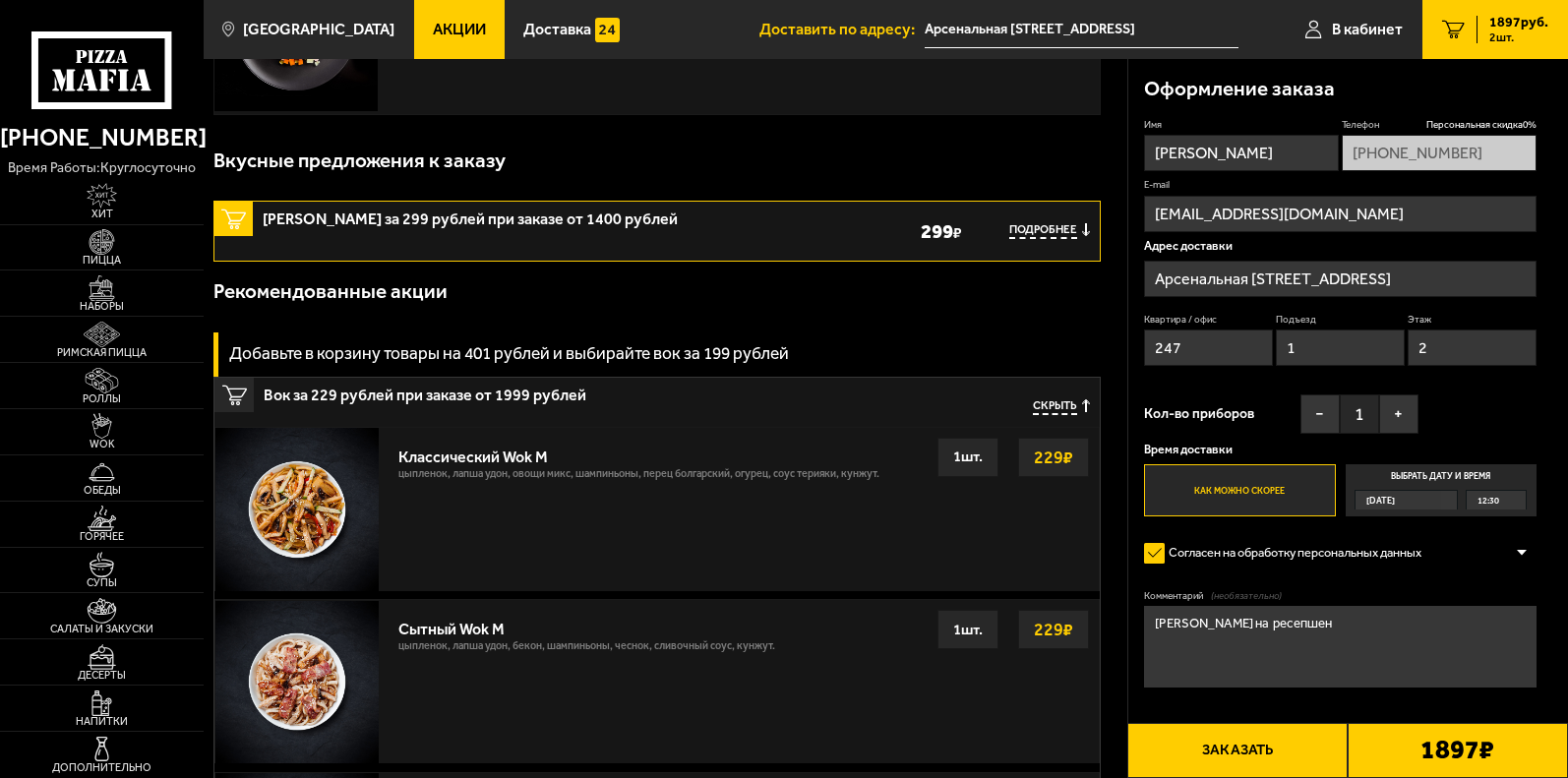
click at [1513, 26] on span "1897 руб." at bounding box center [1518, 23] width 59 height 14
click at [1084, 233] on use "button" at bounding box center [1085, 229] width 7 height 13
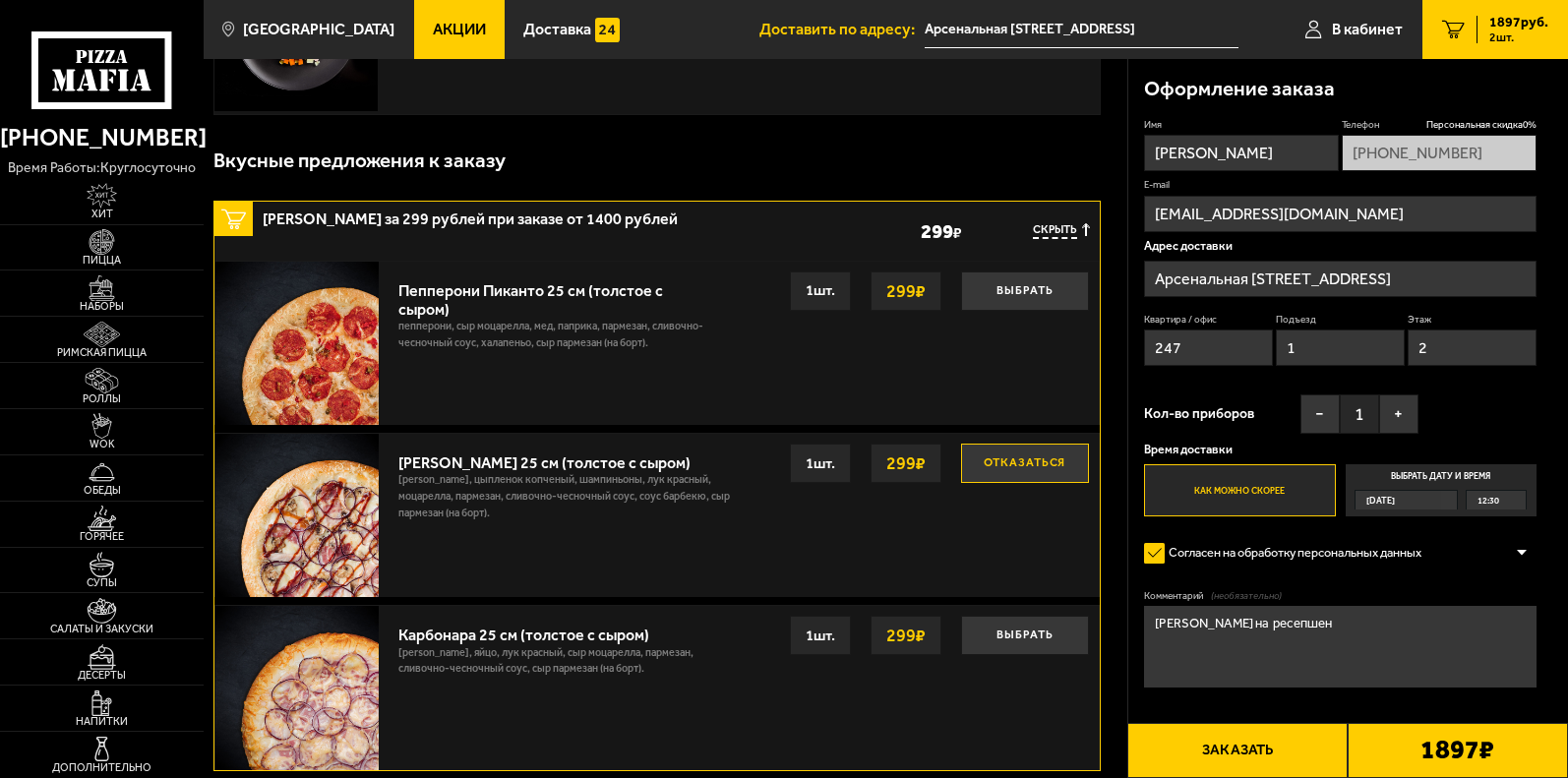
click at [1498, 40] on span "2 шт." at bounding box center [1518, 38] width 59 height 12
click at [912, 166] on div "Вкусные предложения к заказу" at bounding box center [656, 161] width 887 height 60
click at [978, 156] on div "Вкусные предложения к заказу" at bounding box center [656, 161] width 887 height 60
click at [764, 190] on div "Вкусные предложения к заказу" at bounding box center [656, 161] width 887 height 60
click at [1457, 31] on icon "2" at bounding box center [1453, 29] width 23 height 19
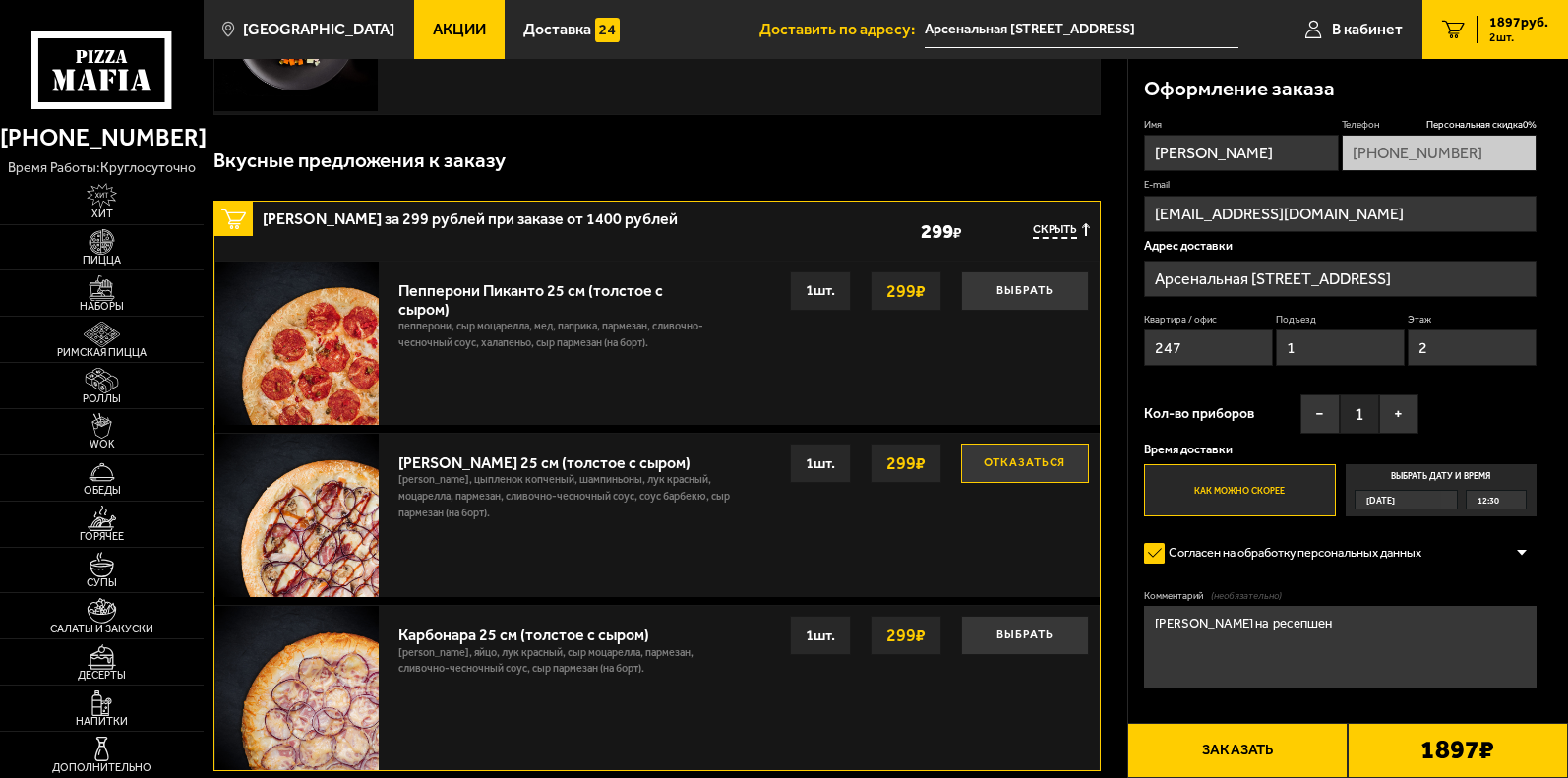
click at [977, 145] on div "Вкусные предложения к заказу" at bounding box center [656, 161] width 887 height 60
click at [1029, 468] on button "Отказаться" at bounding box center [1024, 464] width 128 height 40
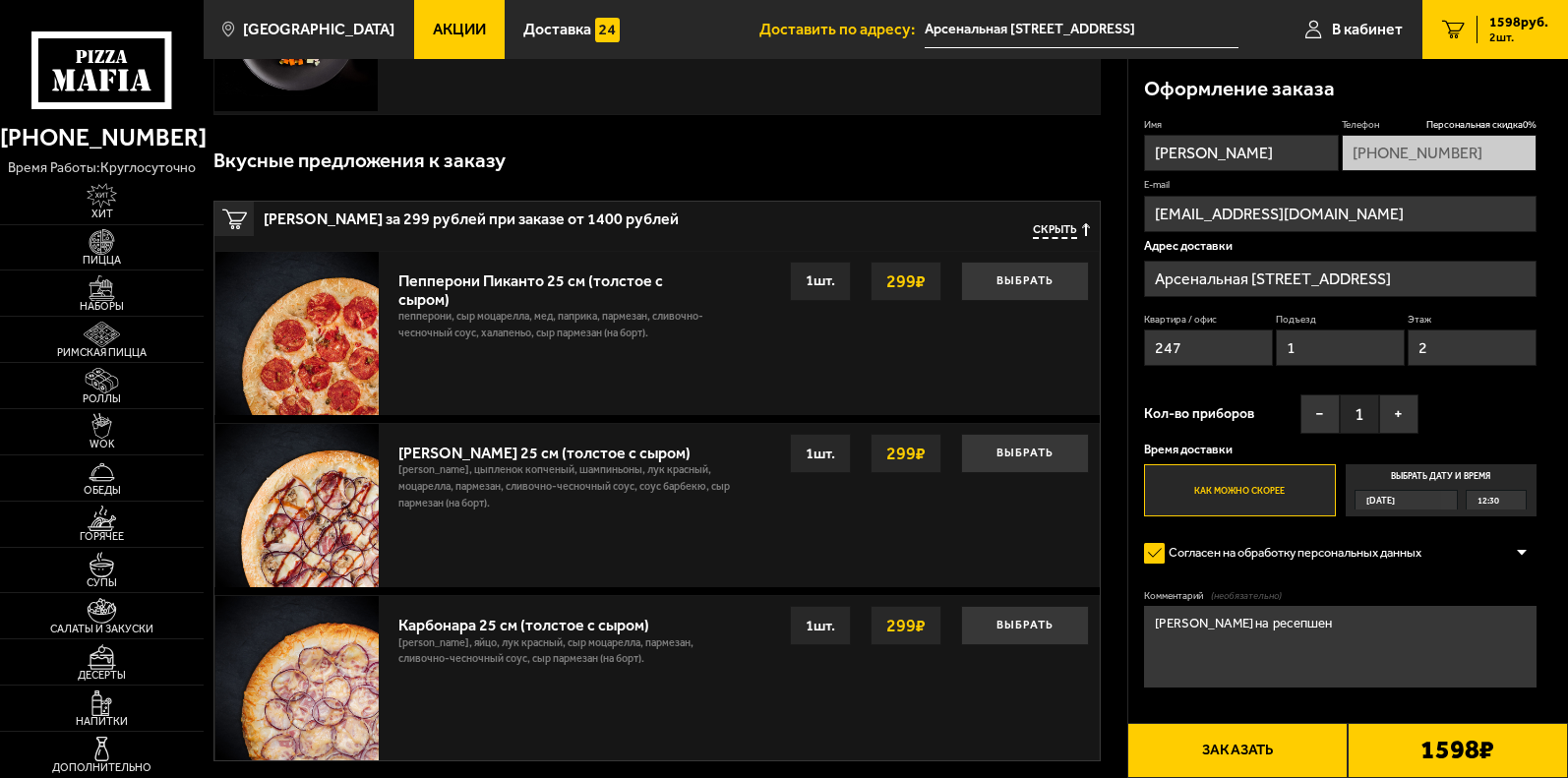
click at [1078, 228] on button "Скрыть" at bounding box center [1062, 231] width 57 height 16
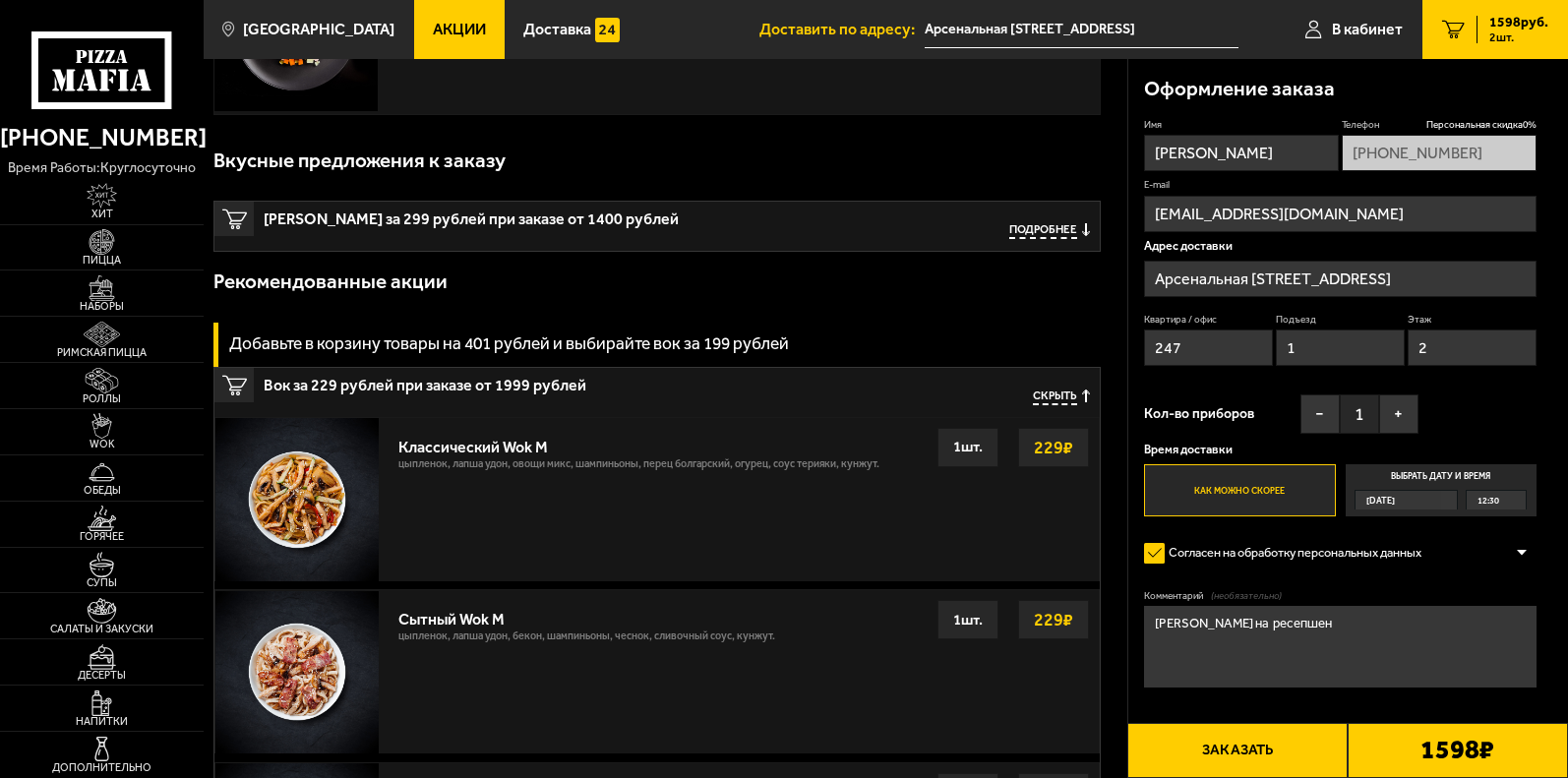
click at [1082, 229] on icon "button" at bounding box center [1086, 229] width 8 height 13
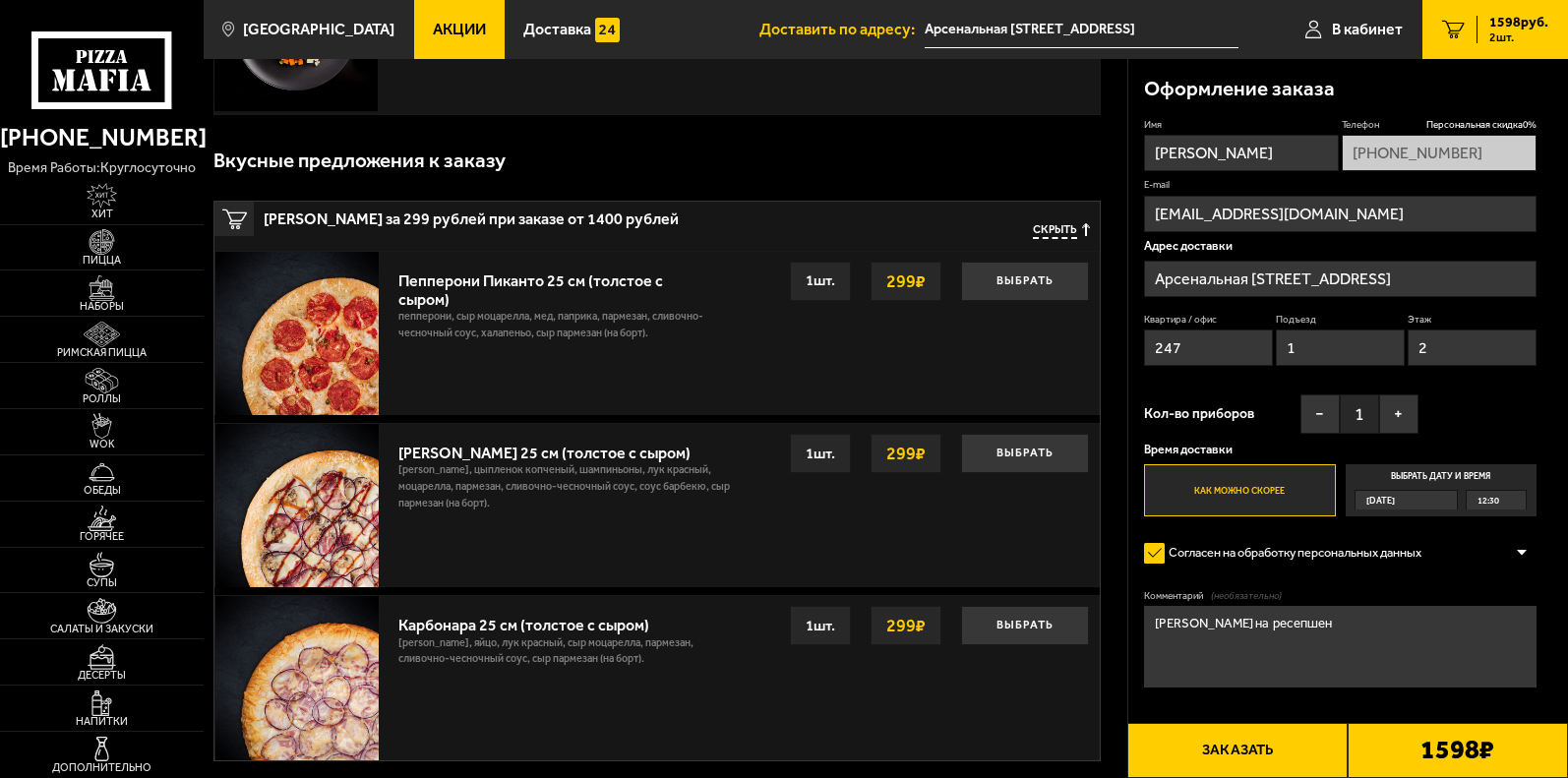
click at [672, 163] on div "Вкусные предложения к заказу" at bounding box center [656, 161] width 887 height 60
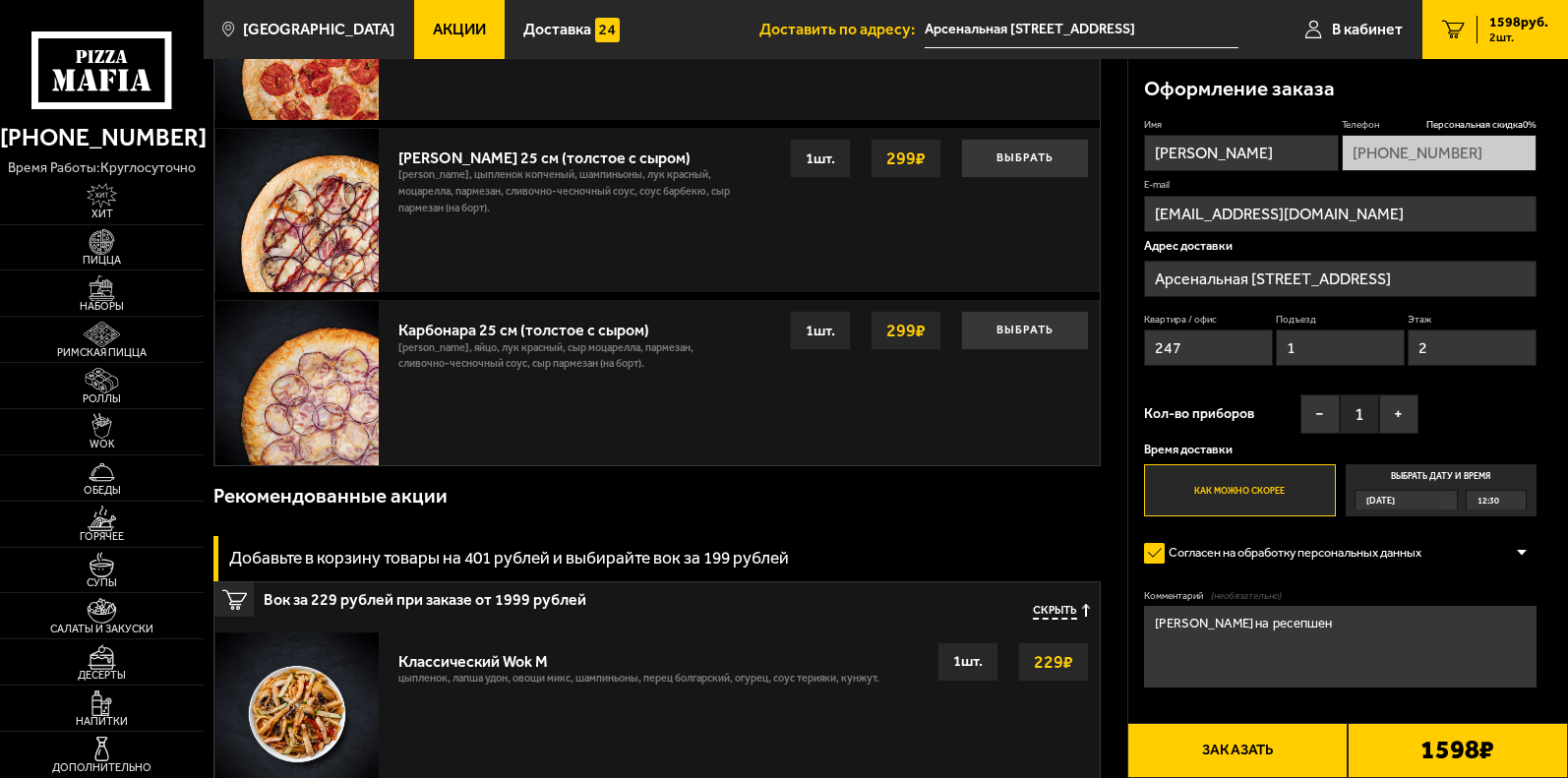
scroll to position [886, 0]
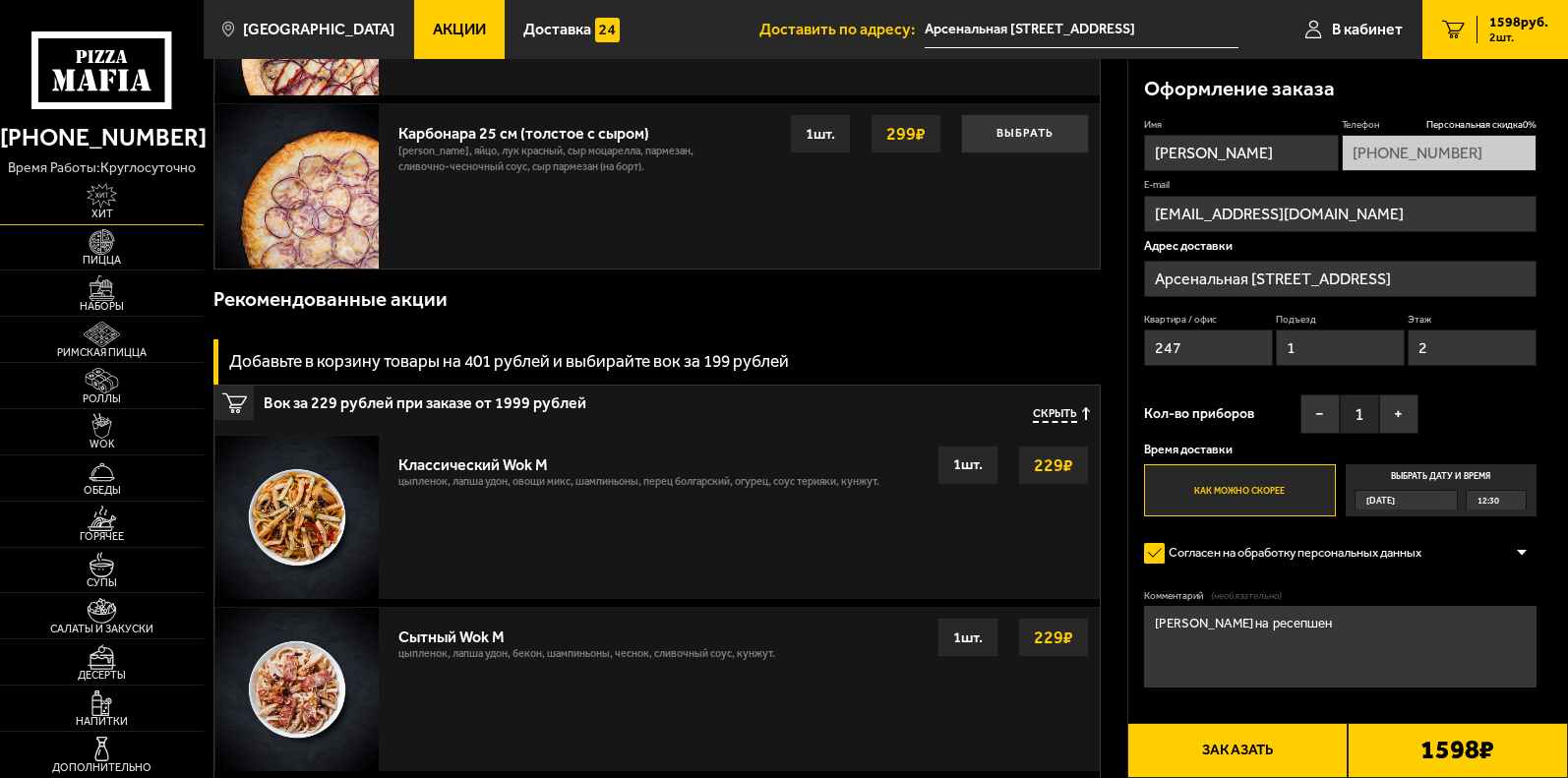
click at [105, 208] on img at bounding box center [102, 196] width 63 height 26
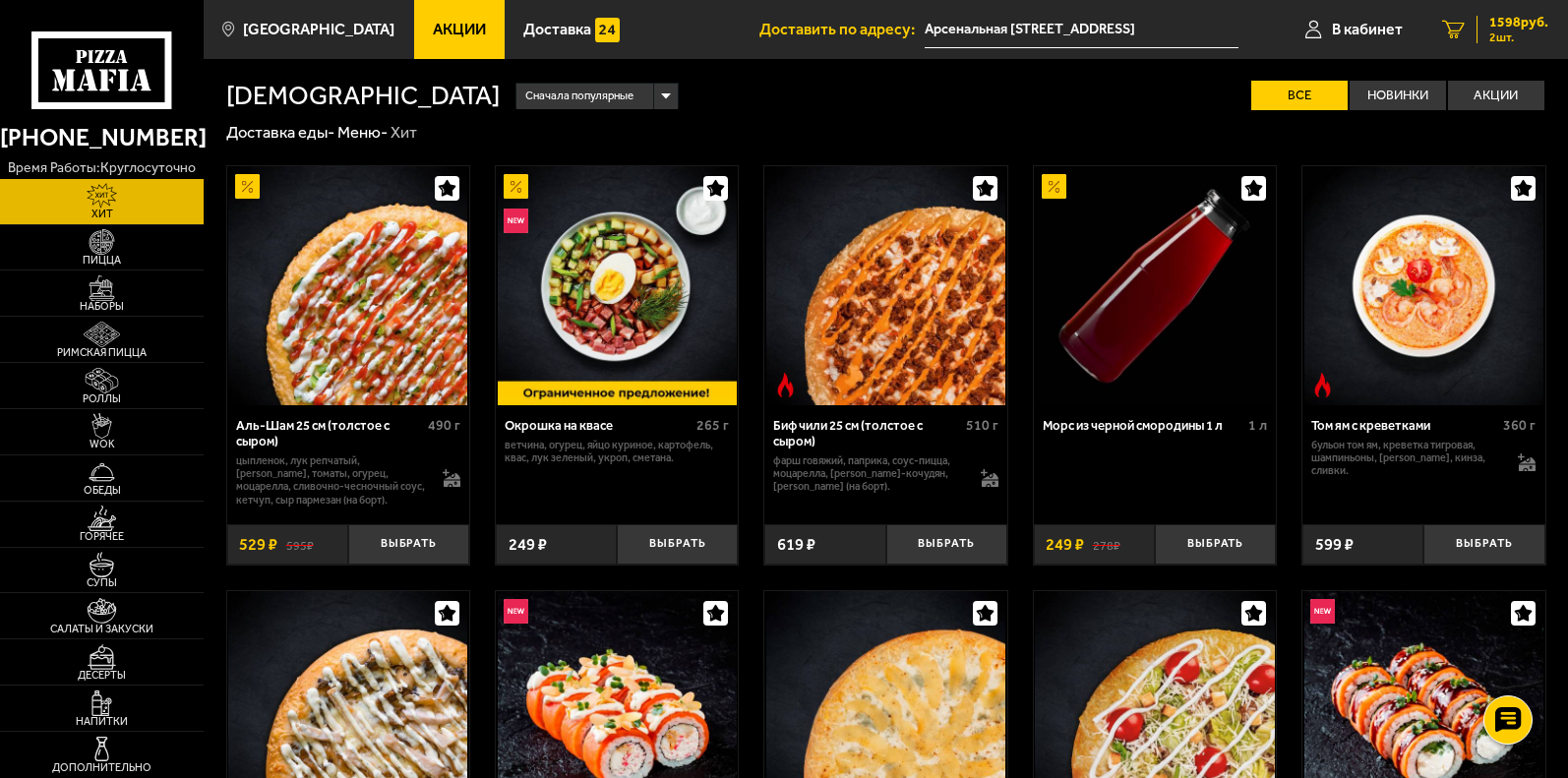
click at [1507, 25] on span "1598 руб." at bounding box center [1518, 23] width 59 height 14
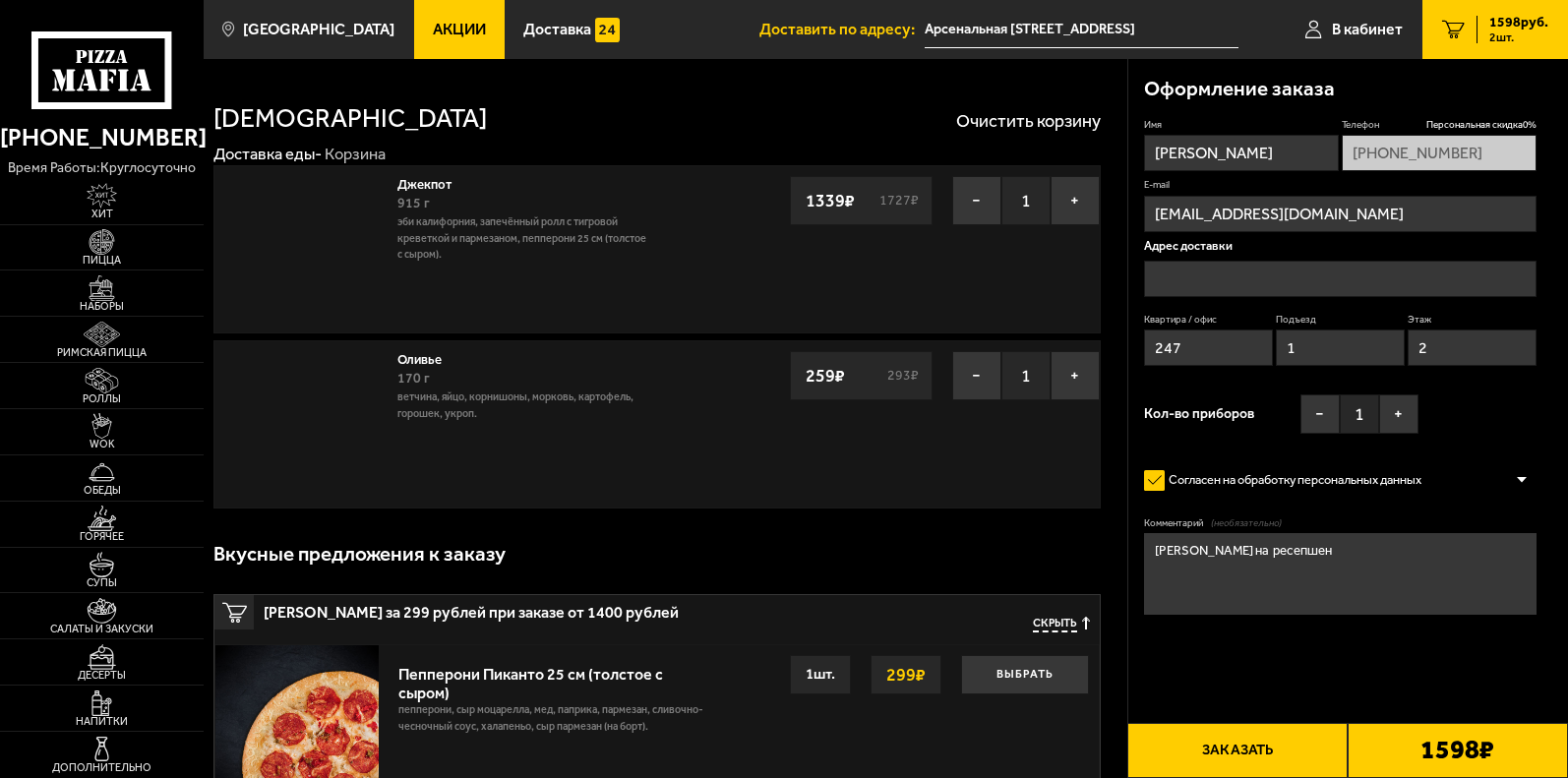
type input "Арсенальная [STREET_ADDRESS]"
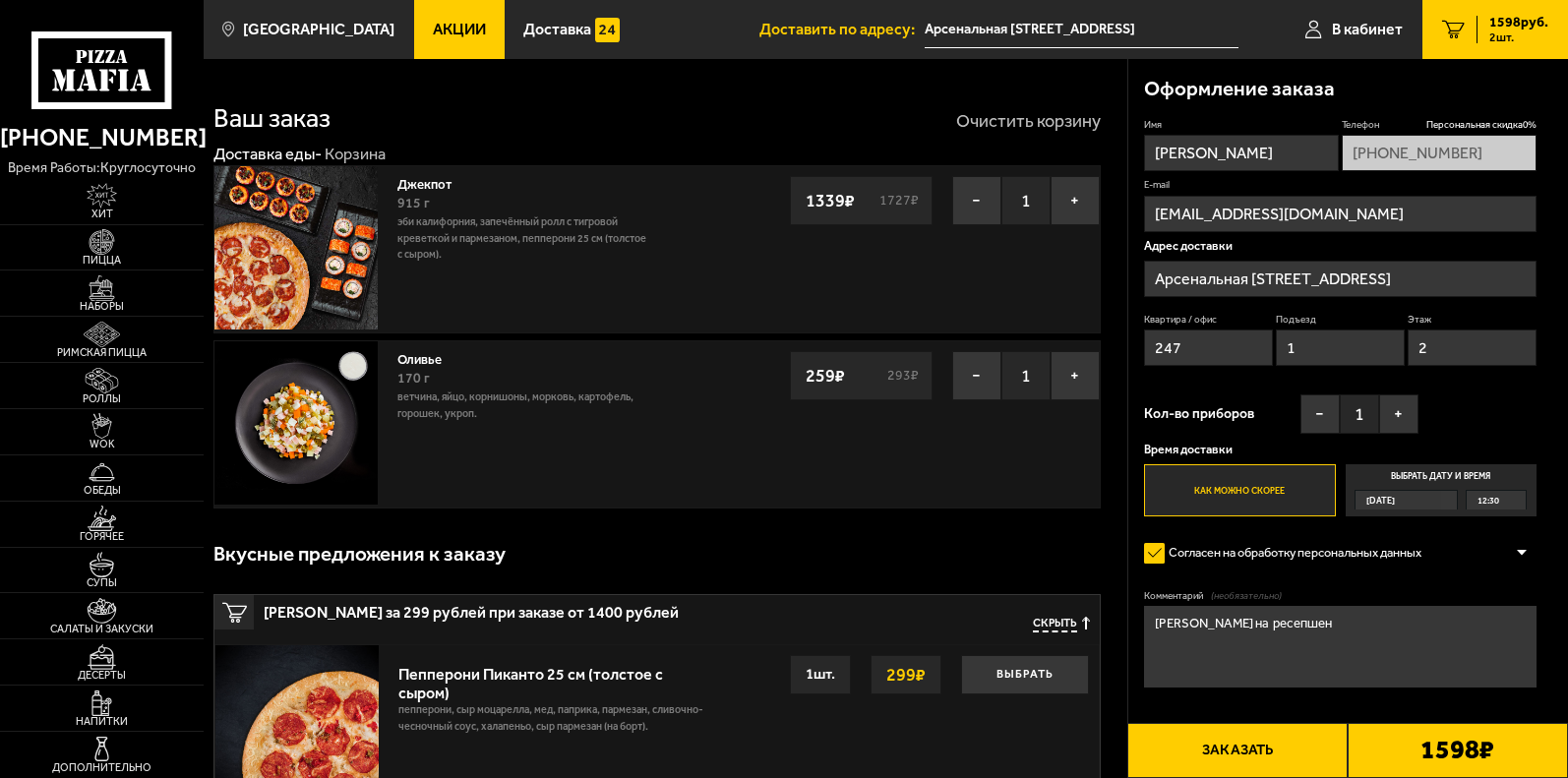
click at [1037, 120] on button "Очистить корзину" at bounding box center [1028, 121] width 145 height 18
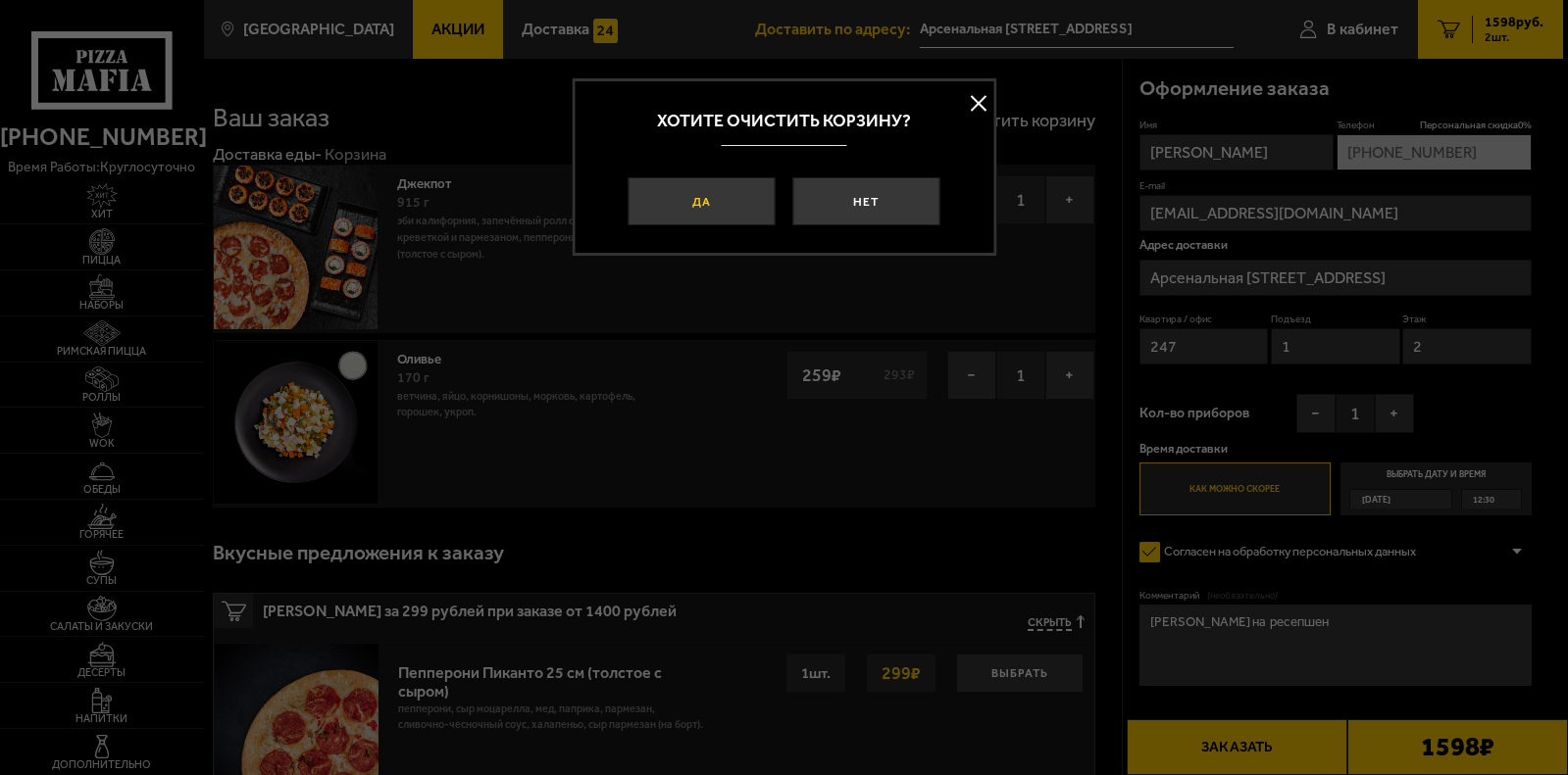
click at [694, 203] on button "Да" at bounding box center [701, 202] width 147 height 49
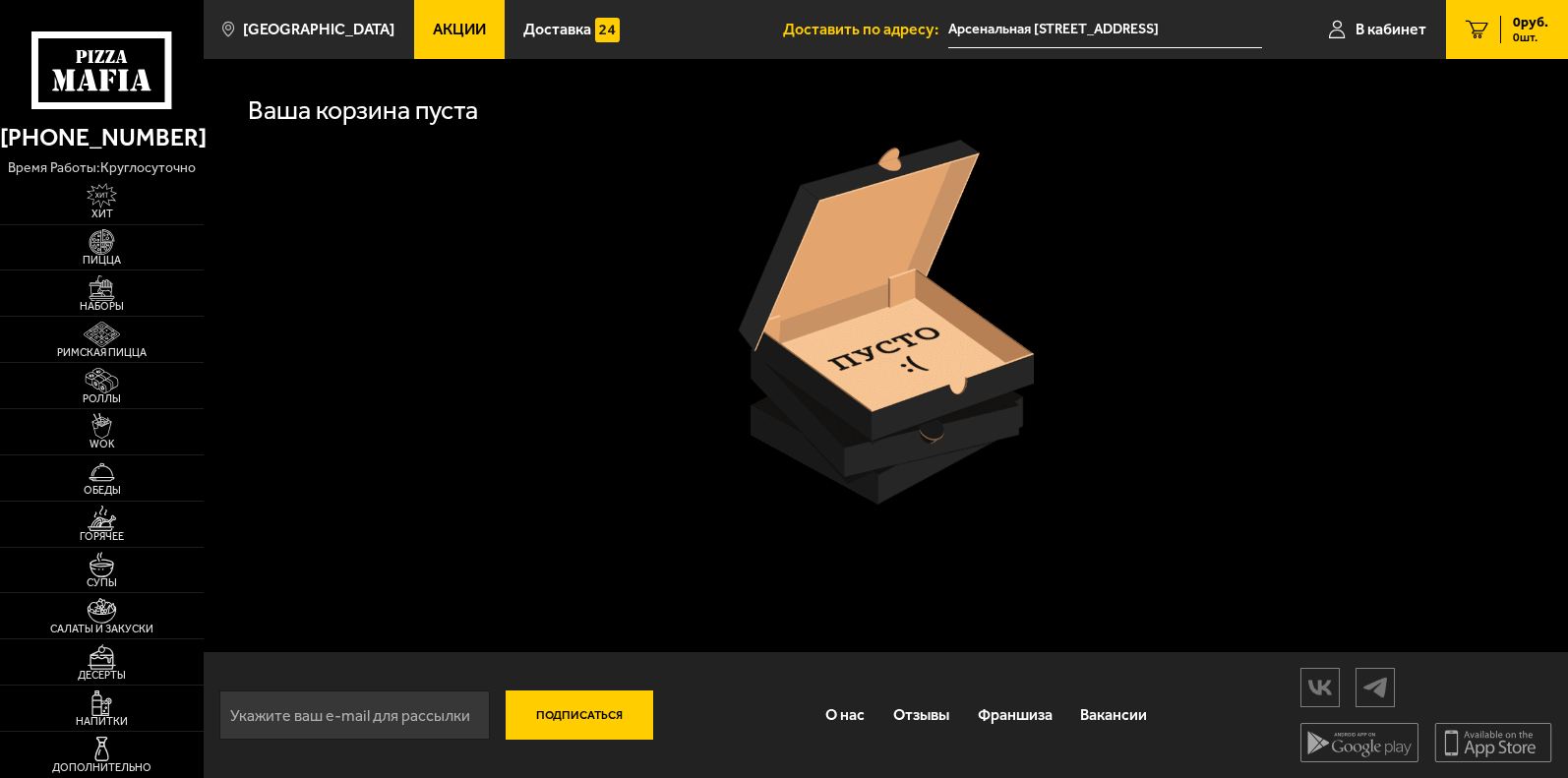
click at [1191, 231] on div at bounding box center [886, 322] width 1319 height 365
click at [1381, 31] on span "В кабинет" at bounding box center [1390, 30] width 70 height 16
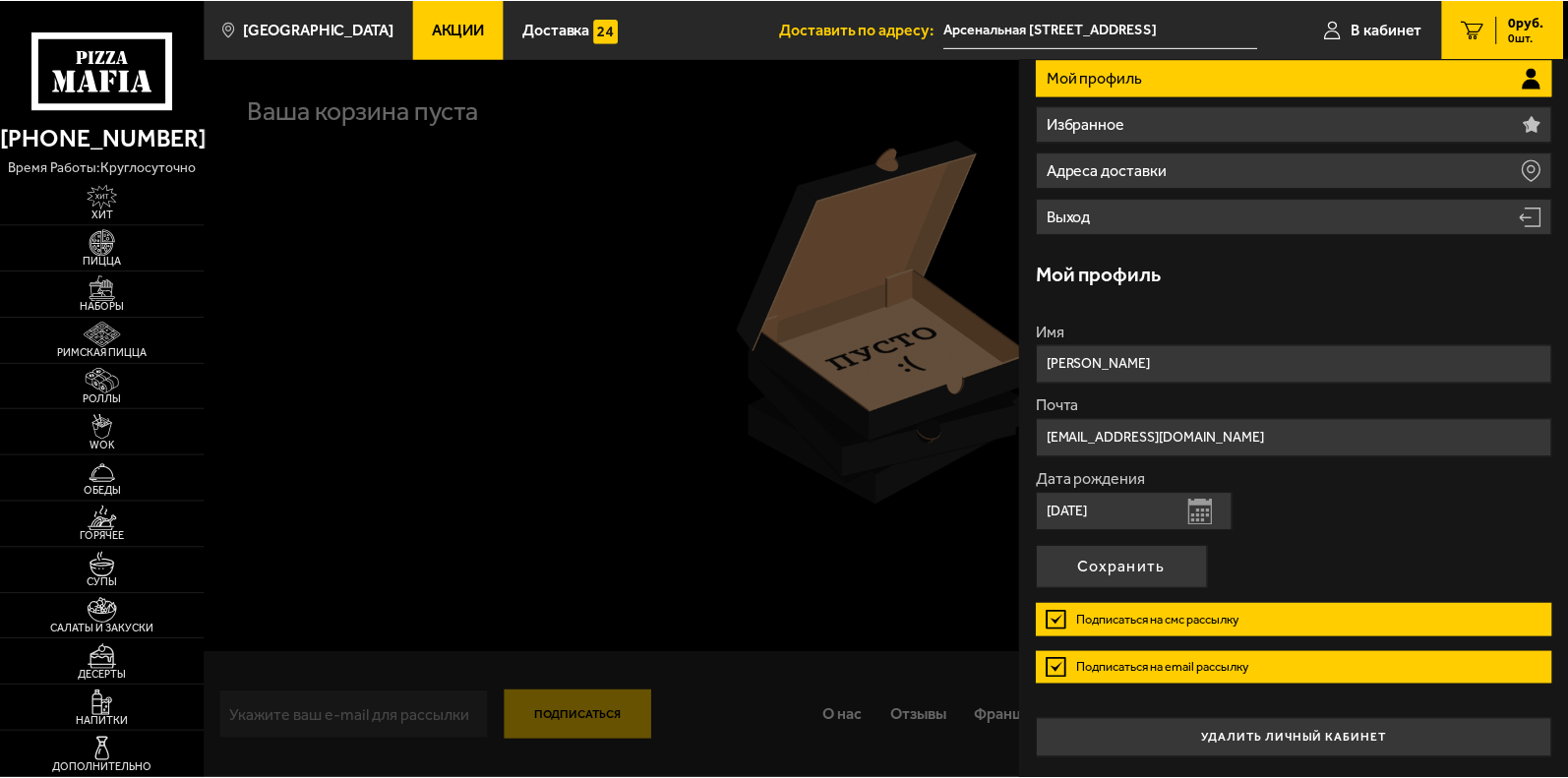
scroll to position [69, 0]
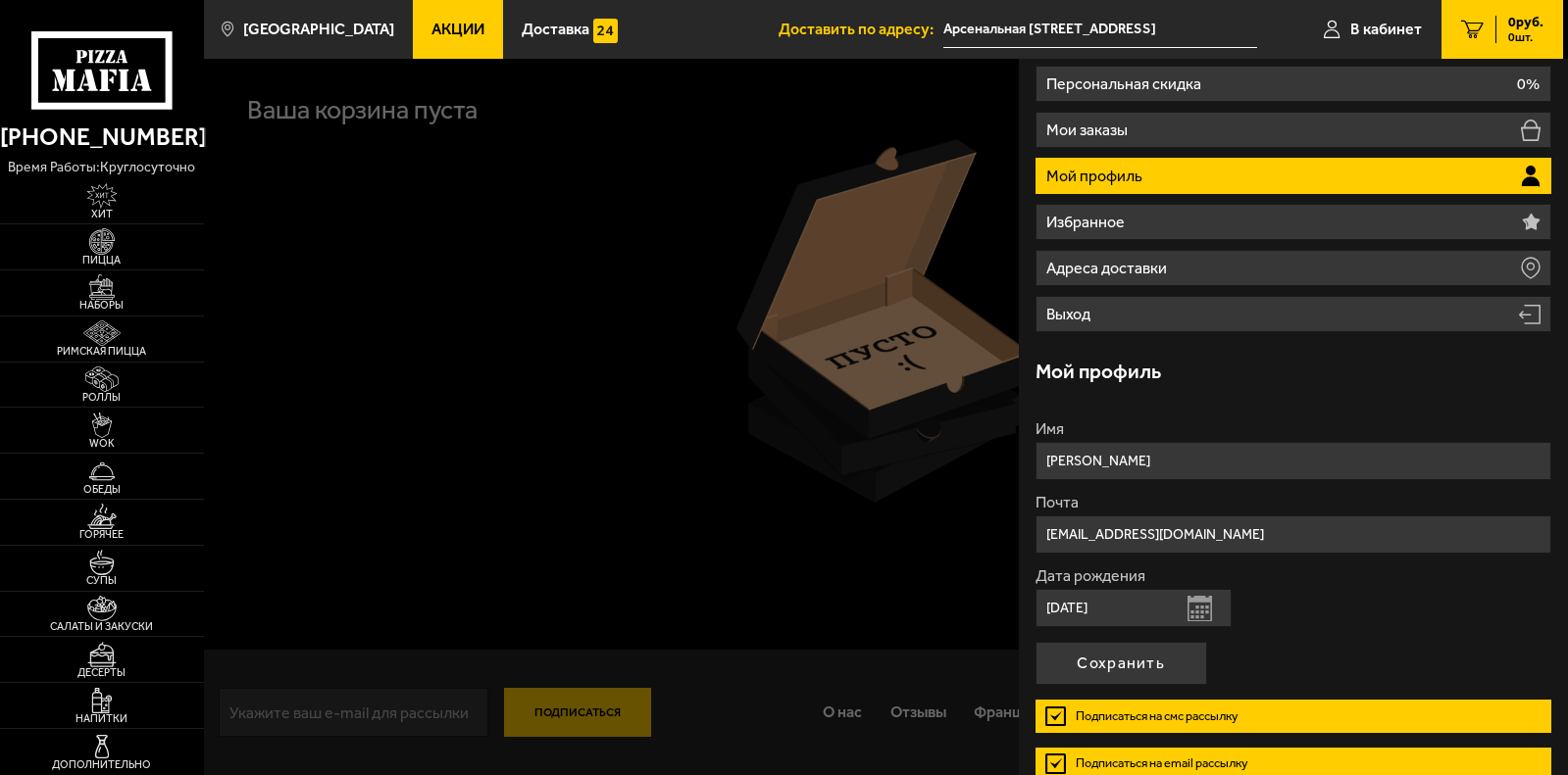
click at [447, 372] on div at bounding box center [988, 446] width 1568 height 775
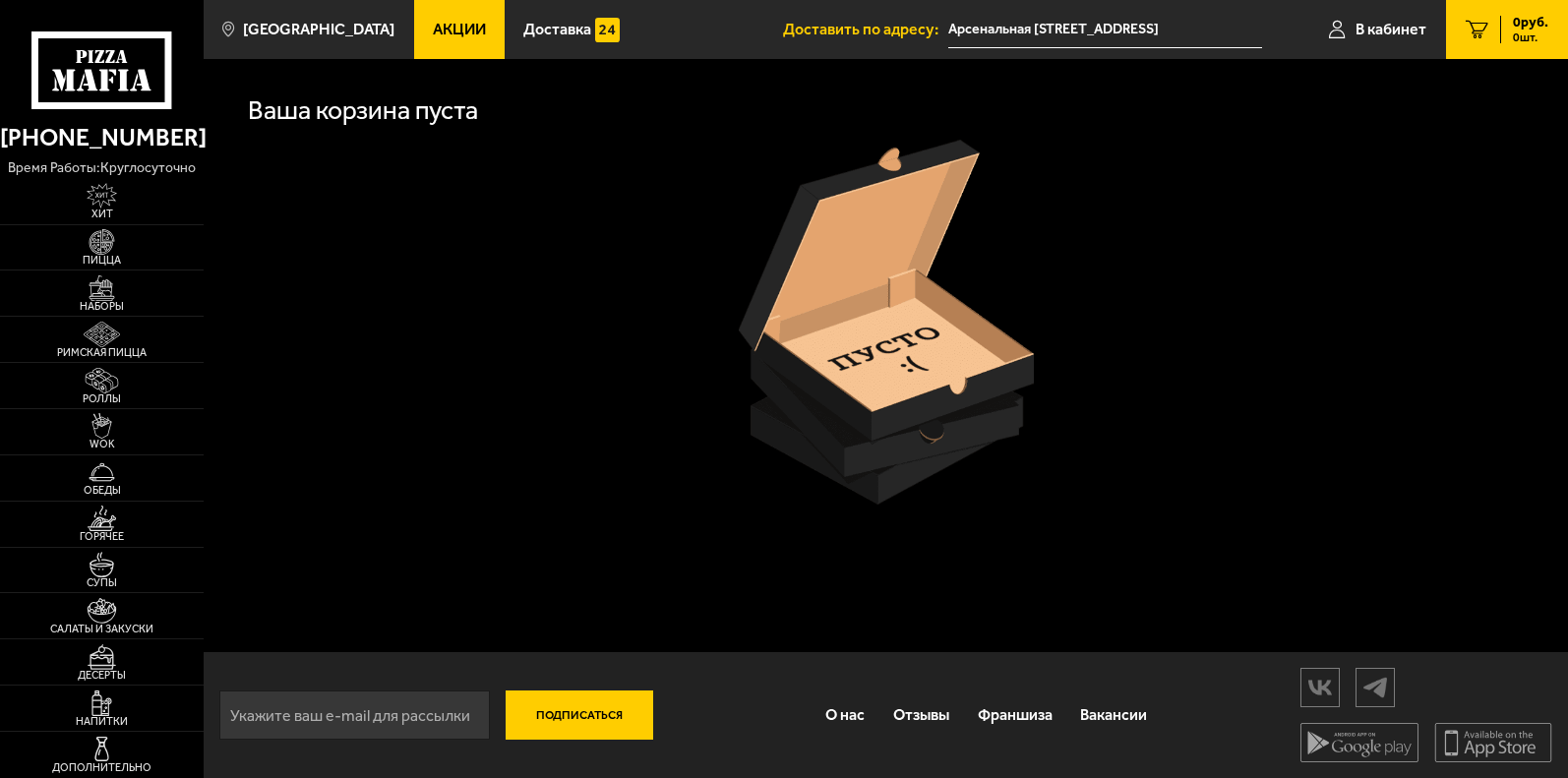
click at [1066, 278] on div at bounding box center [886, 322] width 1319 height 365
click at [839, 480] on img at bounding box center [887, 322] width 295 height 365
click at [1197, 386] on div at bounding box center [886, 322] width 1319 height 365
click at [937, 502] on img at bounding box center [887, 322] width 295 height 365
click at [1027, 31] on input "Арсенальная [STREET_ADDRESS]" at bounding box center [1104, 30] width 314 height 37
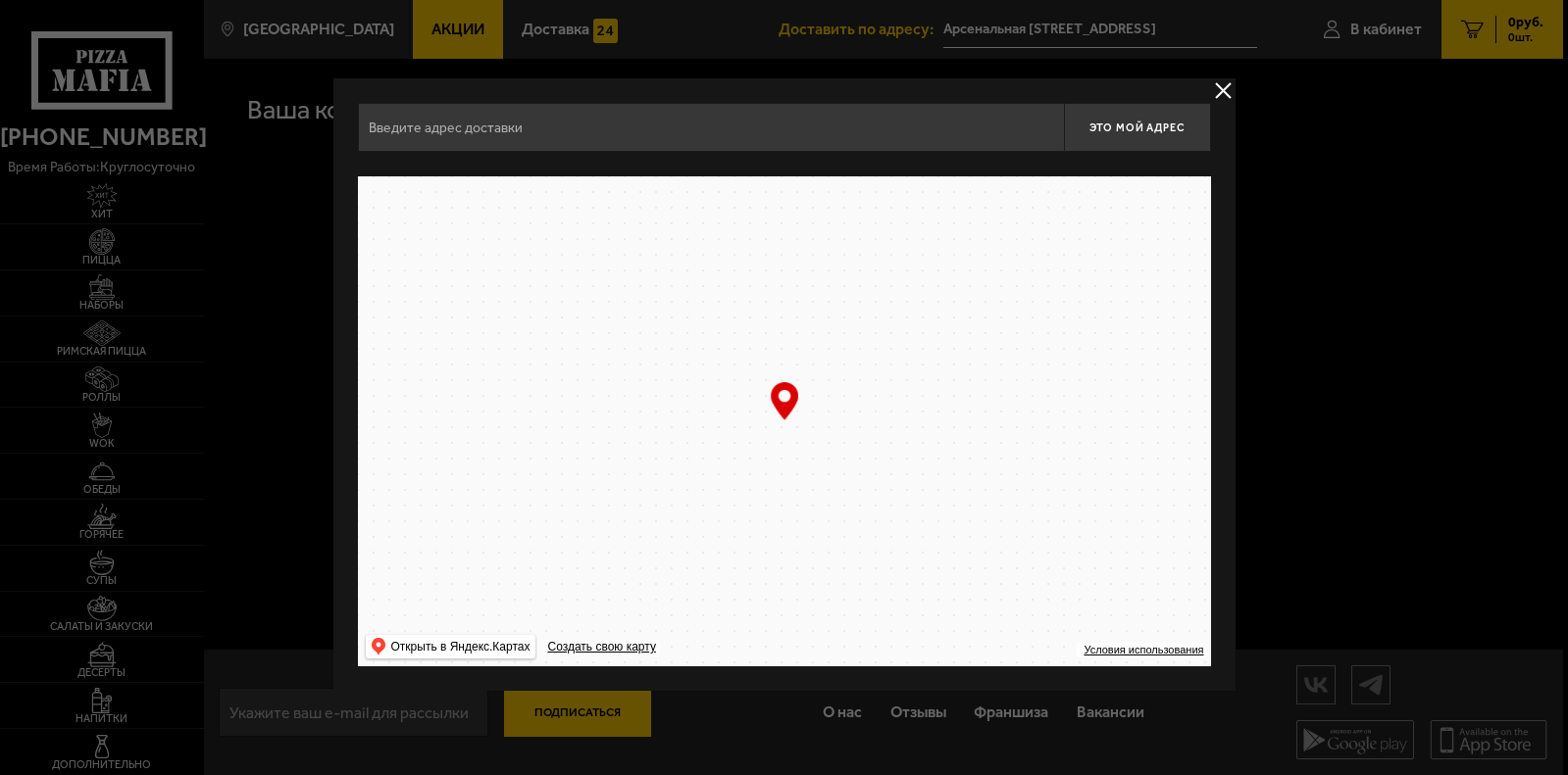
type input "Арсенальная [STREET_ADDRESS]"
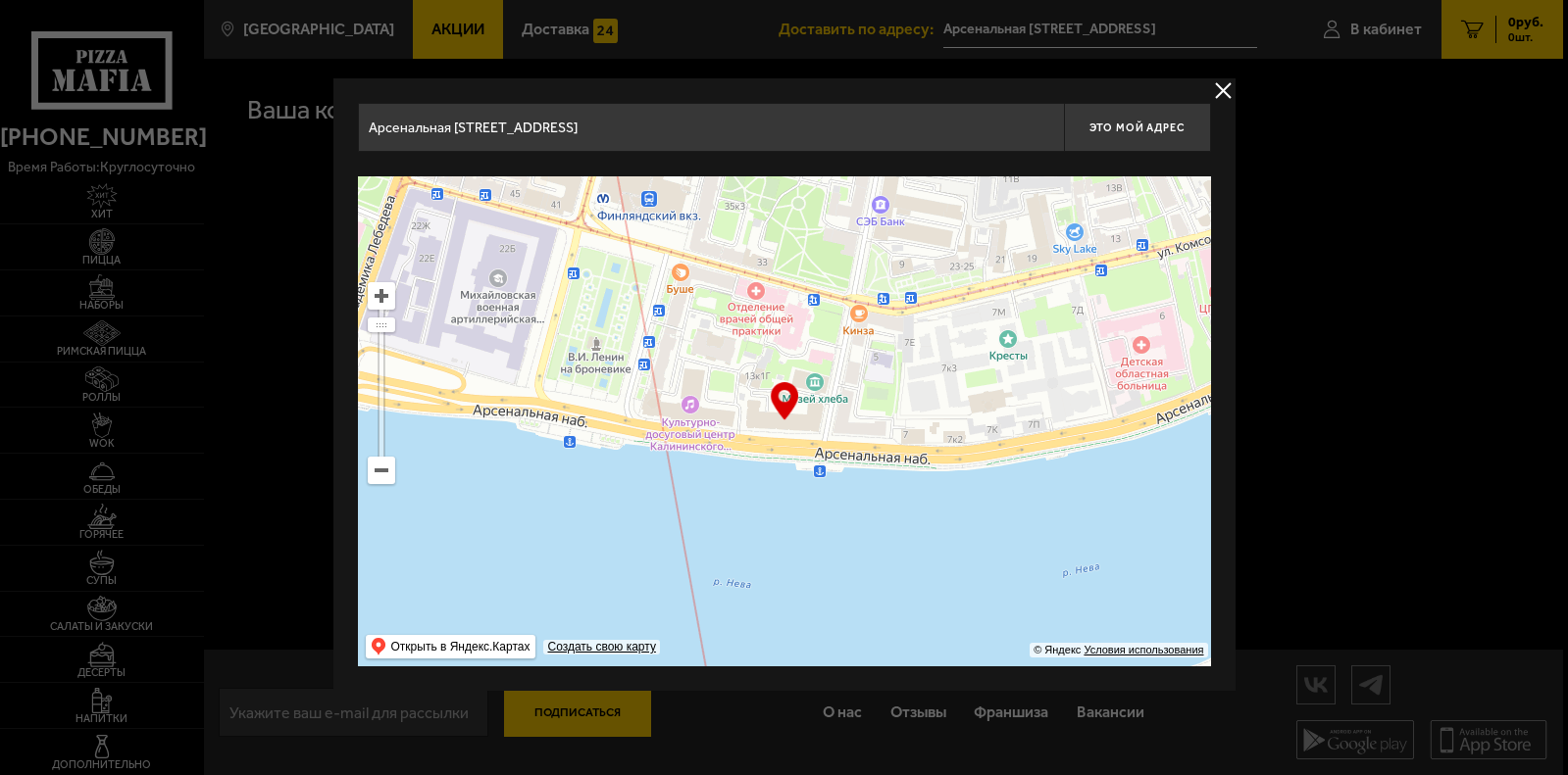
click at [194, 280] on div at bounding box center [784, 387] width 1568 height 775
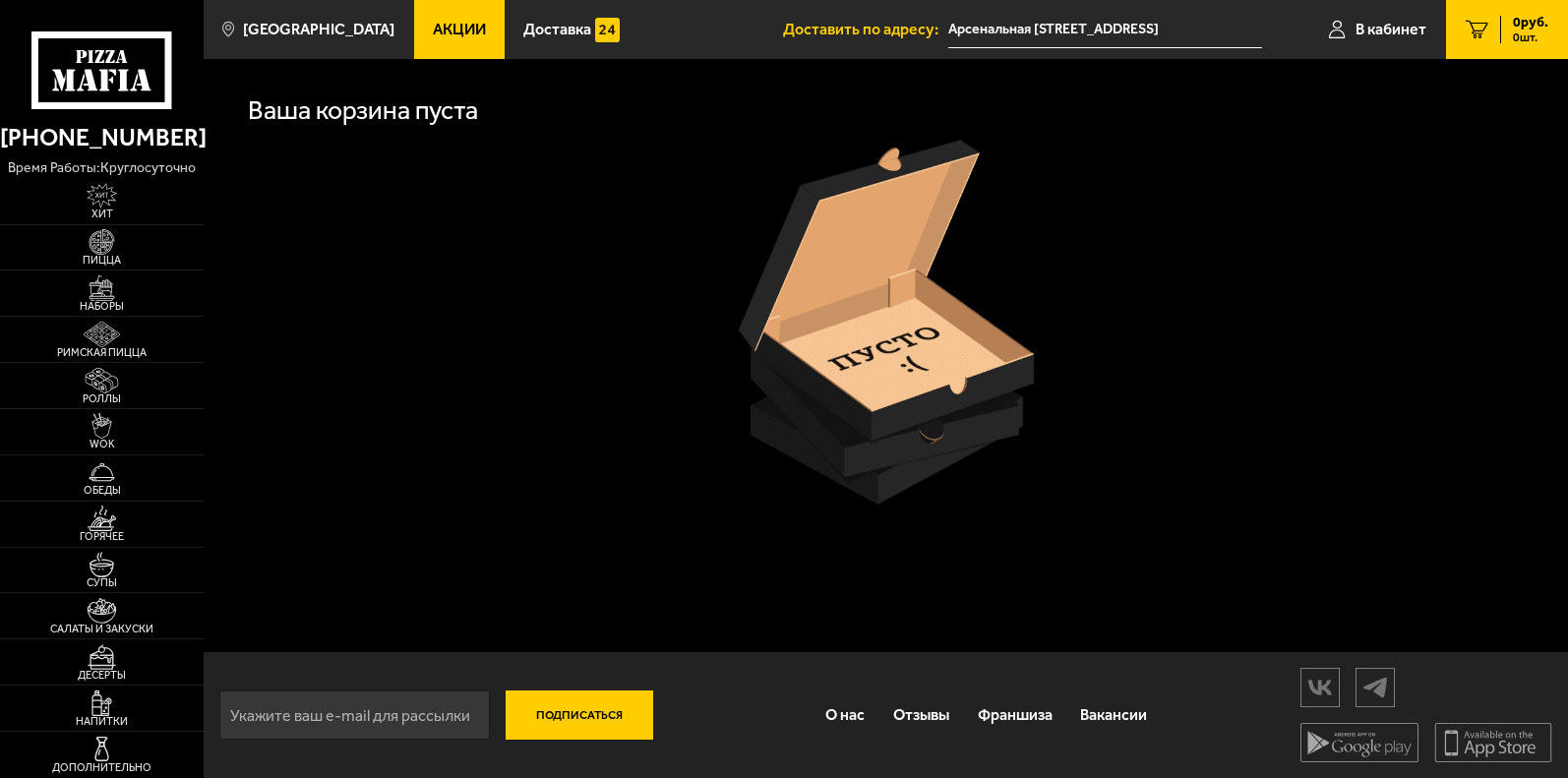
scroll to position [1, 0]
click at [1385, 30] on span "В кабинет" at bounding box center [1390, 30] width 70 height 16
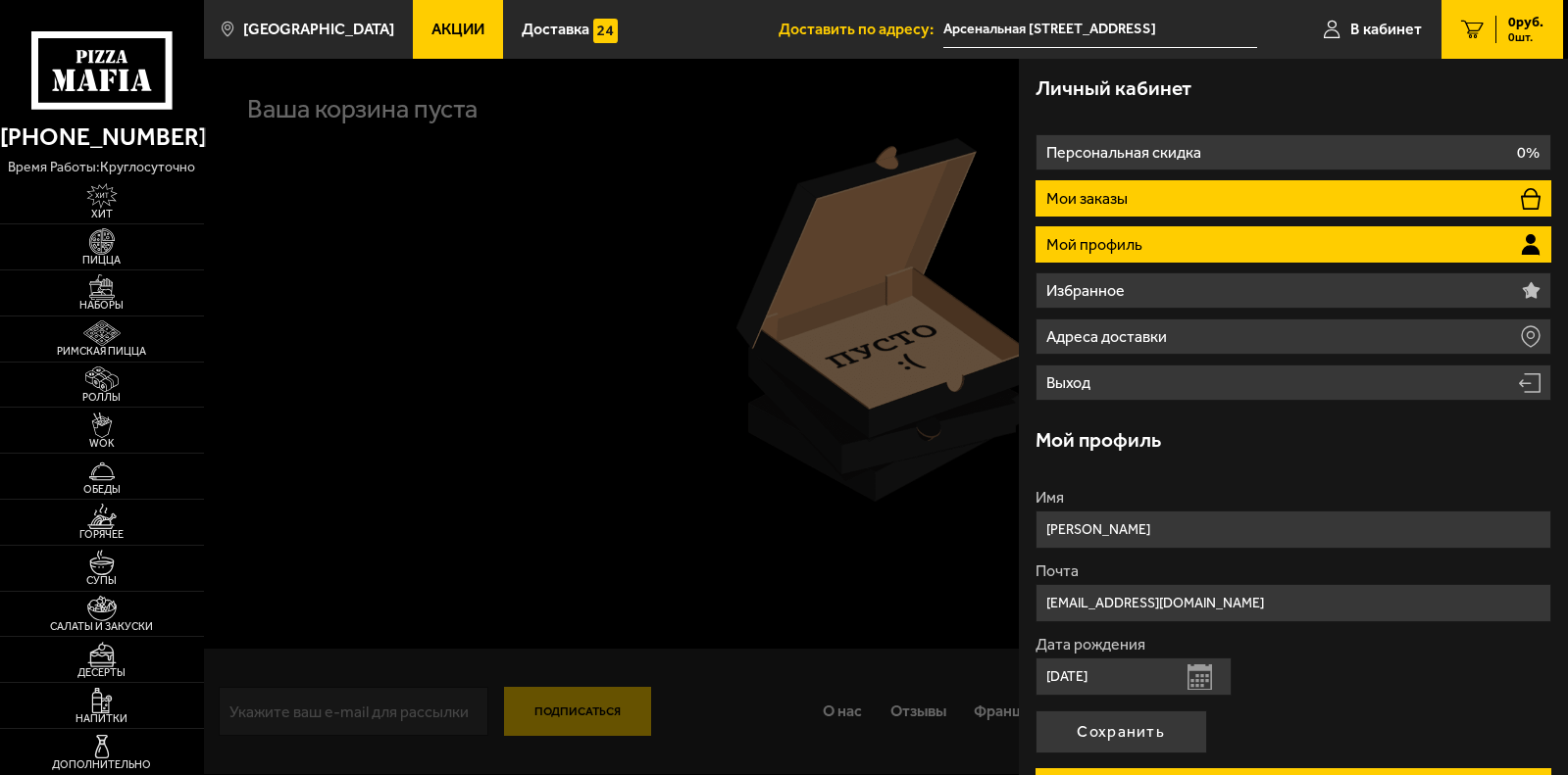
click at [1286, 197] on li "Мои заказы" at bounding box center [1294, 198] width 516 height 37
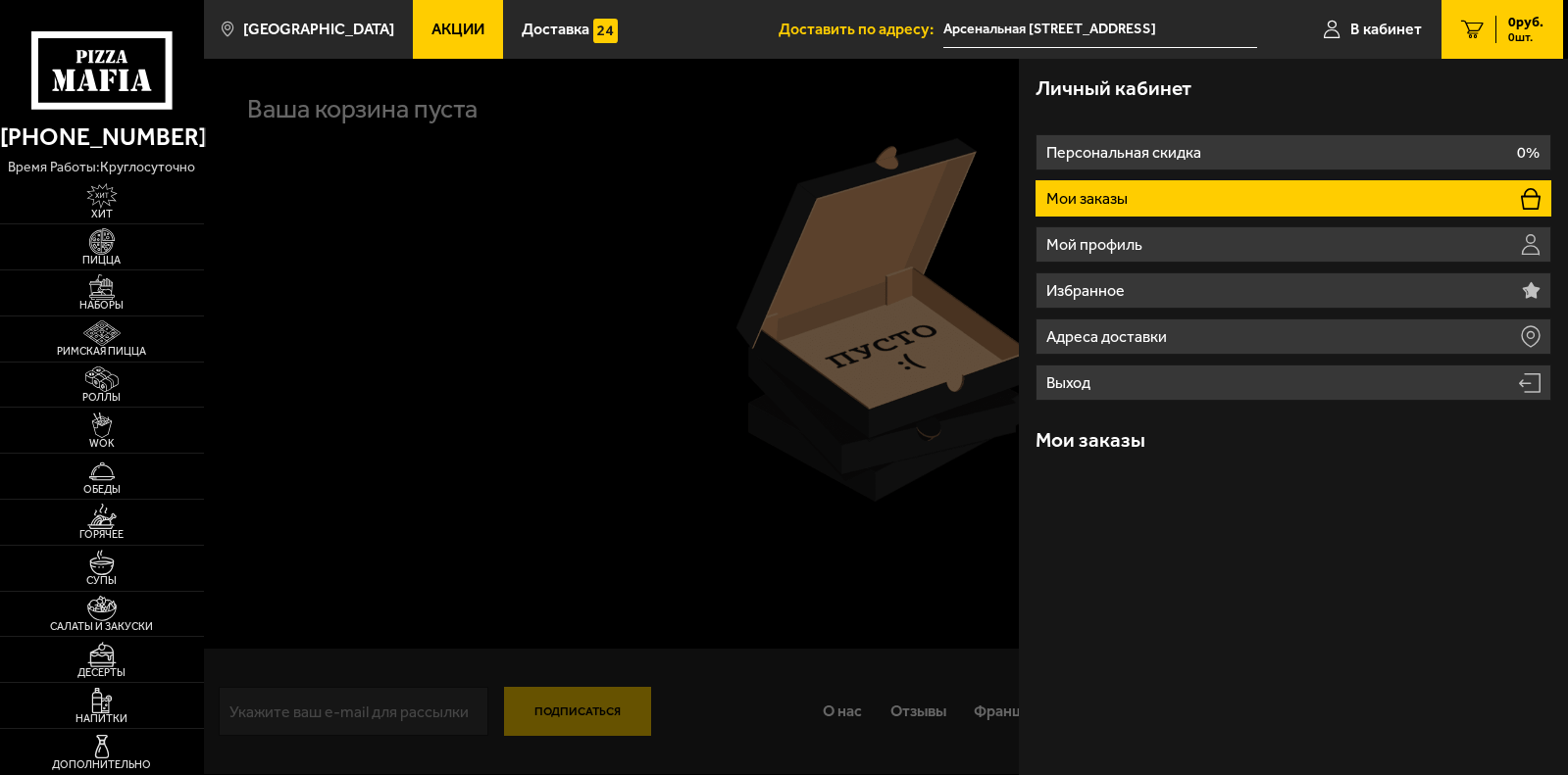
click at [1274, 195] on li "Мои заказы" at bounding box center [1294, 198] width 516 height 37
click at [1310, 193] on li "Мои заказы" at bounding box center [1294, 198] width 516 height 37
click at [1132, 433] on h3 "Мои заказы" at bounding box center [1090, 440] width 110 height 21
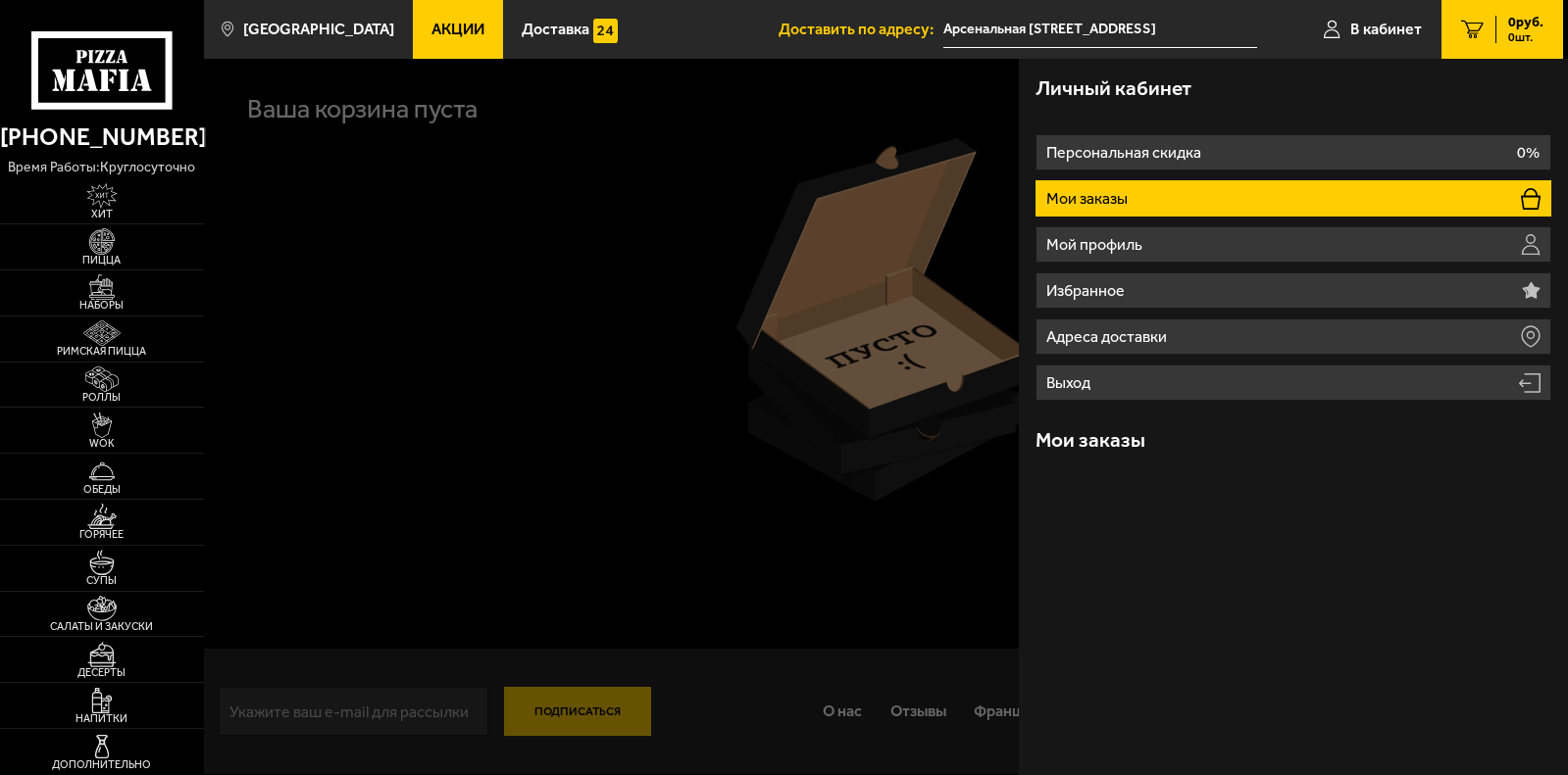
click at [1129, 443] on h3 "Мои заказы" at bounding box center [1090, 440] width 110 height 21
click at [595, 493] on div at bounding box center [988, 446] width 1568 height 775
